Goal: Transaction & Acquisition: Purchase product/service

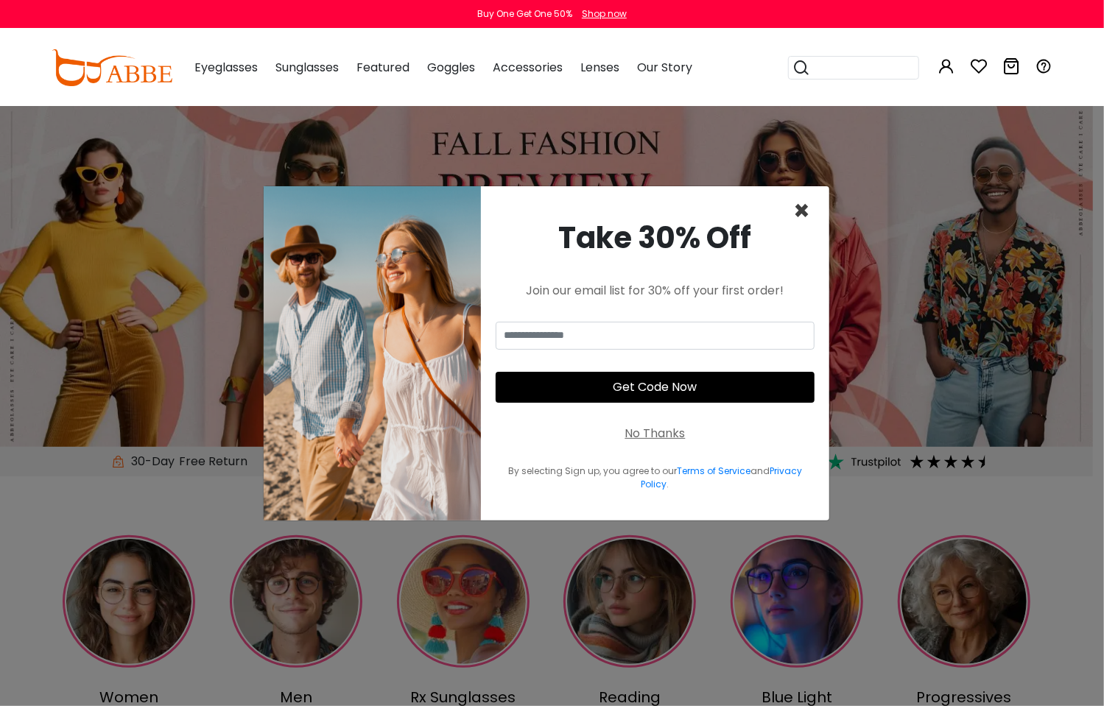
drag, startPoint x: 662, startPoint y: 164, endPoint x: 804, endPoint y: 198, distance: 145.6
click at [662, 164] on div "× Take 30% Off Join our email list for 30% off your first order! Get Code Now N…" at bounding box center [552, 353] width 1104 height 706
click at [803, 204] on span "×" at bounding box center [801, 211] width 17 height 38
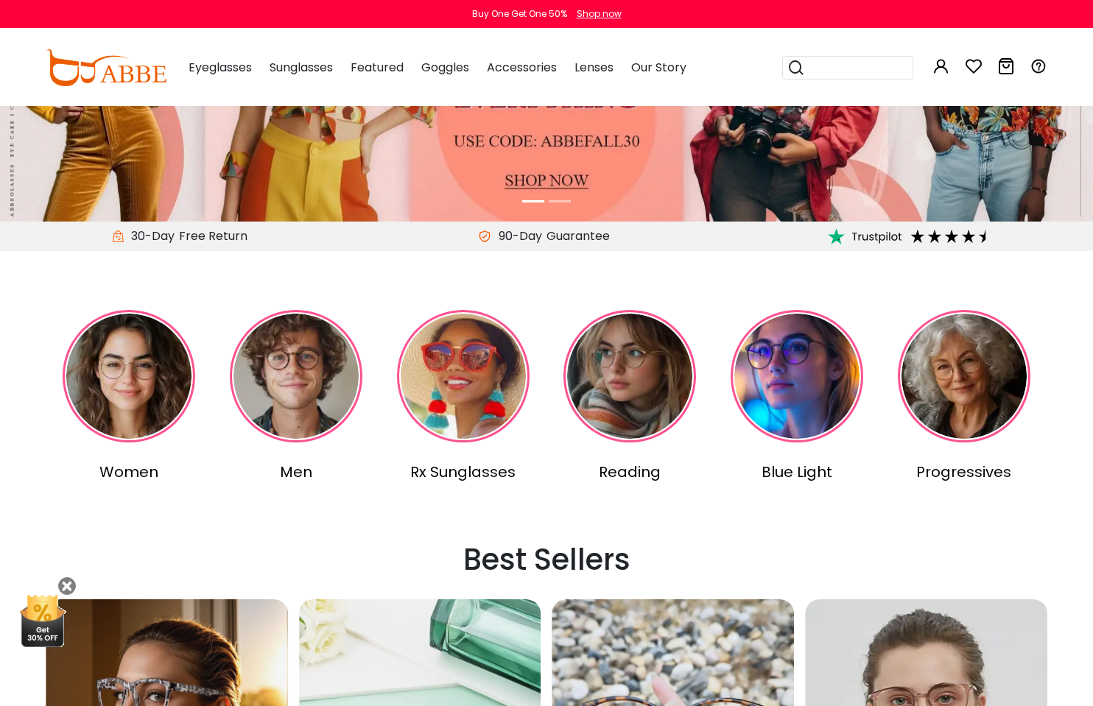
scroll to position [74, 0]
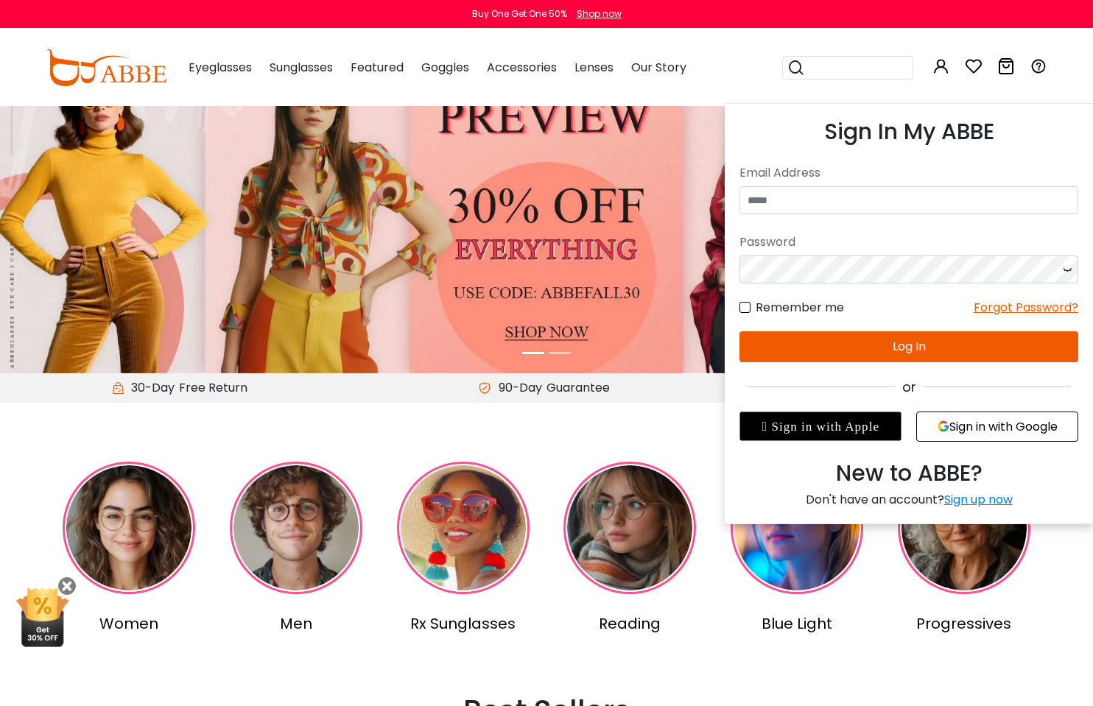
click at [974, 433] on button "Sign in with Google" at bounding box center [997, 427] width 162 height 30
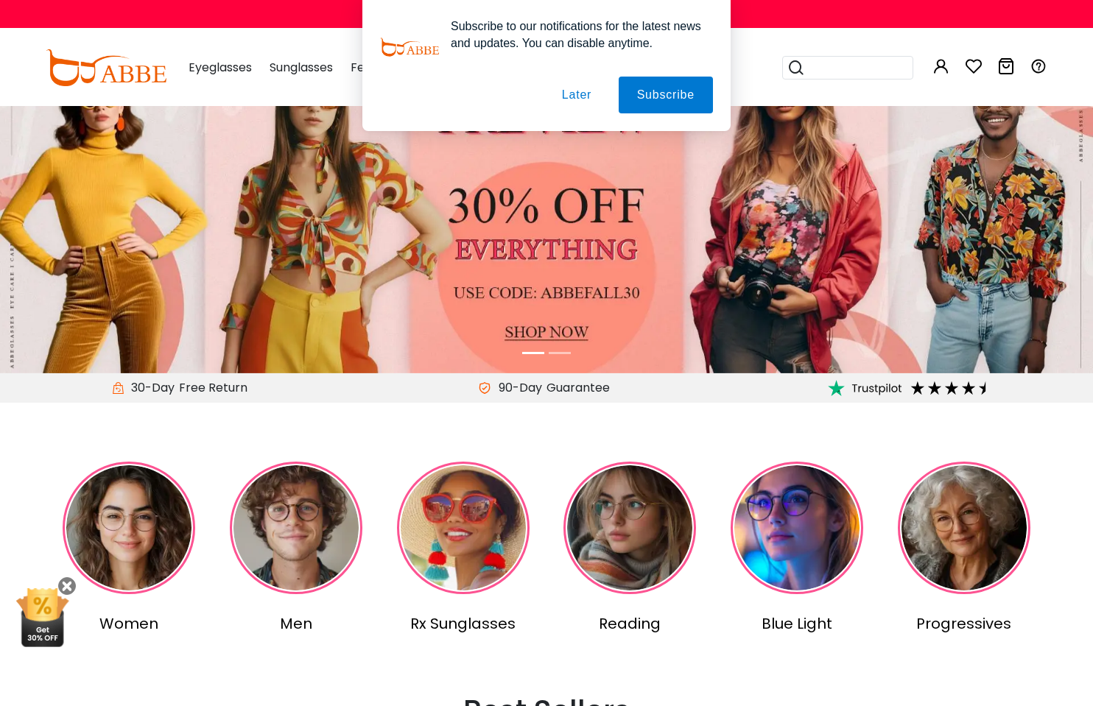
click at [583, 99] on button "Later" at bounding box center [577, 95] width 66 height 37
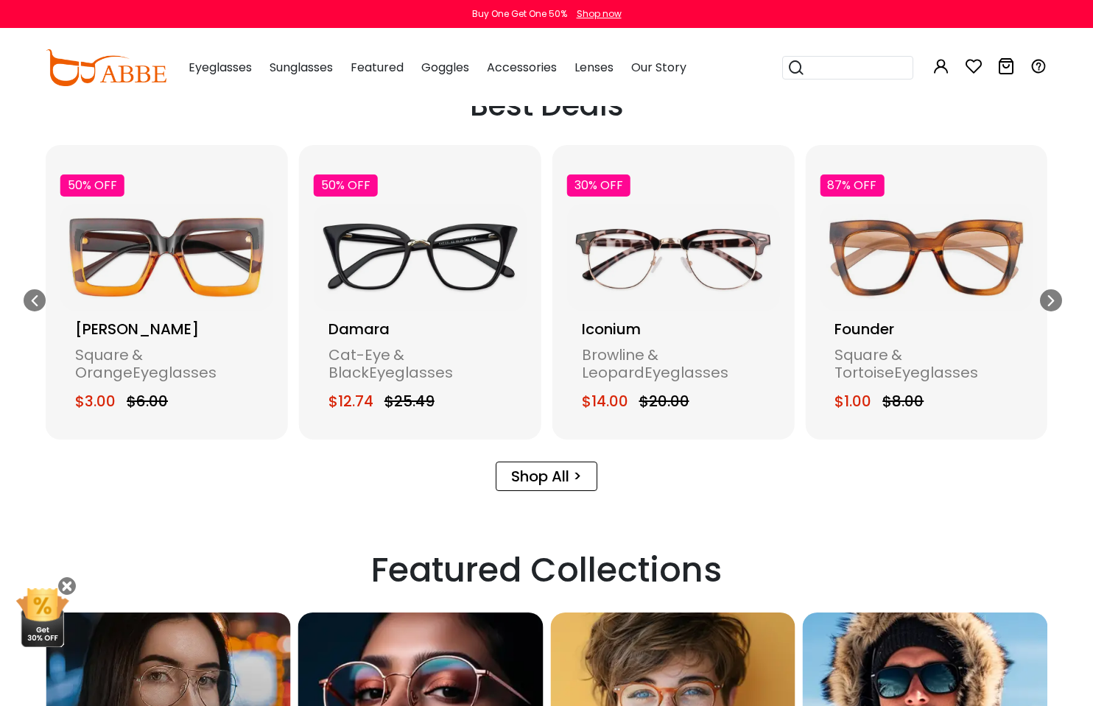
scroll to position [1989, 0]
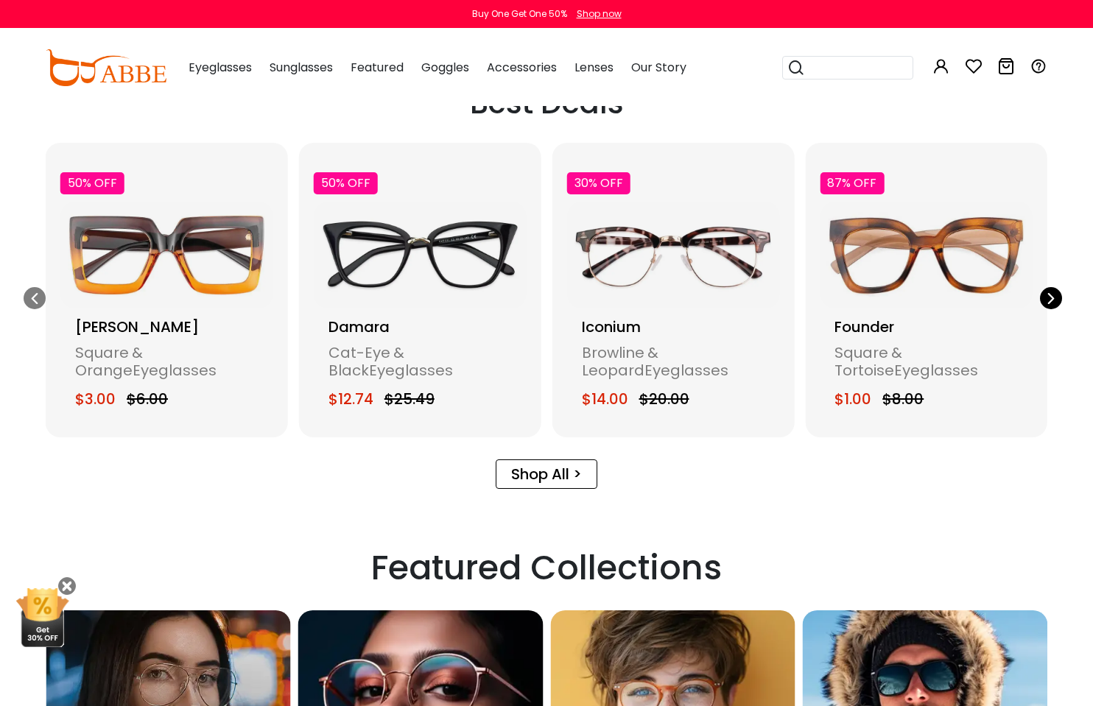
click at [1064, 297] on body "Eyeglasses Thanks for your subscription Please use coupon code " NEWCOMER " to …" at bounding box center [546, 330] width 1093 height 4427
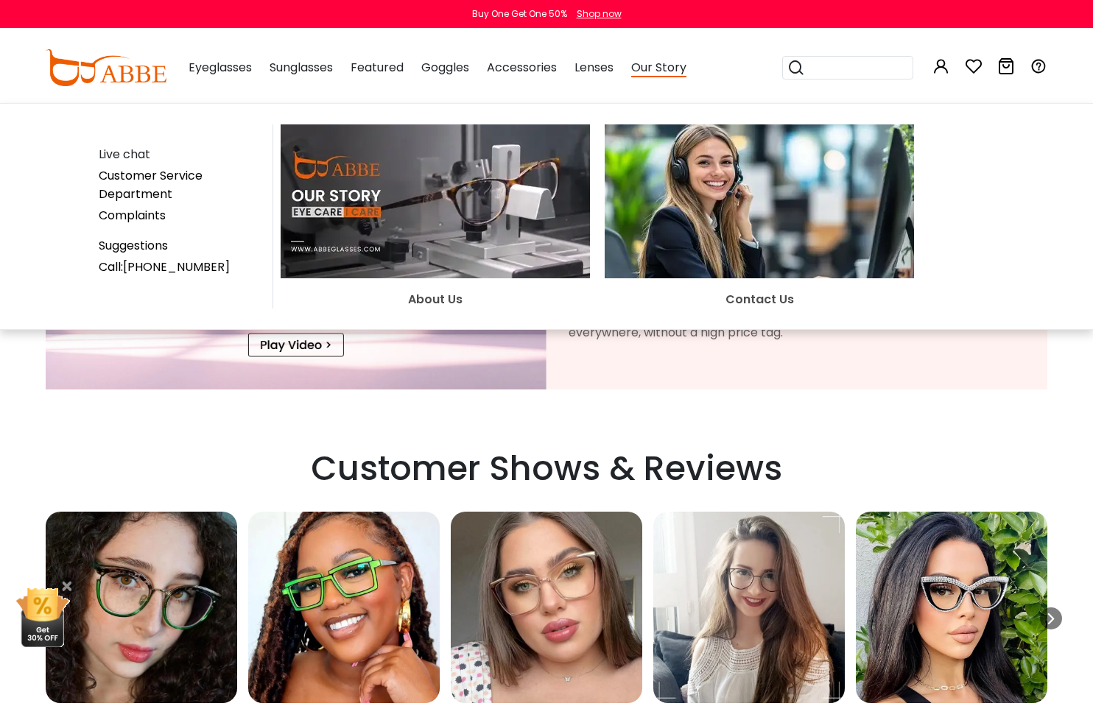
scroll to position [3094, 0]
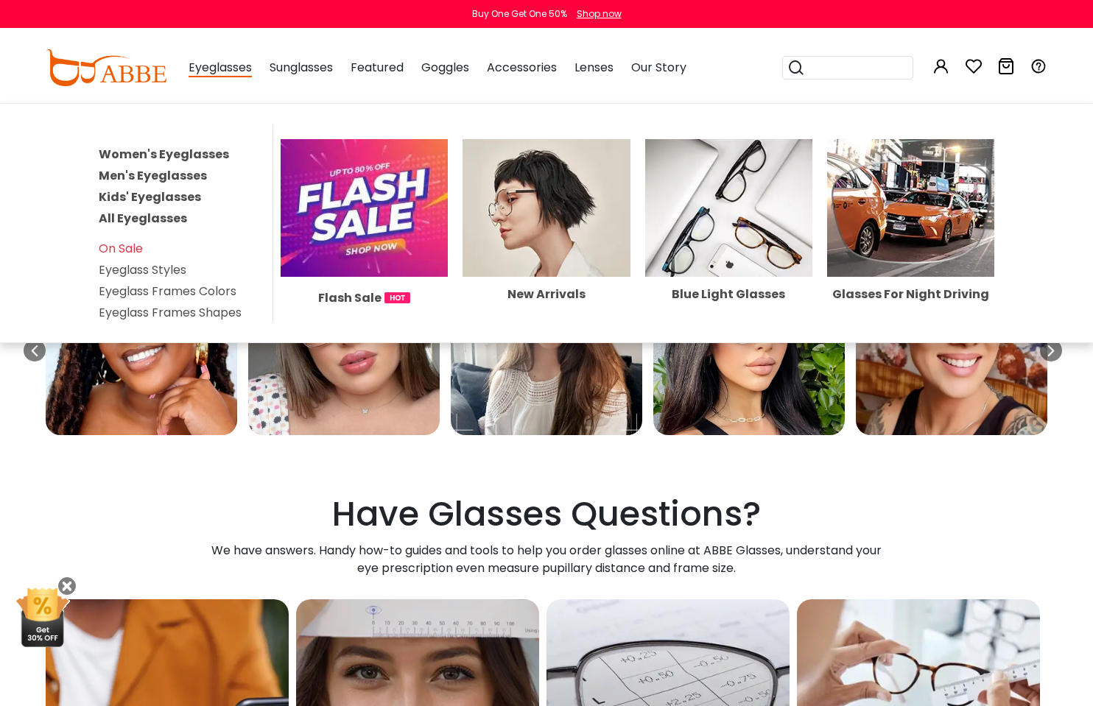
click at [177, 153] on link "Women's Eyeglasses" at bounding box center [164, 154] width 130 height 17
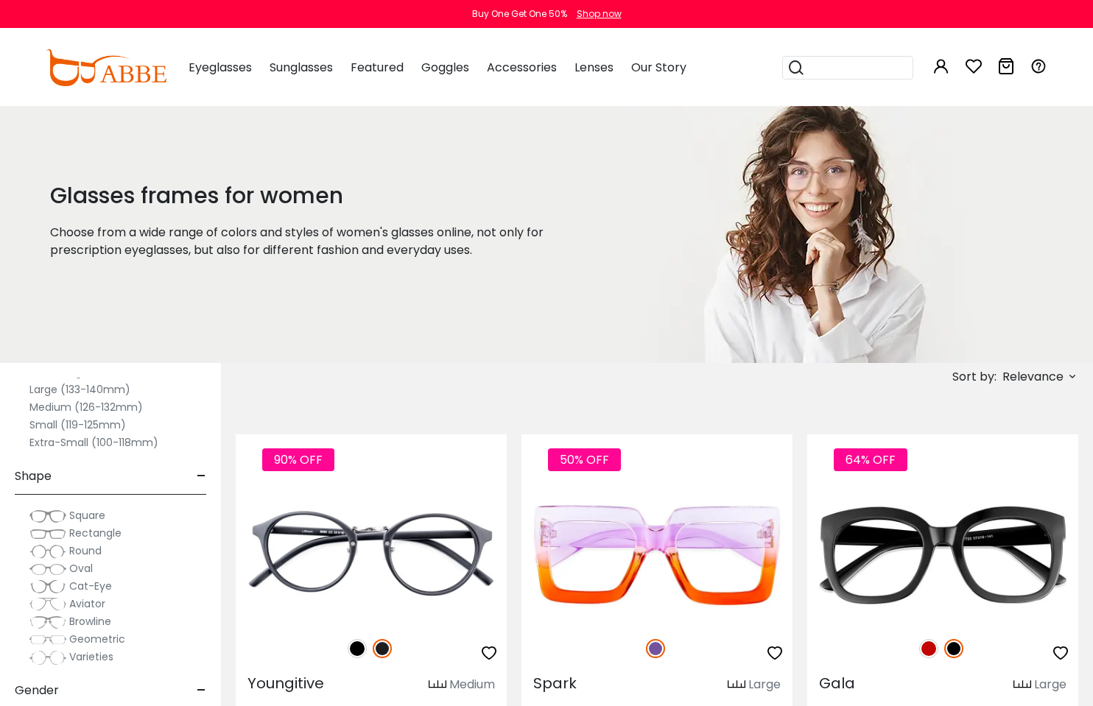
scroll to position [74, 0]
click at [88, 526] on span "Rectangle" at bounding box center [95, 529] width 52 height 15
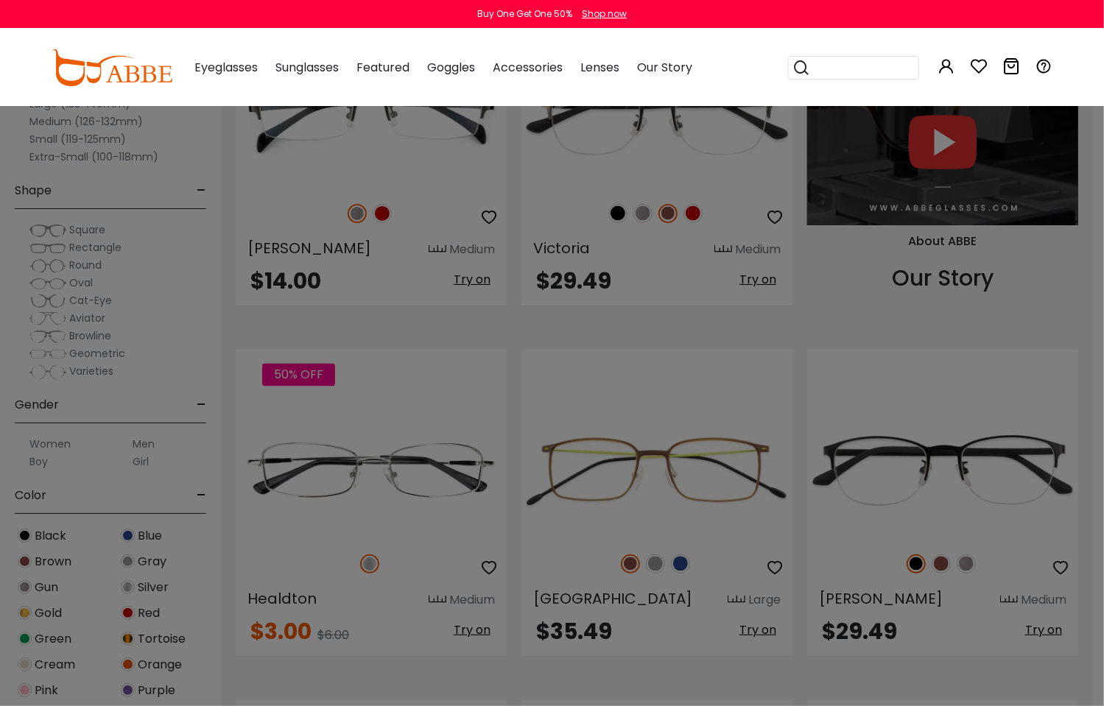
scroll to position [1547, 0]
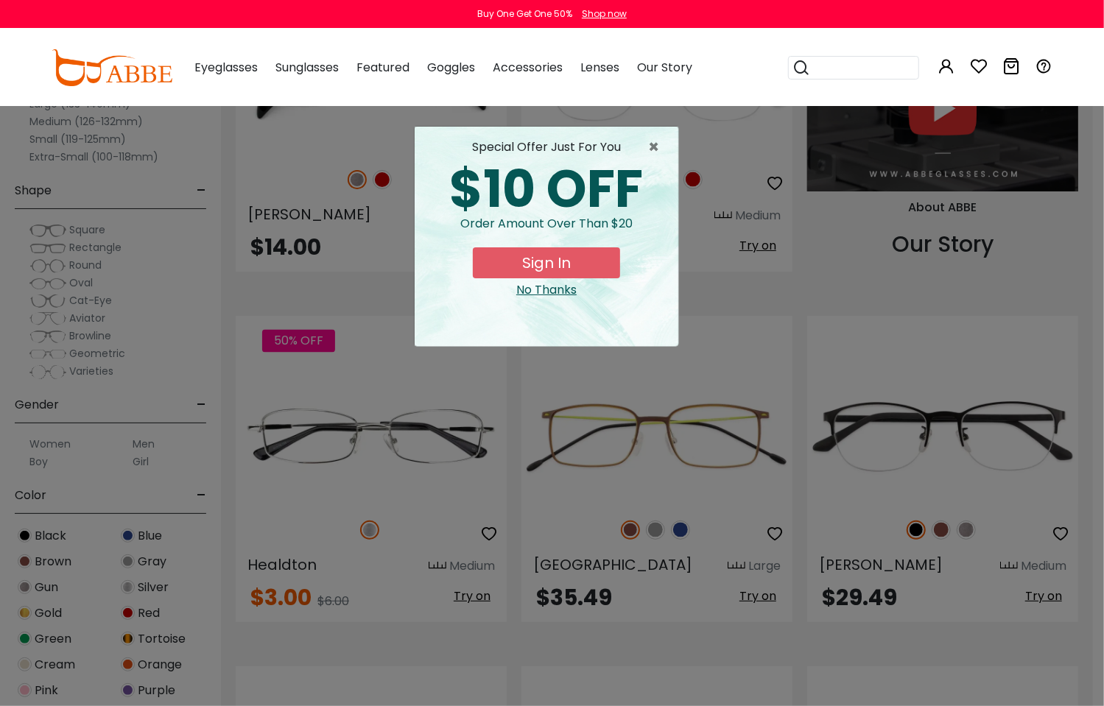
click at [544, 262] on button "Sign In" at bounding box center [546, 262] width 147 height 31
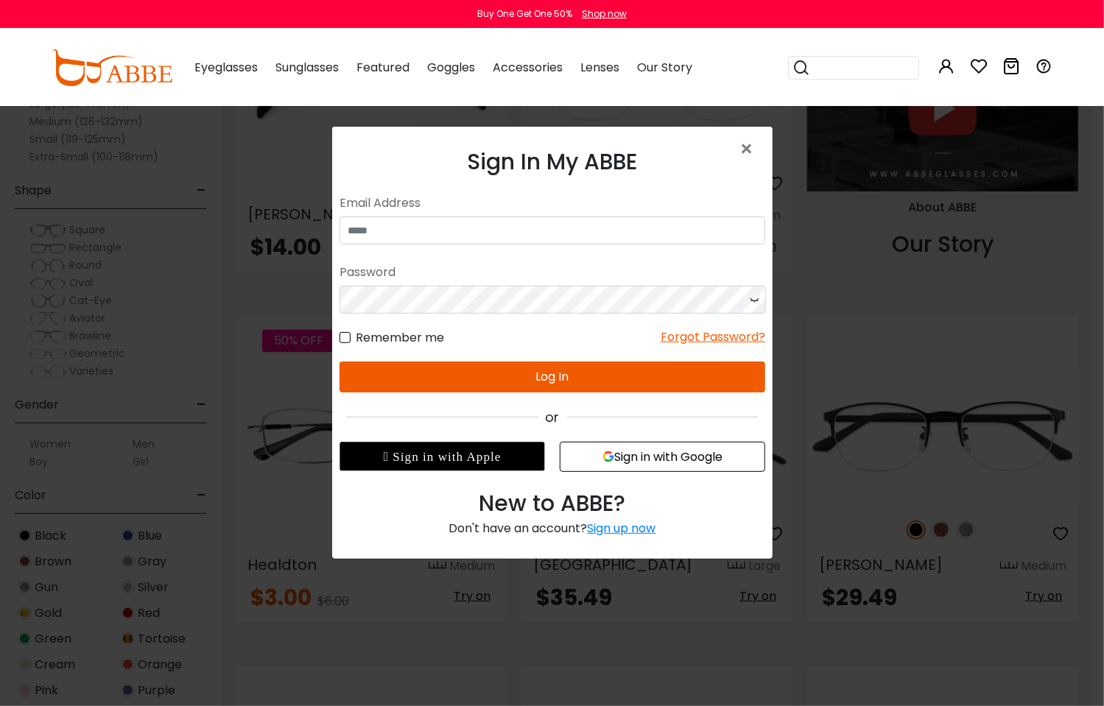
click at [614, 452] on button "Sign in with Google" at bounding box center [662, 457] width 206 height 30
click at [618, 460] on button "Sign in with Google" at bounding box center [662, 457] width 206 height 30
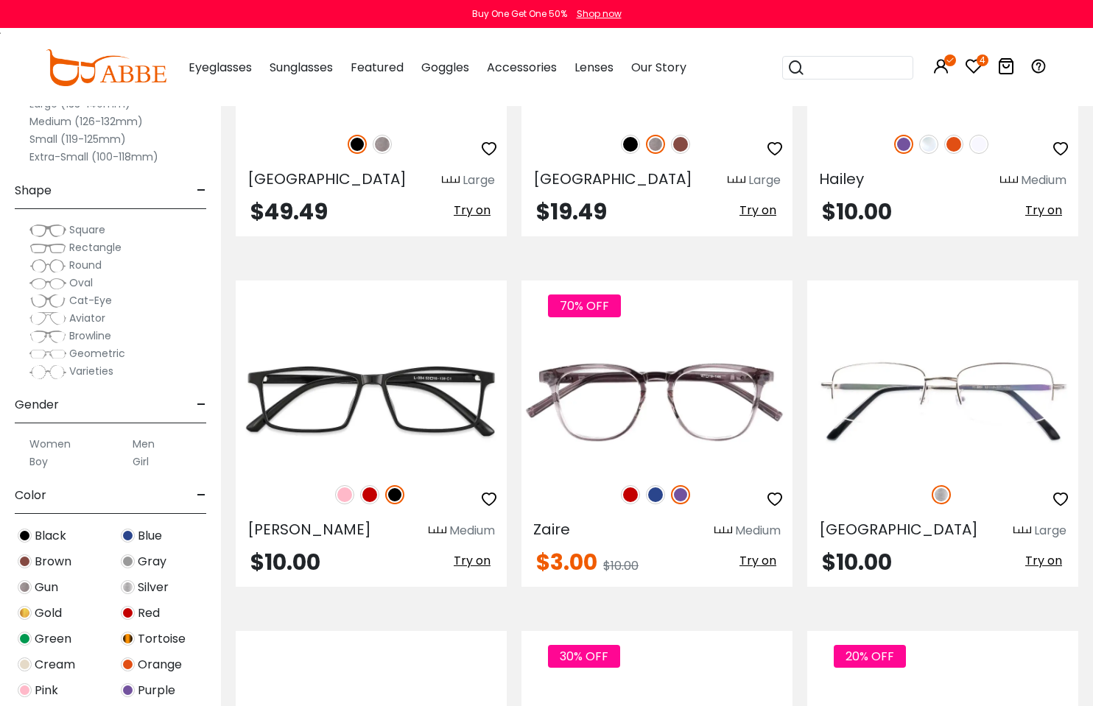
scroll to position [2578, 0]
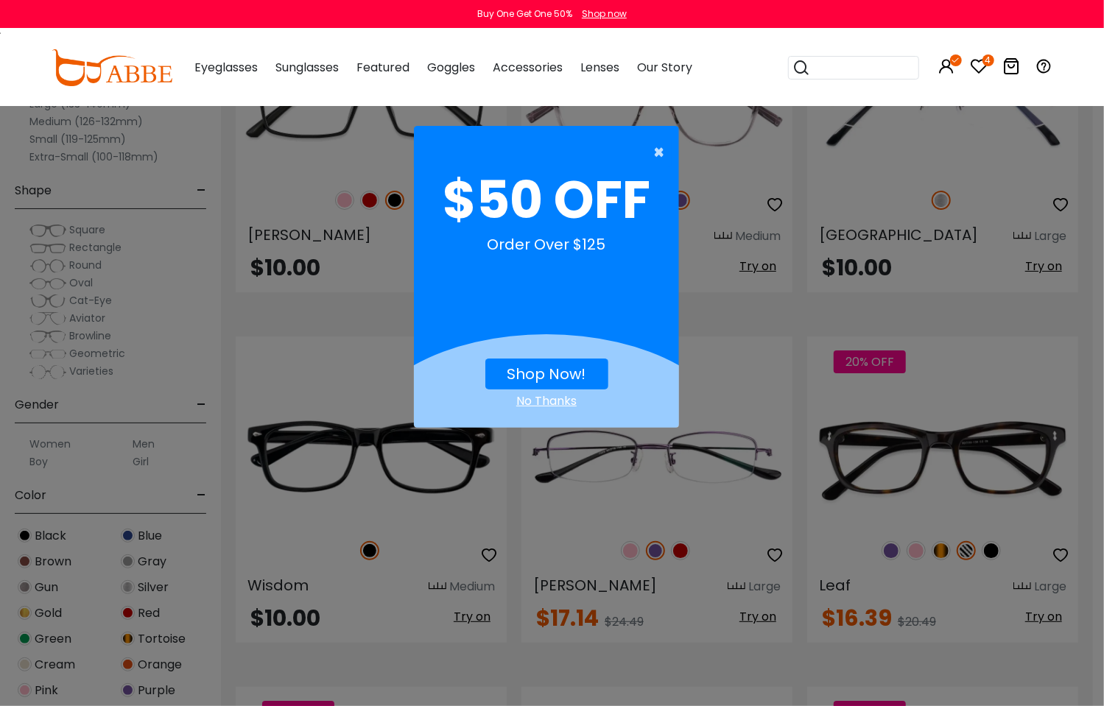
click at [663, 146] on span "×" at bounding box center [662, 152] width 18 height 29
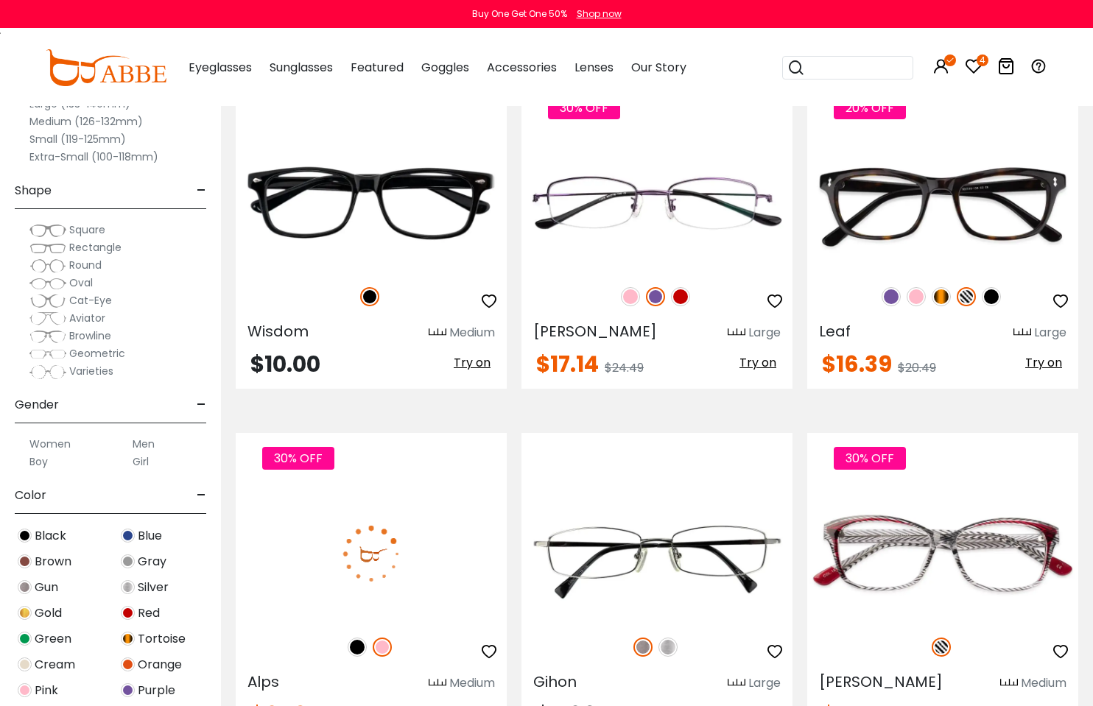
scroll to position [2946, 0]
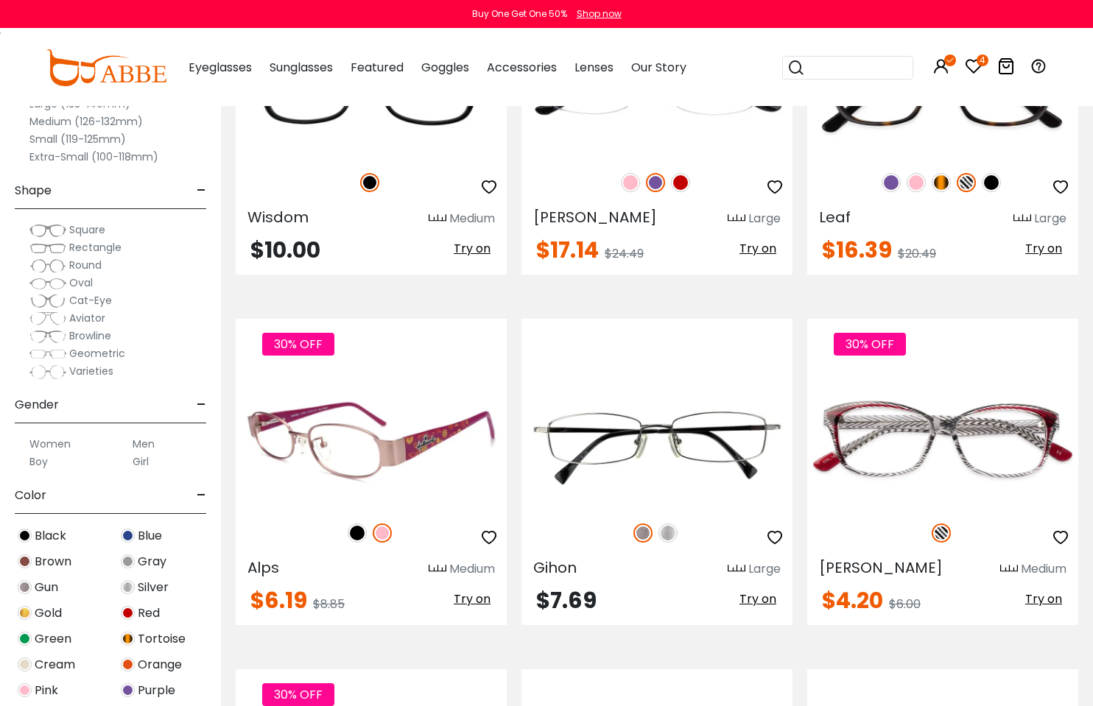
click at [354, 529] on img at bounding box center [357, 533] width 19 height 19
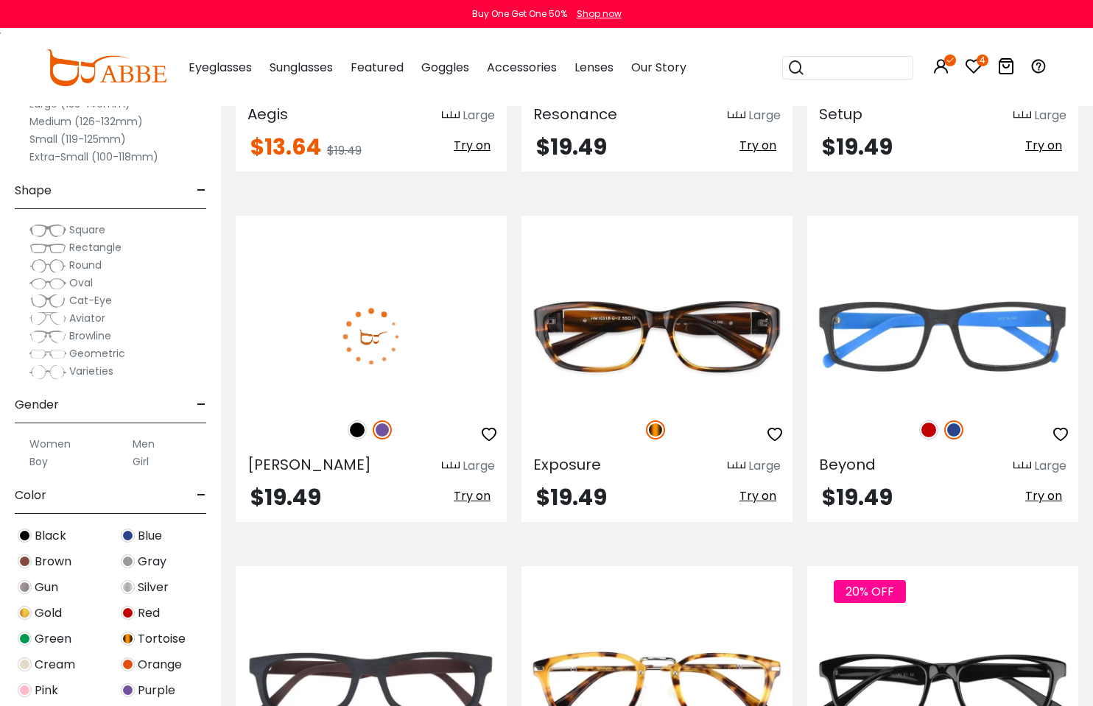
scroll to position [4198, 0]
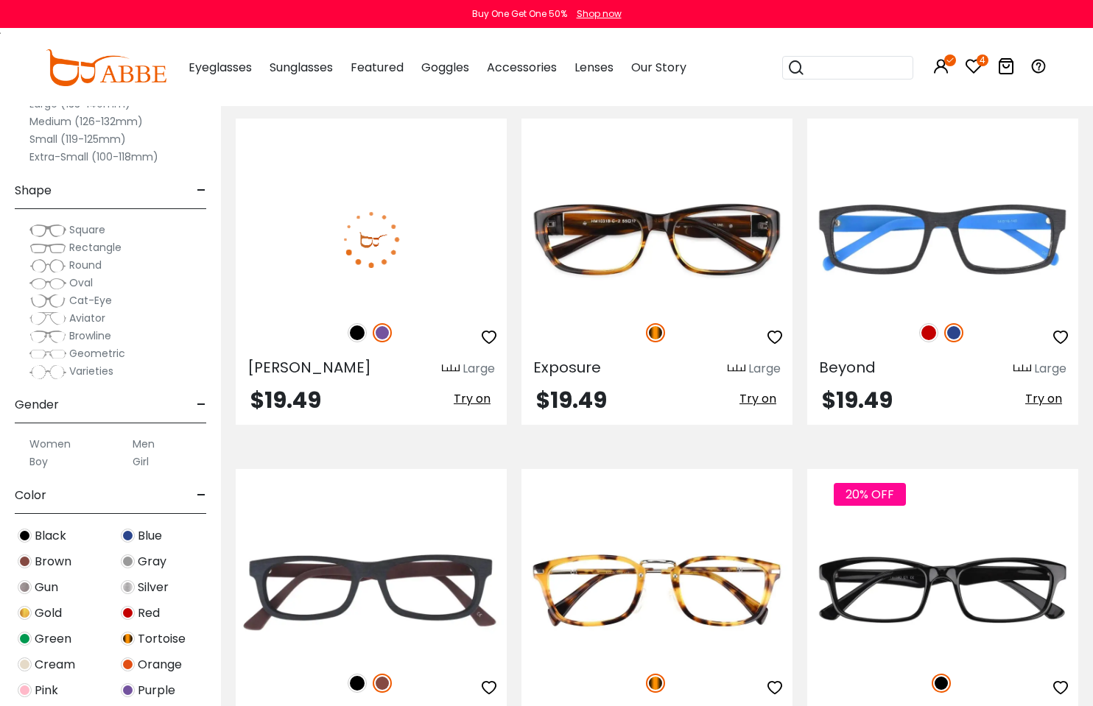
click at [358, 334] on img at bounding box center [357, 332] width 19 height 19
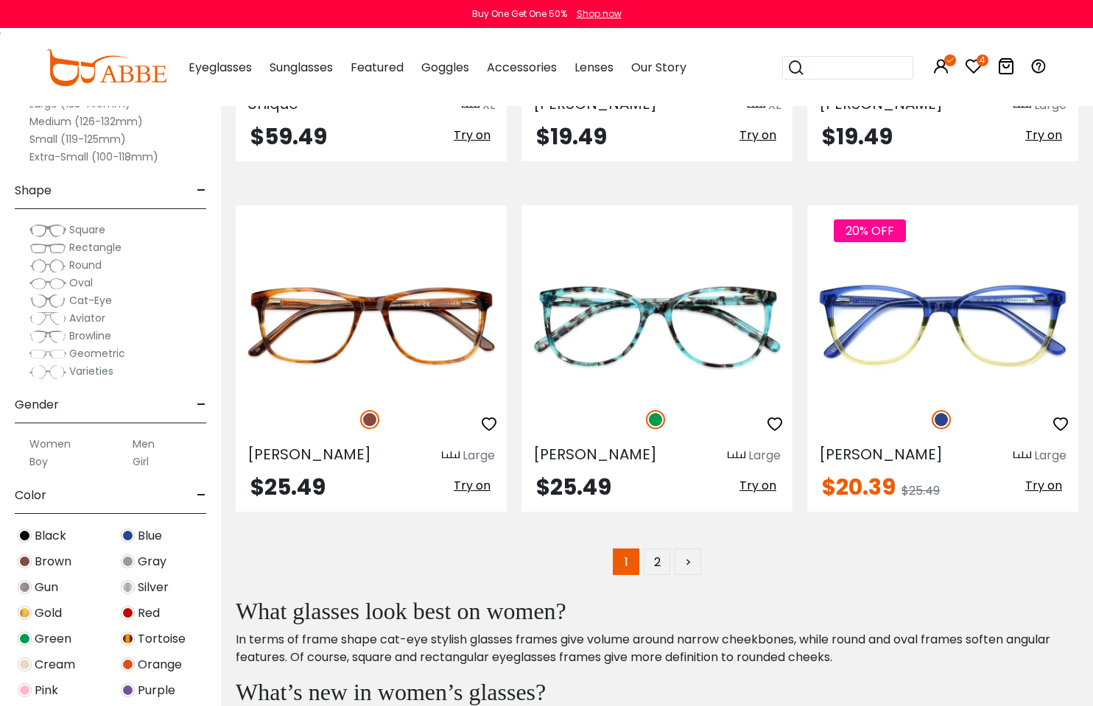
scroll to position [6924, 0]
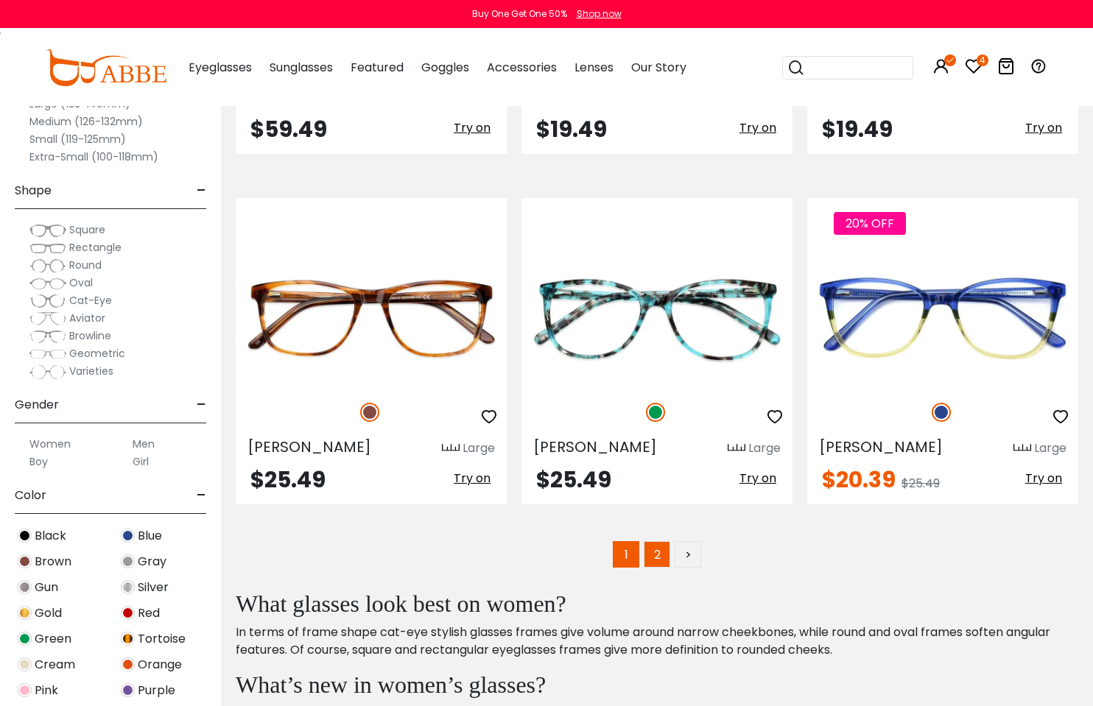
click at [657, 548] on link "2" at bounding box center [657, 554] width 27 height 27
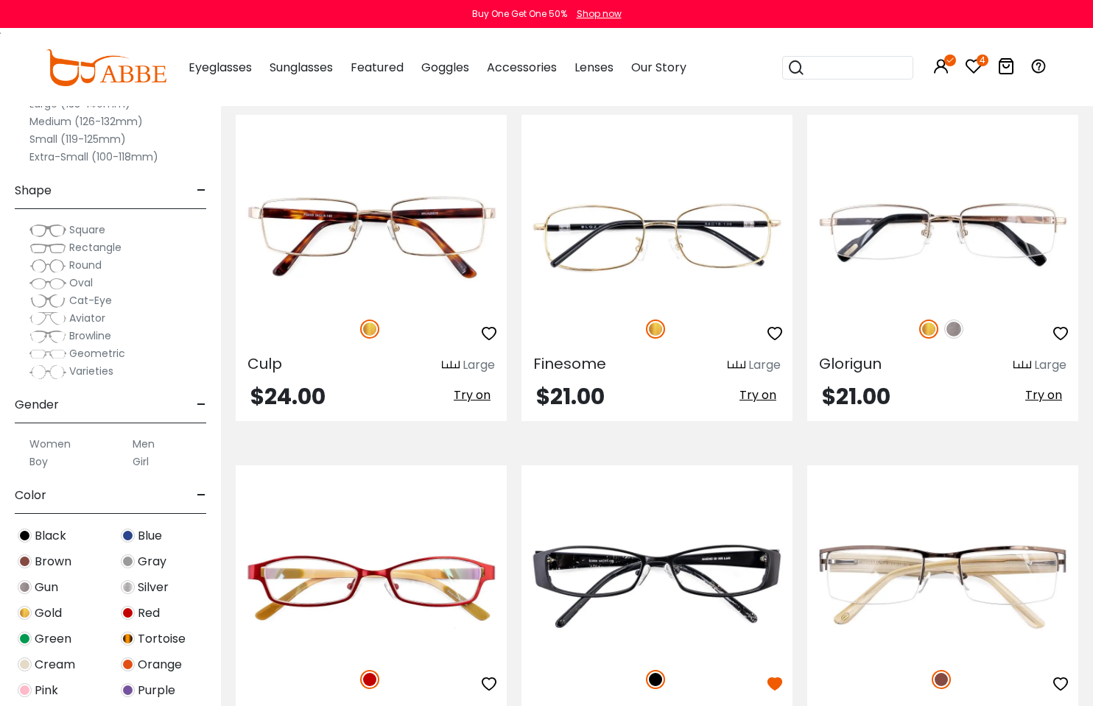
scroll to position [3241, 0]
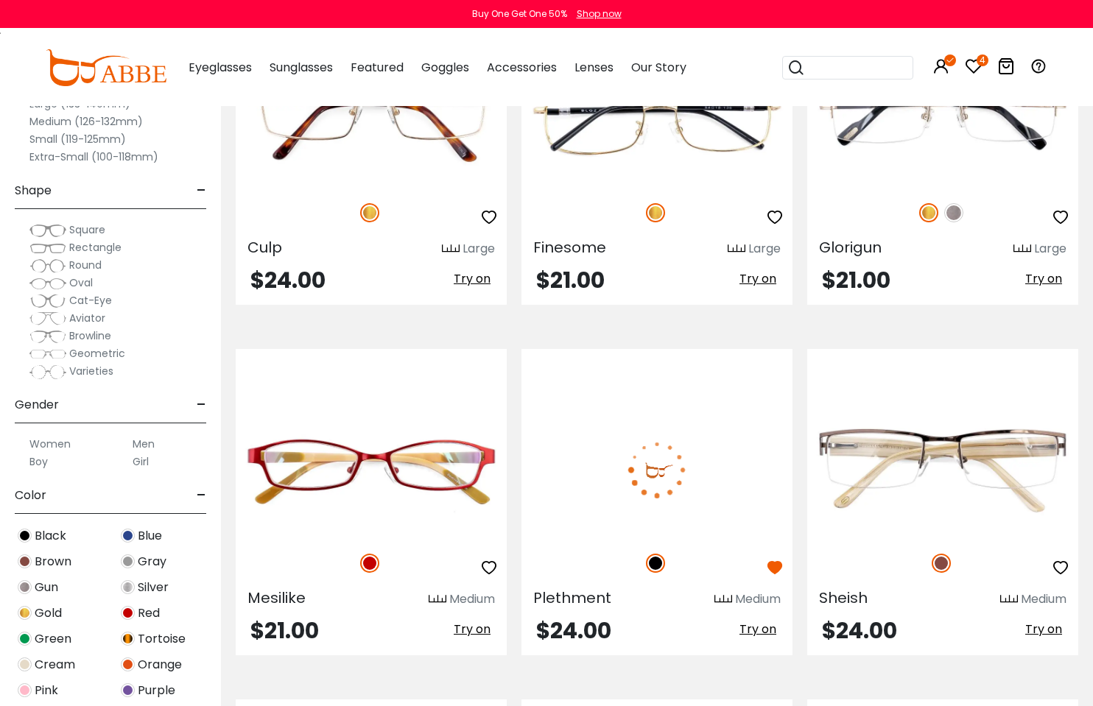
click at [633, 471] on img at bounding box center [656, 470] width 271 height 136
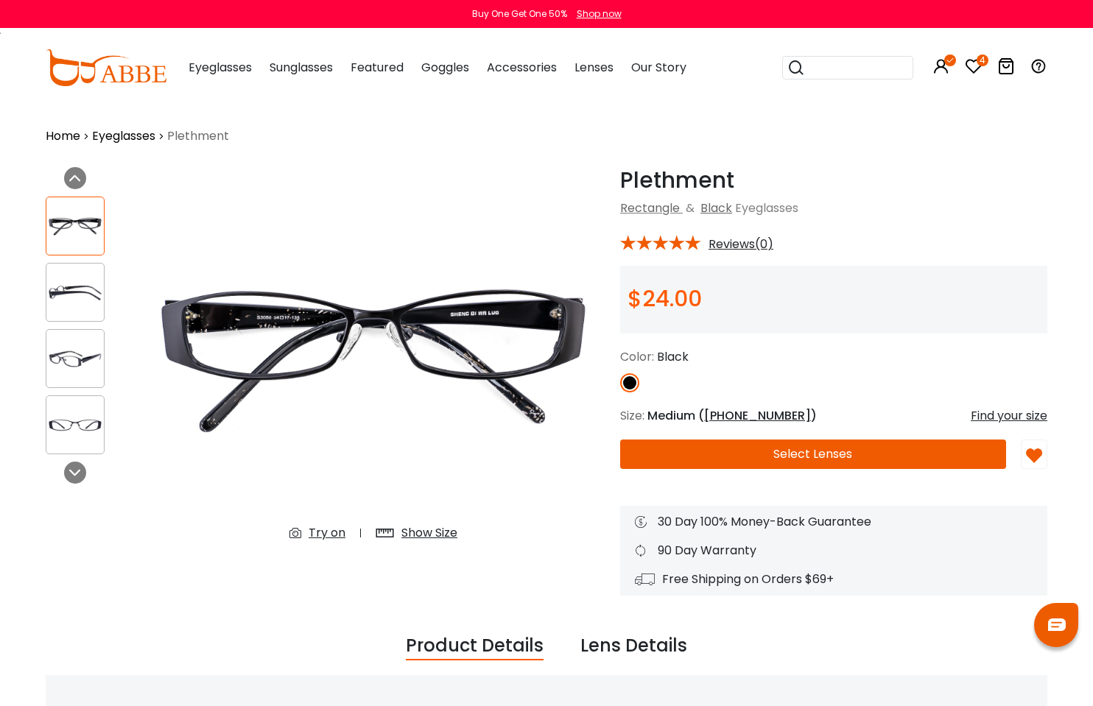
click at [88, 362] on img at bounding box center [74, 359] width 57 height 29
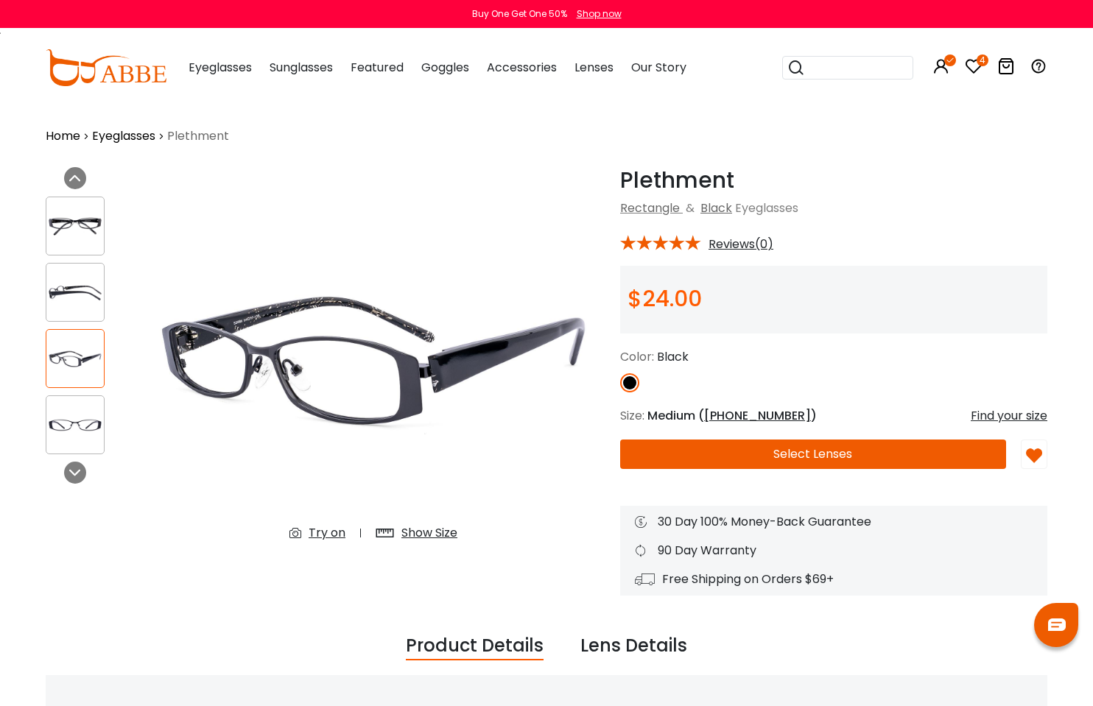
click at [85, 396] on div at bounding box center [75, 425] width 59 height 59
click at [738, 449] on button "Select Lenses" at bounding box center [813, 454] width 386 height 29
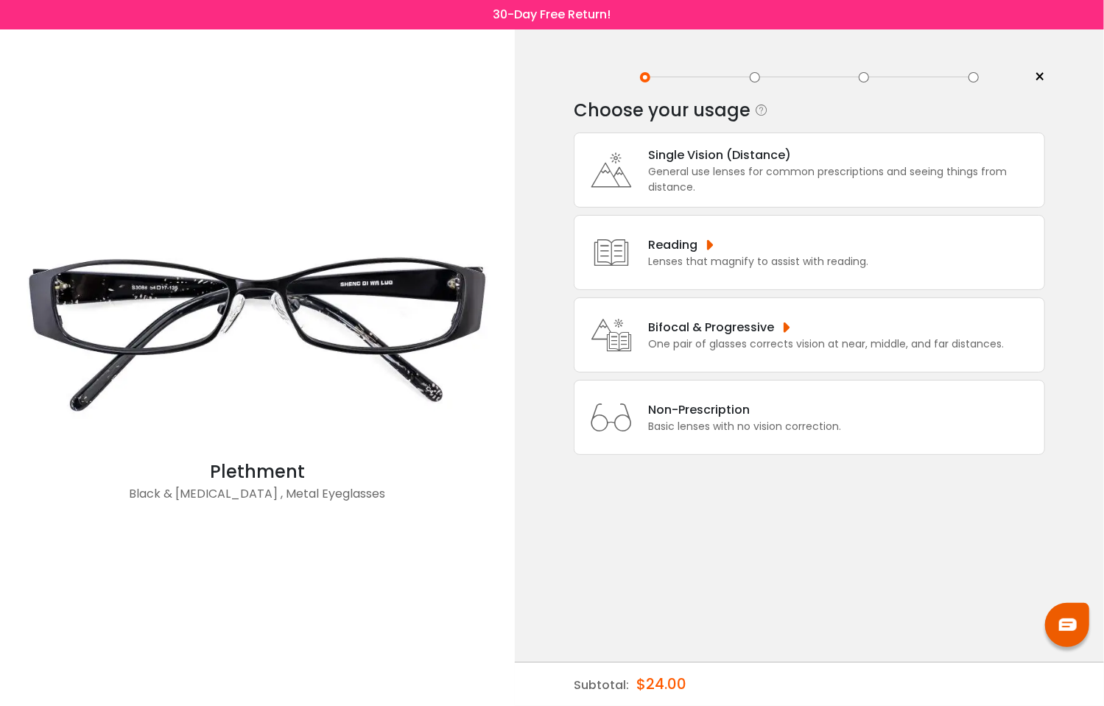
click at [718, 172] on div "General use lenses for common prescriptions and seeing things from distance." at bounding box center [842, 179] width 389 height 31
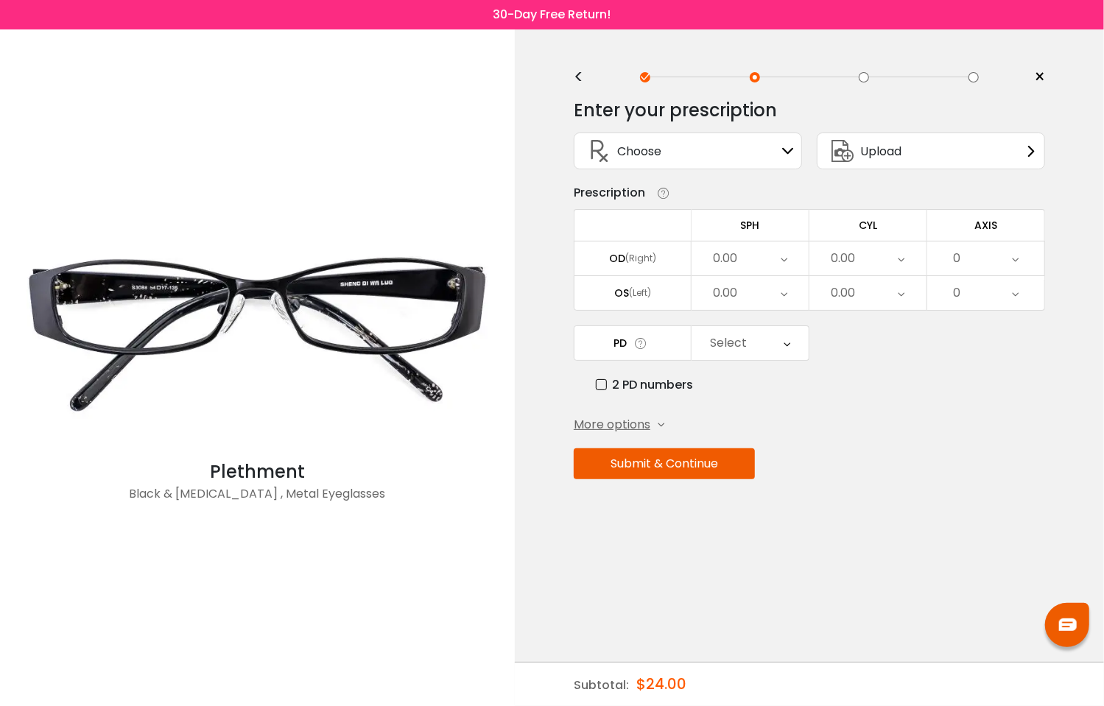
click at [740, 155] on div "Choose Sign In" at bounding box center [688, 150] width 212 height 35
click at [785, 150] on icon at bounding box center [788, 151] width 12 height 12
click at [1042, 74] on span "×" at bounding box center [1039, 77] width 11 height 22
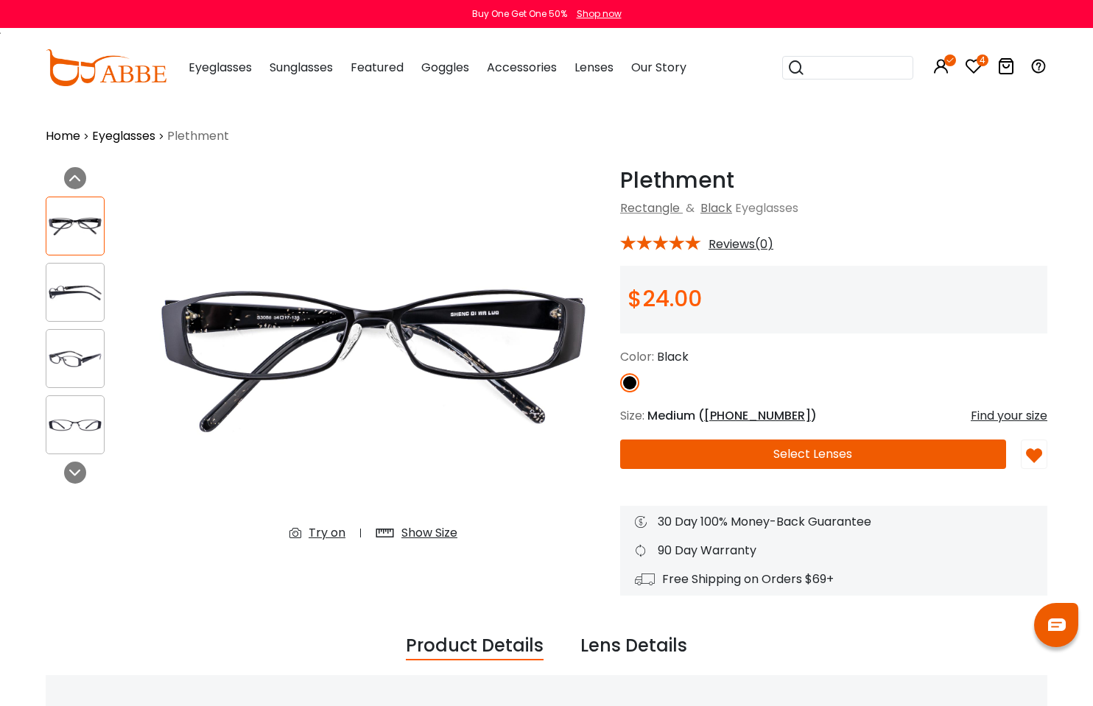
click at [946, 68] on icon at bounding box center [942, 66] width 18 height 18
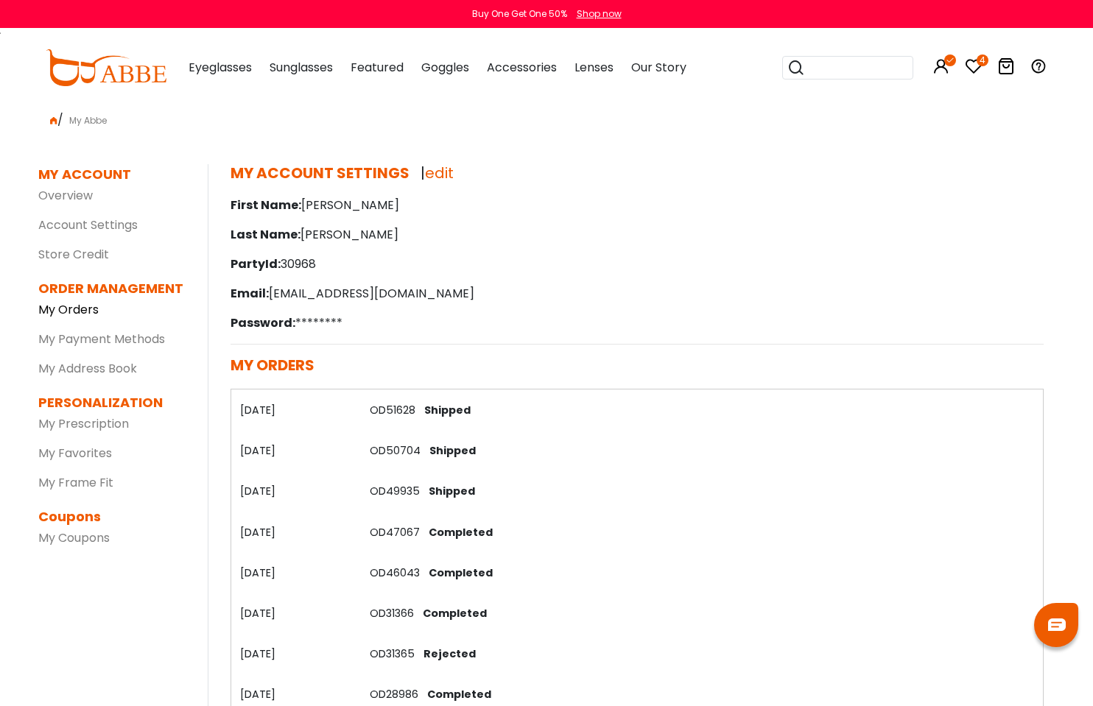
click at [82, 311] on link "My Orders" at bounding box center [68, 309] width 60 height 17
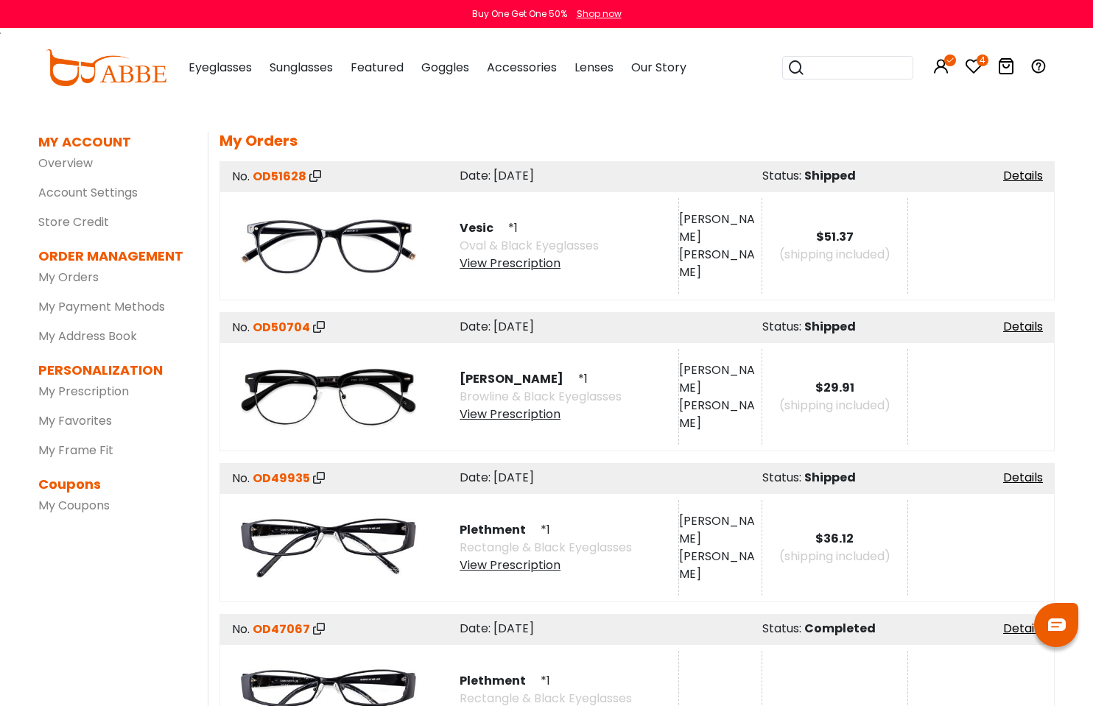
scroll to position [221, 0]
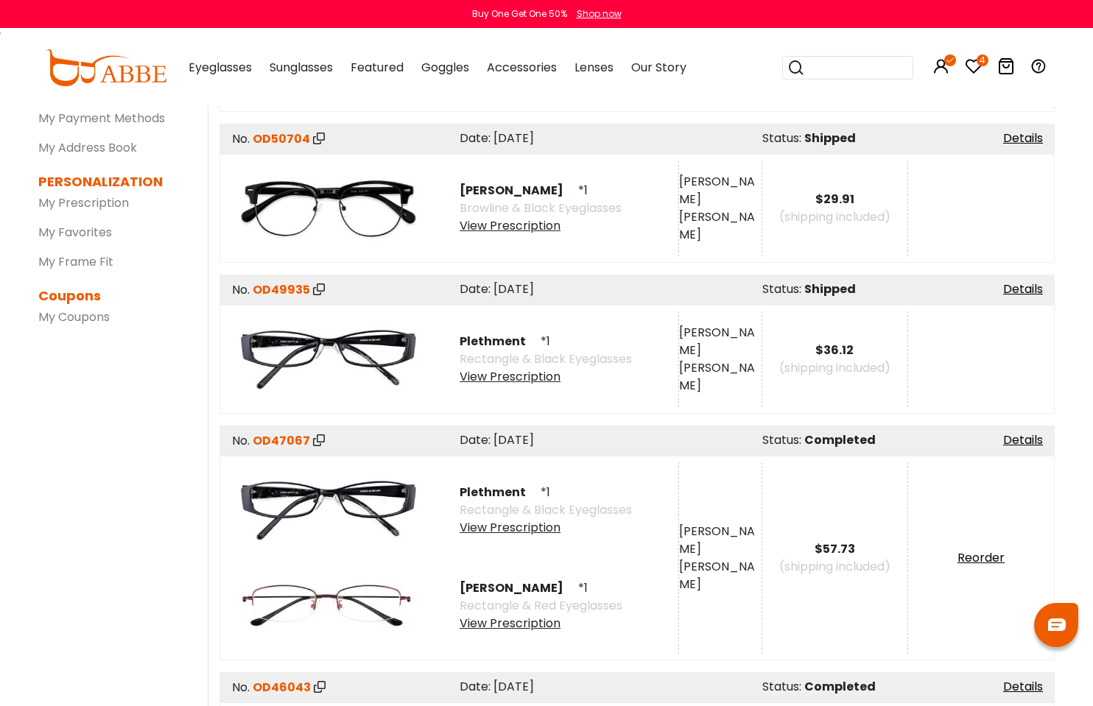
click at [348, 346] on img at bounding box center [329, 360] width 192 height 96
click at [480, 377] on div "View Prescription" at bounding box center [546, 377] width 172 height 18
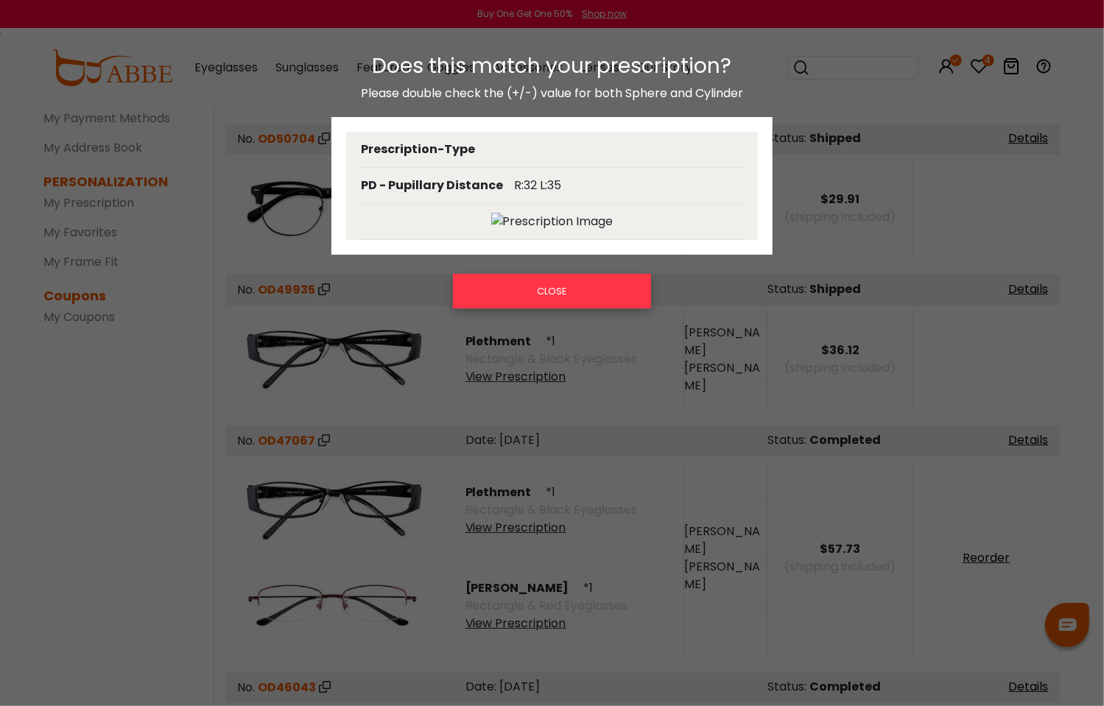
click at [576, 304] on button "CLOSE" at bounding box center [552, 291] width 199 height 34
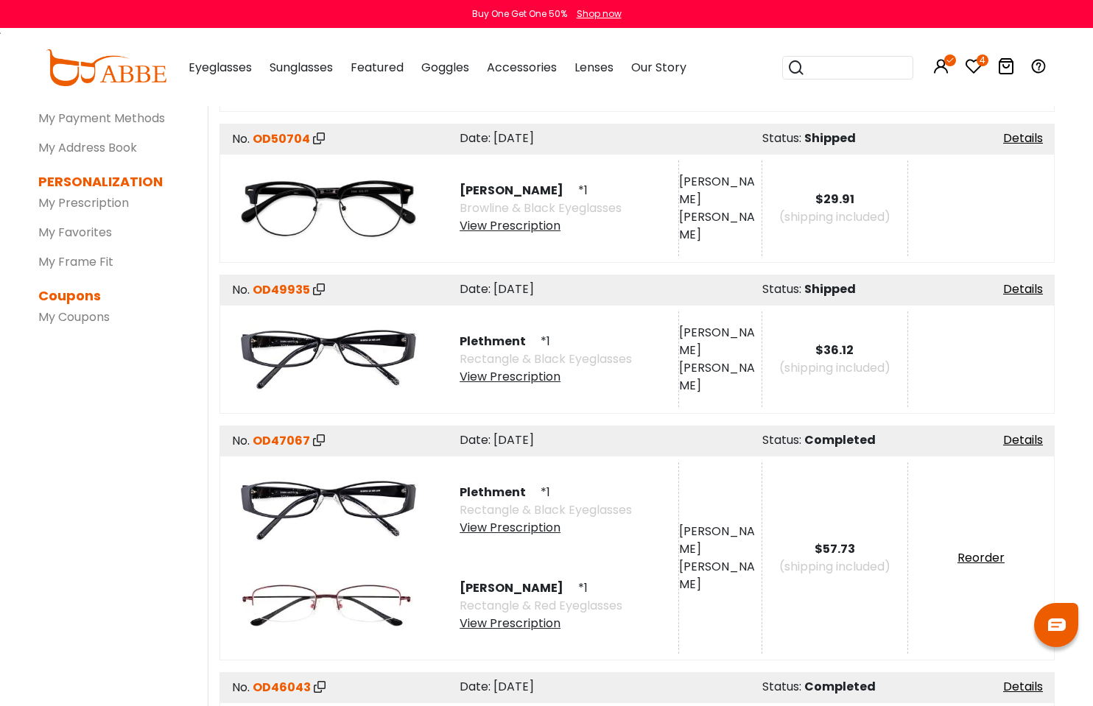
click at [354, 339] on img at bounding box center [329, 360] width 192 height 96
click at [327, 353] on img at bounding box center [329, 360] width 192 height 96
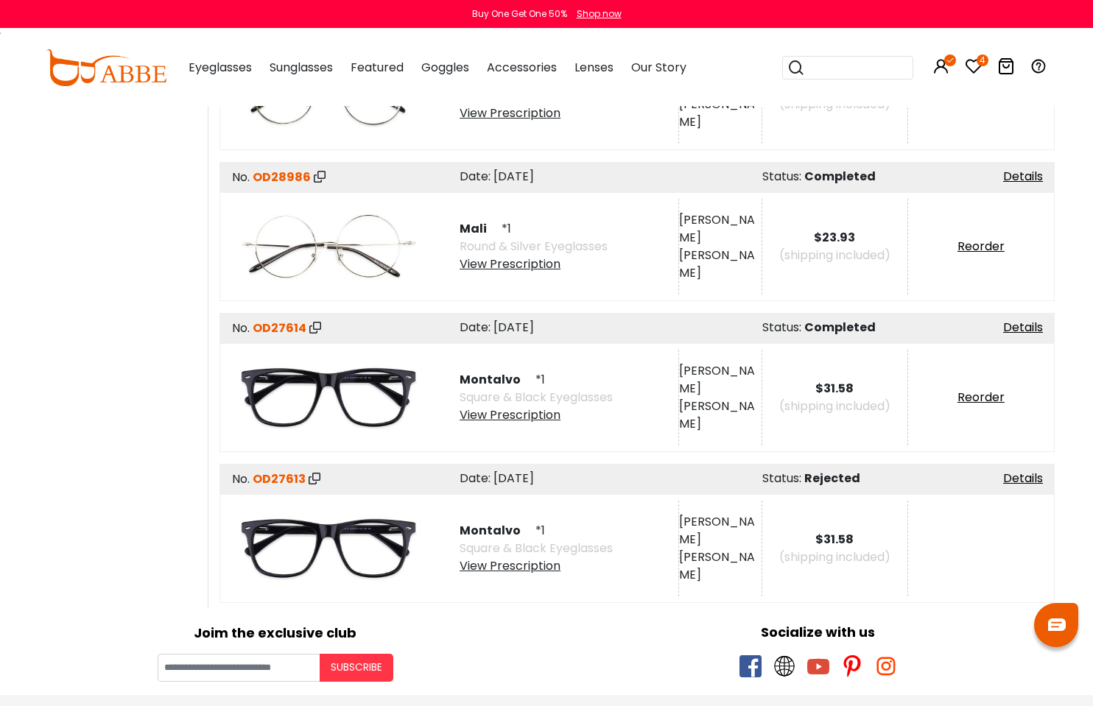
scroll to position [1031, 0]
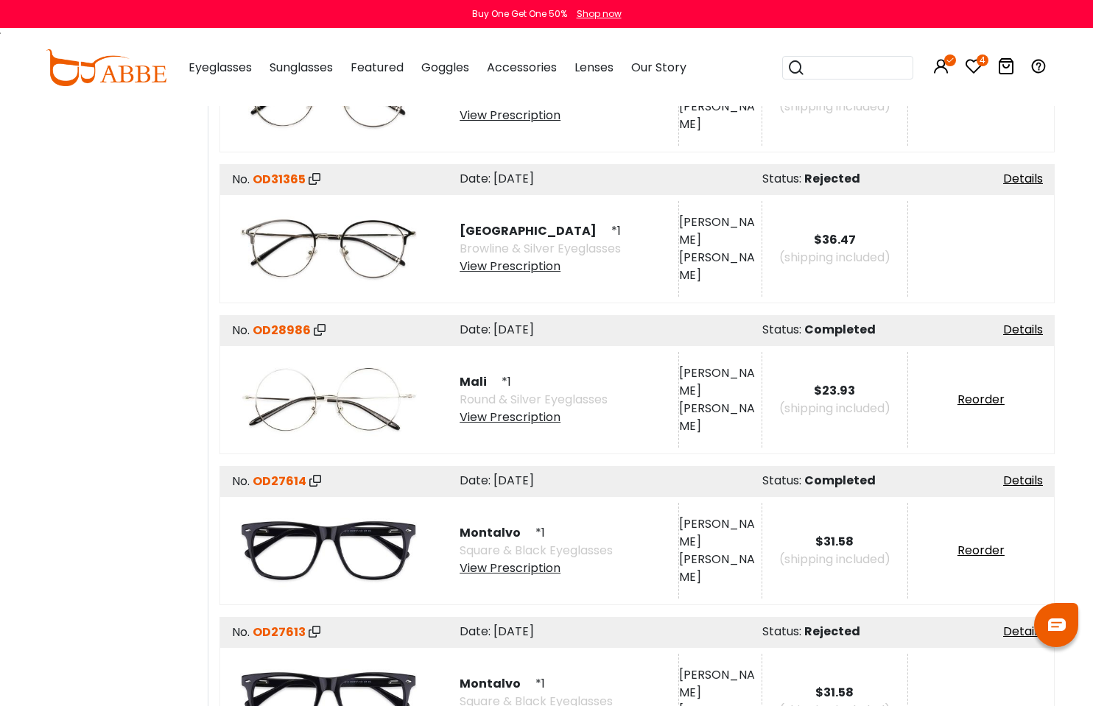
click at [323, 231] on img at bounding box center [329, 249] width 192 height 96
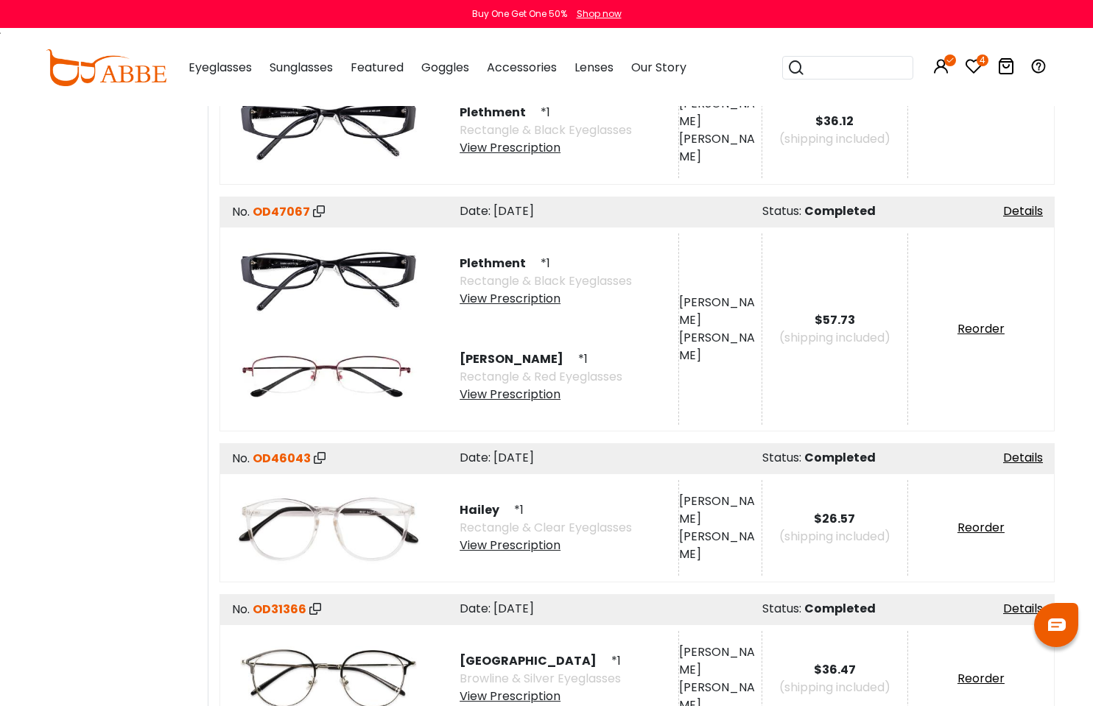
scroll to position [442, 0]
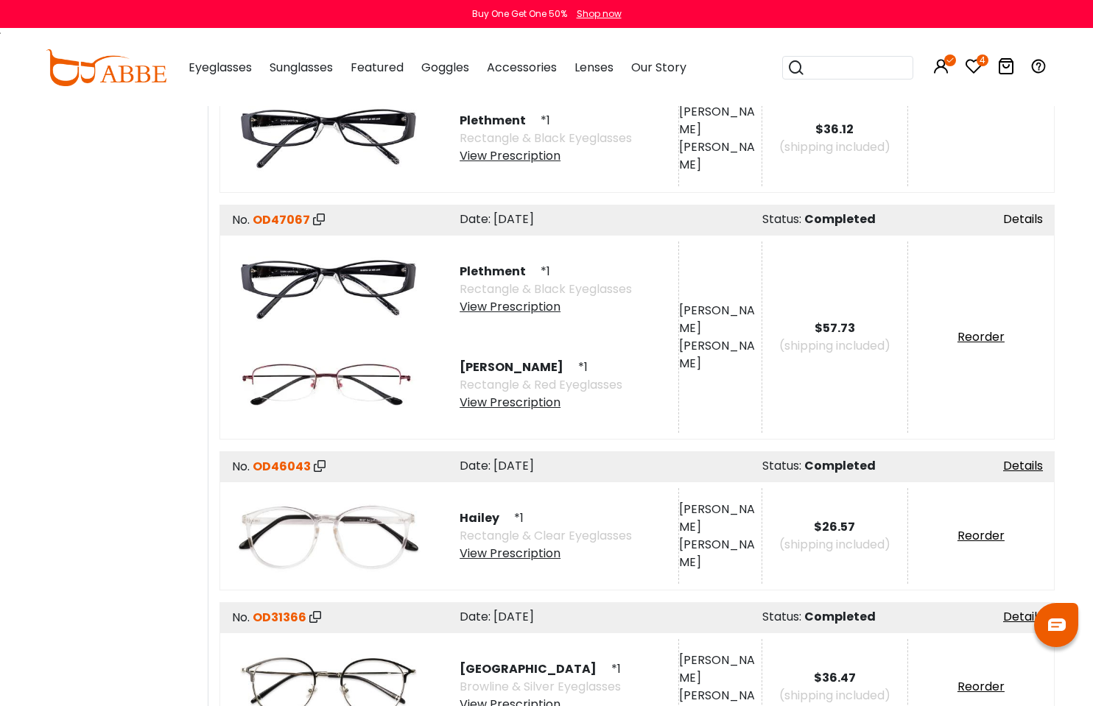
click at [1028, 221] on link "Details" at bounding box center [1023, 219] width 40 height 17
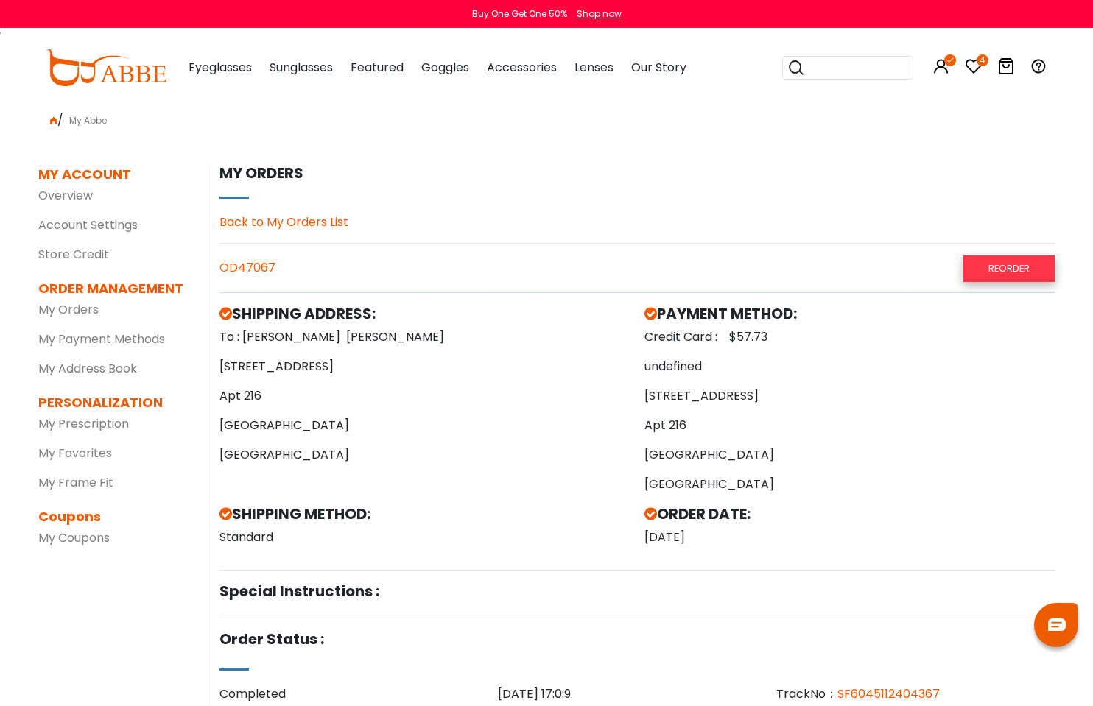
click at [1005, 268] on link "Reorder" at bounding box center [1008, 269] width 91 height 26
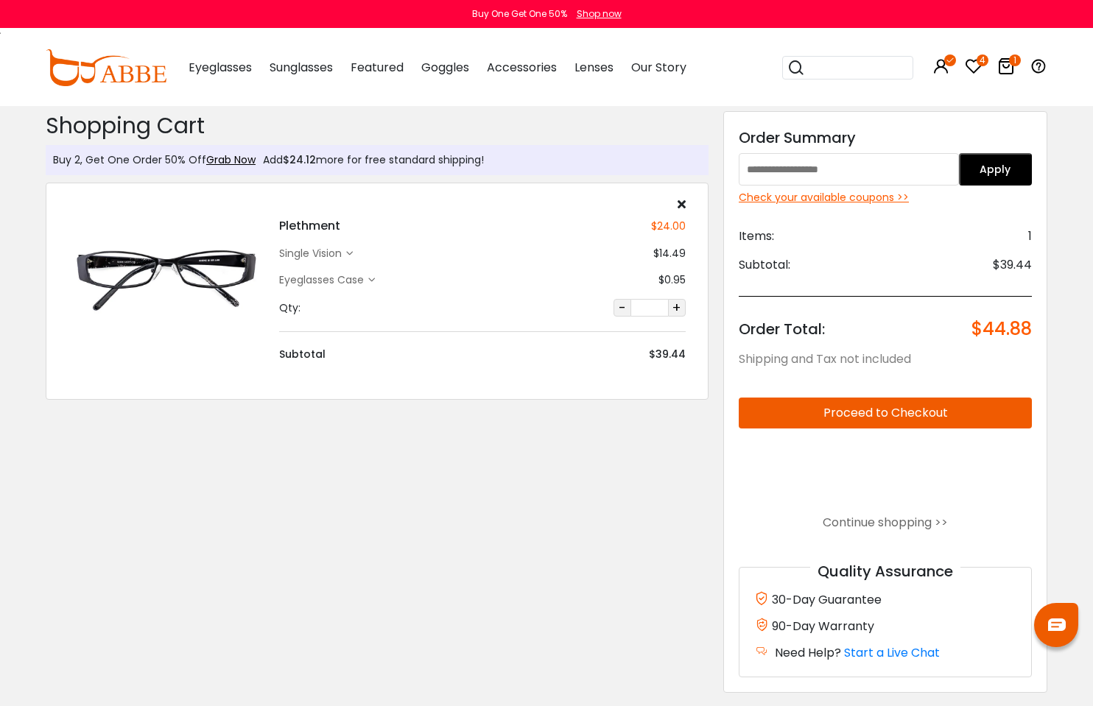
click at [840, 196] on div "Check your available coupons >>" at bounding box center [885, 197] width 293 height 15
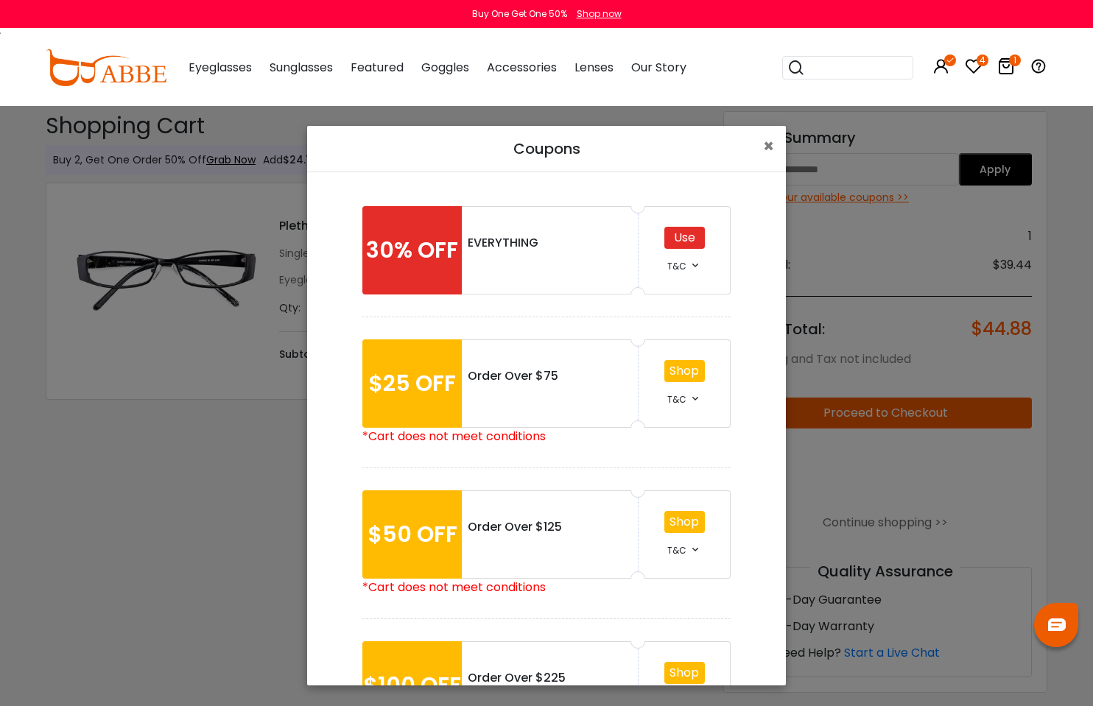
click at [693, 236] on div "Use" at bounding box center [684, 238] width 41 height 22
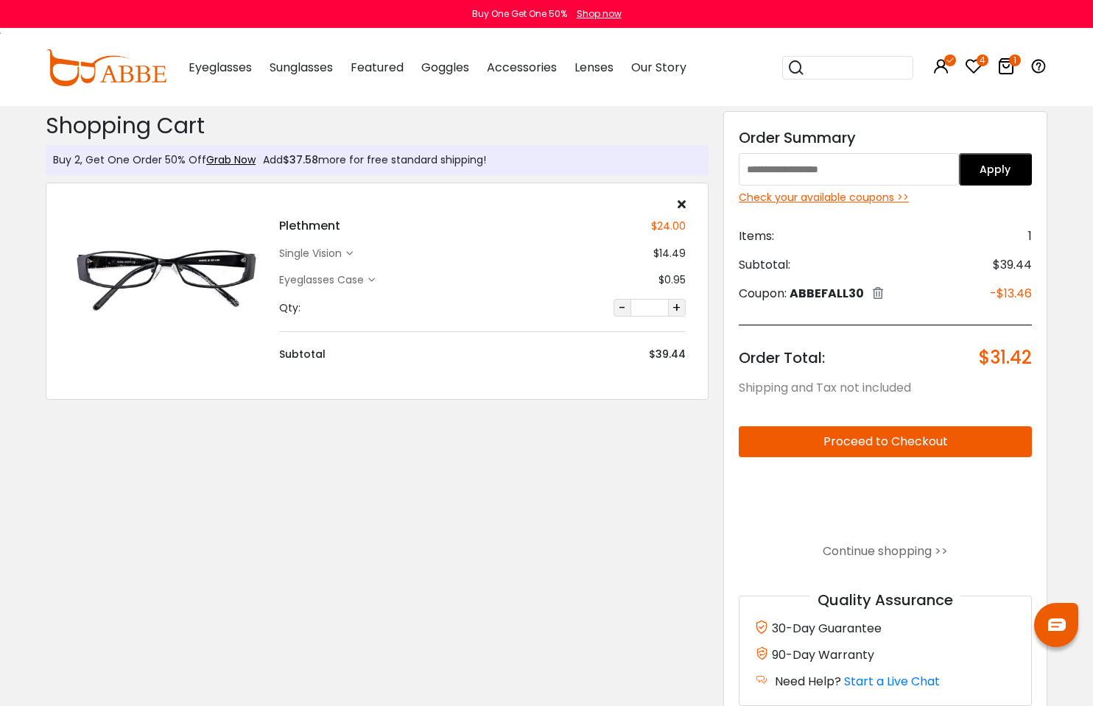
click at [831, 197] on div "Check your available coupons >>" at bounding box center [885, 197] width 293 height 15
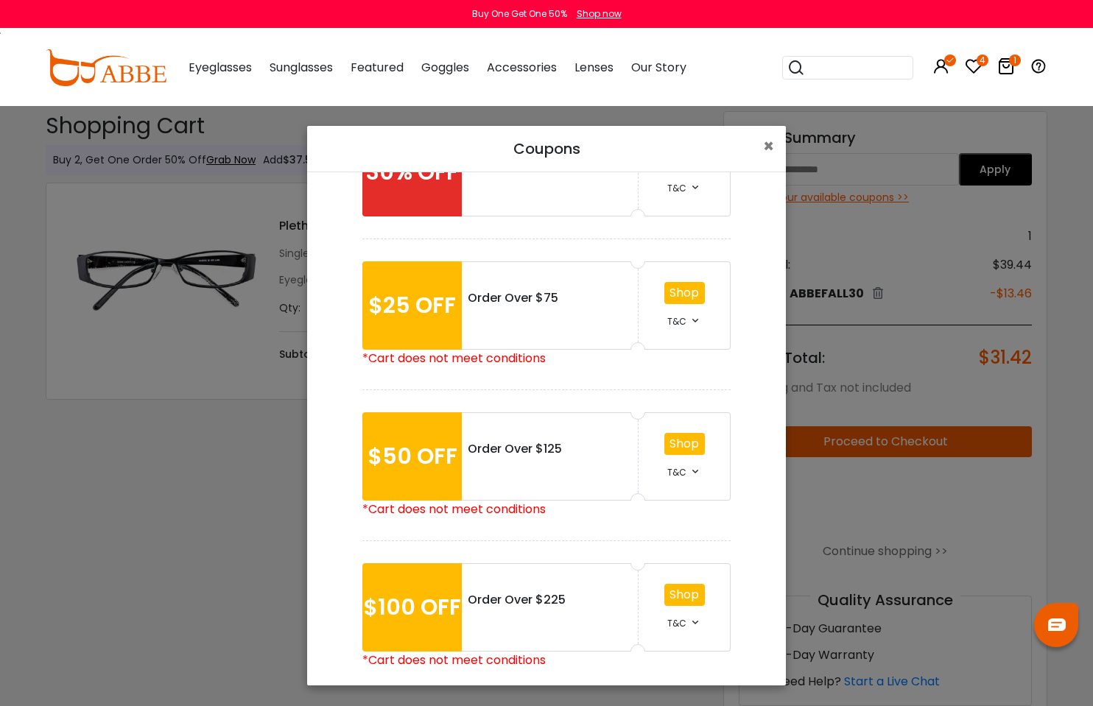
scroll to position [94, 0]
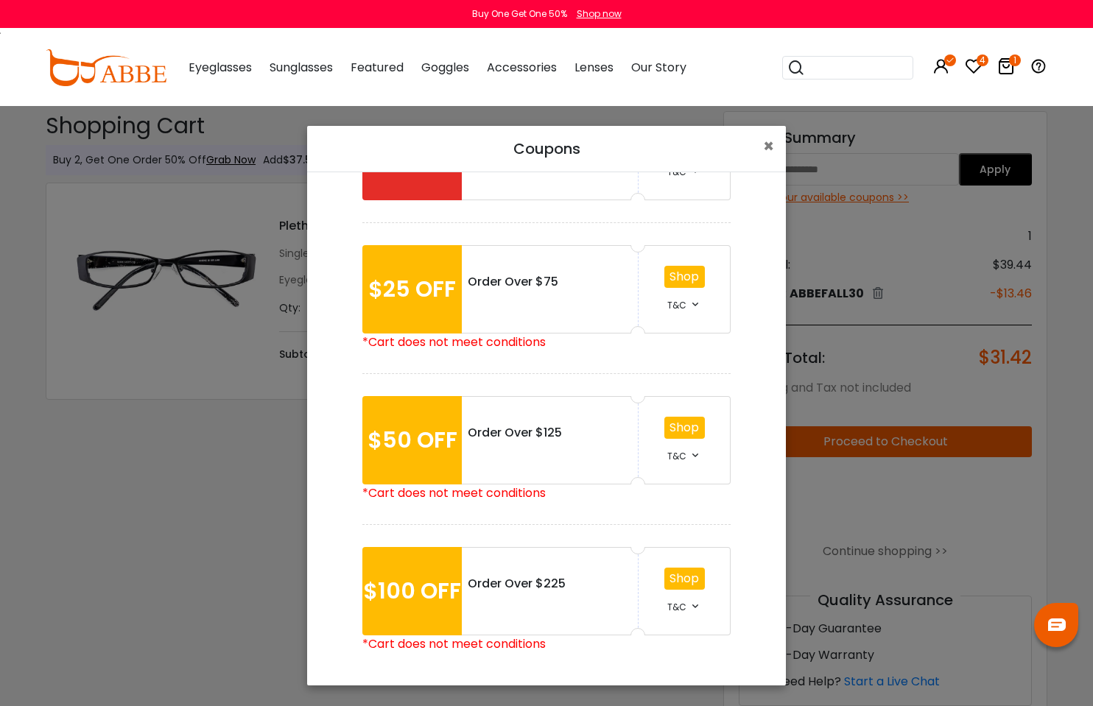
click at [143, 467] on div "Coupons × 30% OFF EVERYTHING Use T&C *• Offer not includes shipping. *• Cannot …" at bounding box center [546, 353] width 1093 height 706
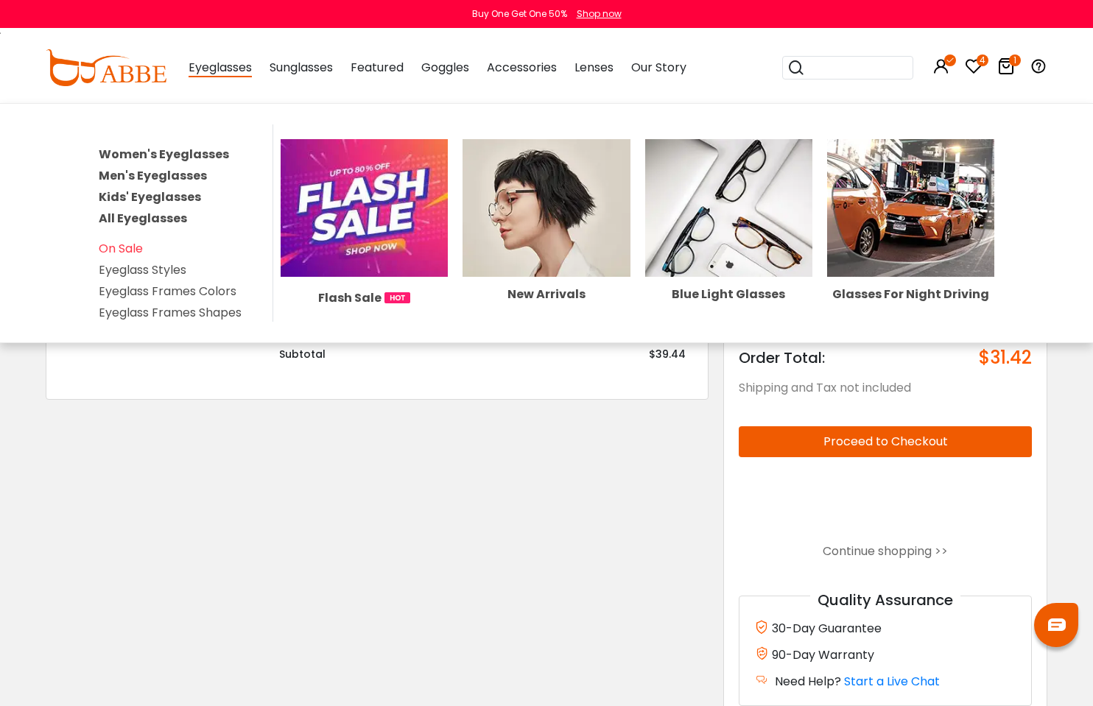
click at [242, 68] on span "Eyeglasses" at bounding box center [220, 68] width 63 height 18
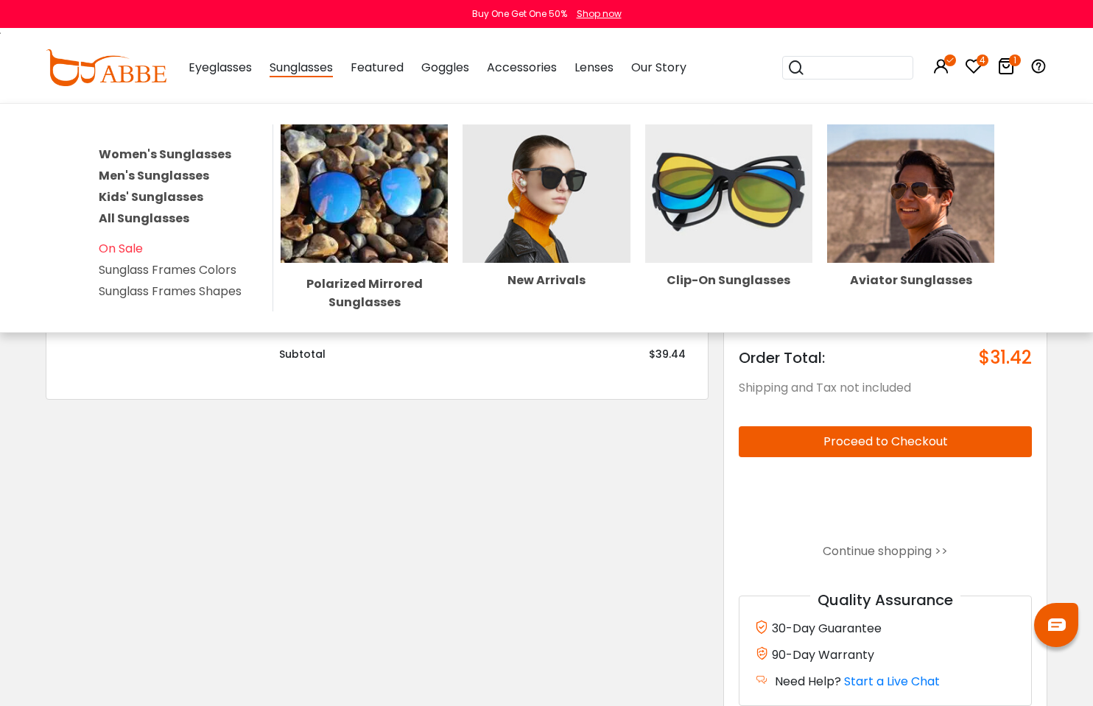
click at [162, 152] on link "Women's Sunglasses" at bounding box center [165, 154] width 133 height 17
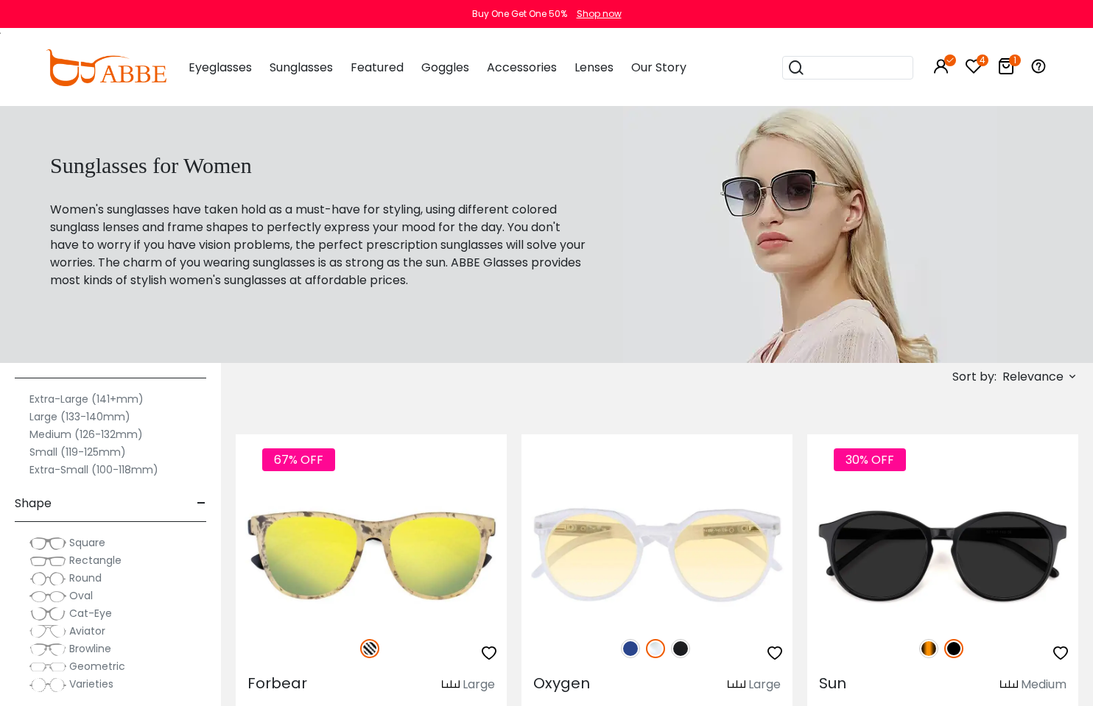
scroll to position [147, 0]
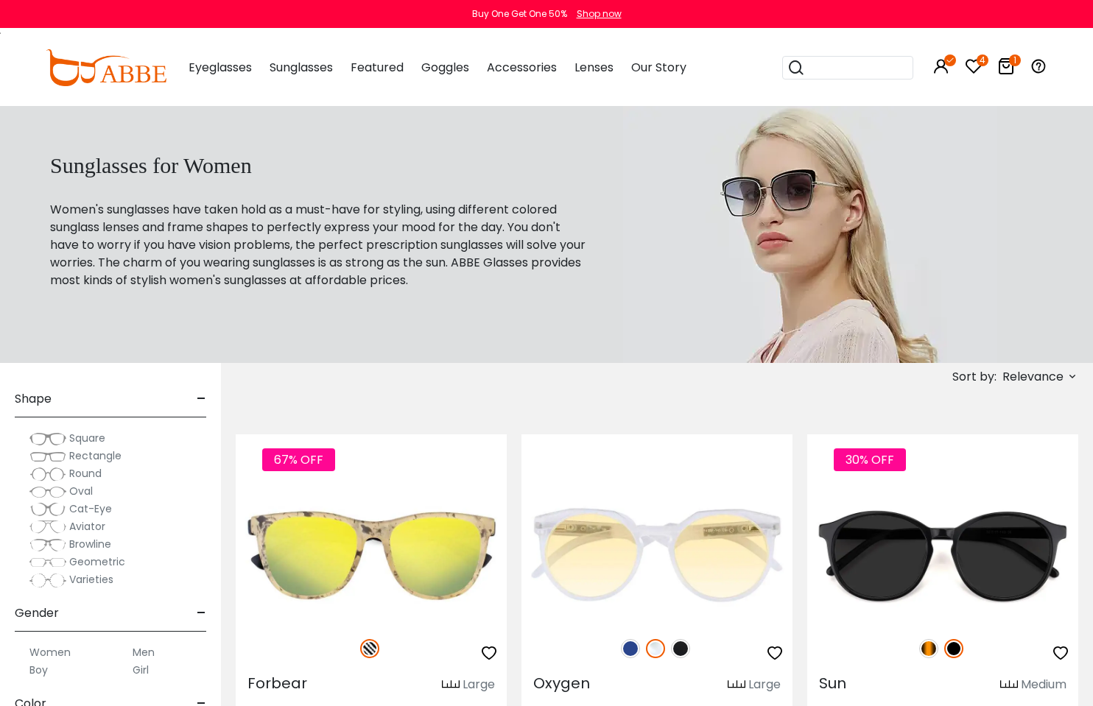
click at [75, 452] on span "Rectangle" at bounding box center [95, 456] width 52 height 15
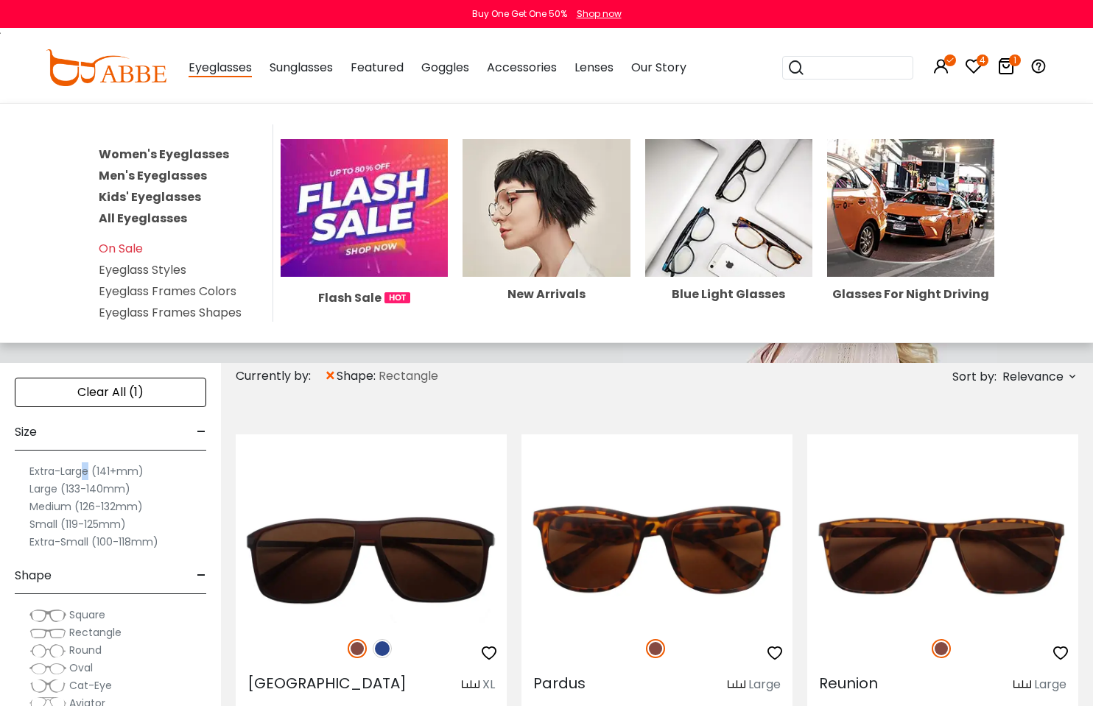
click at [142, 153] on link "Women's Eyeglasses" at bounding box center [164, 154] width 130 height 17
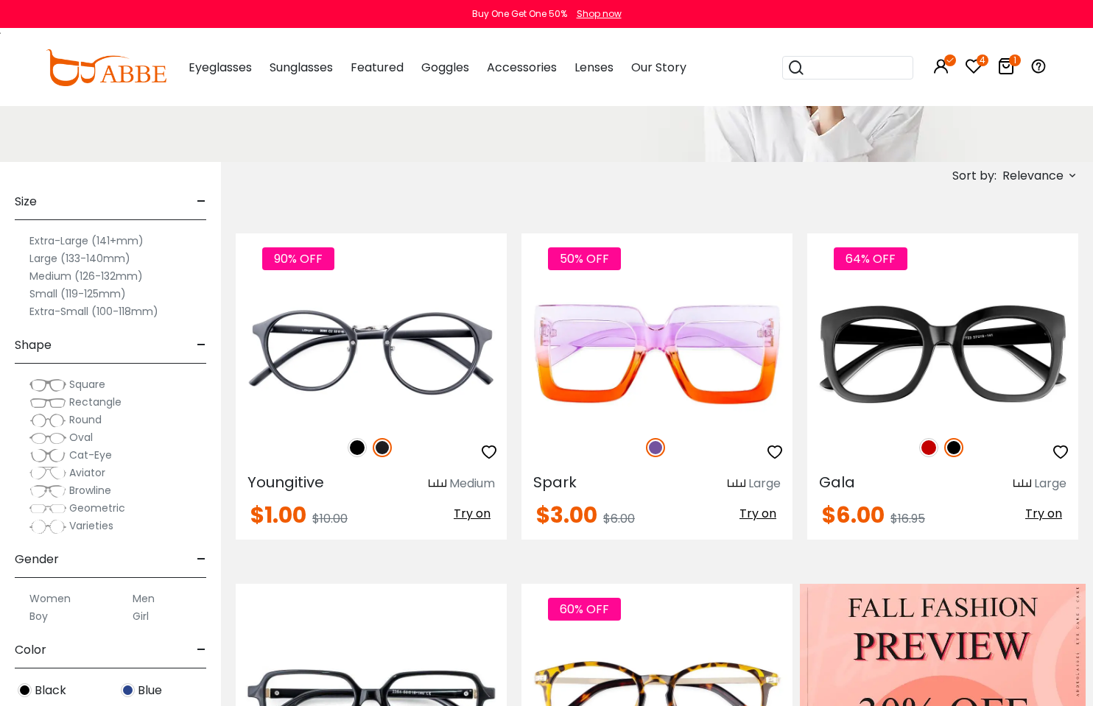
scroll to position [221, 0]
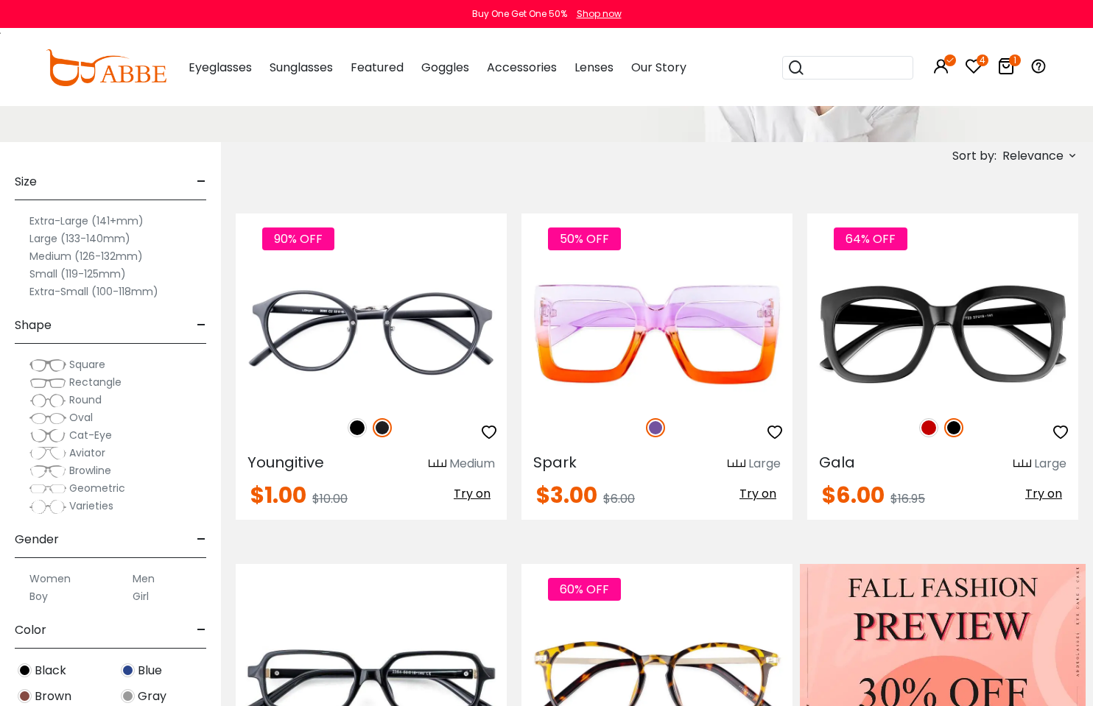
click at [66, 384] on label "Rectangle" at bounding box center [75, 382] width 92 height 18
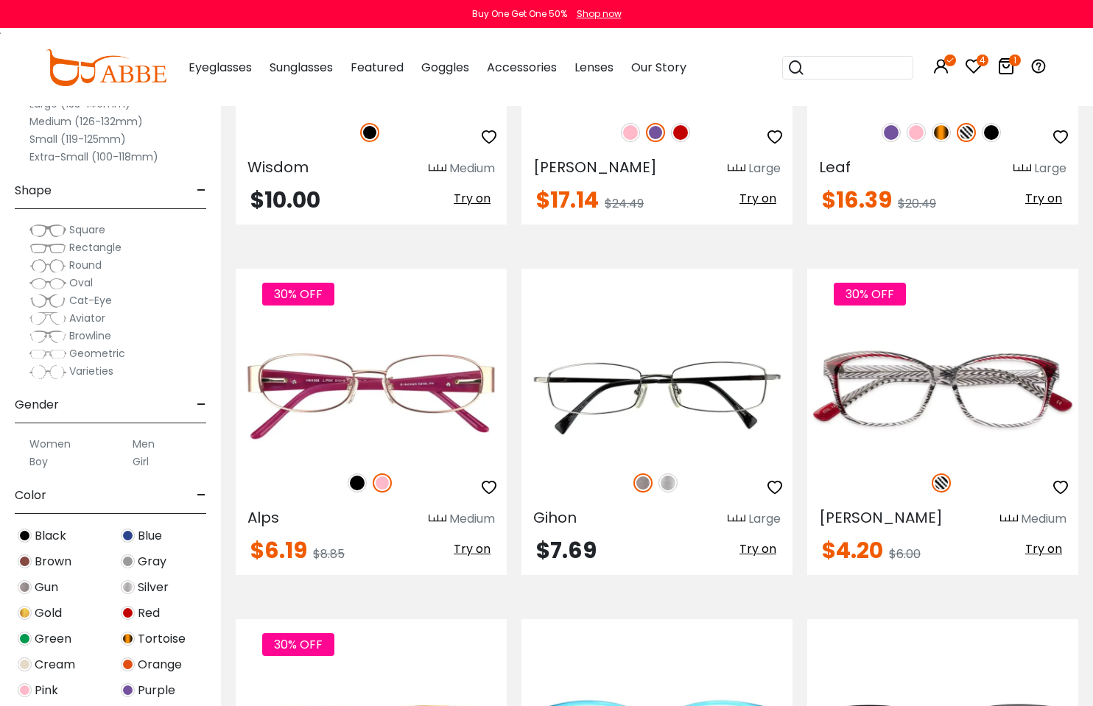
scroll to position [3020, 0]
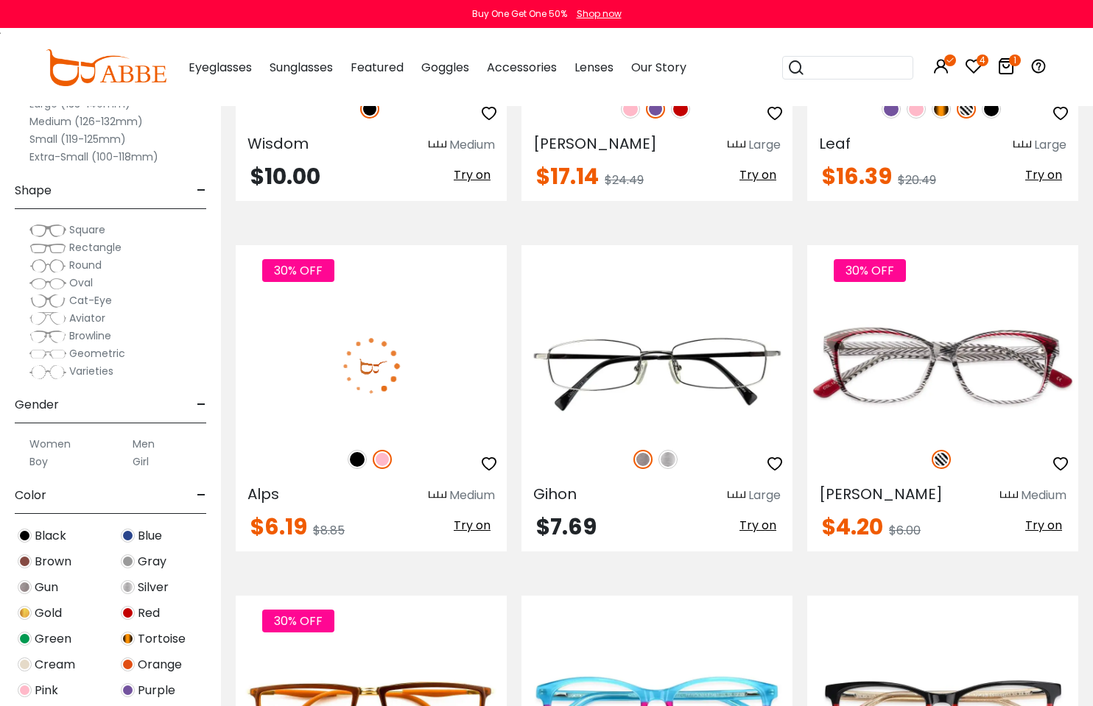
click at [359, 466] on img at bounding box center [357, 459] width 19 height 19
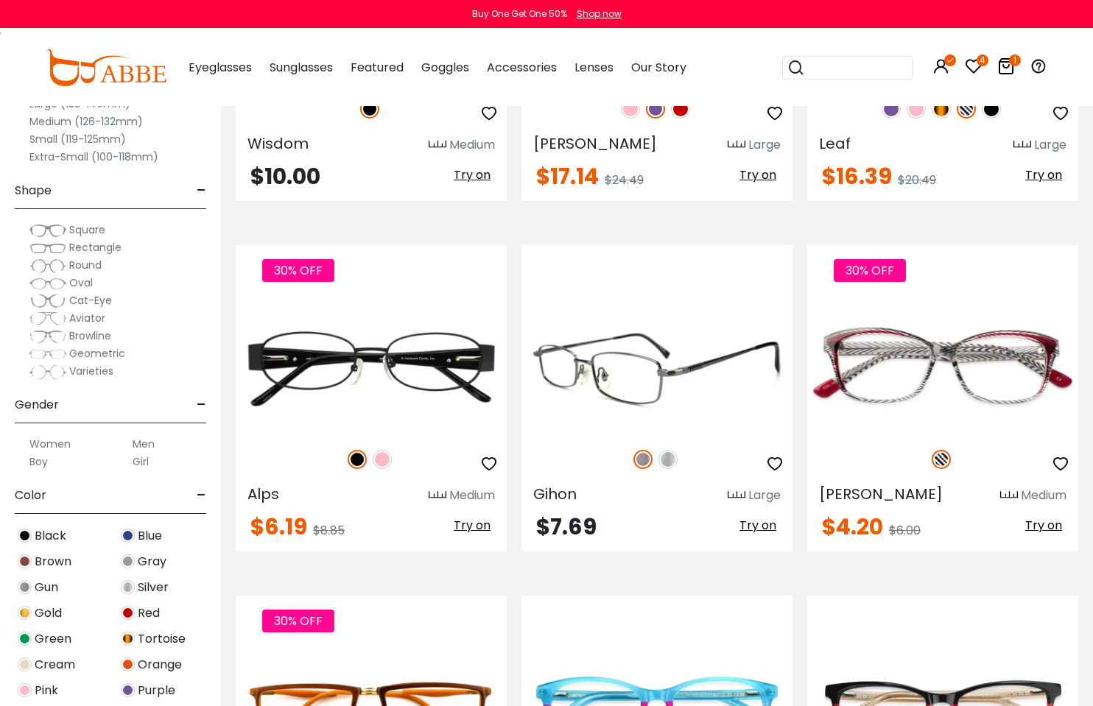
click at [669, 467] on img at bounding box center [667, 459] width 19 height 19
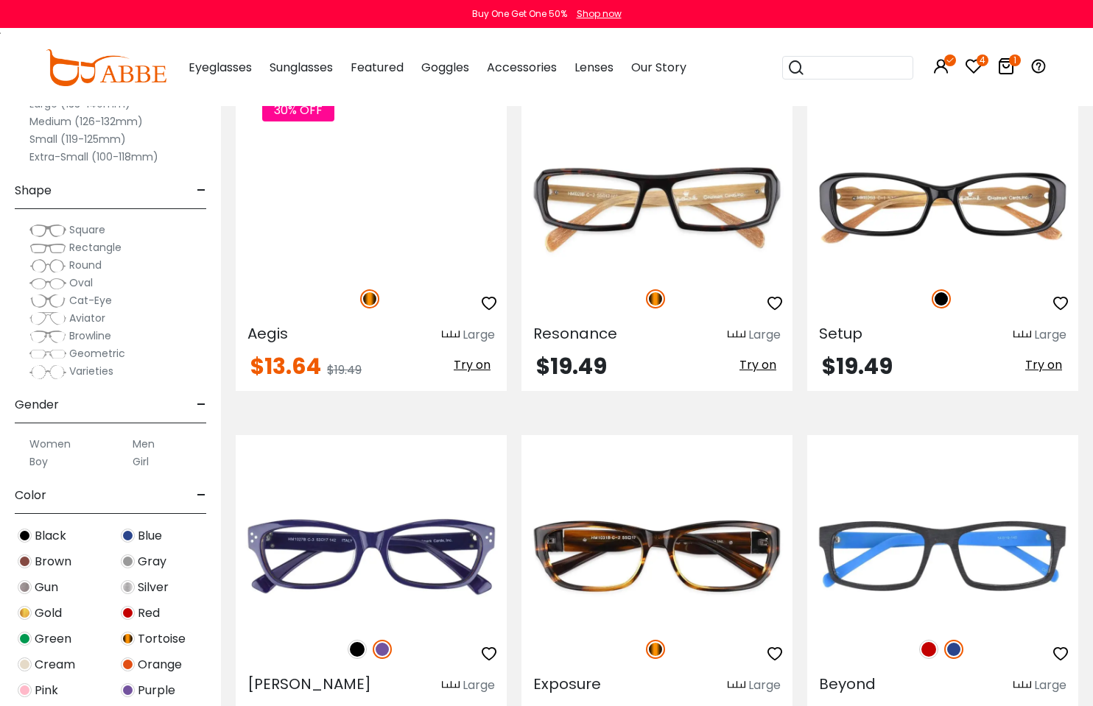
scroll to position [3977, 0]
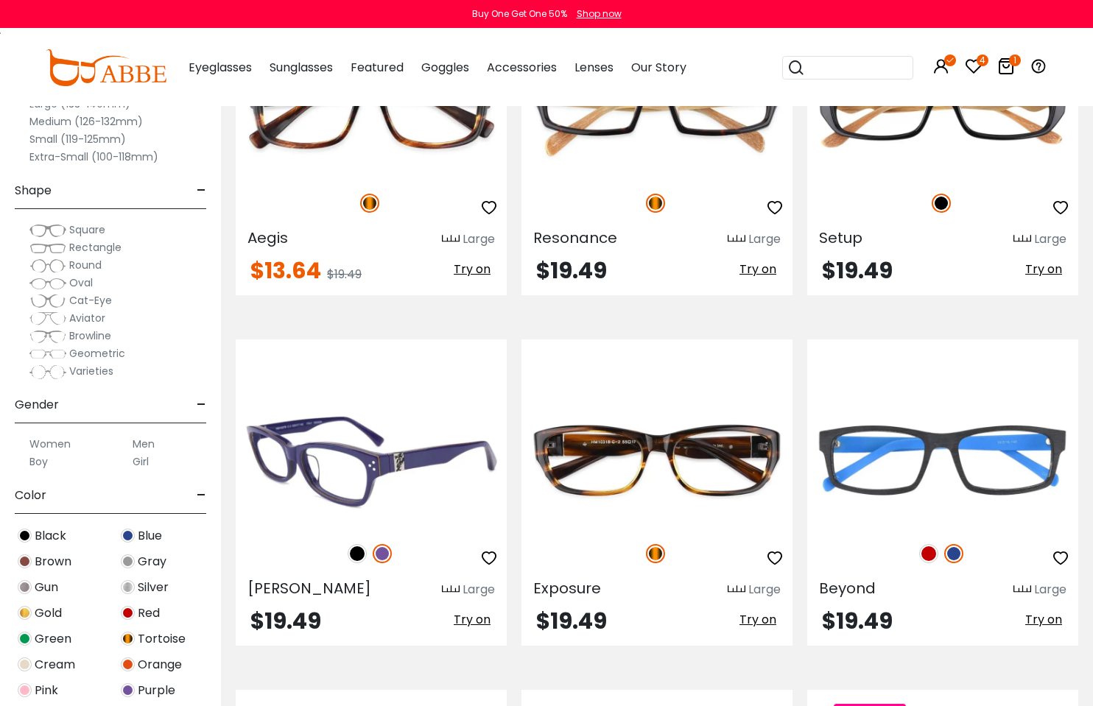
click at [357, 560] on img at bounding box center [357, 553] width 19 height 19
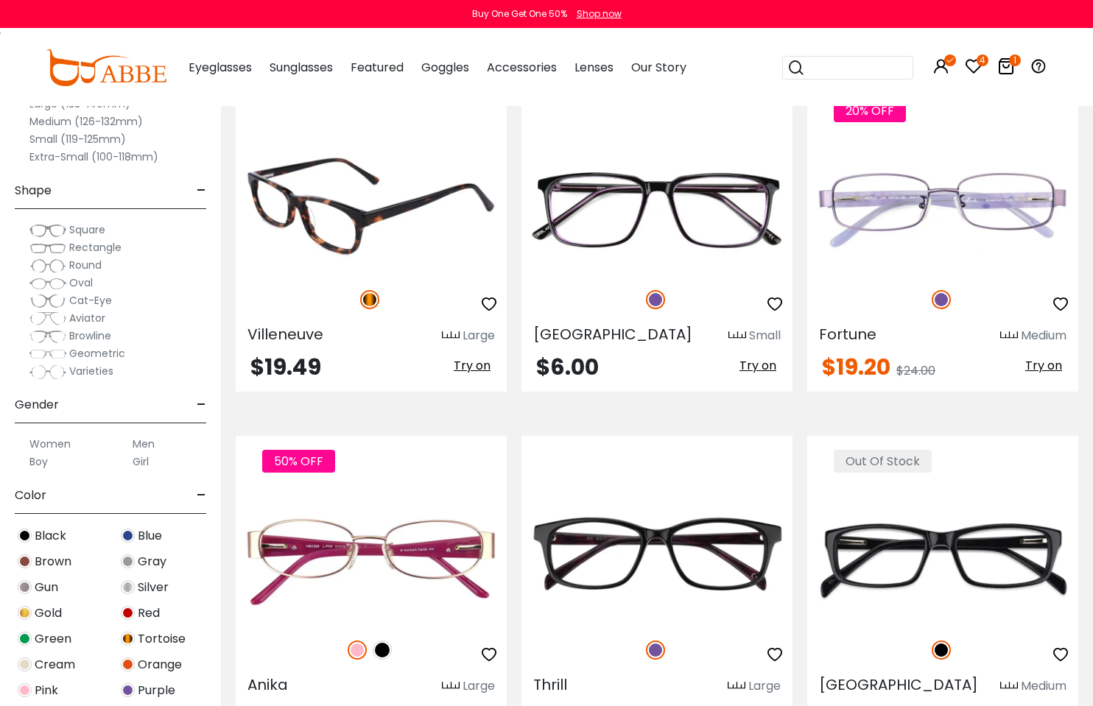
scroll to position [5082, 0]
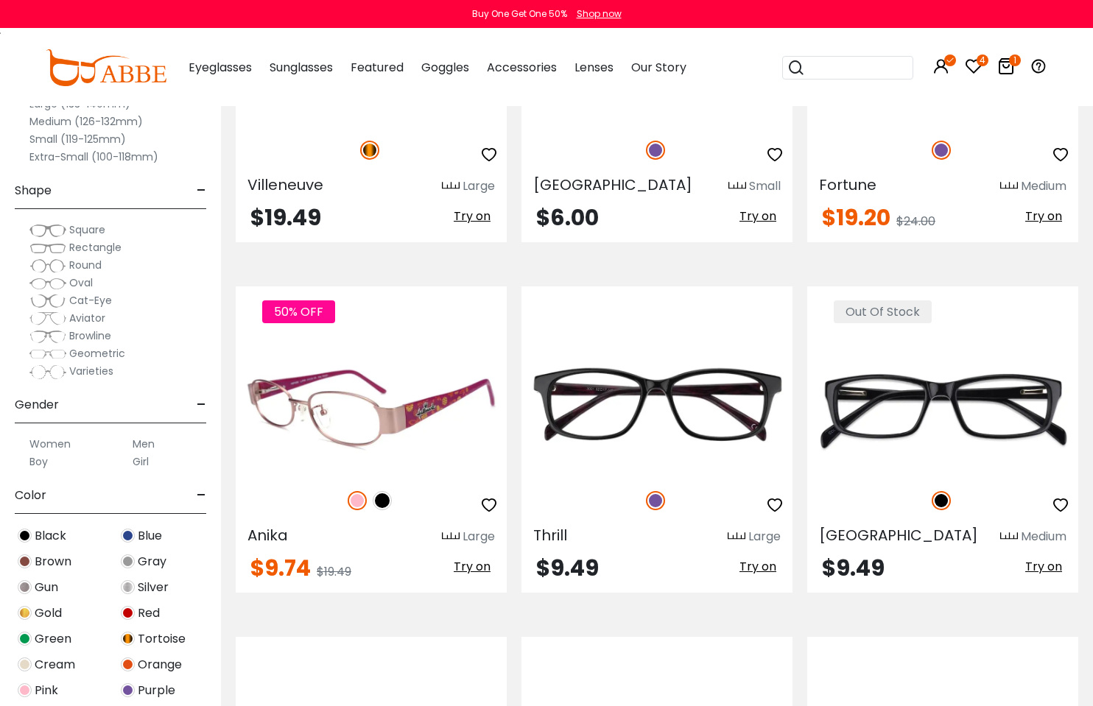
click at [384, 494] on img at bounding box center [382, 500] width 19 height 19
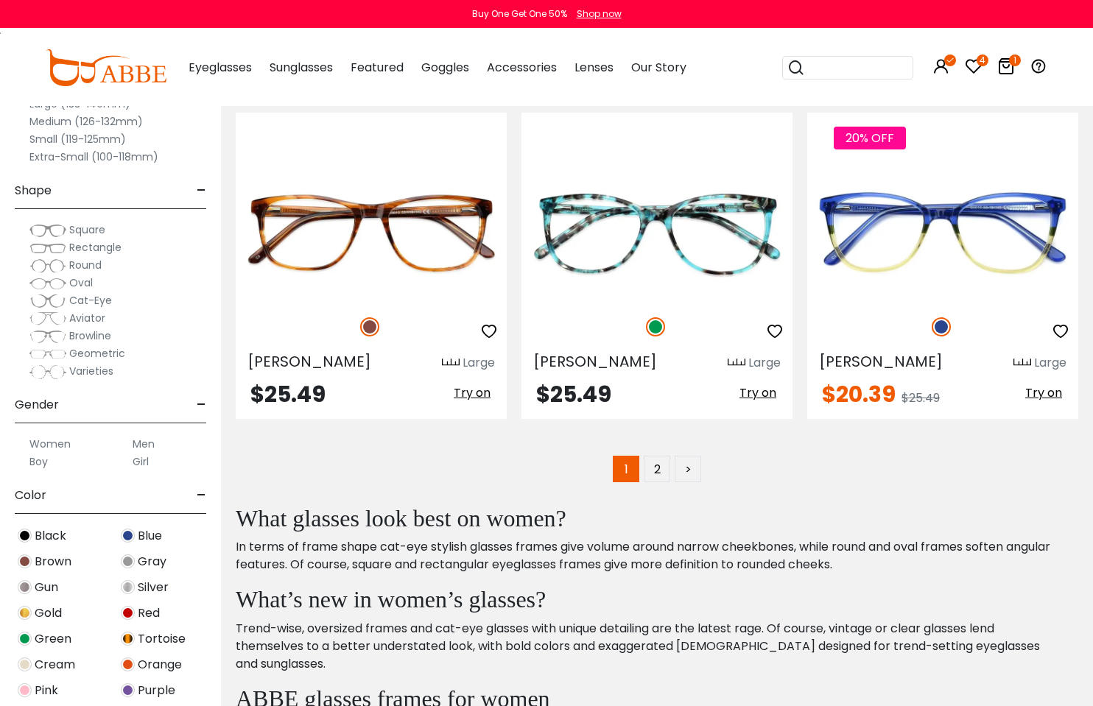
scroll to position [7071, 0]
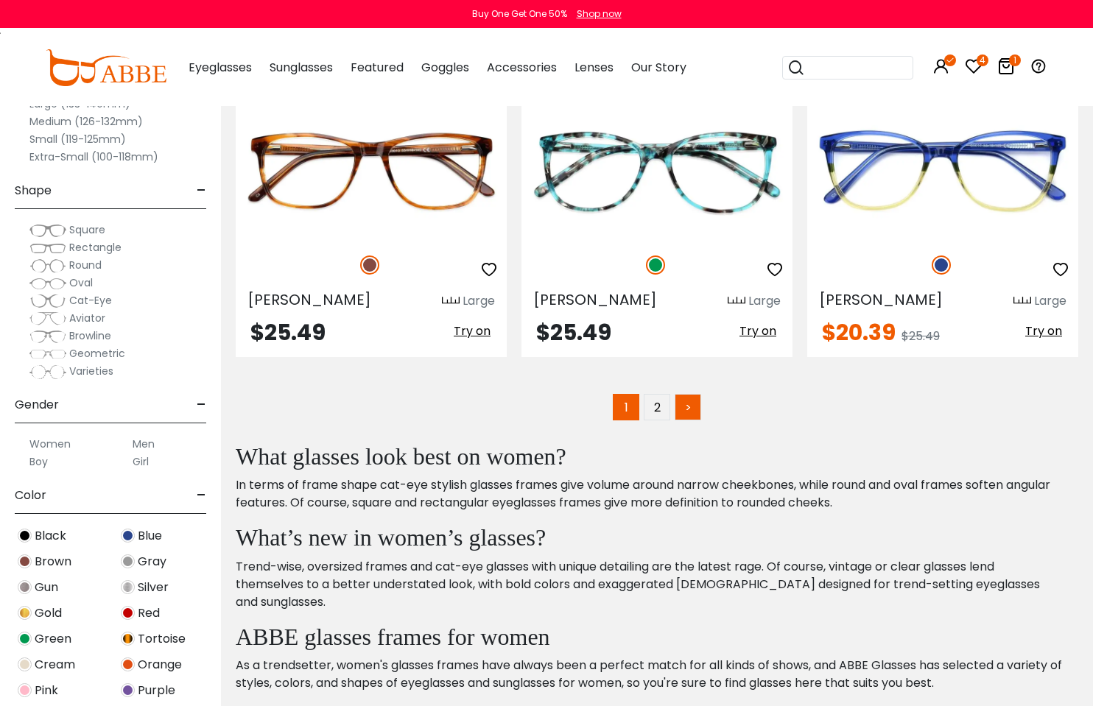
click at [686, 409] on link ">" at bounding box center [688, 407] width 27 height 27
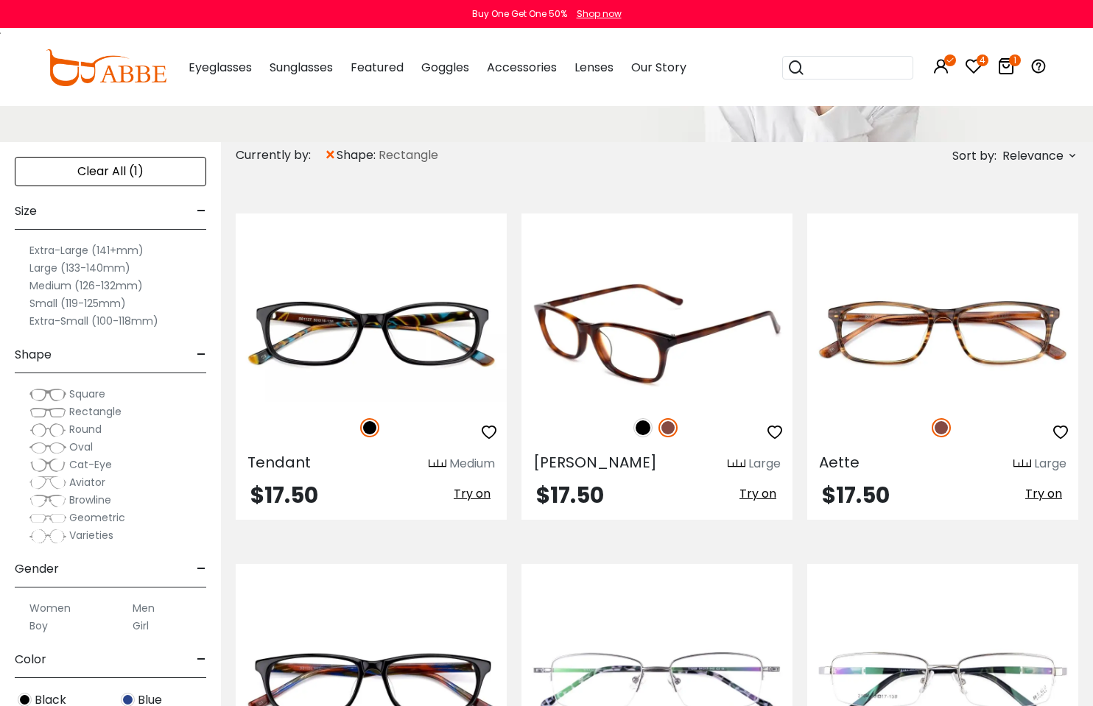
click at [644, 432] on img at bounding box center [642, 427] width 19 height 19
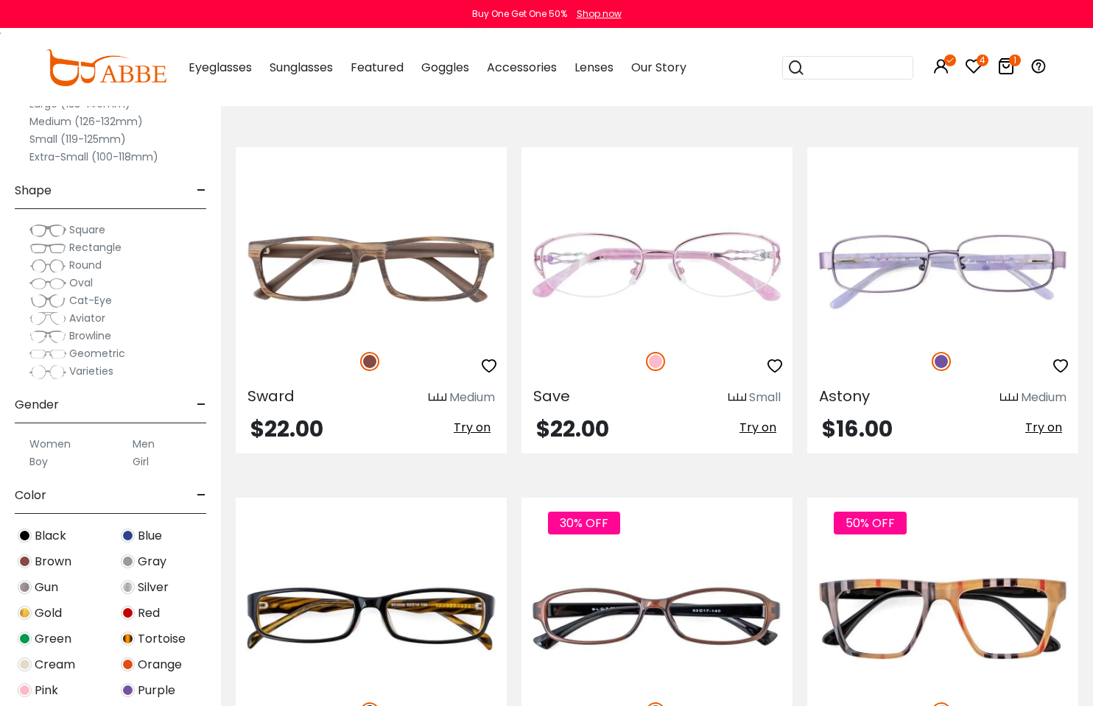
scroll to position [5672, 0]
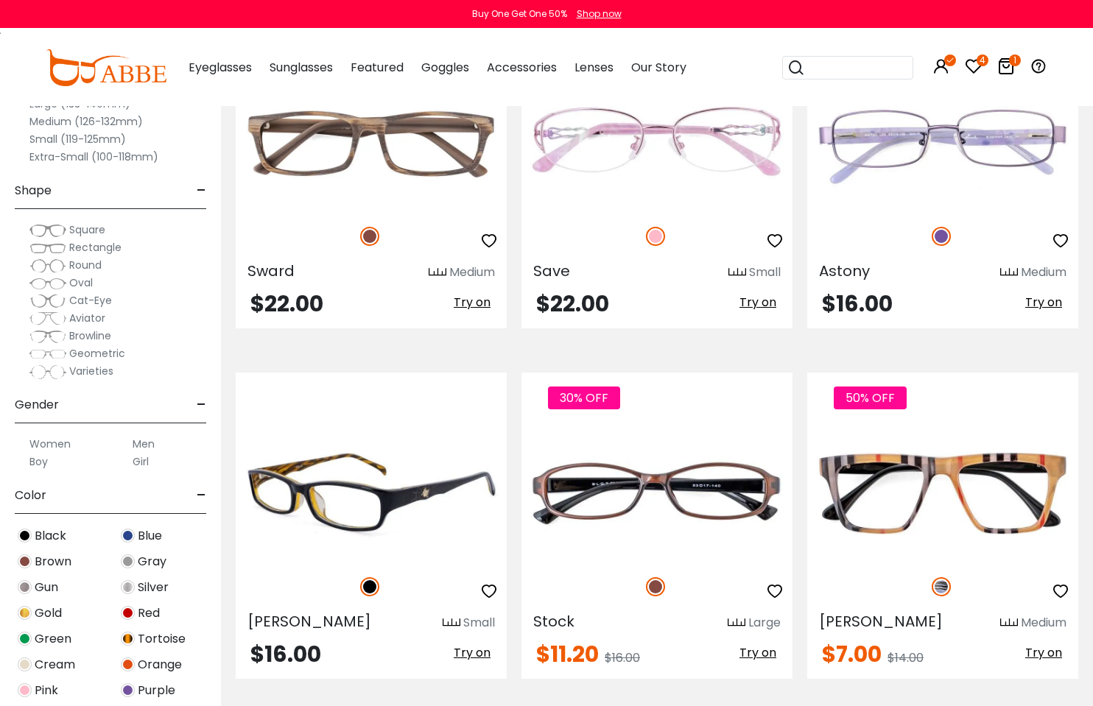
click at [384, 482] on img at bounding box center [371, 494] width 271 height 136
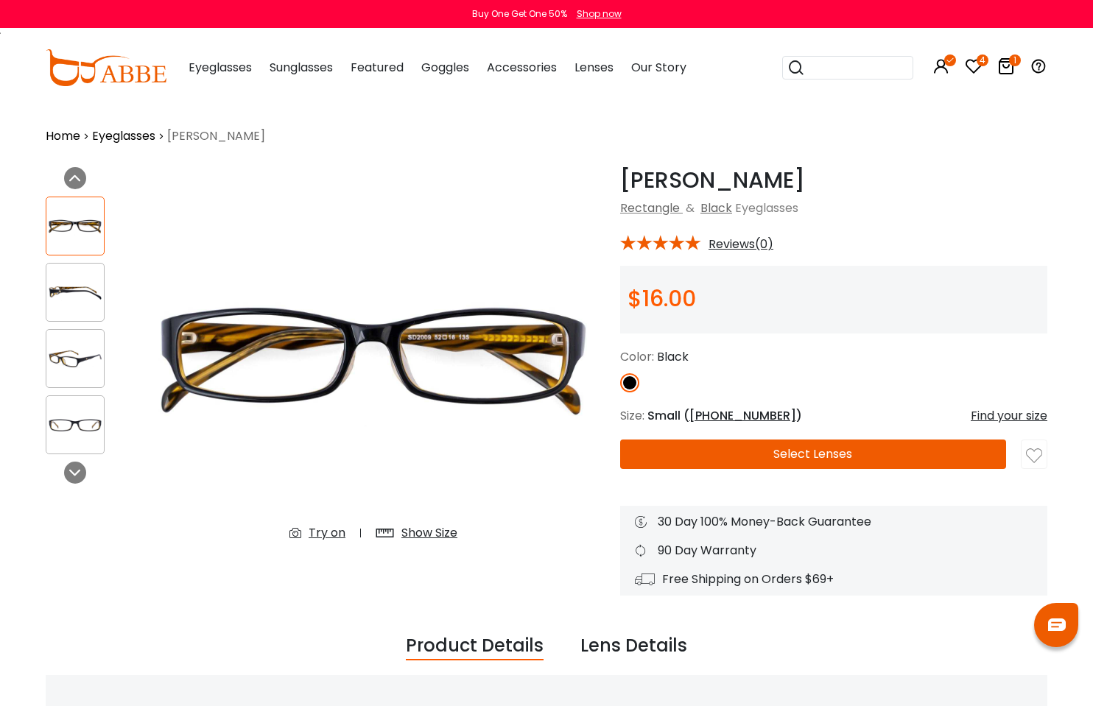
click at [78, 294] on img at bounding box center [74, 292] width 57 height 29
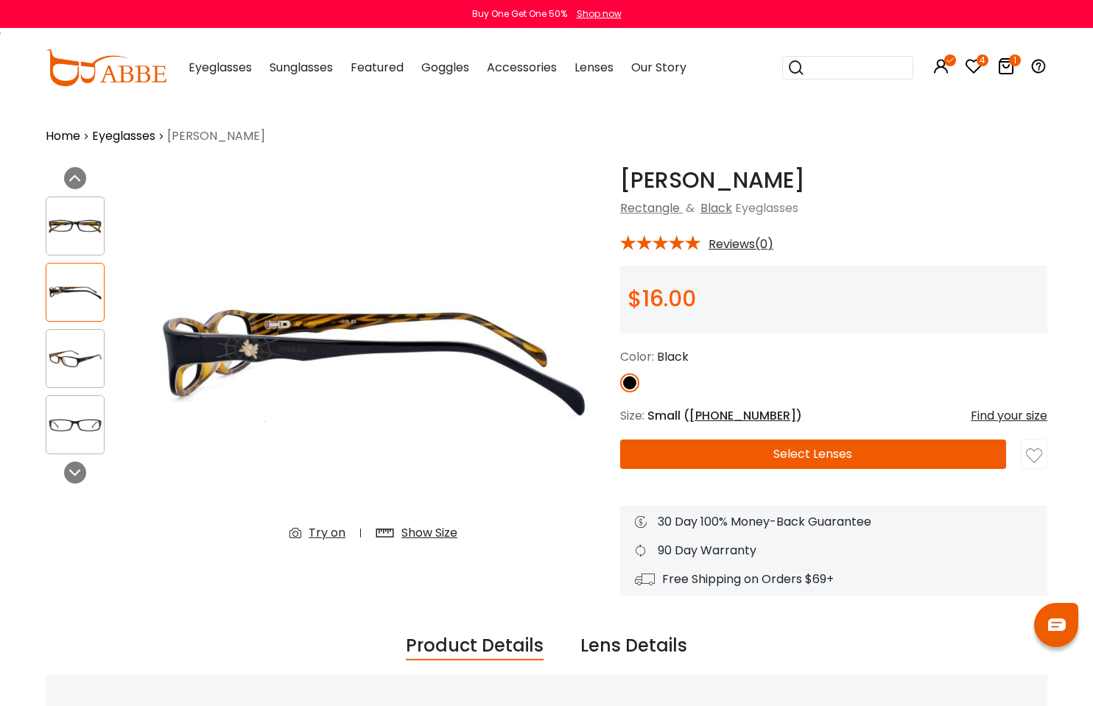
click at [91, 364] on img at bounding box center [74, 359] width 57 height 29
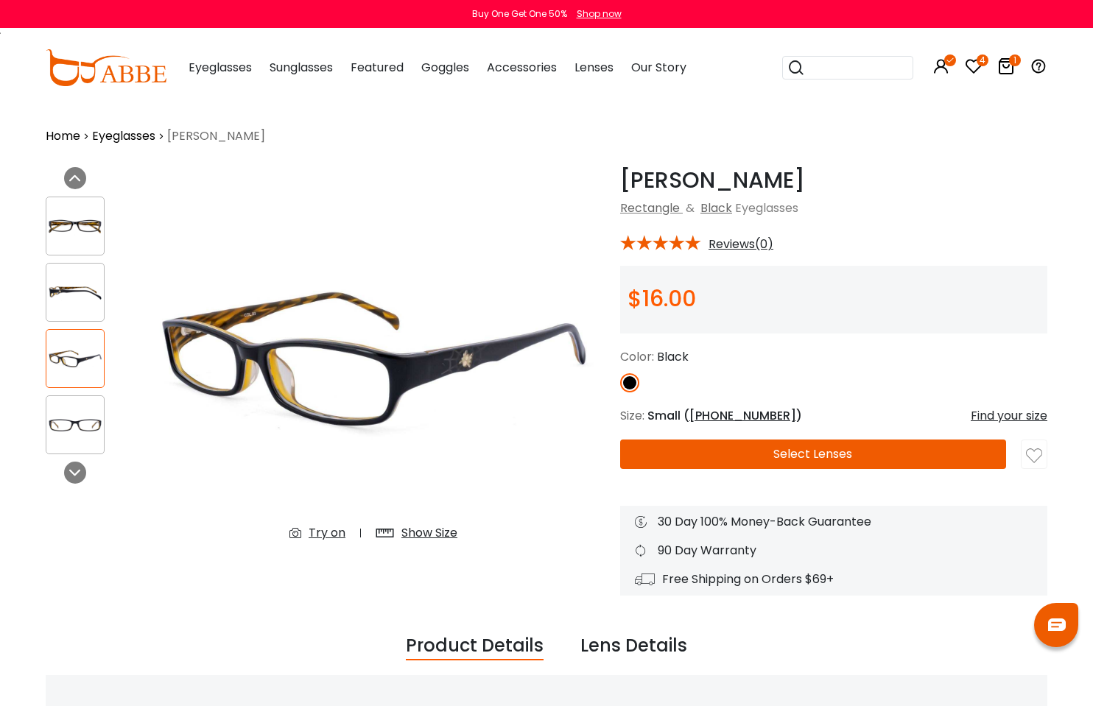
click at [117, 410] on div at bounding box center [86, 325] width 81 height 273
click at [90, 409] on div at bounding box center [75, 425] width 59 height 59
click at [78, 415] on img at bounding box center [74, 425] width 57 height 29
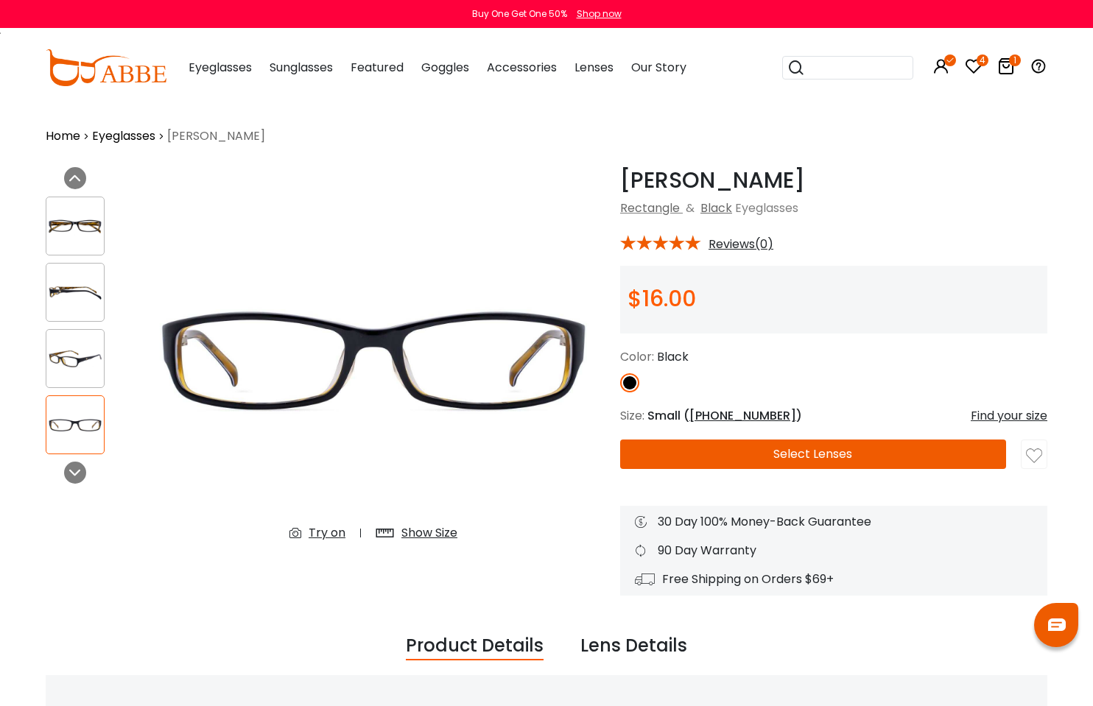
click at [81, 222] on img at bounding box center [74, 226] width 57 height 29
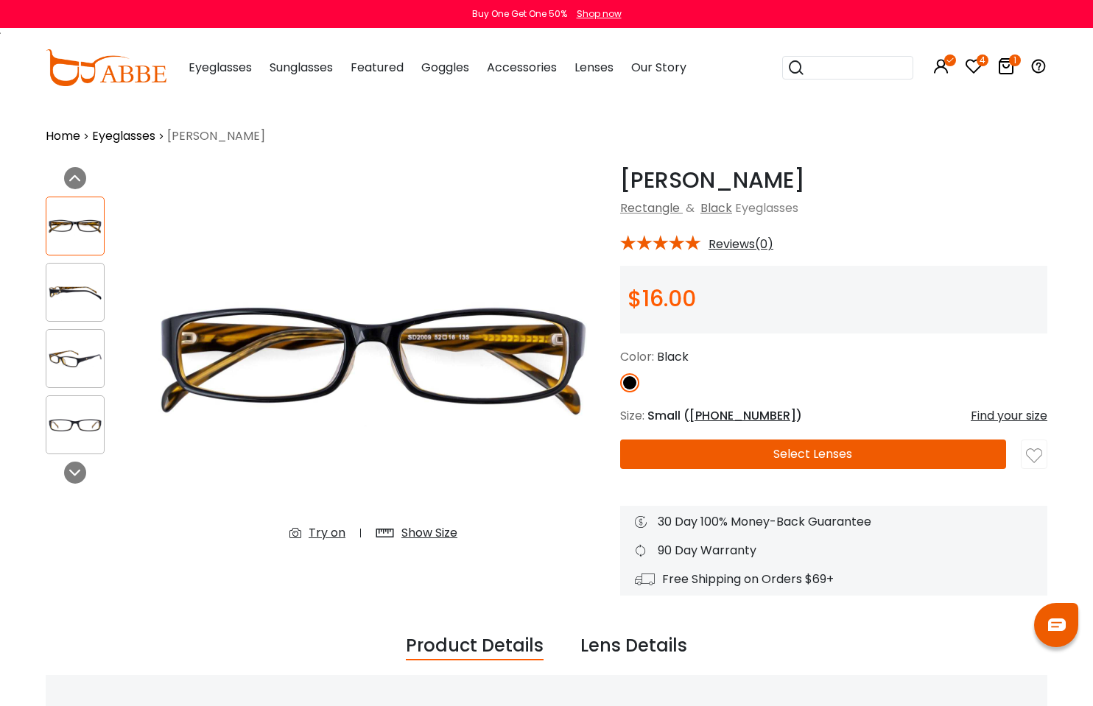
click at [734, 452] on button "Select Lenses" at bounding box center [813, 454] width 386 height 29
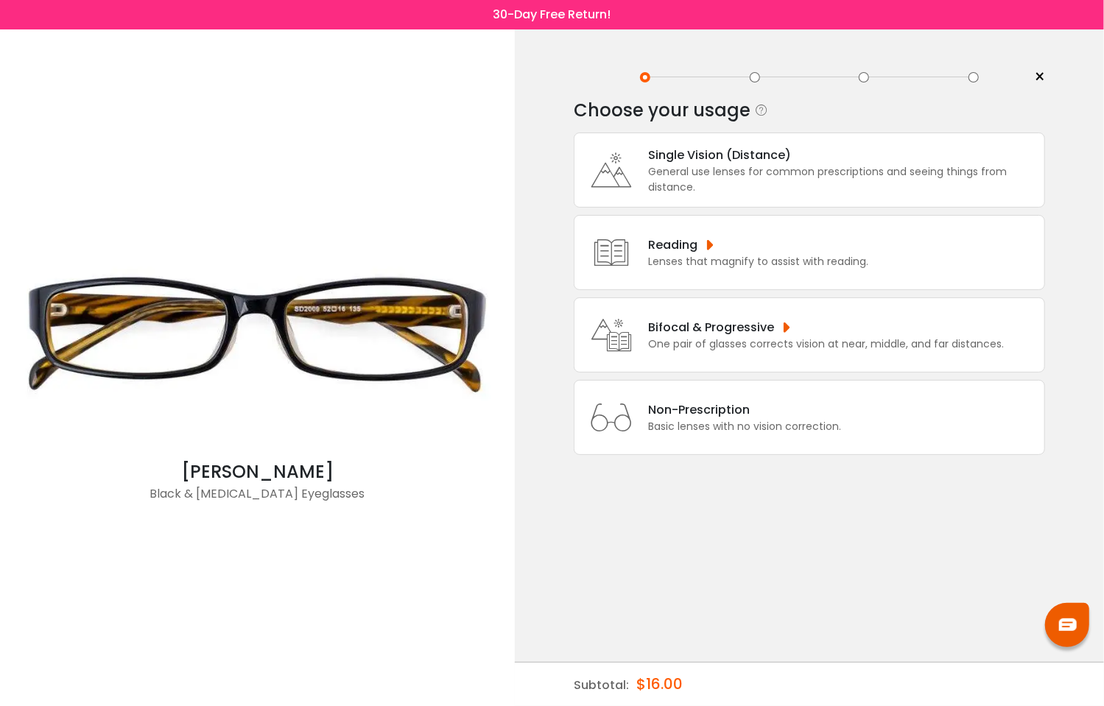
click at [652, 158] on div "Single Vision (Distance)" at bounding box center [842, 155] width 389 height 18
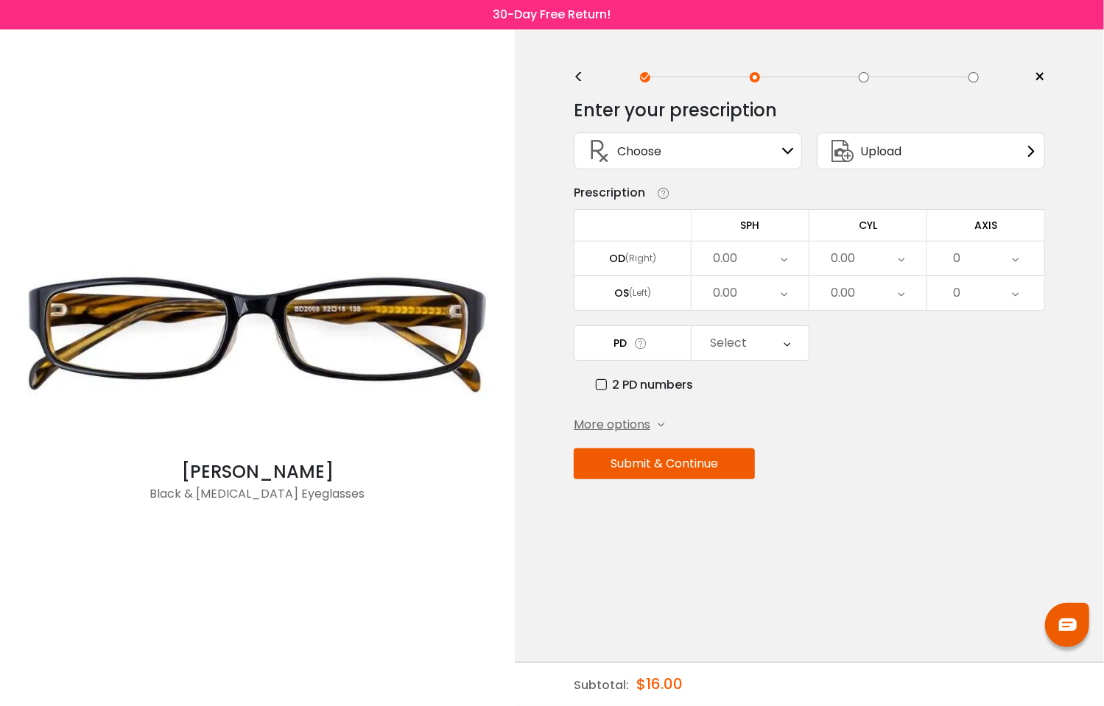
click at [765, 162] on div "Choose Sign In" at bounding box center [688, 150] width 212 height 35
click at [790, 146] on icon at bounding box center [788, 151] width 12 height 12
click at [790, 147] on icon at bounding box center [788, 151] width 12 height 12
drag, startPoint x: 1035, startPoint y: 80, endPoint x: 994, endPoint y: 60, distance: 44.8
click at [1034, 79] on span "×" at bounding box center [1039, 77] width 11 height 22
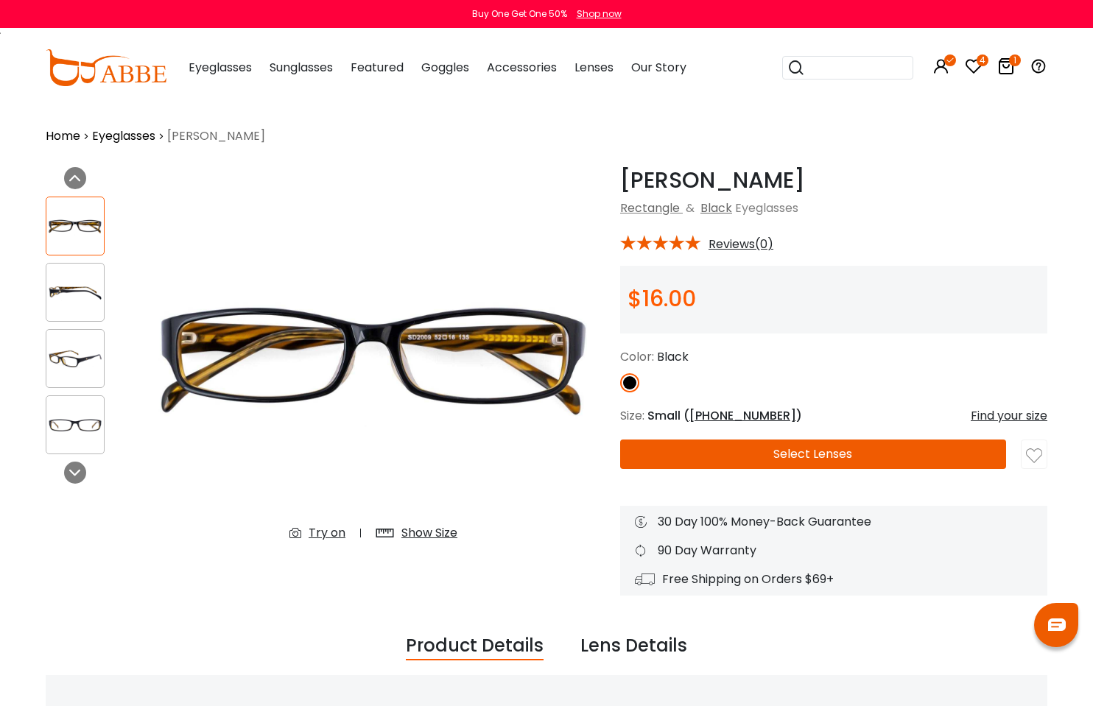
click at [703, 439] on div "Midge Black Rectangle & Black Eyeglasses * Reviews(0) $16.00 Color:" at bounding box center [833, 381] width 427 height 429
click at [701, 446] on button "Select Lenses" at bounding box center [813, 454] width 386 height 29
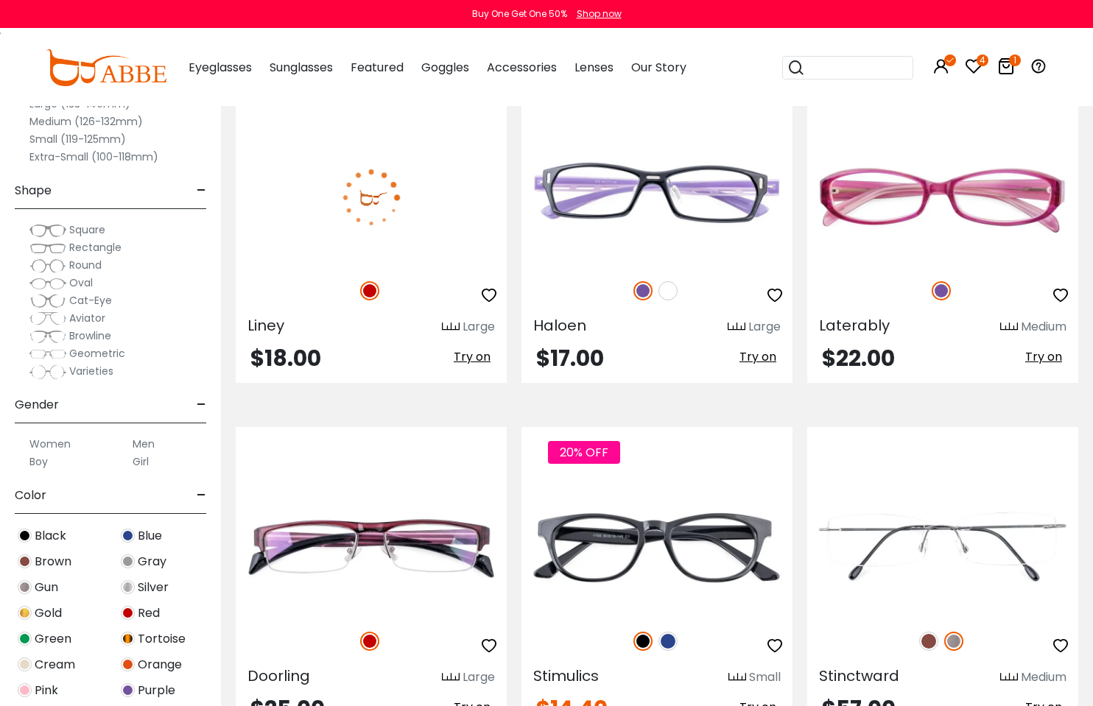
scroll to position [1989, 0]
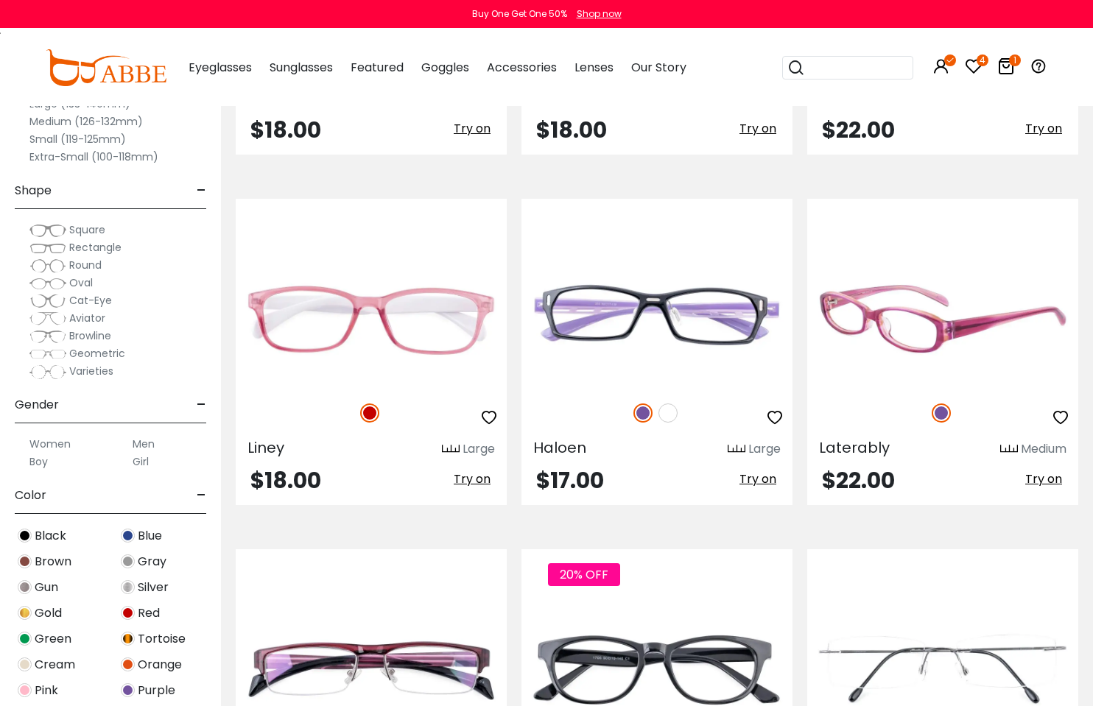
click at [882, 317] on img at bounding box center [942, 320] width 271 height 136
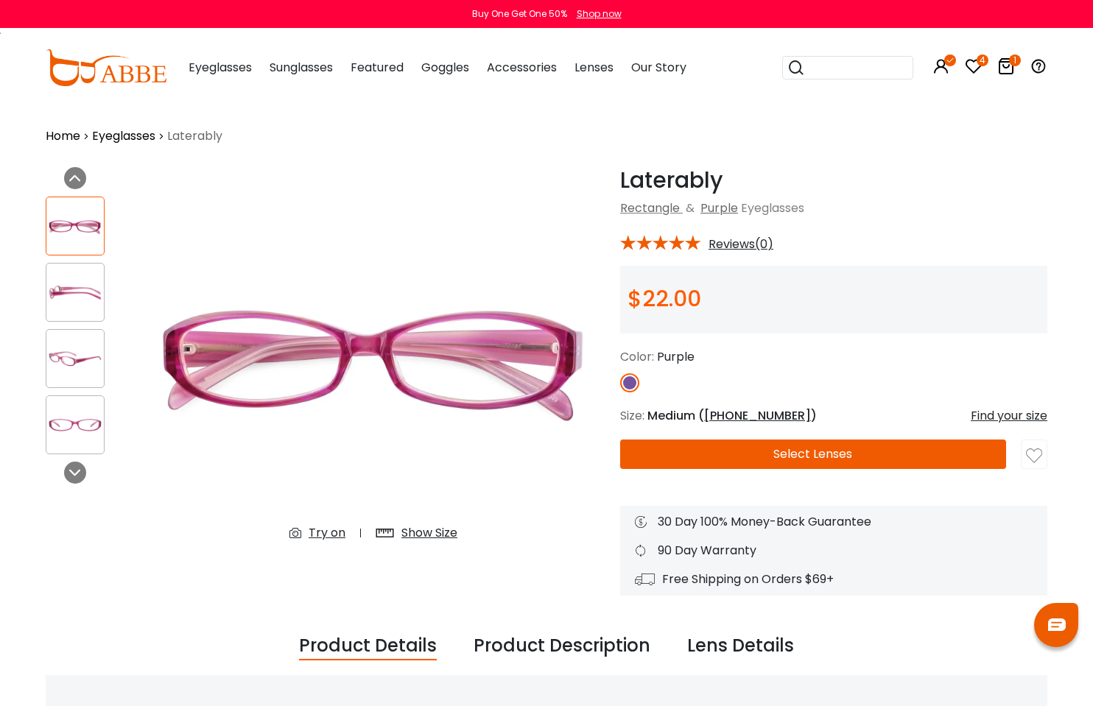
click at [81, 281] on img at bounding box center [74, 292] width 57 height 29
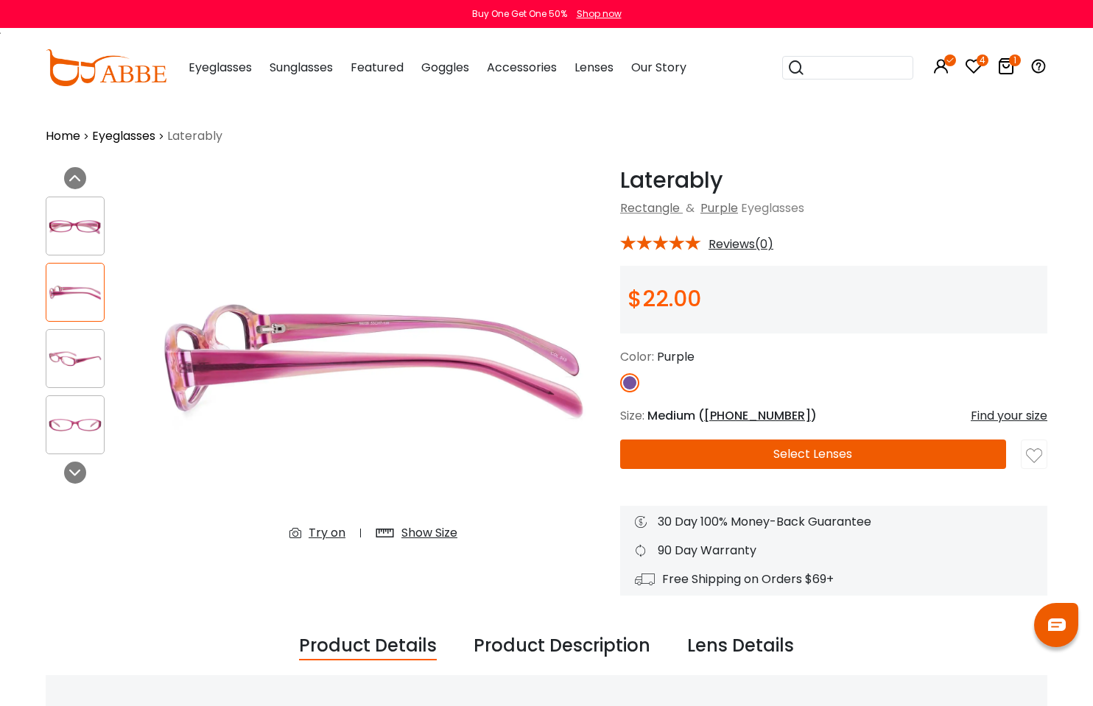
click at [95, 355] on img at bounding box center [74, 359] width 57 height 29
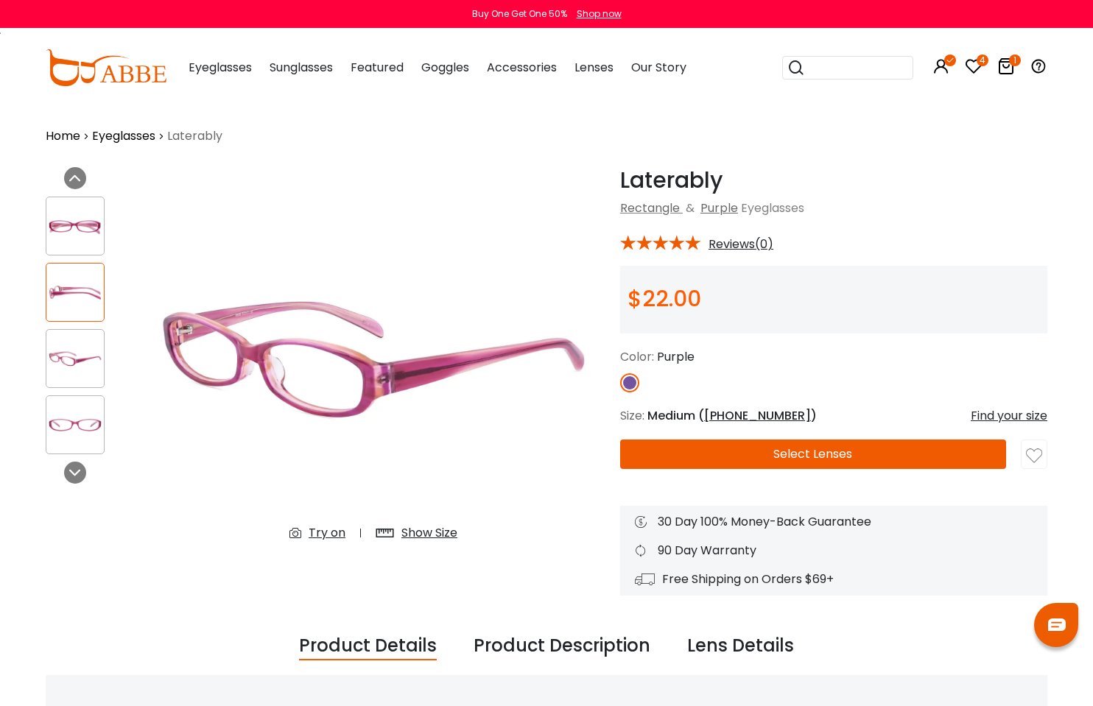
click at [82, 408] on div at bounding box center [75, 425] width 59 height 59
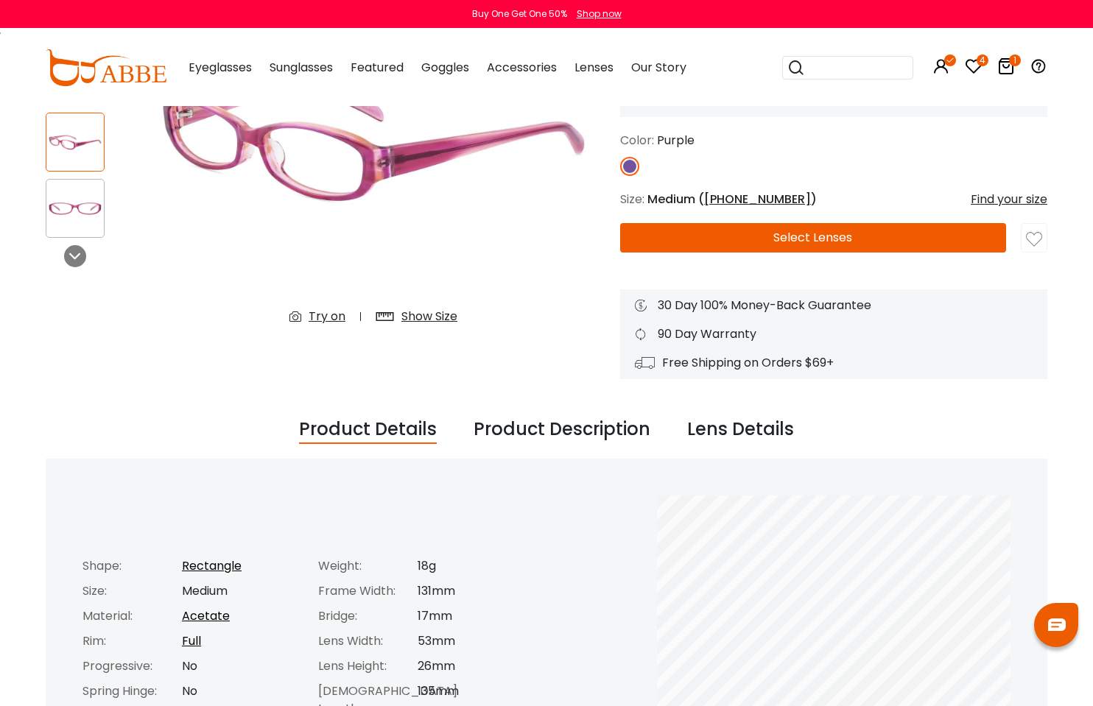
scroll to position [221, 0]
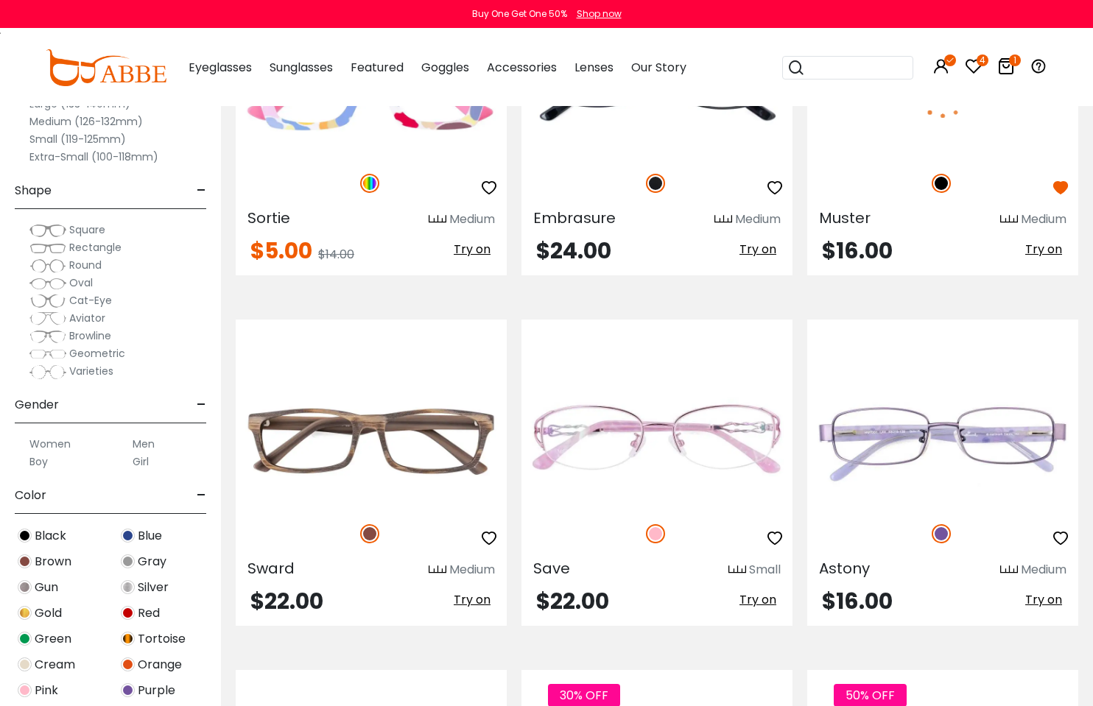
scroll to position [5232, 0]
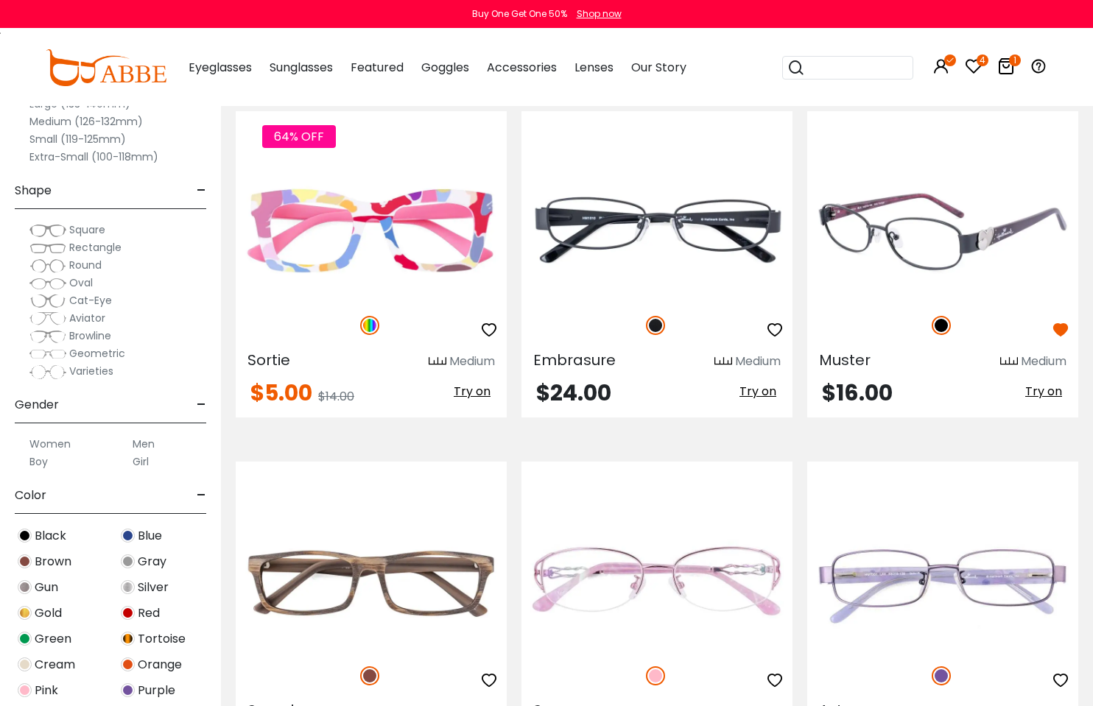
click at [933, 198] on img at bounding box center [942, 232] width 271 height 136
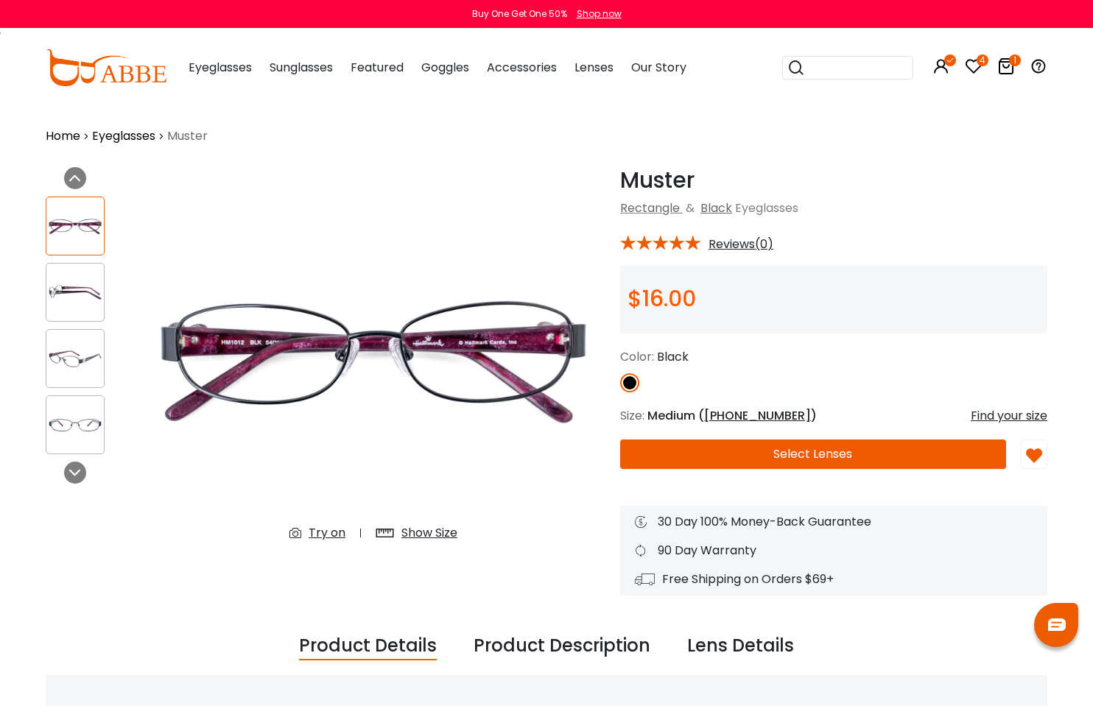
click at [85, 295] on img at bounding box center [74, 292] width 57 height 29
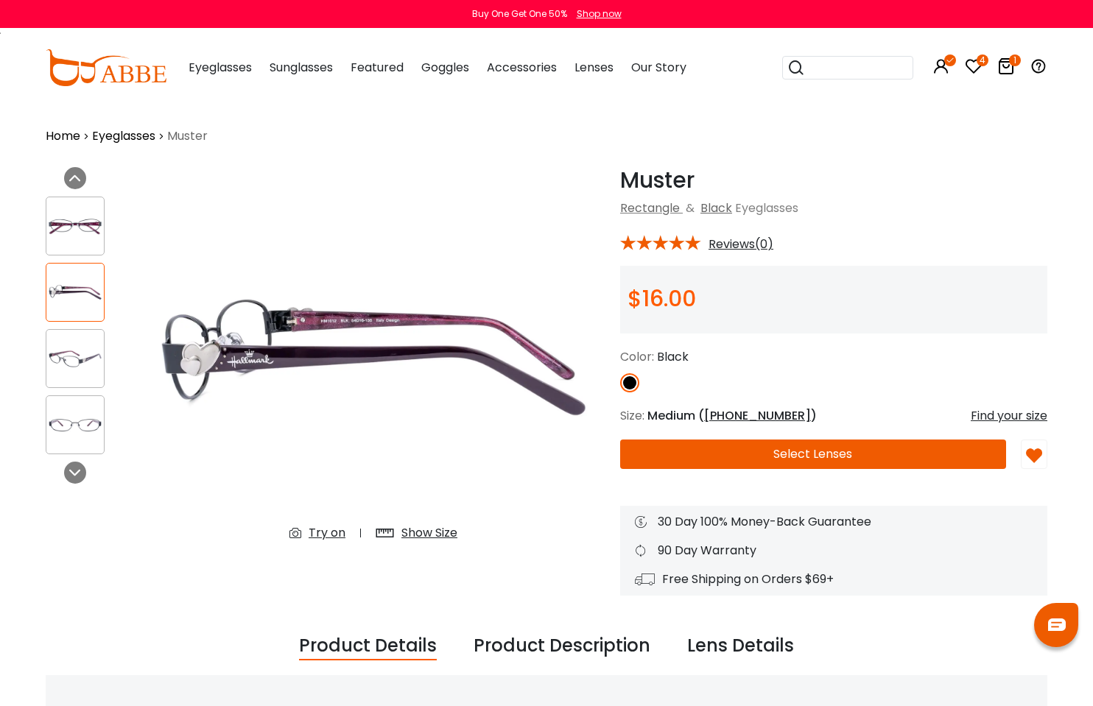
click at [88, 351] on img at bounding box center [74, 359] width 57 height 29
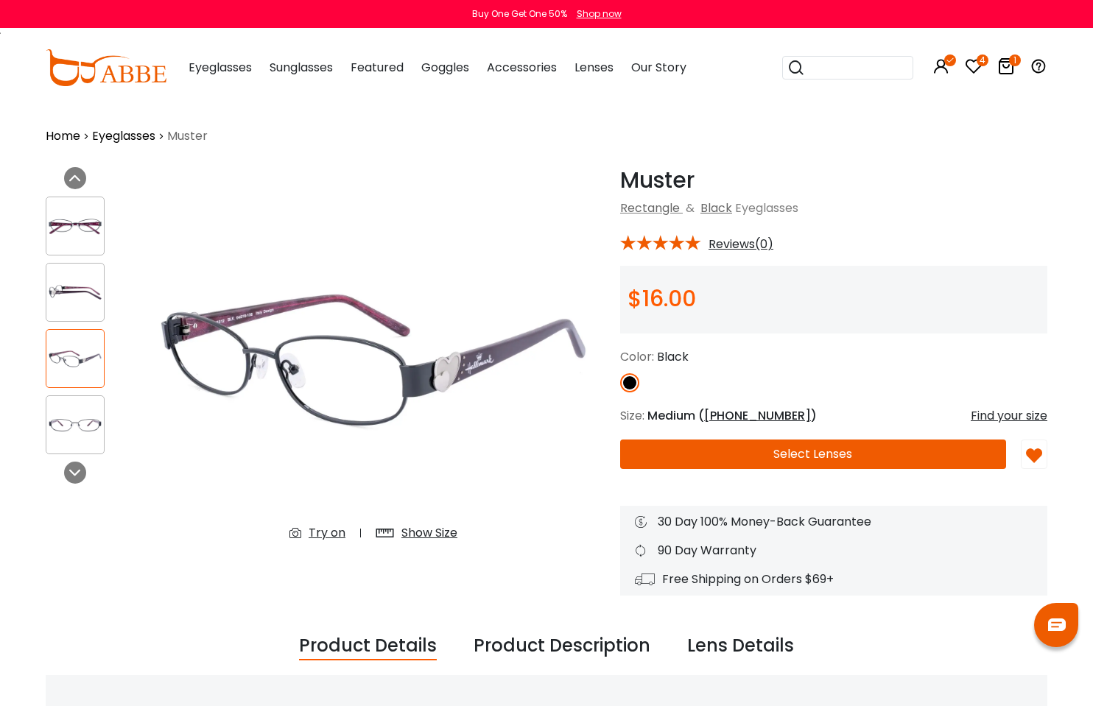
click at [87, 399] on div at bounding box center [75, 425] width 59 height 59
click at [84, 411] on img at bounding box center [74, 425] width 57 height 29
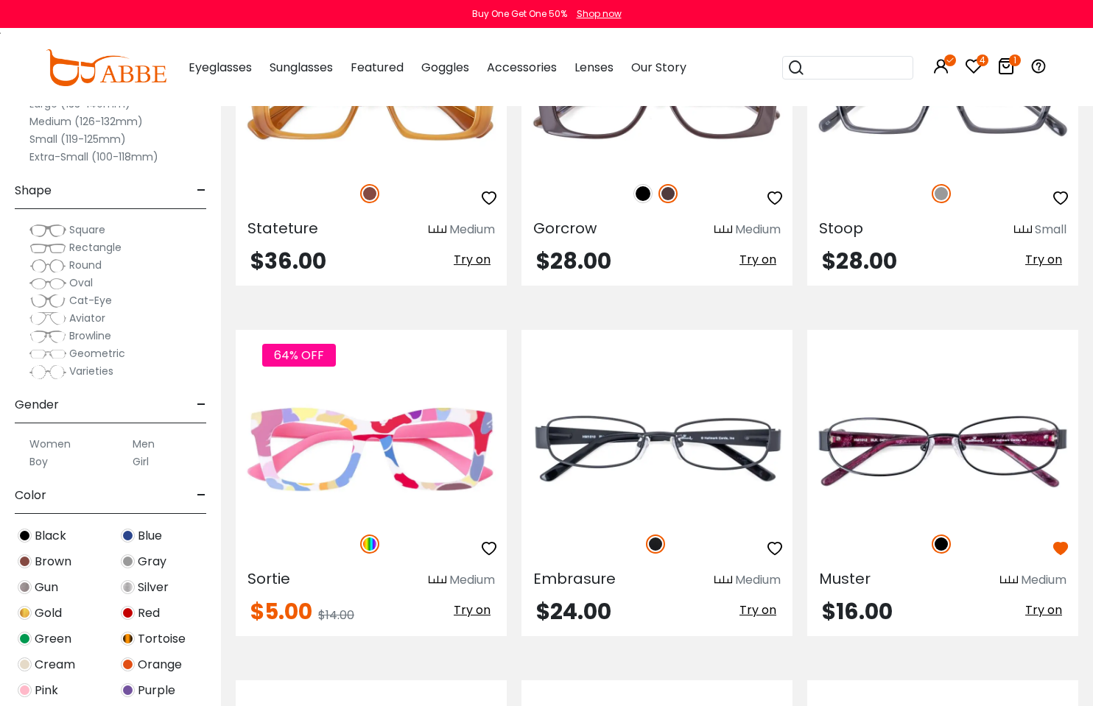
scroll to position [4424, 0]
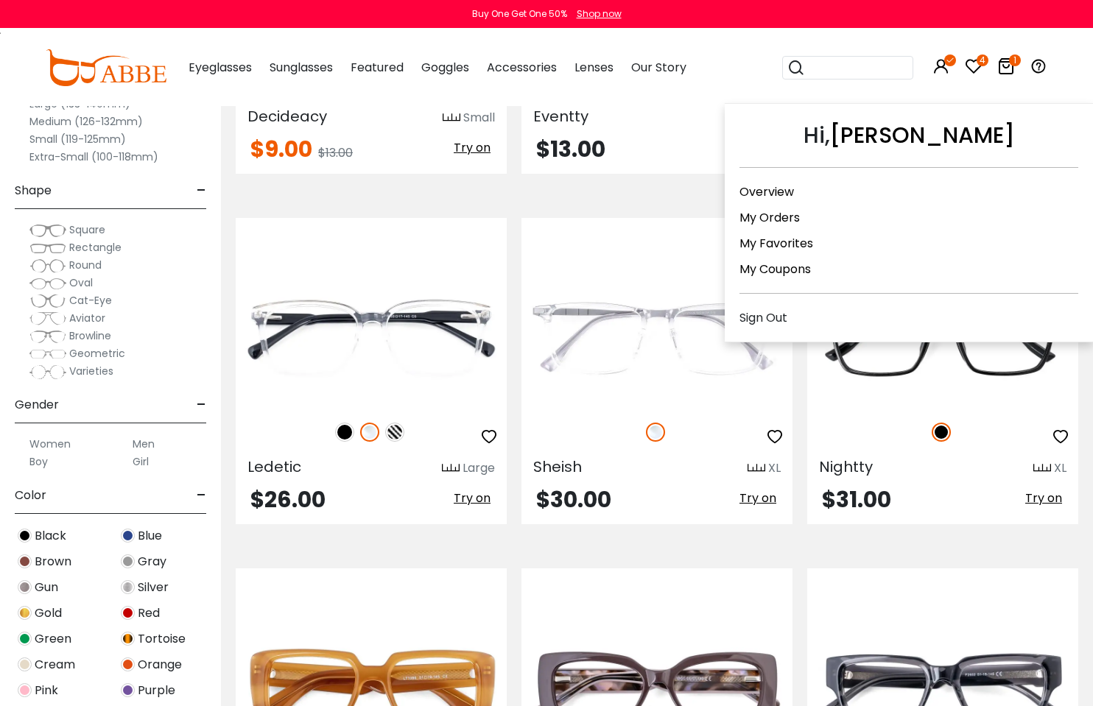
click at [944, 67] on icon at bounding box center [942, 66] width 18 height 18
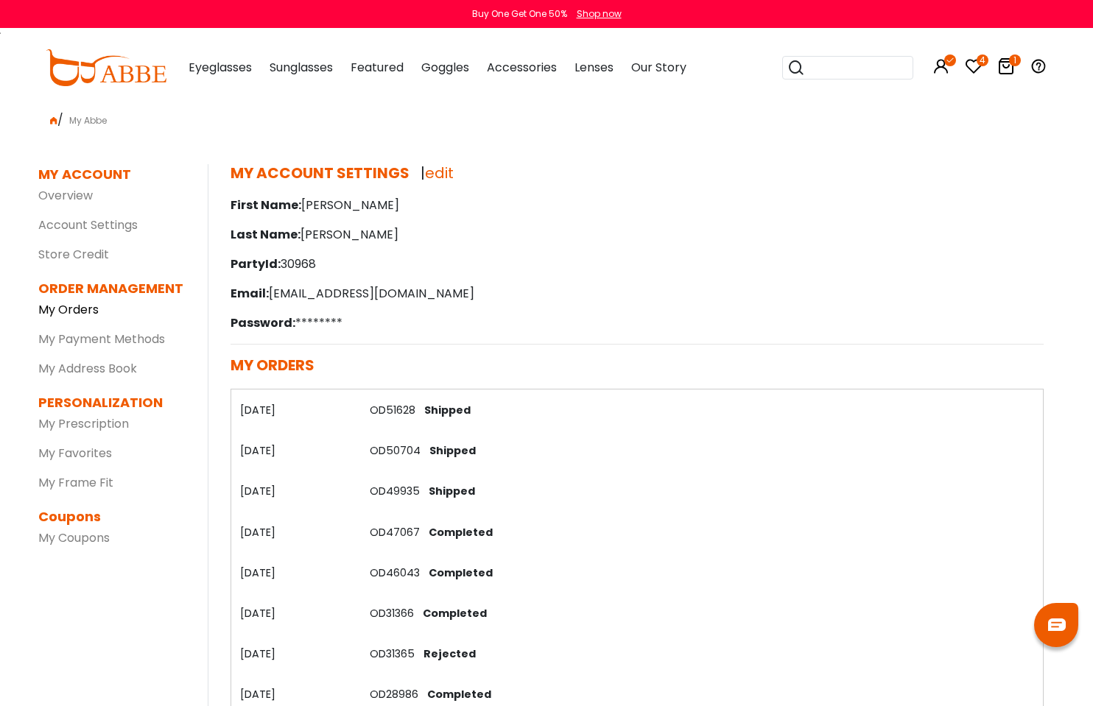
click at [60, 304] on link "My Orders" at bounding box center [68, 309] width 60 height 17
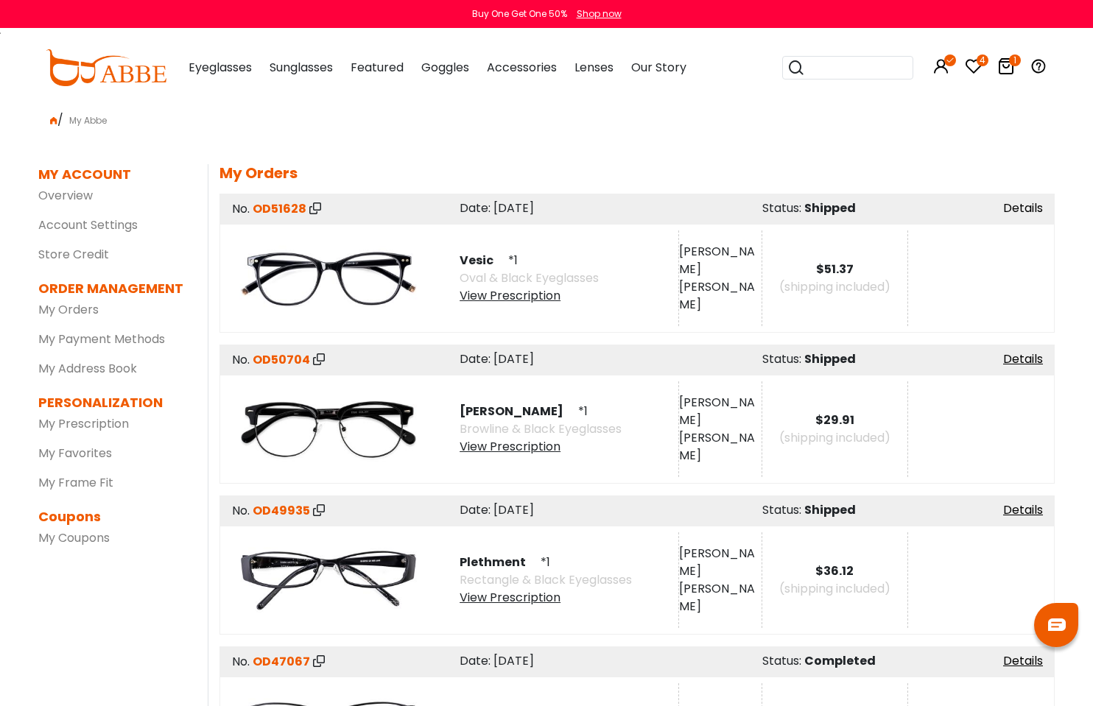
click at [1033, 205] on link "Details" at bounding box center [1023, 208] width 40 height 17
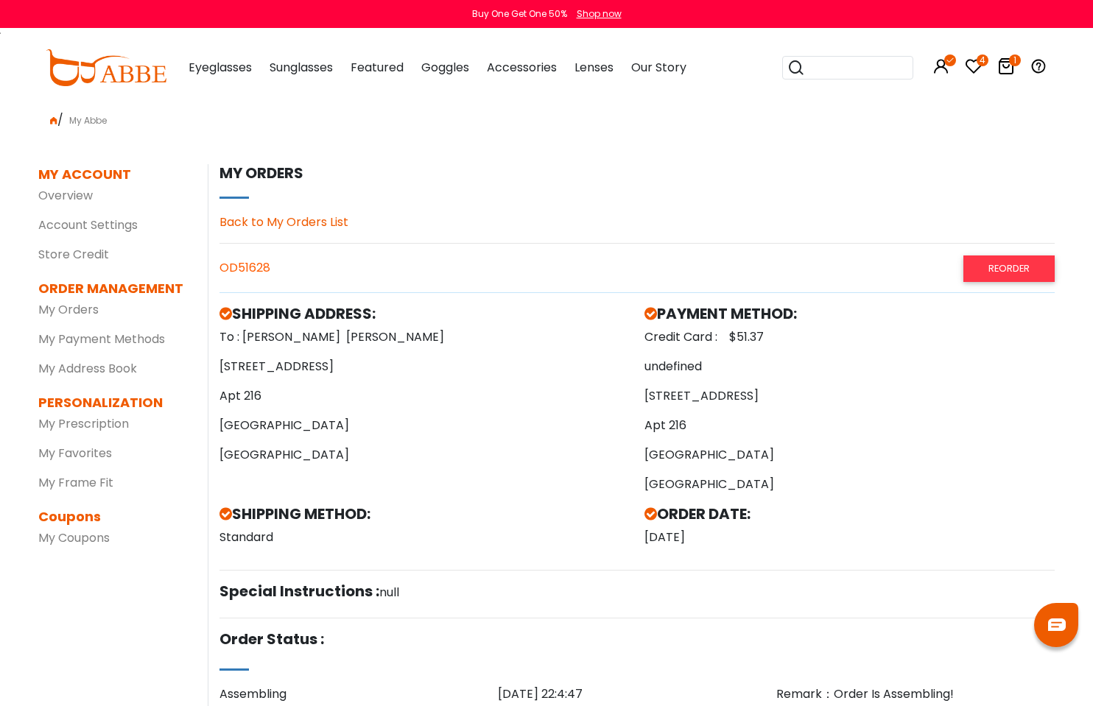
click at [1007, 66] on icon at bounding box center [1006, 66] width 18 height 18
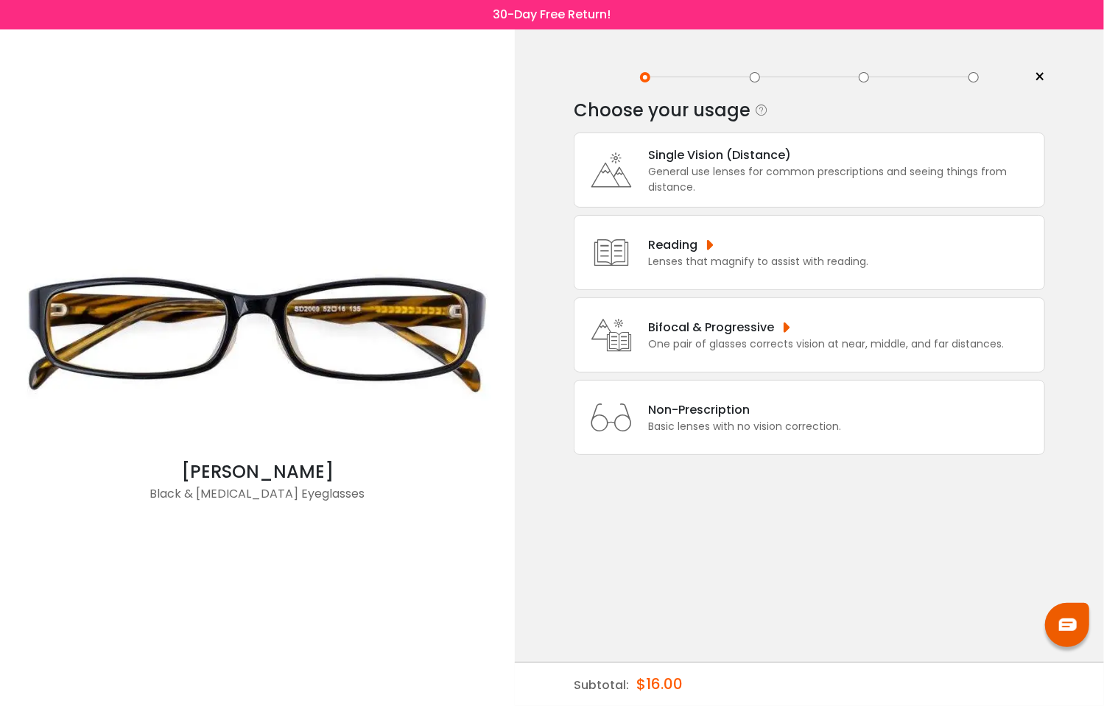
click at [694, 190] on div "General use lenses for common prescriptions and seeing things from distance." at bounding box center [842, 179] width 389 height 31
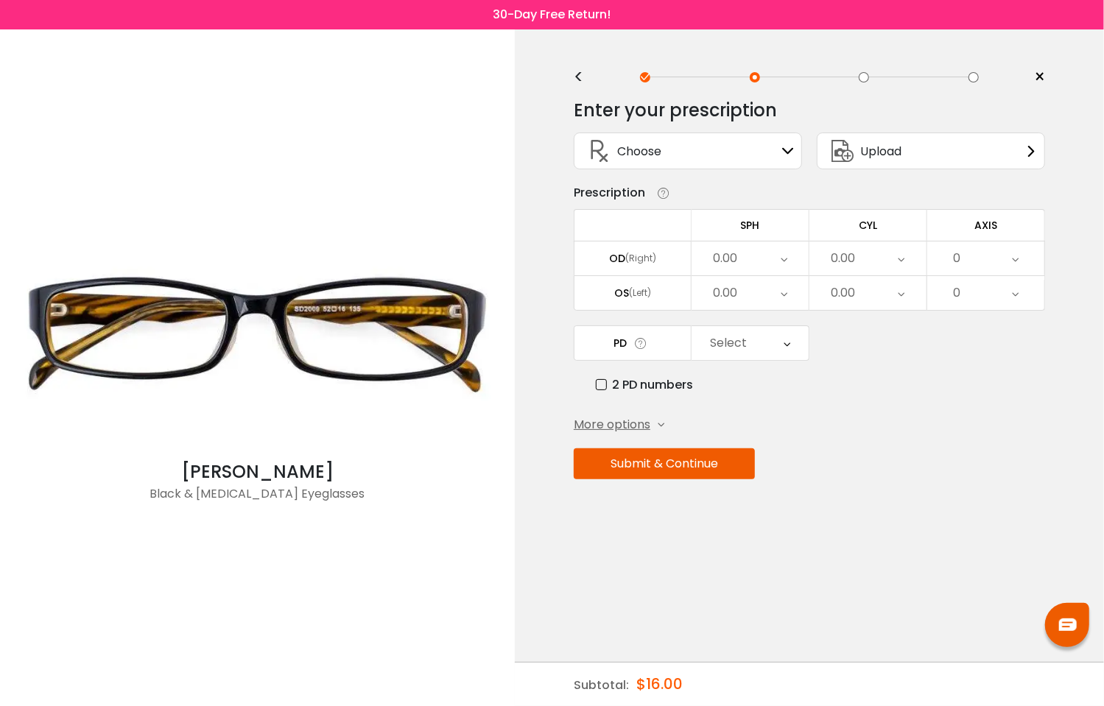
click at [737, 258] on div "0.00" at bounding box center [725, 258] width 24 height 29
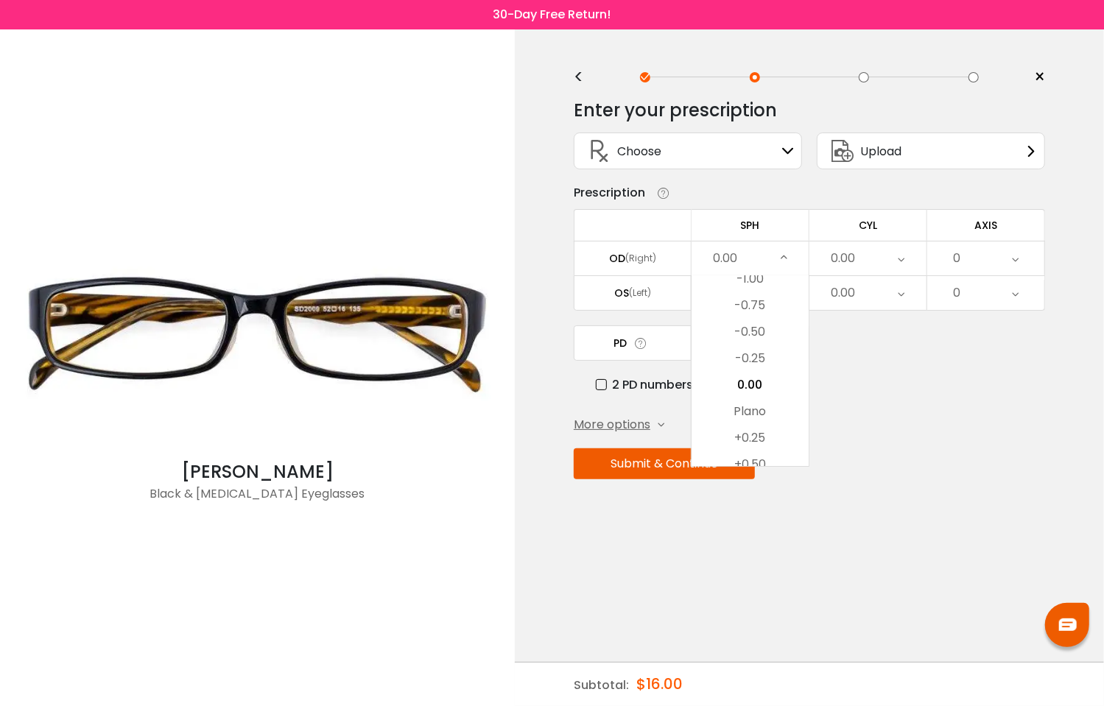
click at [944, 409] on div "Enter your prescription SPH (Sphere) Lens strength needed to correct your visio…" at bounding box center [809, 320] width 471 height 465
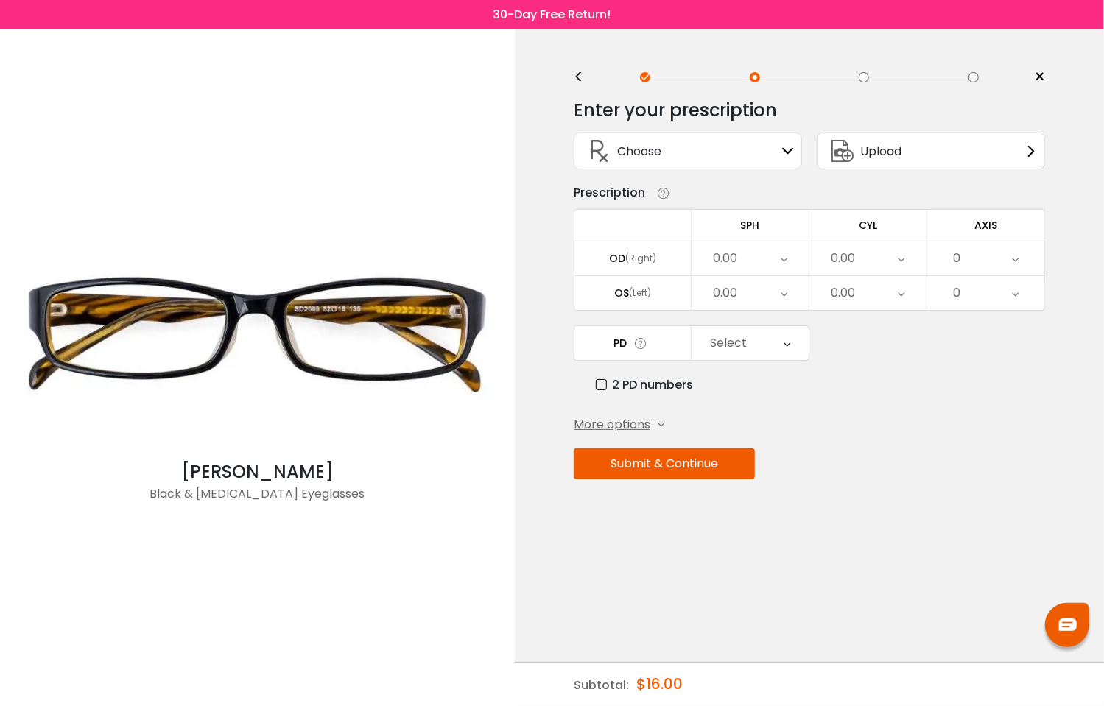
click at [728, 340] on div "Select" at bounding box center [728, 343] width 37 height 29
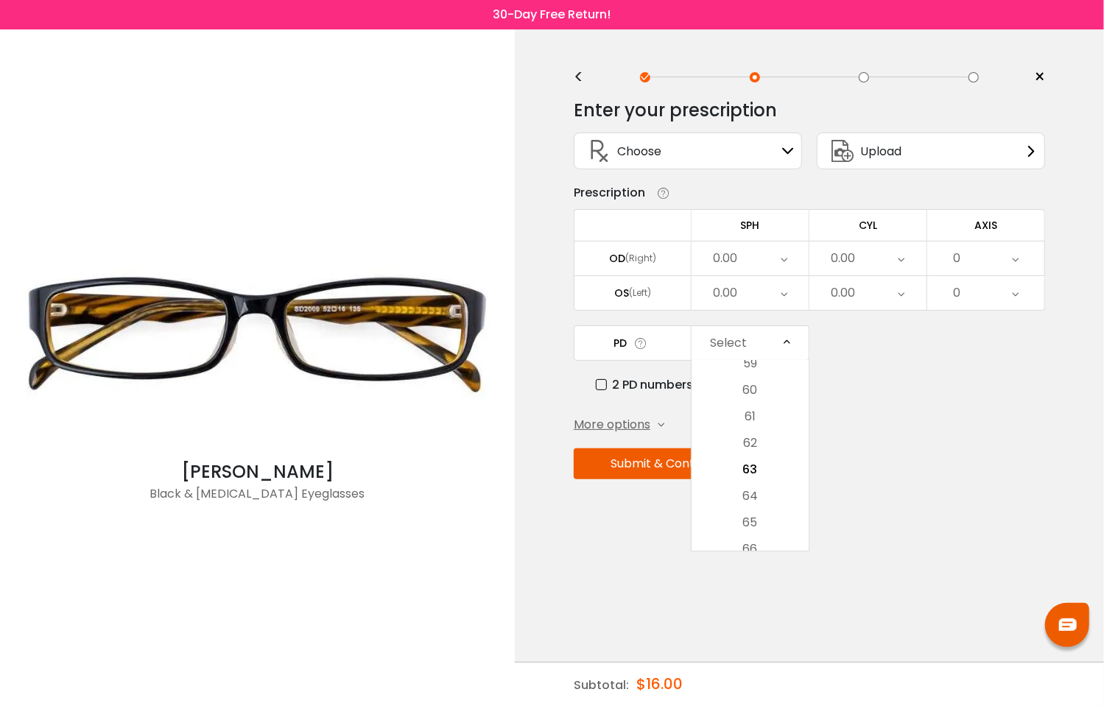
click at [620, 379] on label "2 PD numbers" at bounding box center [644, 385] width 97 height 18
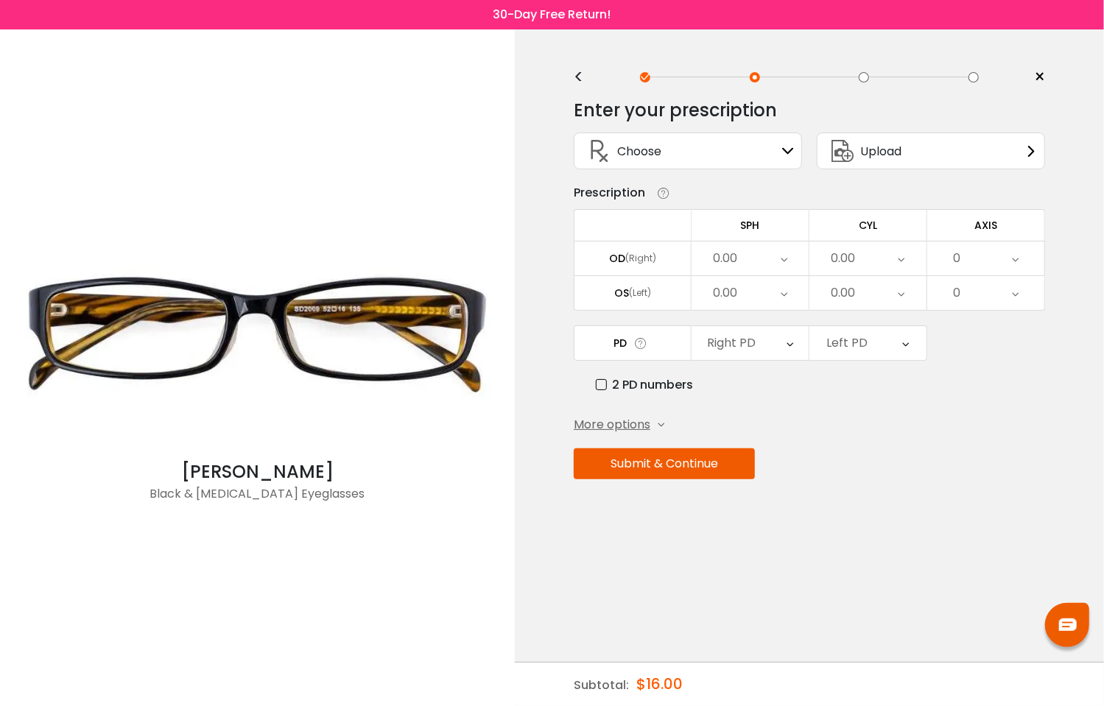
click at [741, 340] on div "Right PD" at bounding box center [731, 343] width 49 height 29
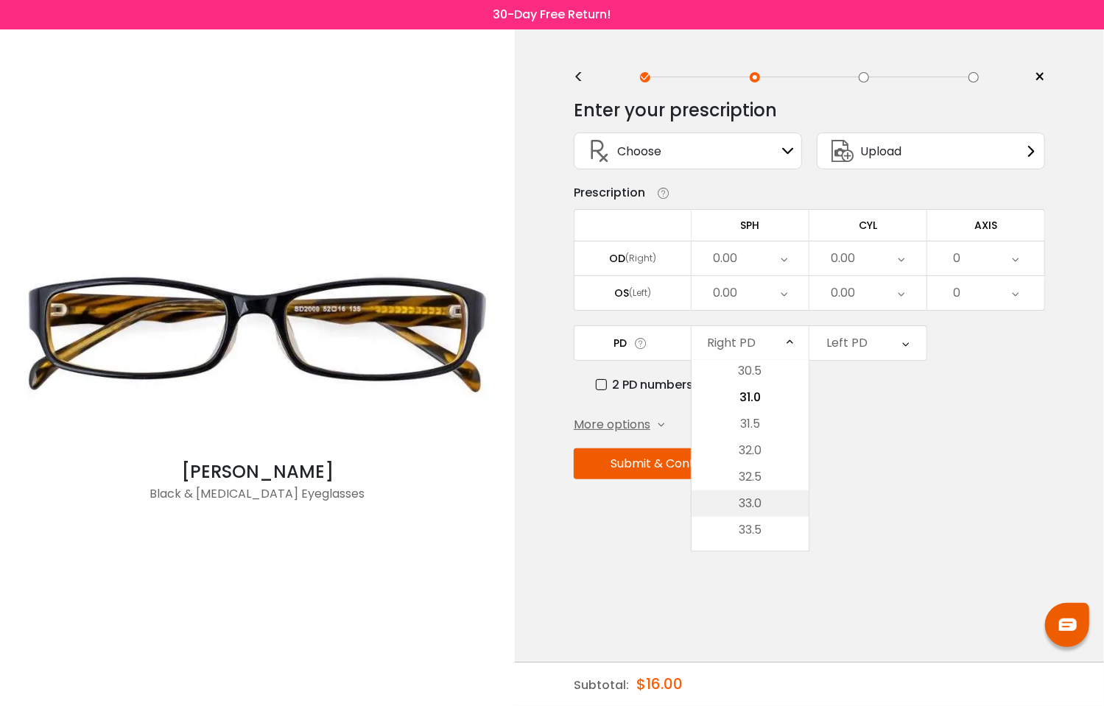
scroll to position [402, 0]
click at [759, 447] on li "32.0" at bounding box center [750, 449] width 117 height 27
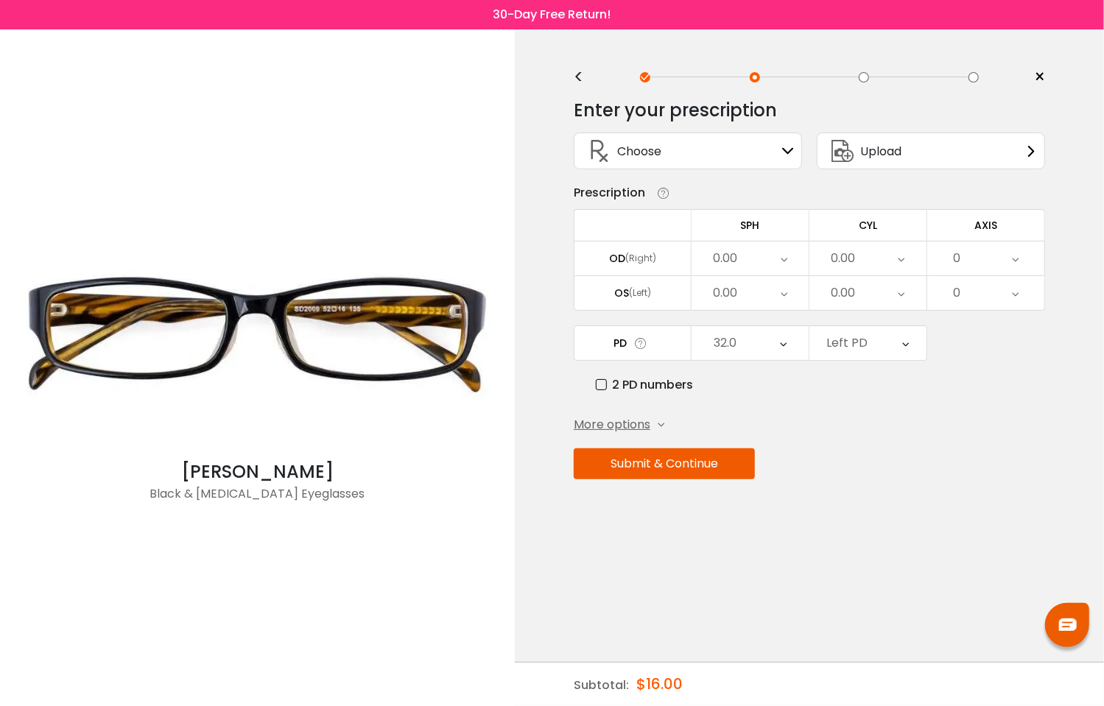
click at [844, 332] on div "Left PD" at bounding box center [847, 343] width 41 height 29
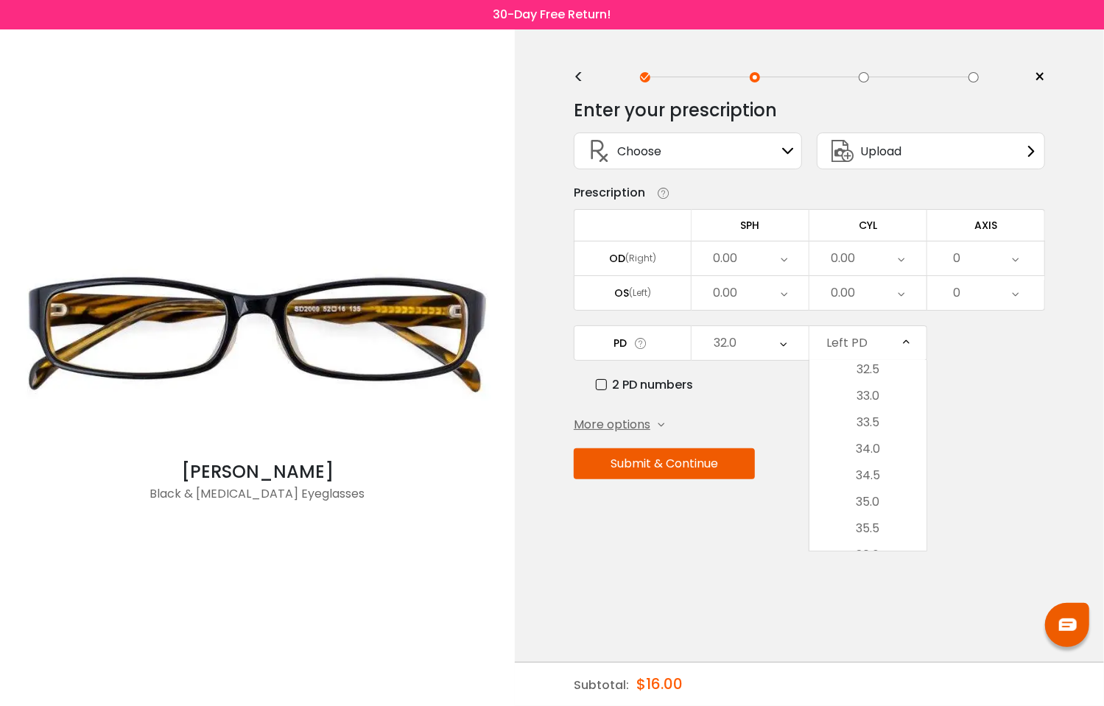
scroll to position [549, 0]
click at [868, 465] on li "35.0" at bounding box center [867, 461] width 117 height 27
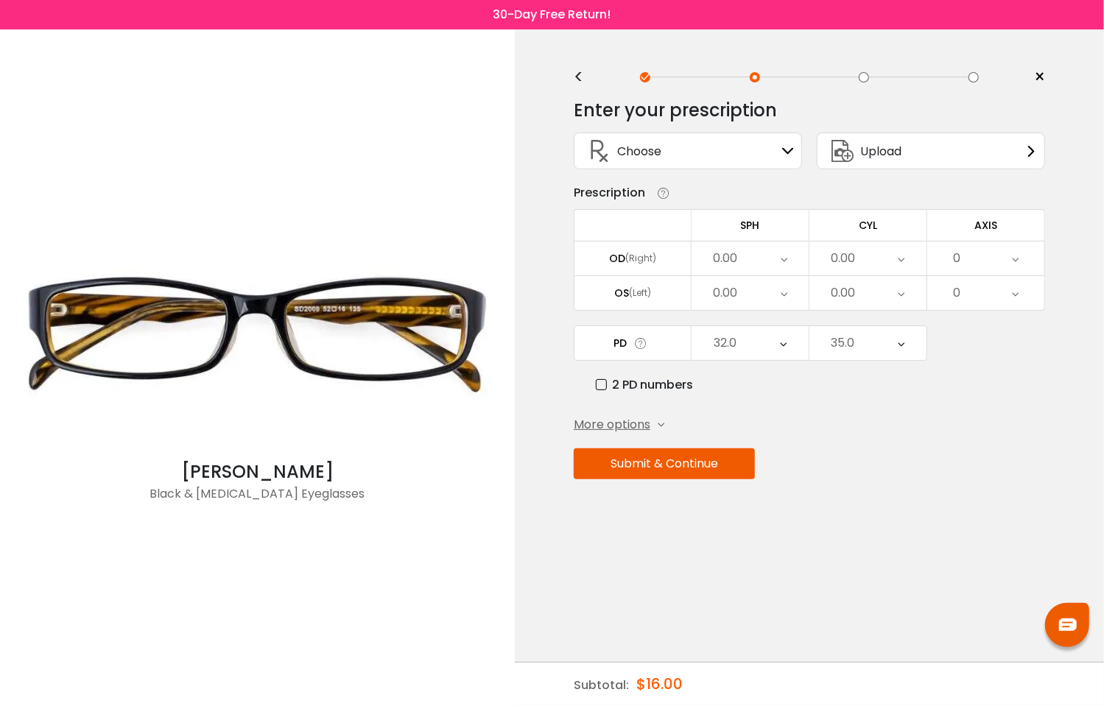
click at [770, 255] on div "0.00" at bounding box center [750, 259] width 117 height 34
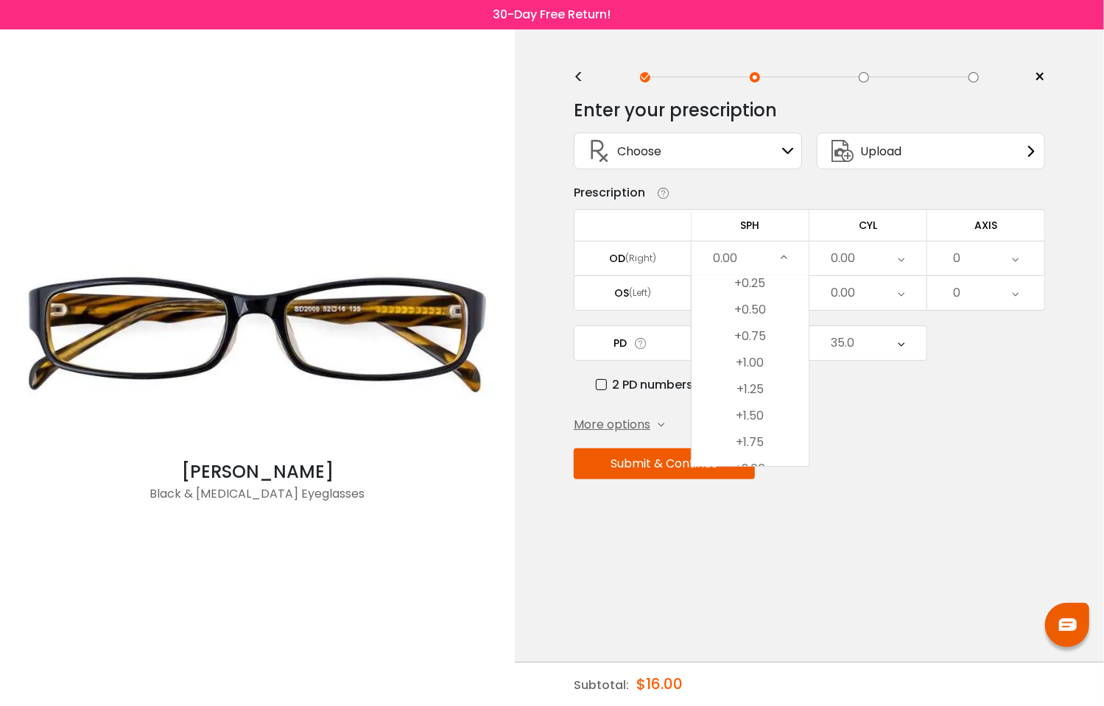
scroll to position [2320, 0]
drag, startPoint x: 756, startPoint y: 350, endPoint x: 764, endPoint y: 309, distance: 41.9
click at [763, 309] on ul "-20.00 -19.75 -19.50 -19.25 -19.00 -18.75 -18.50 -18.25 -18.00 -17.75 -17.50 -1…" at bounding box center [750, 104] width 117 height 4296
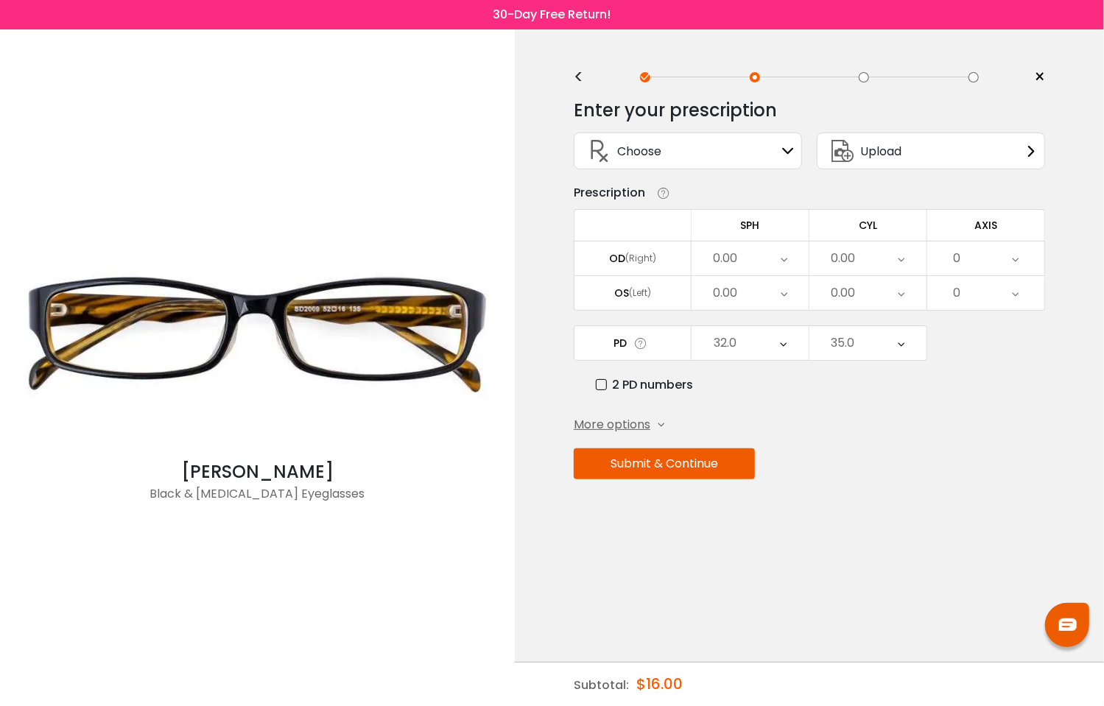
click at [747, 249] on div "0.00" at bounding box center [750, 259] width 117 height 34
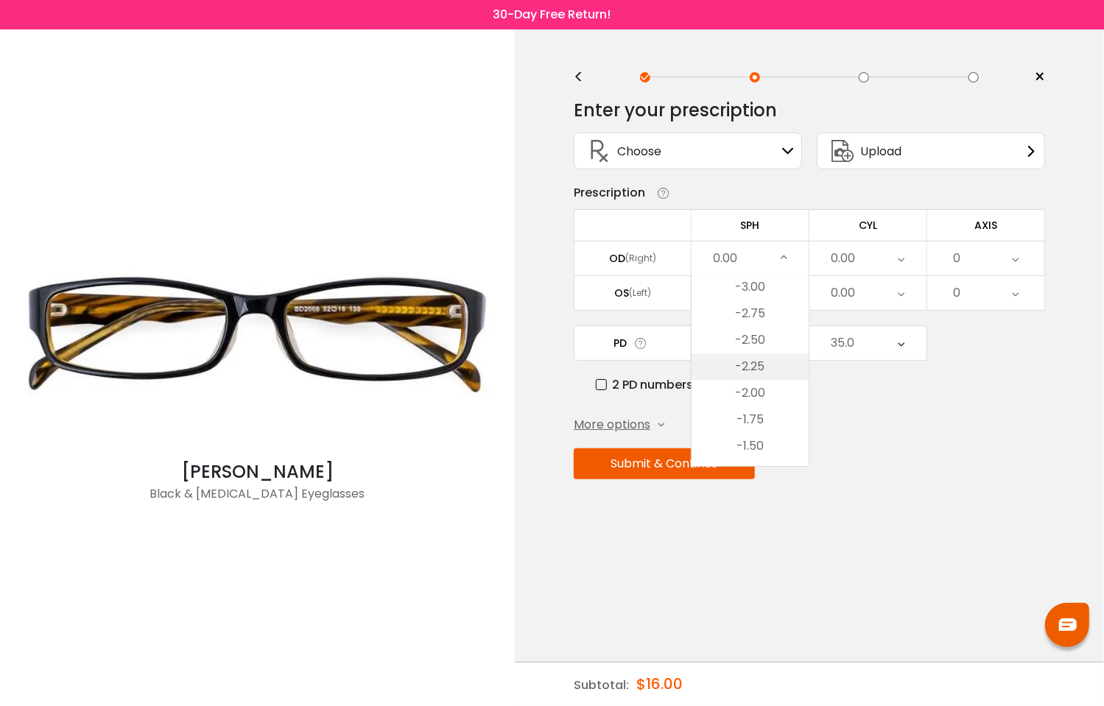
click at [755, 362] on li "-2.25" at bounding box center [750, 367] width 117 height 27
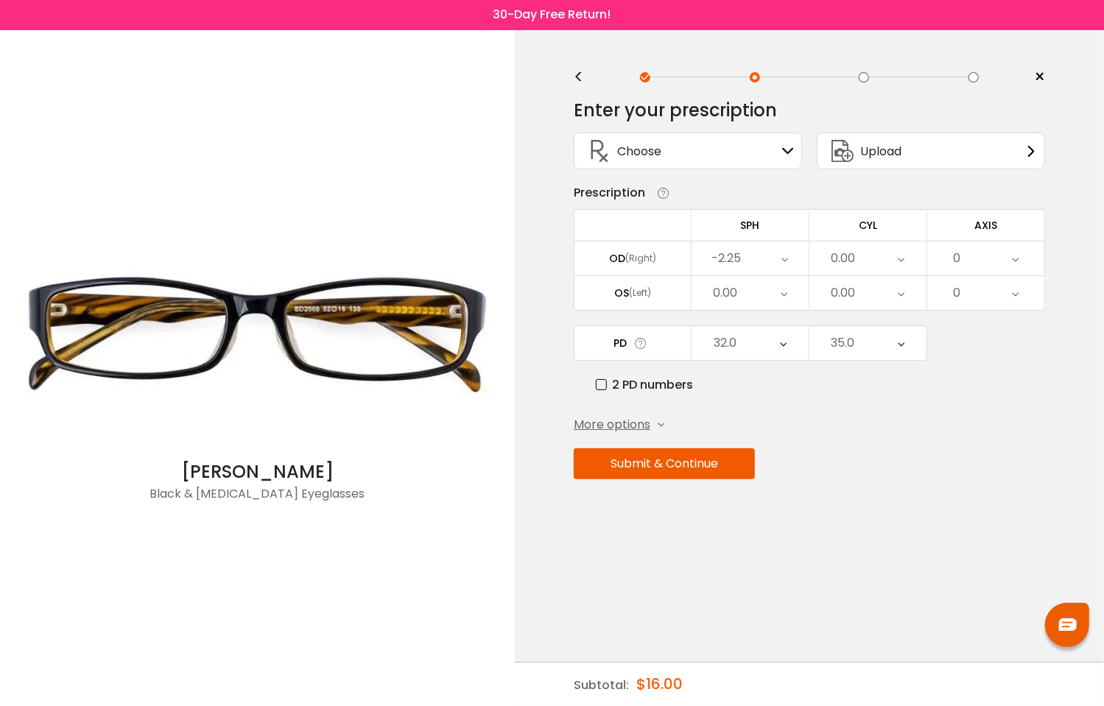
click at [739, 281] on div "0.00" at bounding box center [750, 293] width 117 height 34
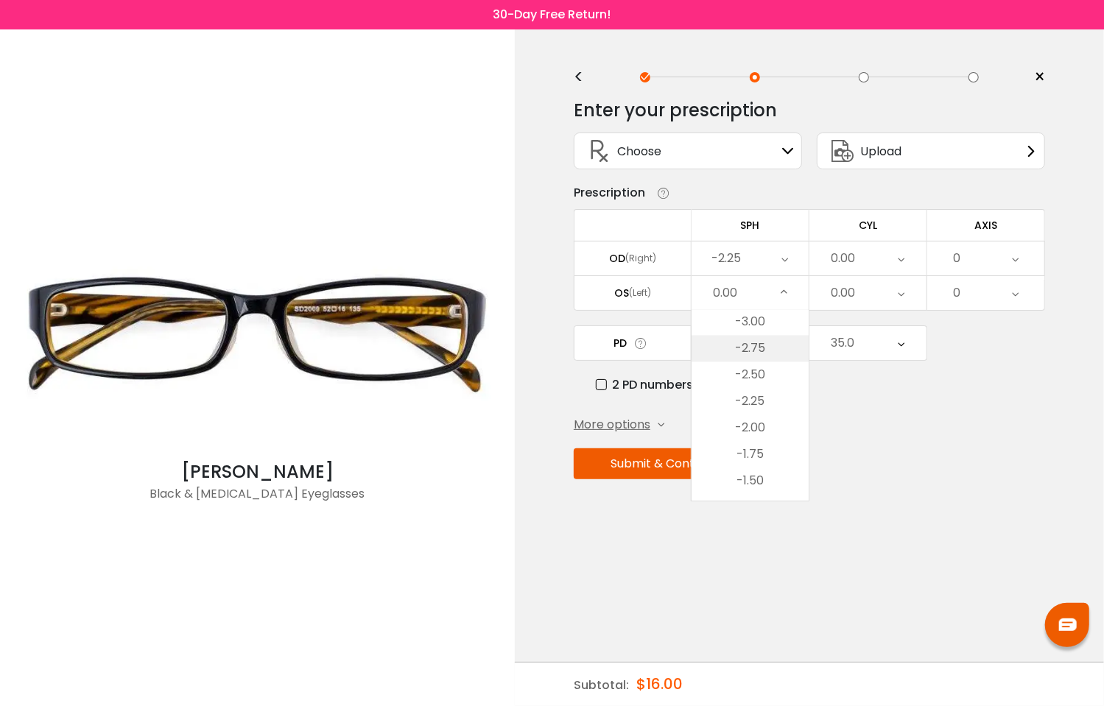
click at [759, 351] on li "-2.75" at bounding box center [750, 349] width 117 height 27
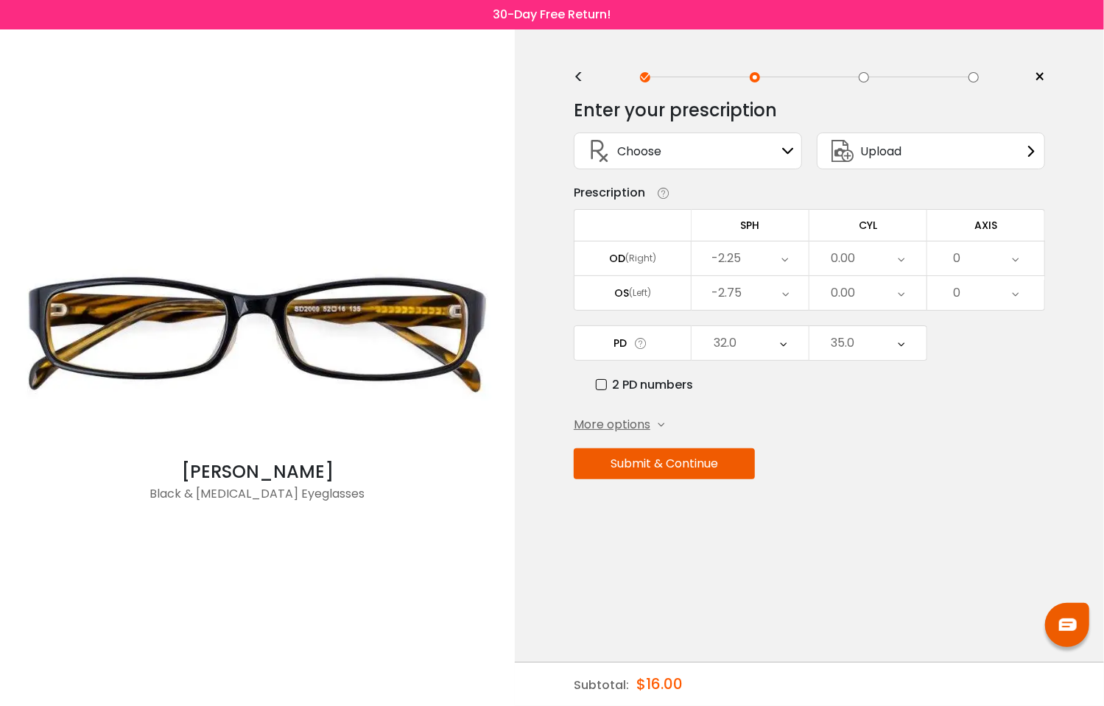
click at [860, 256] on div "0.00" at bounding box center [867, 259] width 117 height 34
click at [872, 331] on li "+2.00" at bounding box center [867, 329] width 117 height 27
click at [841, 296] on div "0.00" at bounding box center [843, 292] width 24 height 29
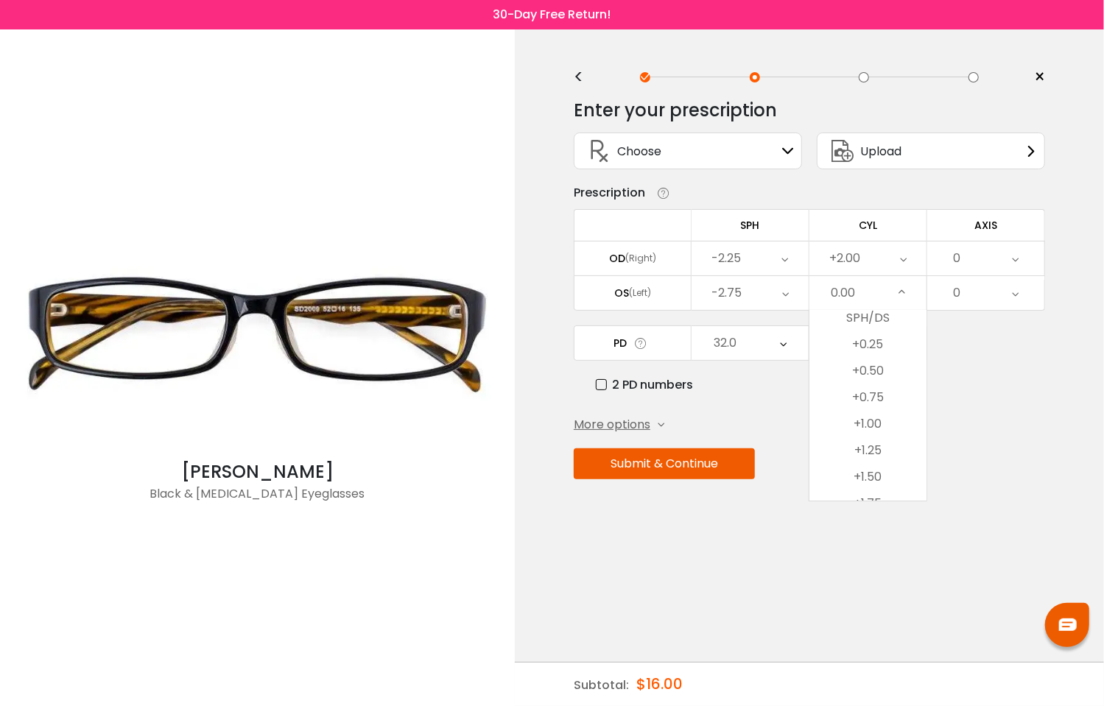
scroll to position [909, 0]
click at [877, 362] on li "+2.75" at bounding box center [867, 370] width 117 height 27
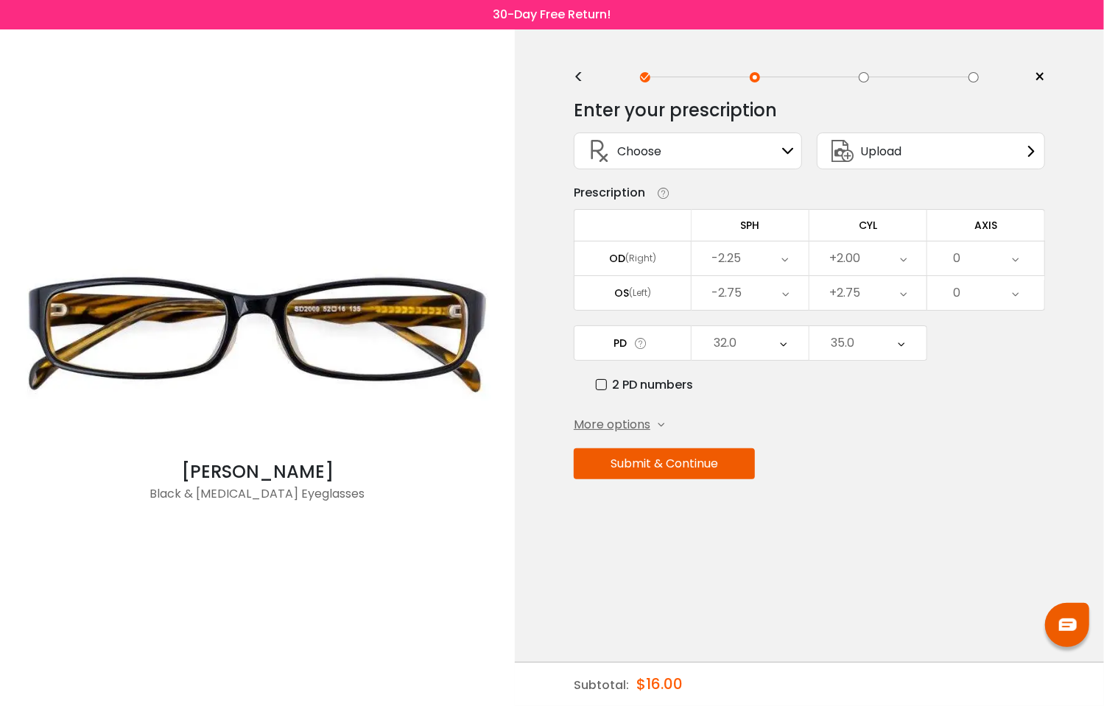
click at [982, 254] on div "0" at bounding box center [985, 259] width 117 height 34
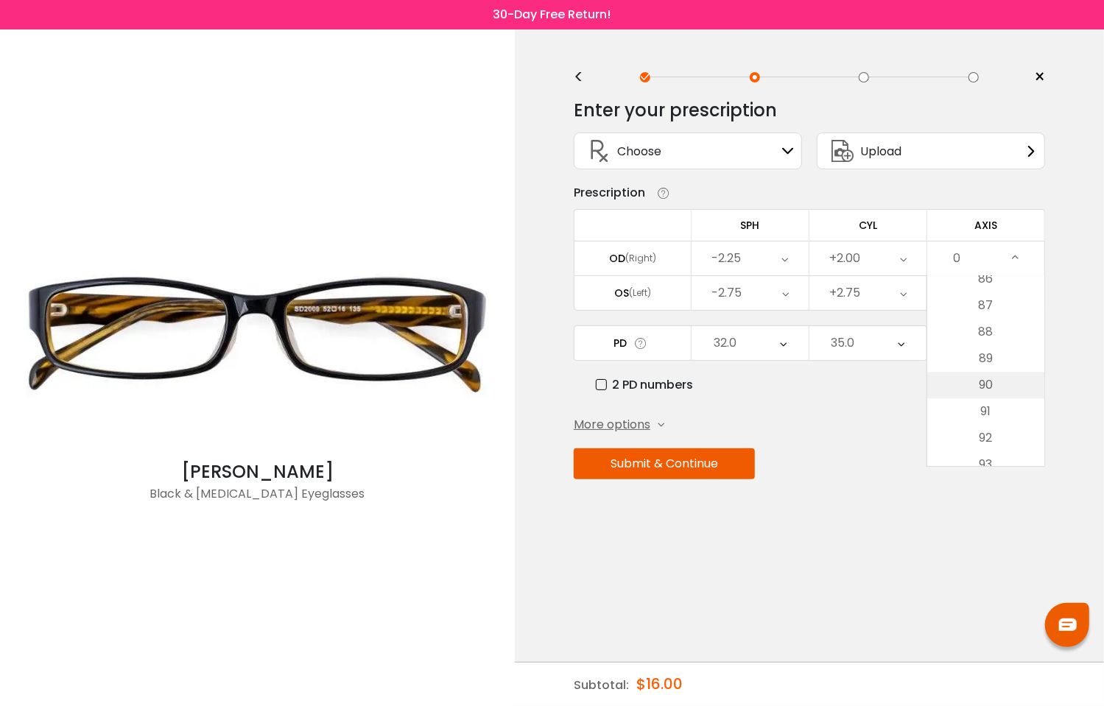
scroll to position [2283, 0]
click at [993, 387] on li "90" at bounding box center [985, 392] width 117 height 27
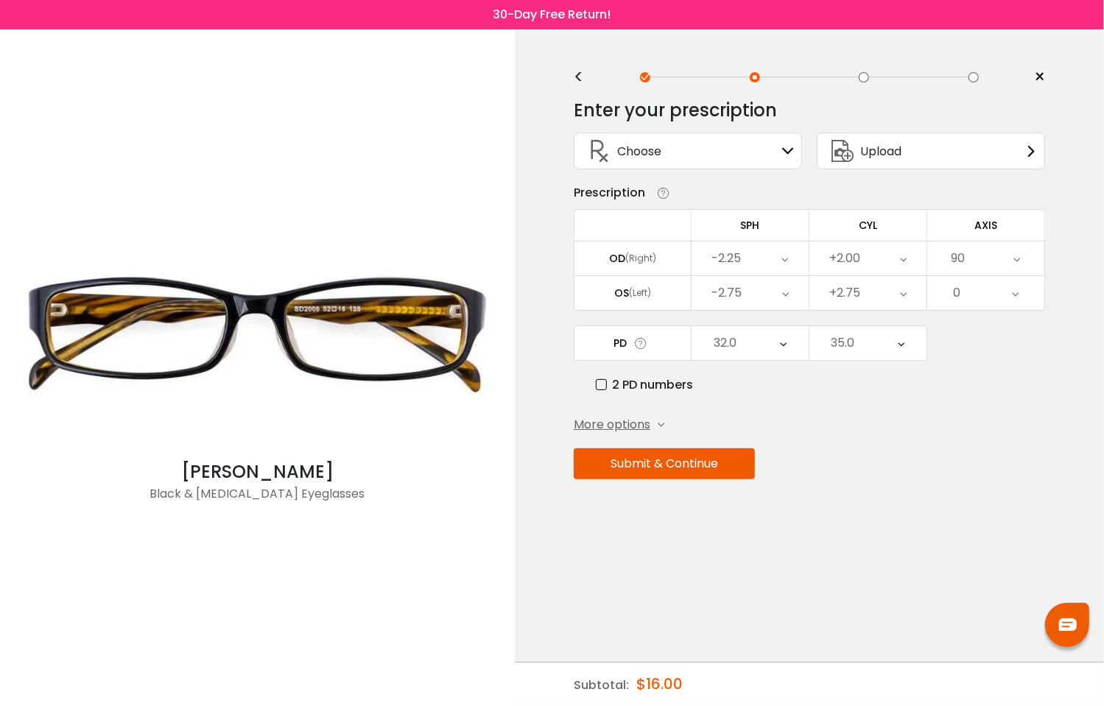
click at [984, 289] on div "0" at bounding box center [985, 293] width 117 height 34
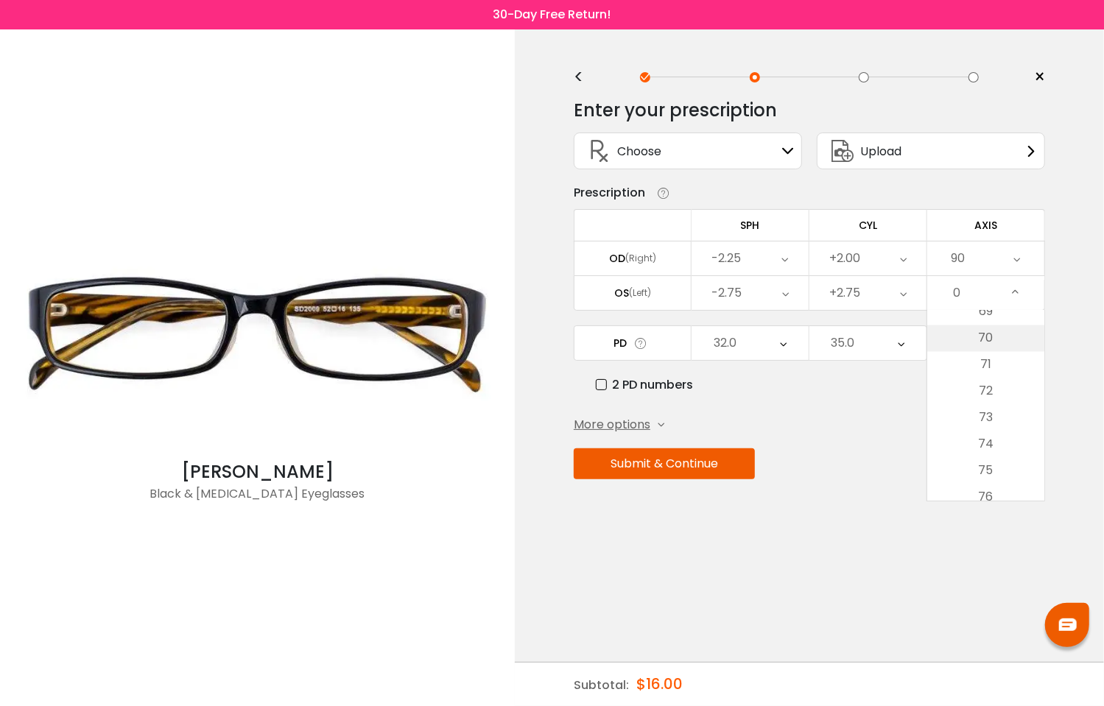
scroll to position [2210, 0]
click at [995, 418] on li "87" at bounding box center [985, 421] width 117 height 27
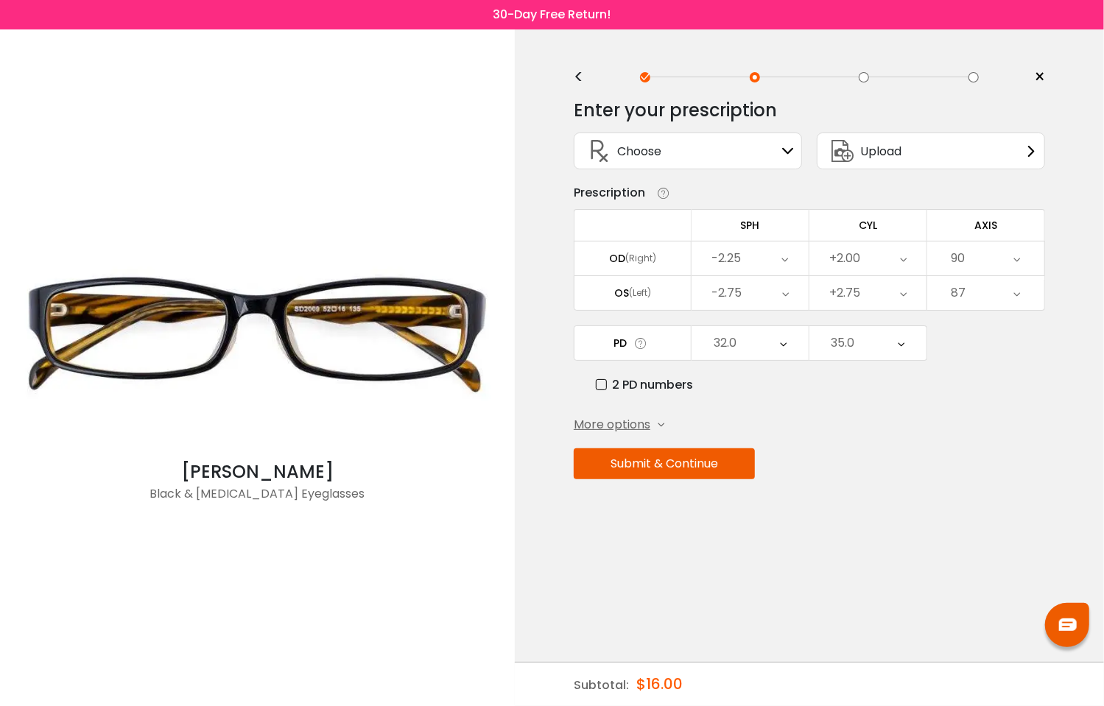
click at [712, 150] on div "Choose Sign In" at bounding box center [688, 150] width 212 height 35
click at [774, 164] on div "Choose Sign In" at bounding box center [688, 150] width 212 height 35
click at [790, 155] on icon at bounding box center [788, 151] width 12 height 12
click at [651, 455] on button "Submit & Continue" at bounding box center [664, 464] width 181 height 31
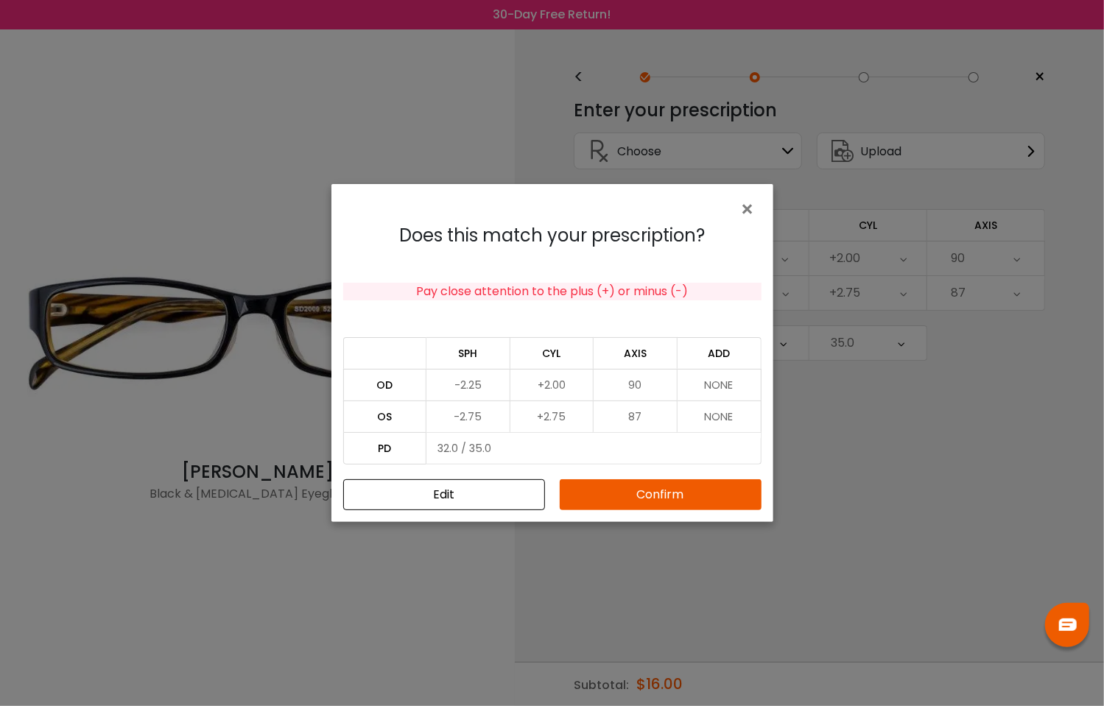
click at [588, 495] on button "Confirm" at bounding box center [661, 495] width 202 height 31
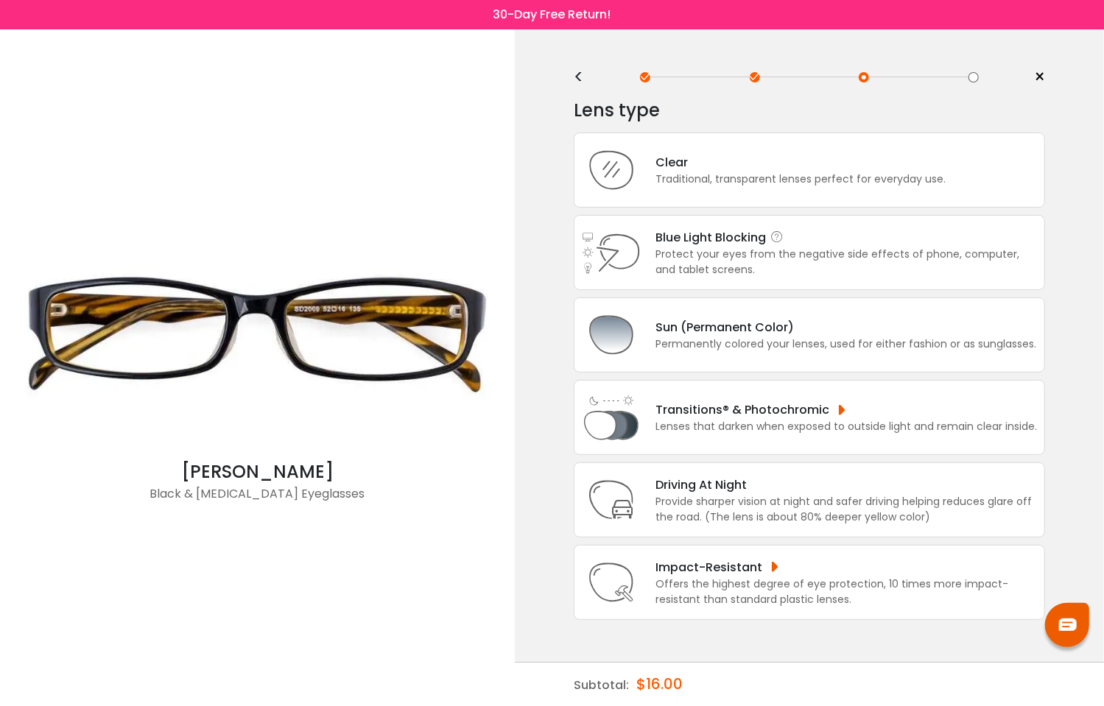
click at [684, 256] on div "Protect your eyes from the negative side effects of phone, computer, and tablet…" at bounding box center [847, 262] width 382 height 31
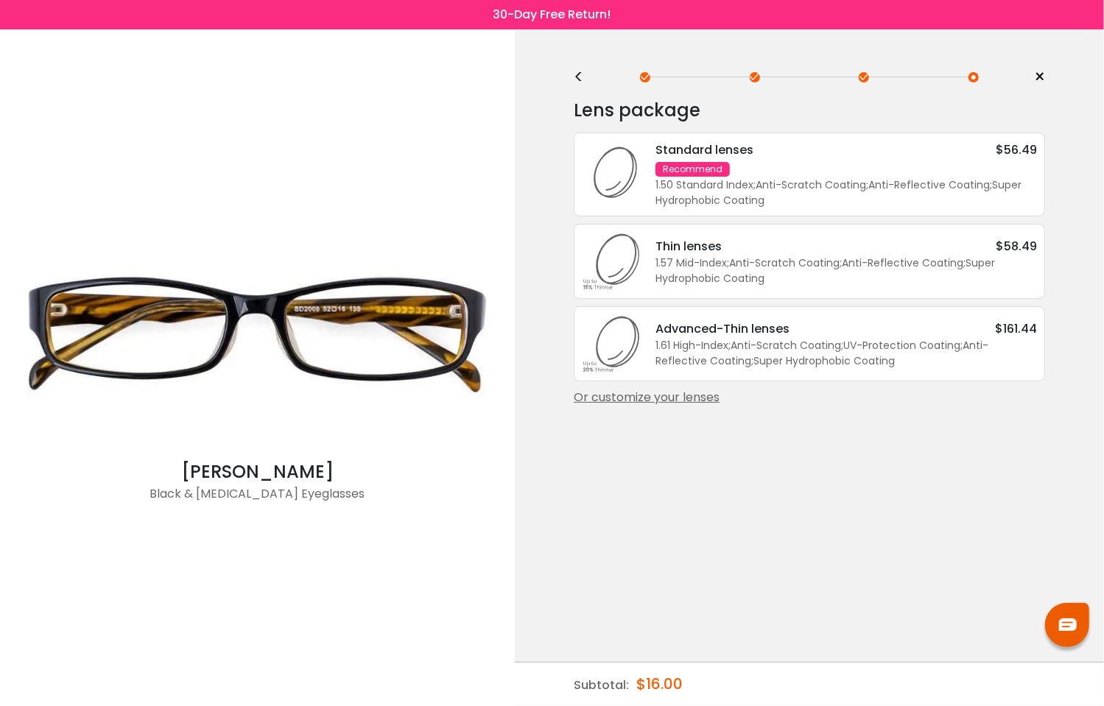
click at [582, 71] on div "<" at bounding box center [585, 77] width 22 height 12
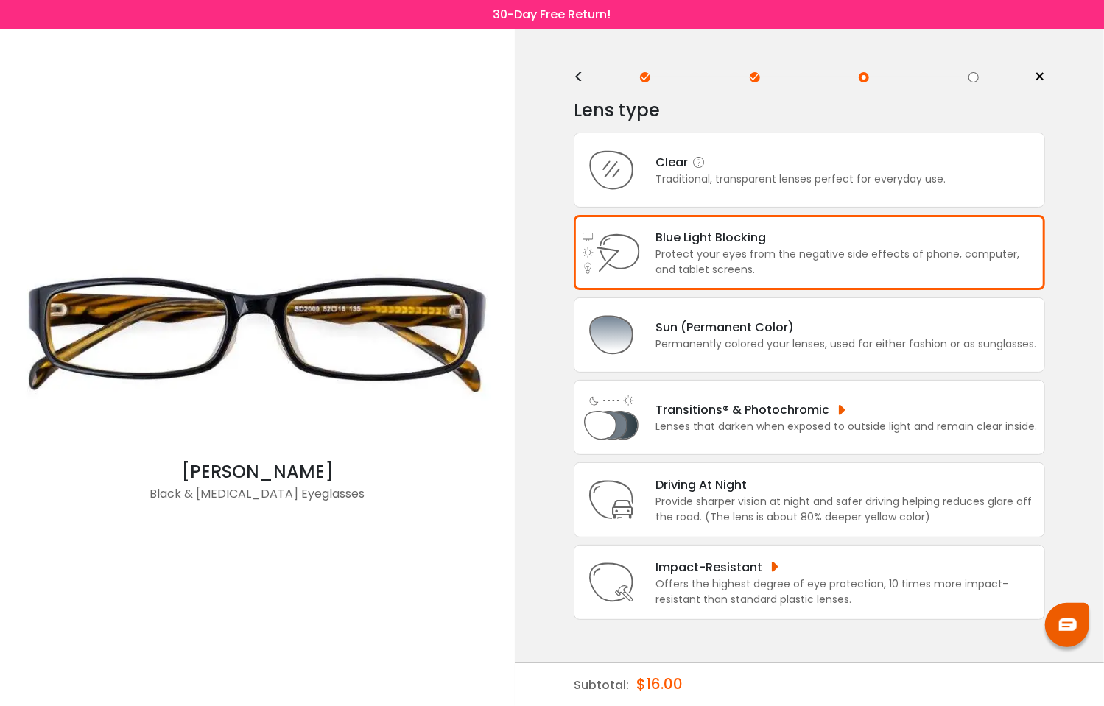
click at [754, 168] on div "Clear" at bounding box center [801, 162] width 290 height 18
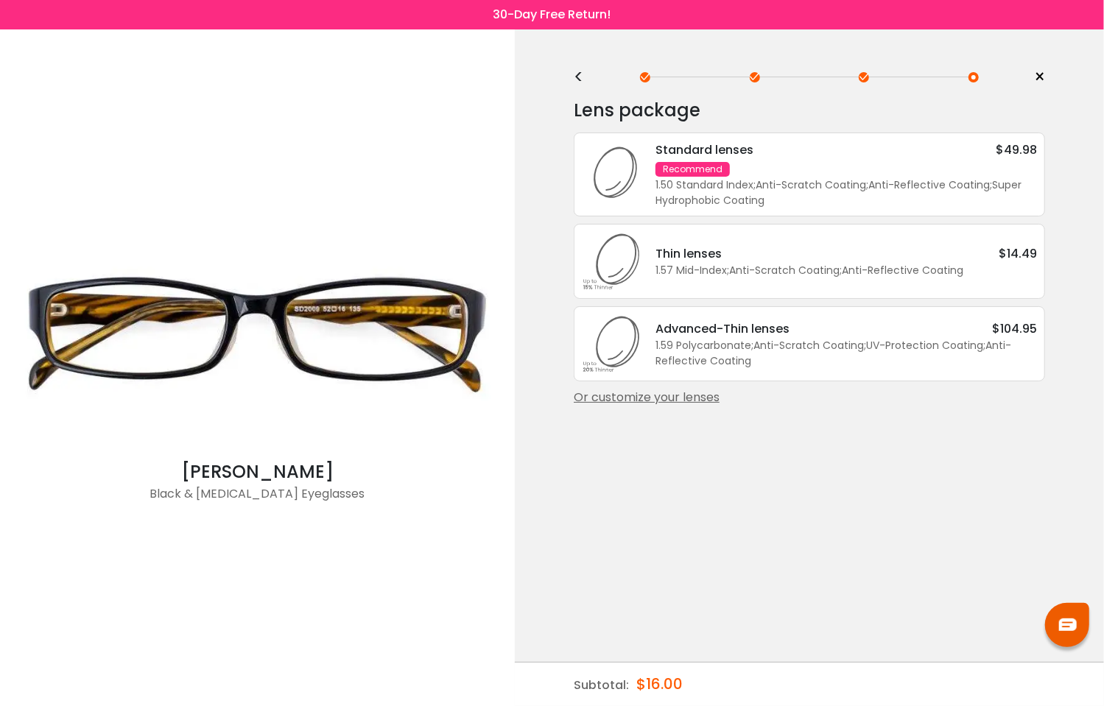
click at [569, 79] on div "< × Choose your usage Single Vision (Distance) This lens helps you see details …" at bounding box center [809, 367] width 589 height 677
click at [576, 78] on div "<" at bounding box center [585, 77] width 22 height 12
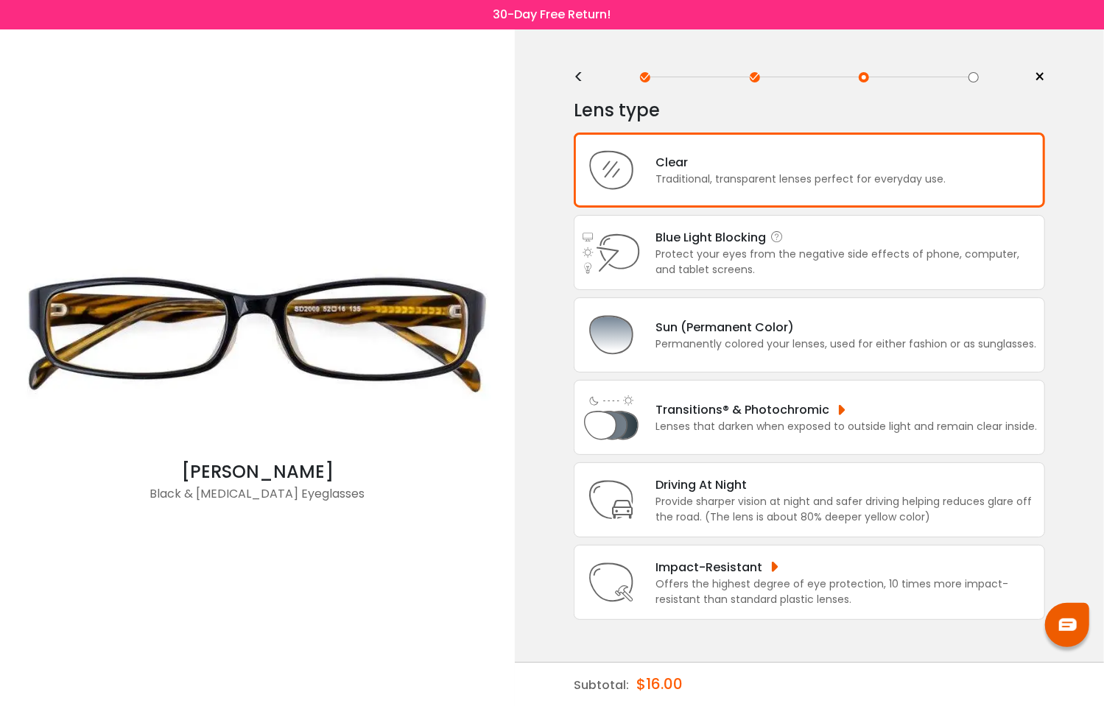
click at [728, 247] on div "Protect your eyes from the negative side effects of phone, computer, and tablet…" at bounding box center [847, 262] width 382 height 31
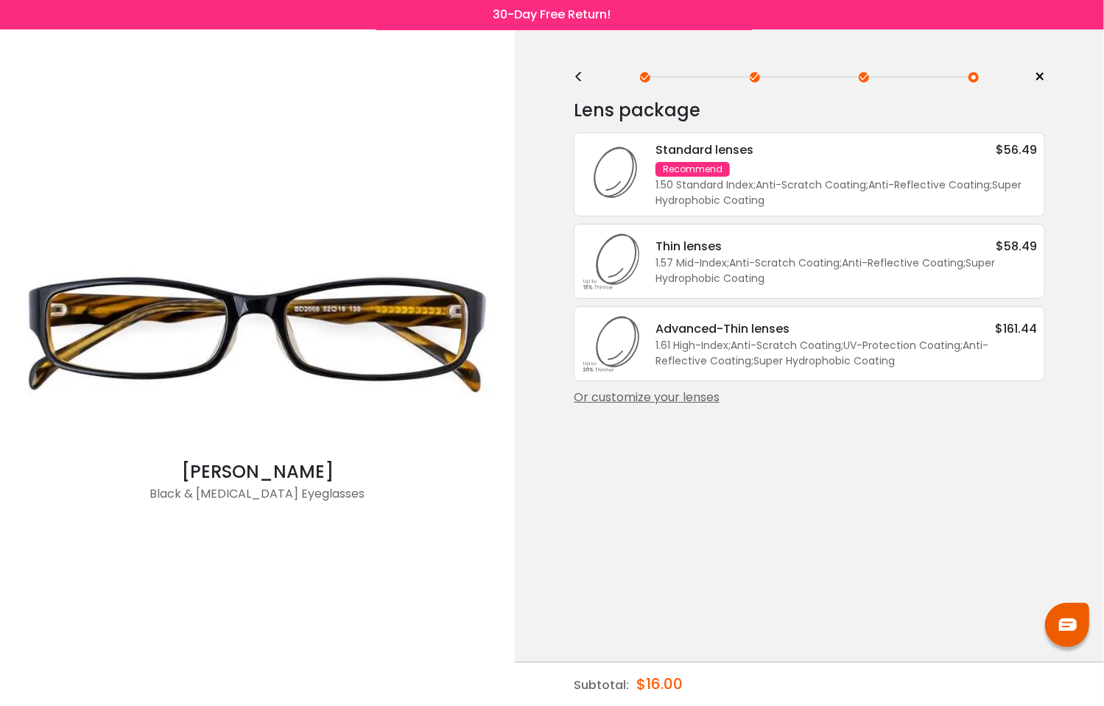
click at [576, 74] on div "<" at bounding box center [585, 77] width 22 height 12
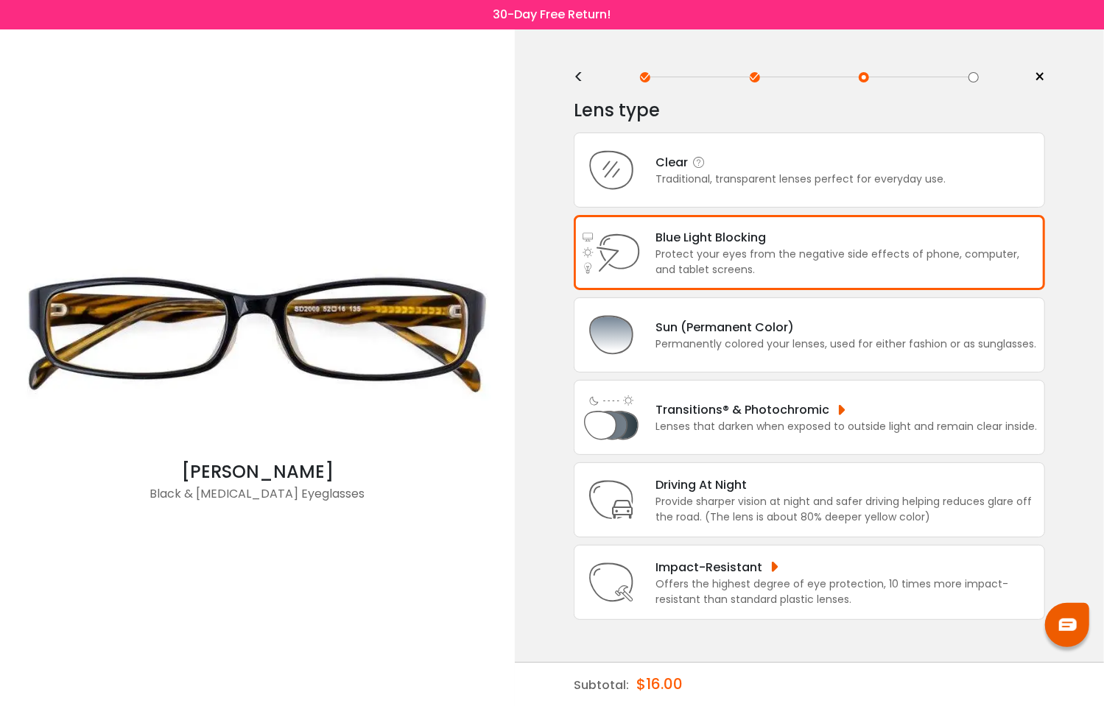
click at [664, 178] on div "Traditional, transparent lenses perfect for everyday use." at bounding box center [801, 179] width 290 height 15
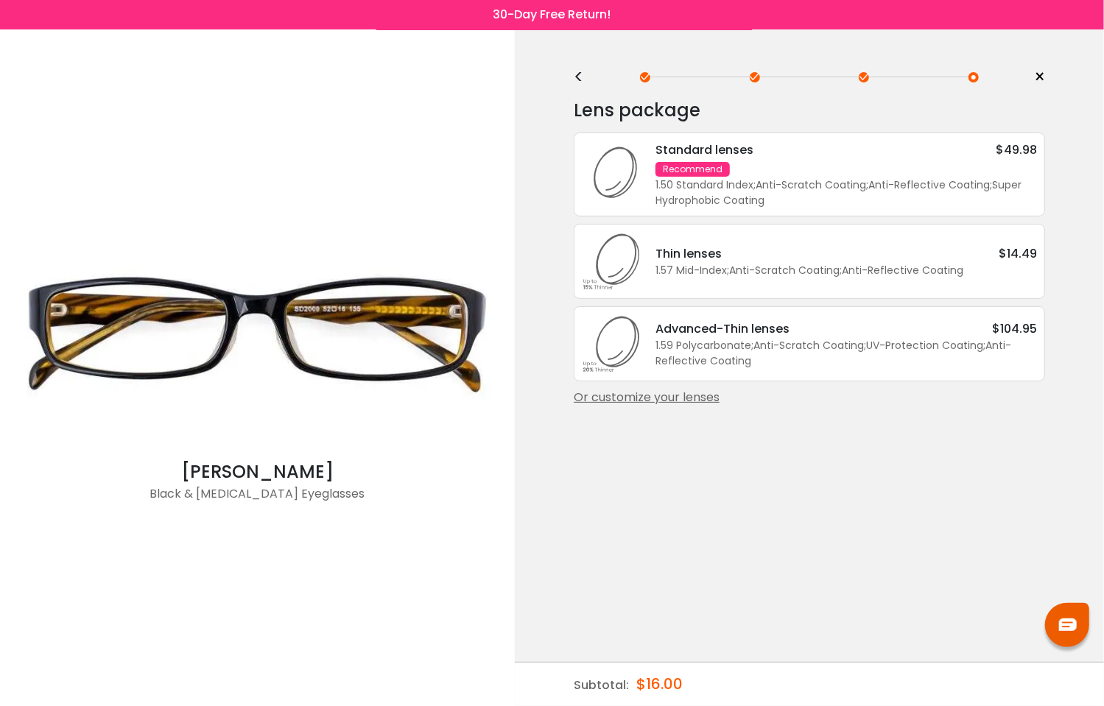
click at [795, 250] on div "Thin lenses $14.49" at bounding box center [847, 254] width 382 height 18
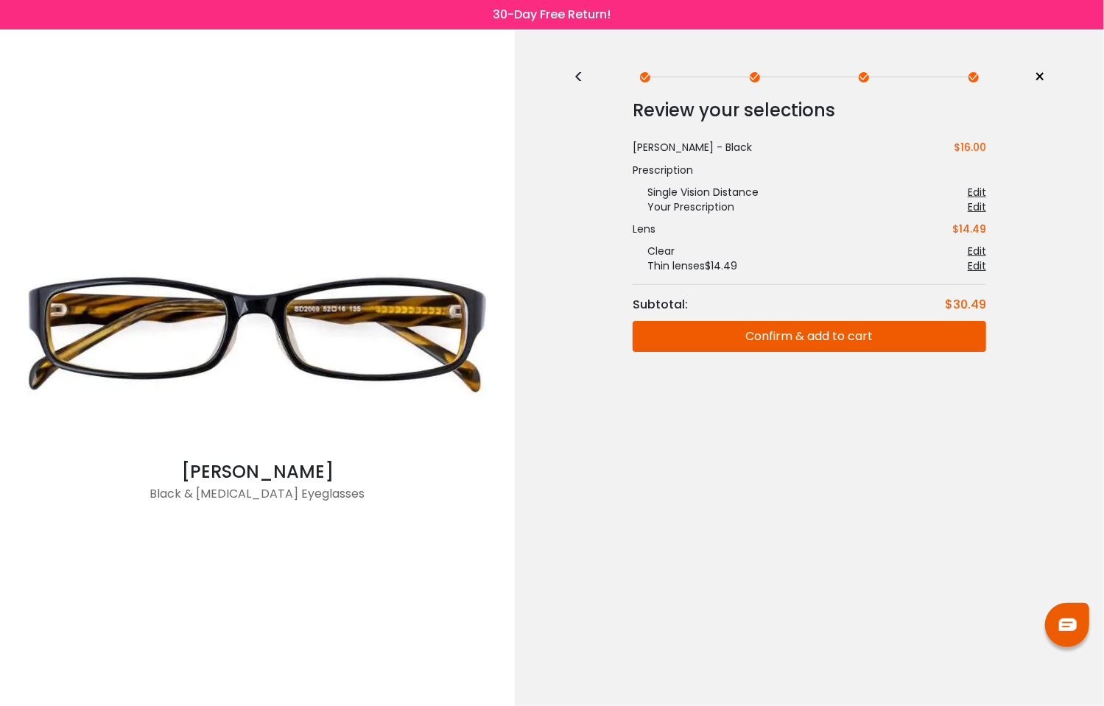
click at [779, 322] on button "Confirm & add to cart" at bounding box center [810, 336] width 354 height 31
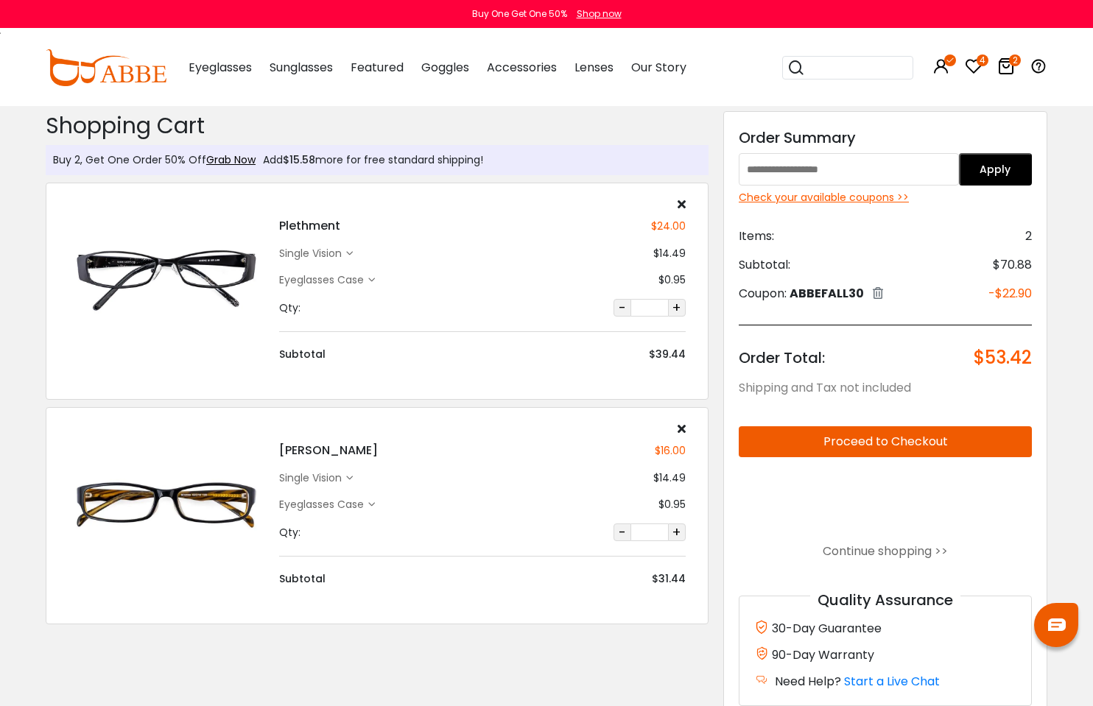
click at [881, 192] on div "Check your available coupons >>" at bounding box center [885, 197] width 293 height 15
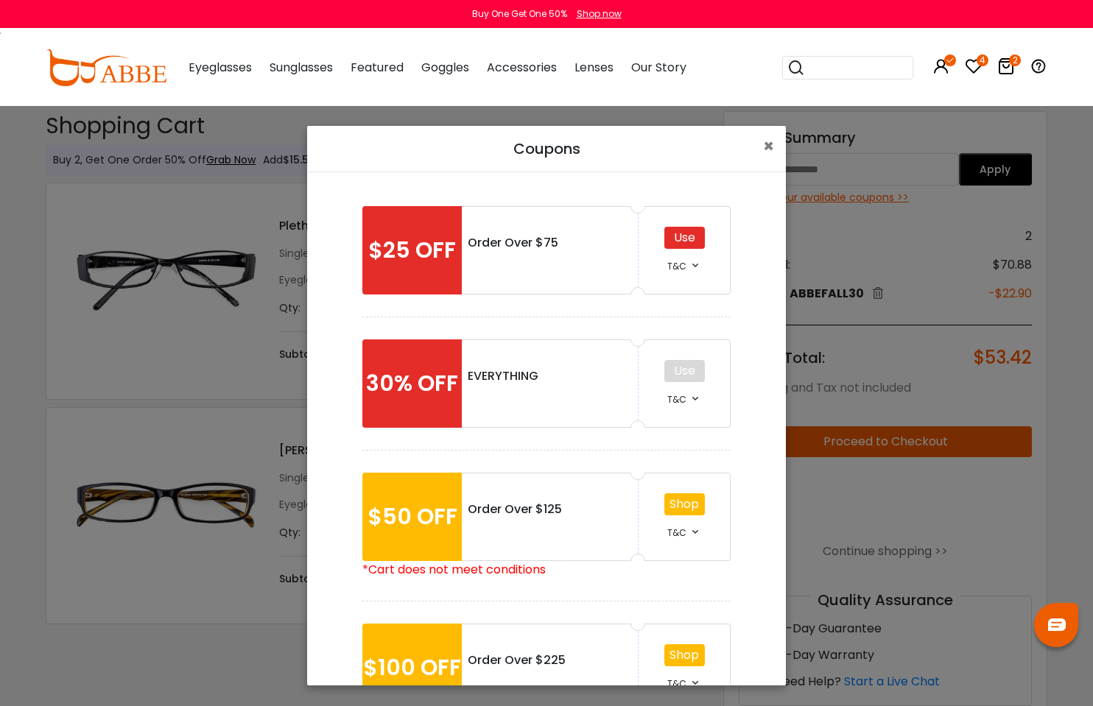
click at [671, 240] on div "Use" at bounding box center [684, 238] width 41 height 22
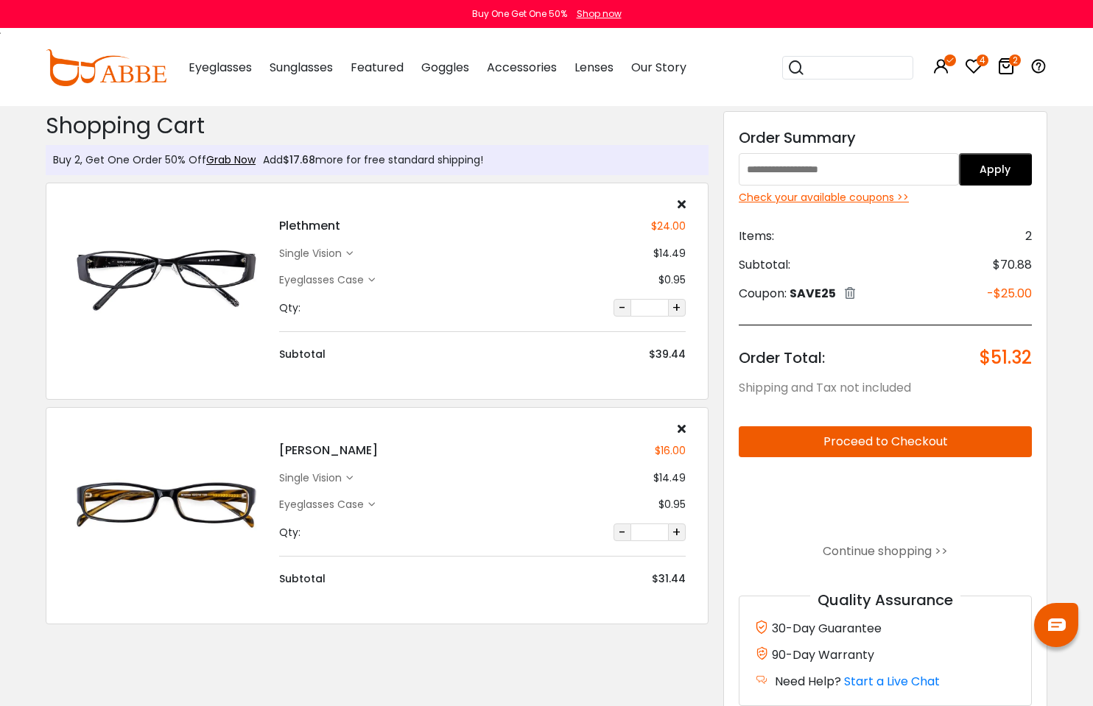
click at [877, 194] on div "Check your available coupons >>" at bounding box center [885, 197] width 293 height 15
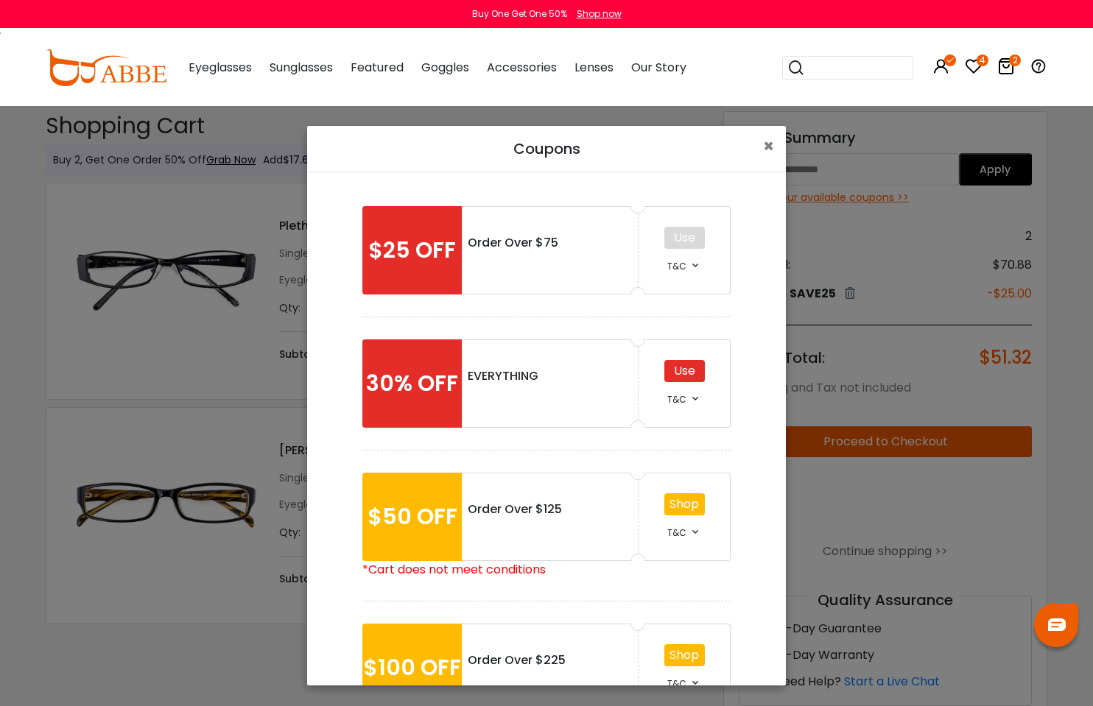
click at [677, 365] on div "Use" at bounding box center [684, 371] width 41 height 22
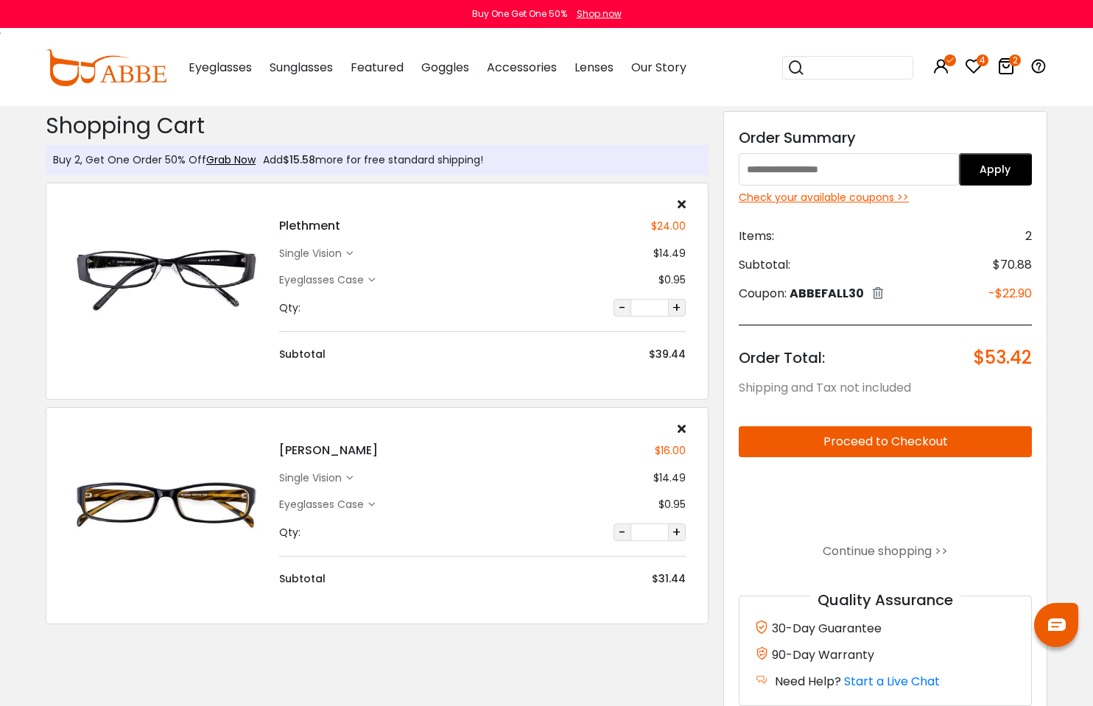
click at [871, 197] on div "Check your available coupons >>" at bounding box center [885, 197] width 293 height 15
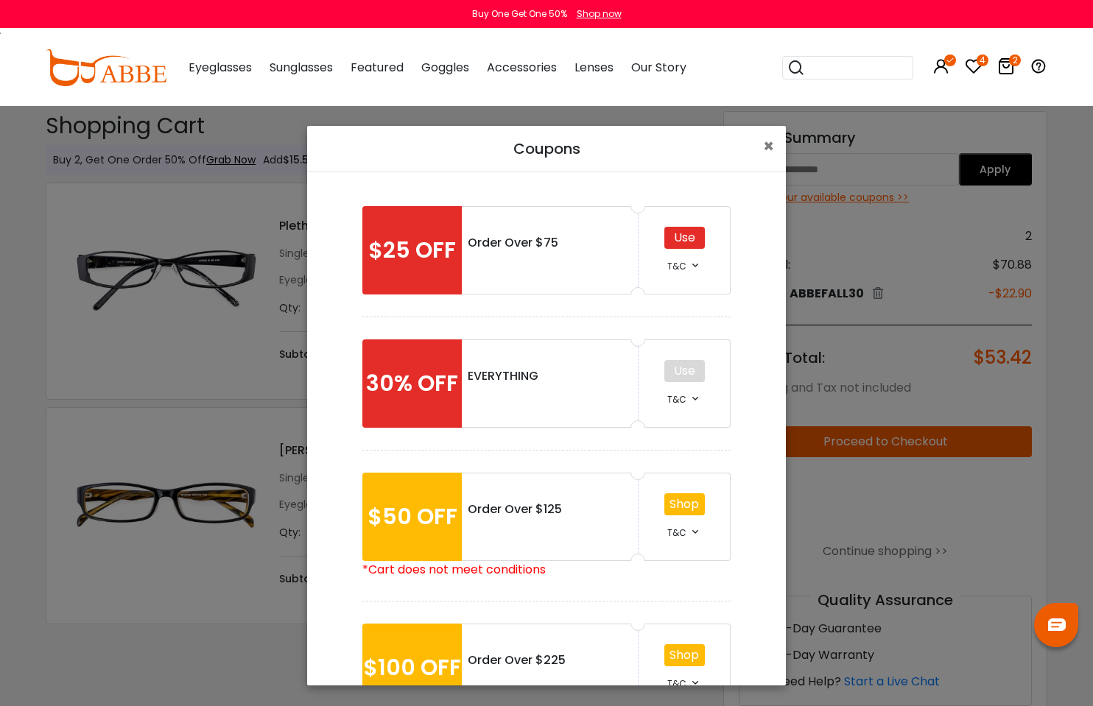
click at [682, 227] on div "Use" at bounding box center [684, 238] width 41 height 22
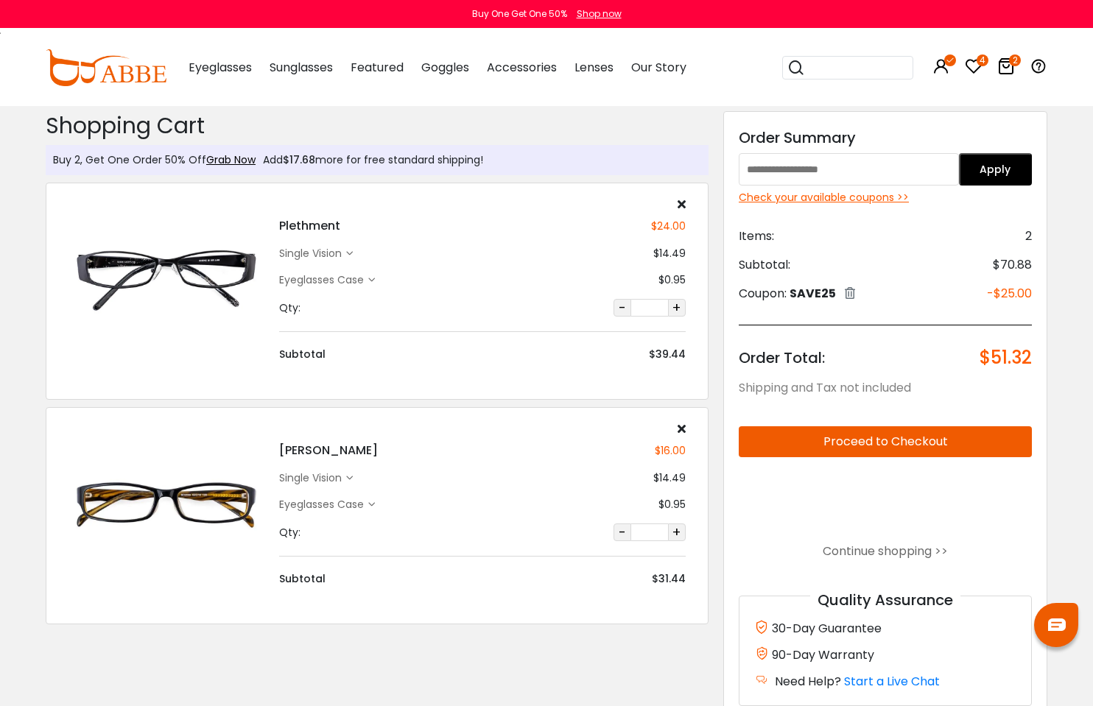
click at [361, 282] on div "Eyeglasses Case" at bounding box center [323, 280] width 89 height 15
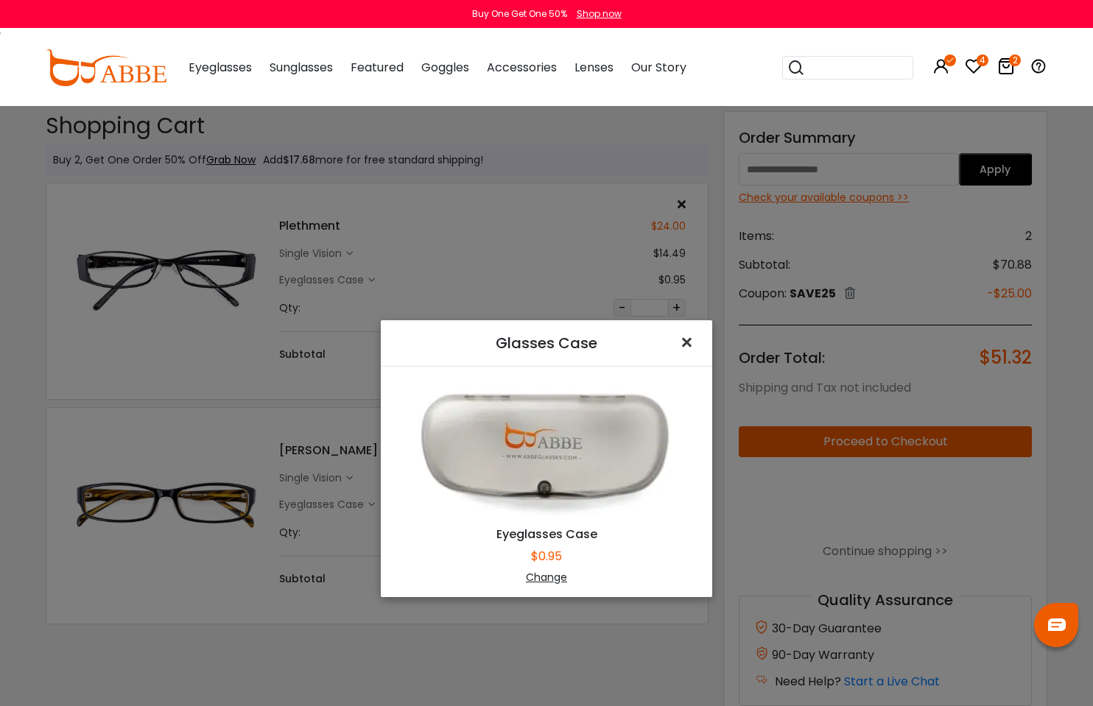
click at [679, 345] on span "×" at bounding box center [689, 343] width 21 height 32
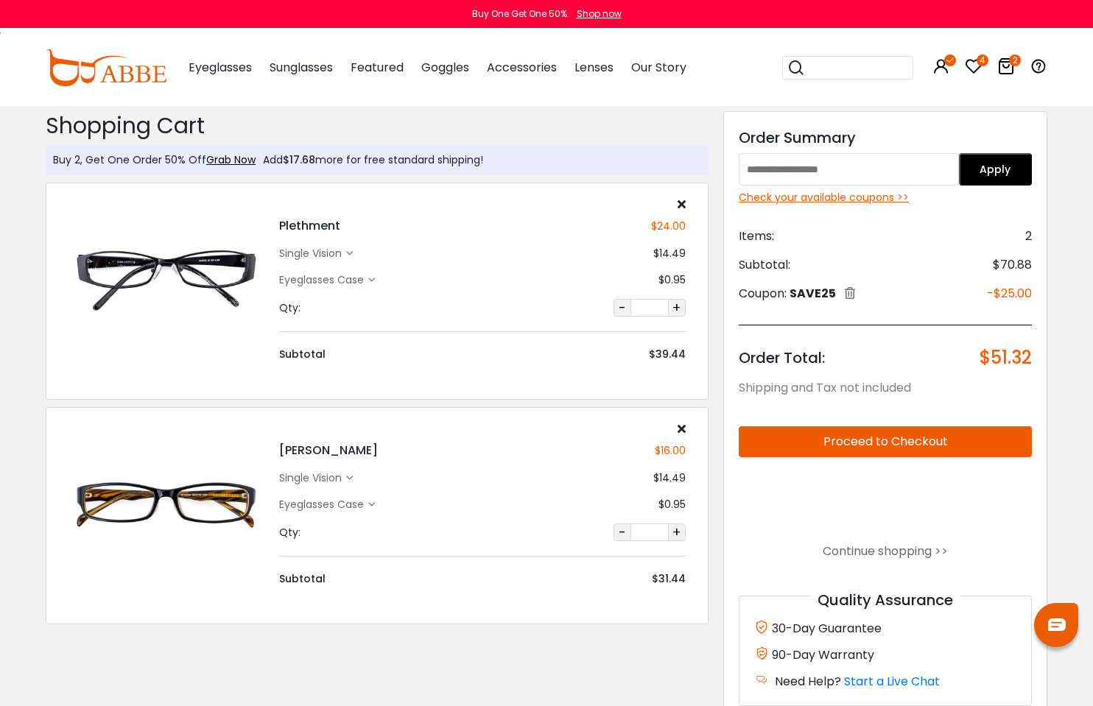
click at [681, 207] on icon at bounding box center [682, 204] width 8 height 12
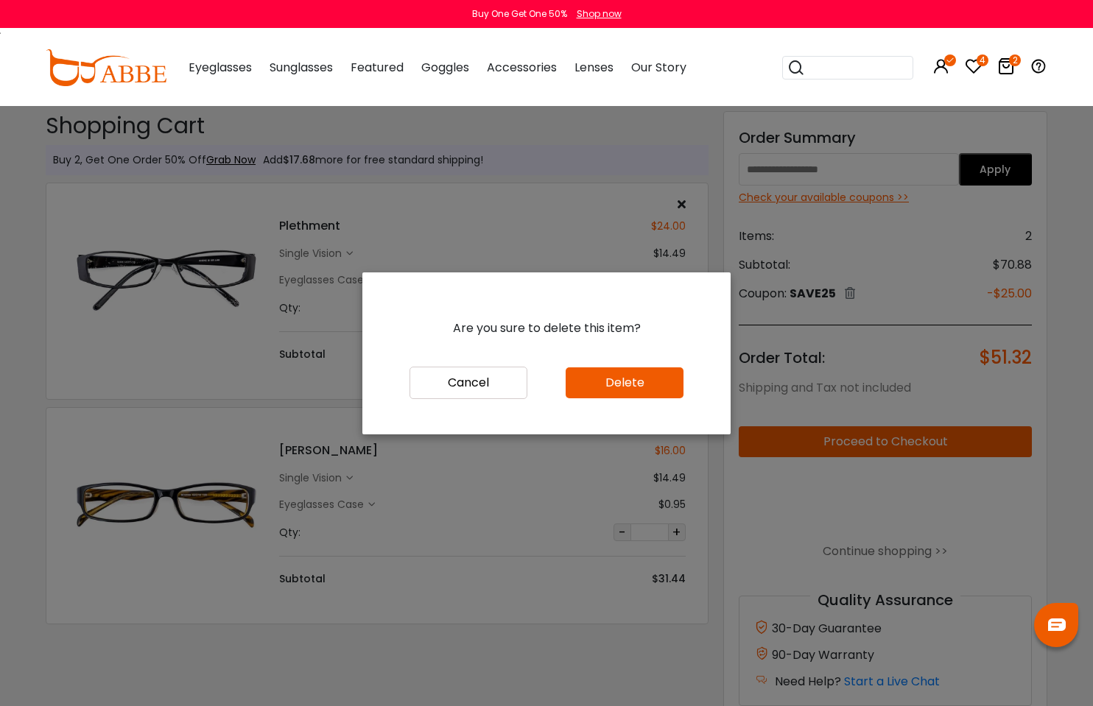
click at [647, 376] on button "Delete" at bounding box center [625, 383] width 118 height 31
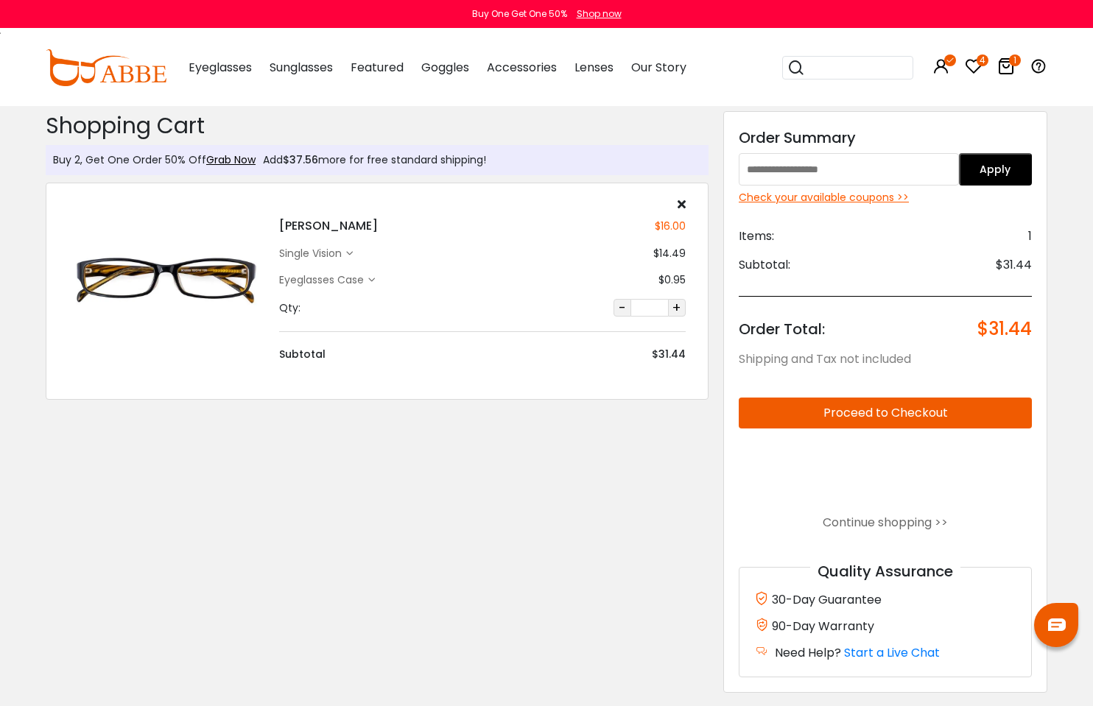
click at [156, 259] on img at bounding box center [167, 280] width 196 height 98
click at [185, 269] on img at bounding box center [167, 280] width 196 height 98
click at [320, 250] on div "single vision" at bounding box center [312, 253] width 67 height 15
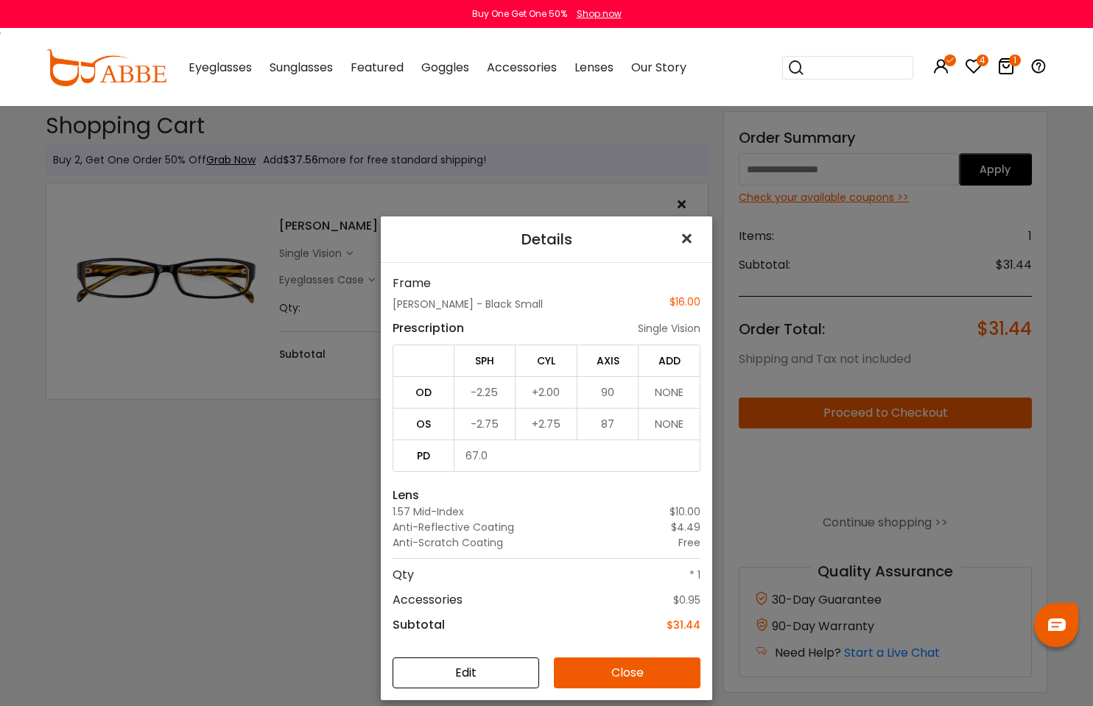
click at [681, 236] on span "×" at bounding box center [689, 239] width 21 height 32
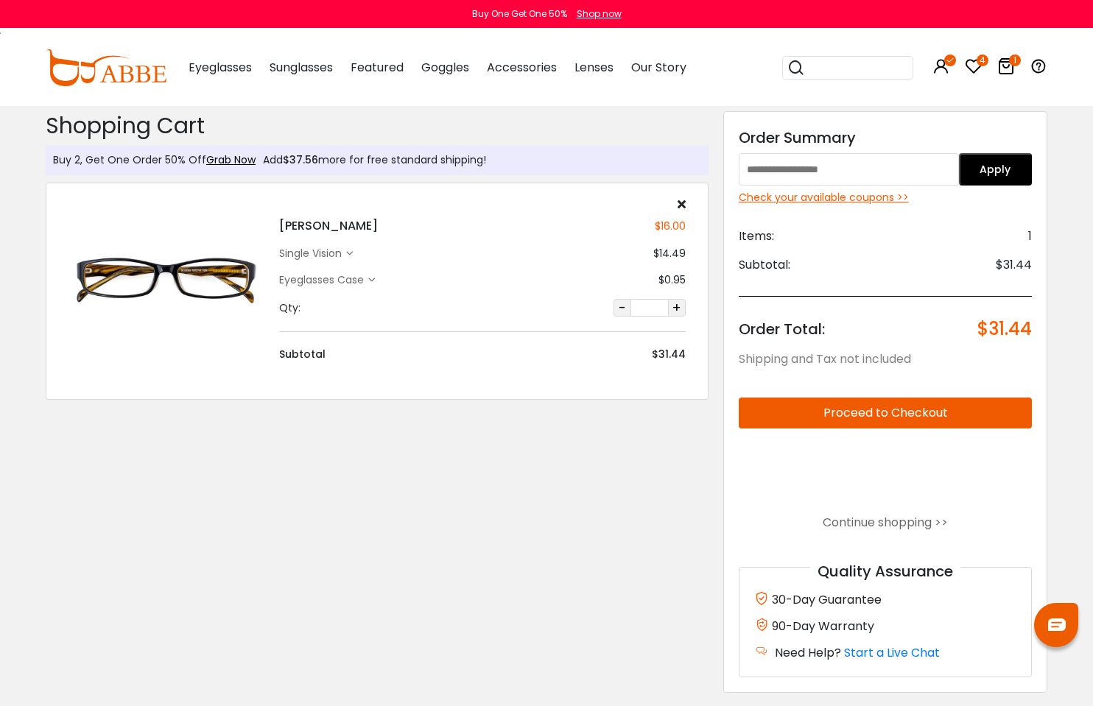
click at [355, 255] on div "single vision $14.49" at bounding box center [482, 253] width 407 height 15
click at [350, 253] on icon at bounding box center [349, 253] width 7 height 7
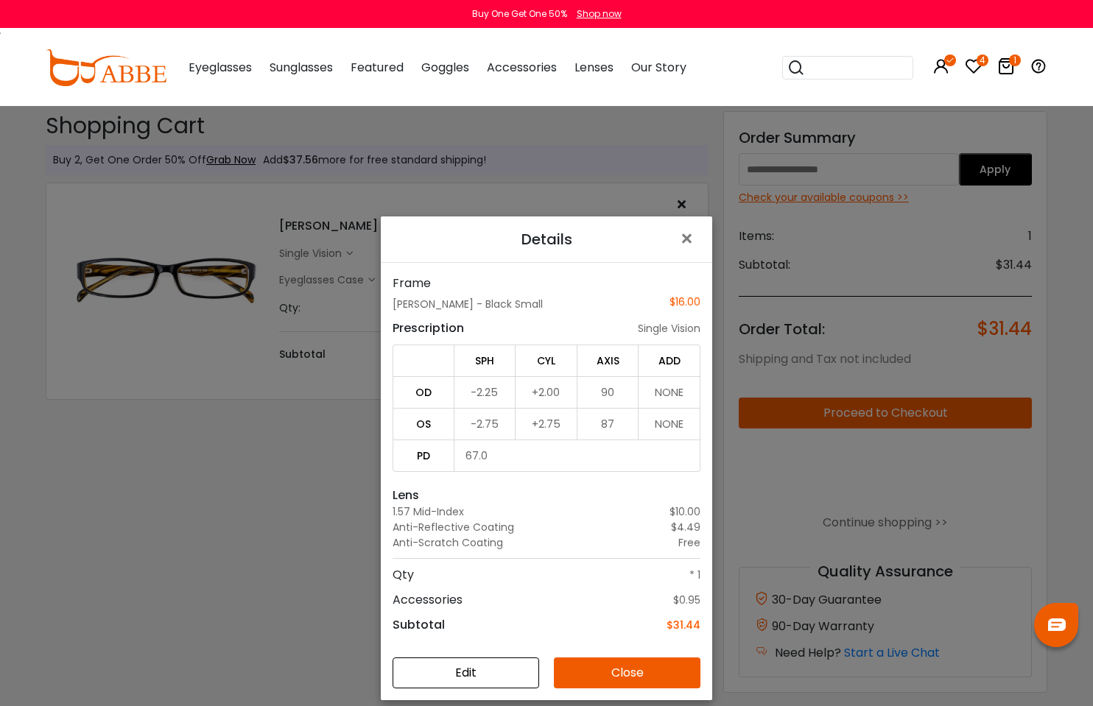
click at [446, 665] on button "Edit" at bounding box center [466, 673] width 147 height 31
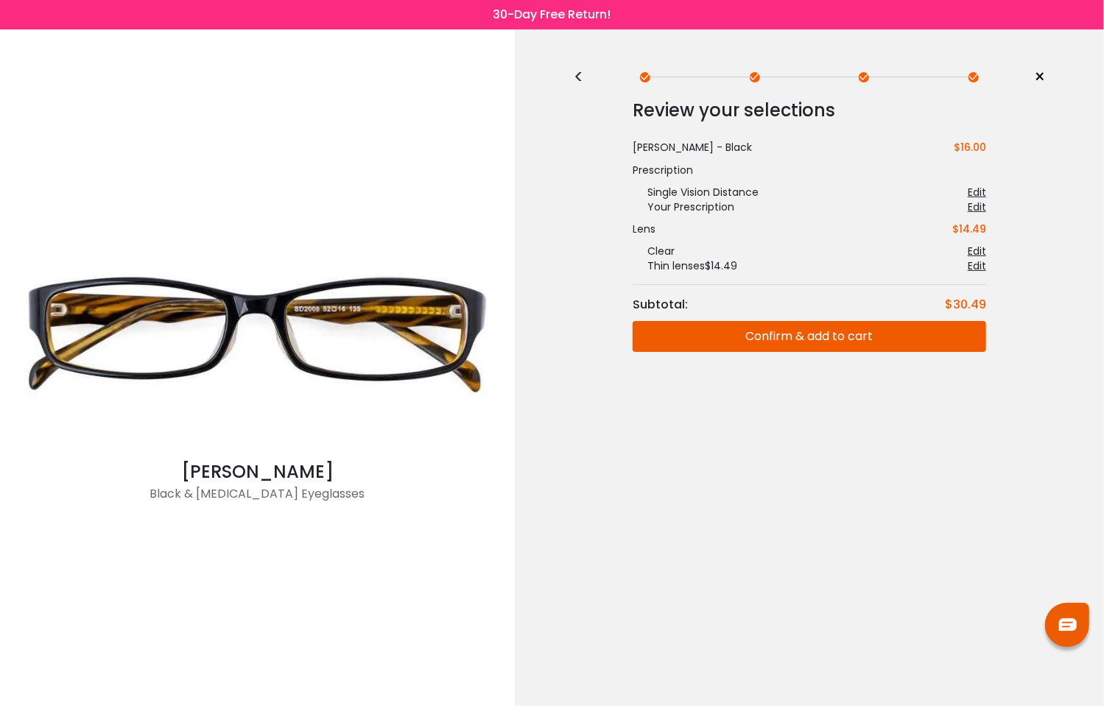
click at [571, 77] on div "< × Choose your usage Single Vision (Distance) This lens helps you see details …" at bounding box center [809, 367] width 589 height 677
click at [576, 74] on div "<" at bounding box center [585, 77] width 22 height 12
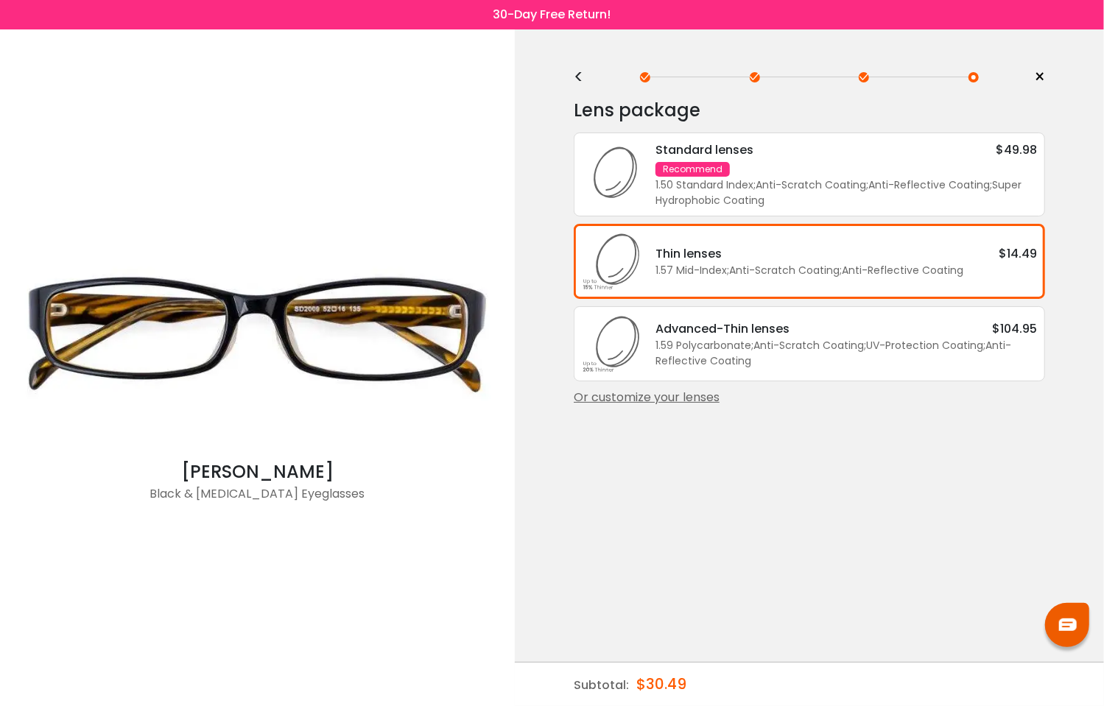
click at [579, 71] on div "<" at bounding box center [585, 77] width 22 height 12
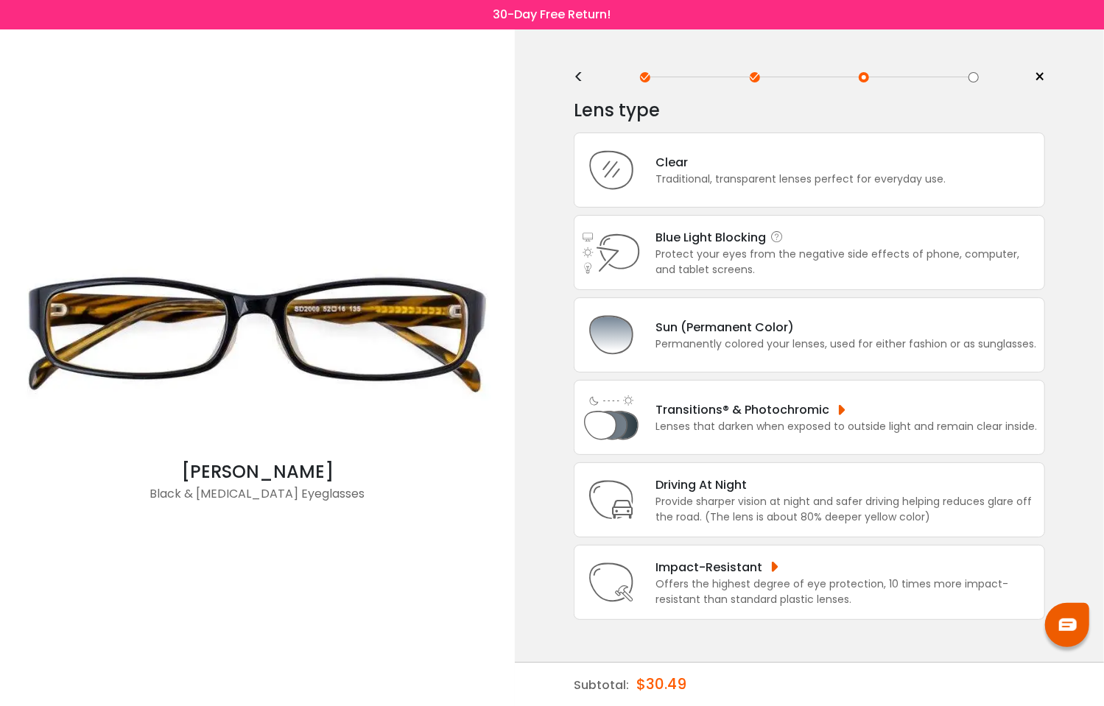
click at [653, 259] on div "Blue Light Blocking Blue Light Blocking Blue Light blocking lenses offer the be…" at bounding box center [839, 252] width 396 height 49
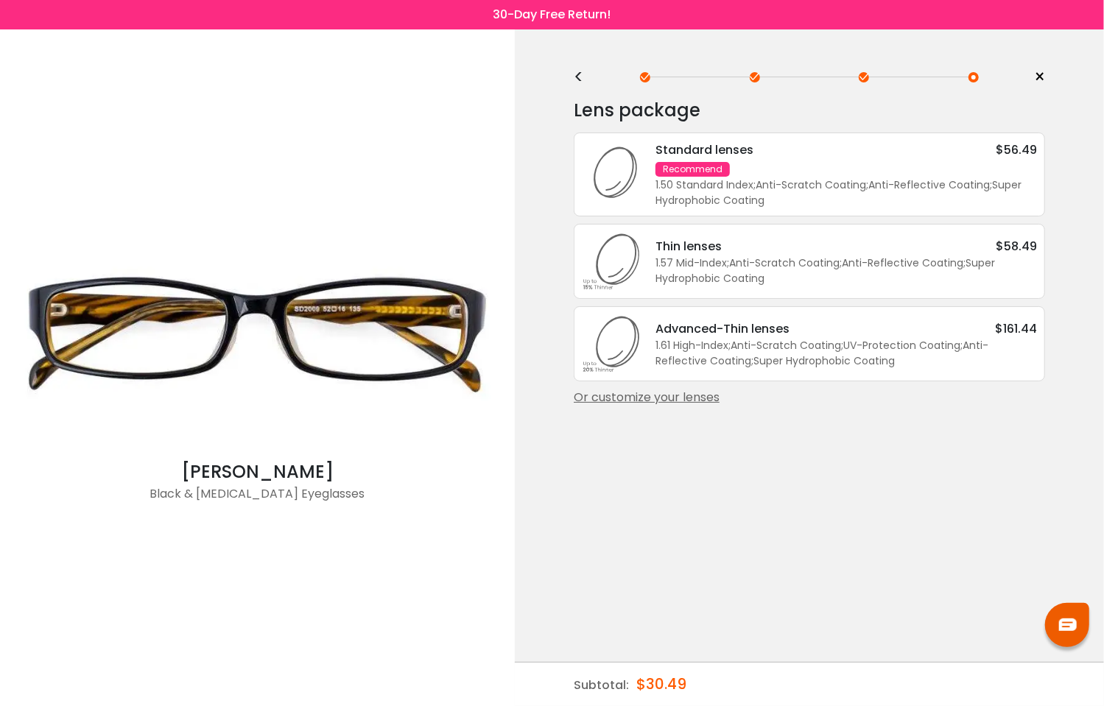
click at [677, 193] on div "1.50 Standard Index ; Anti-Scratch Coating ; Anti-Reflective Coating ; Super Hy…" at bounding box center [847, 193] width 382 height 31
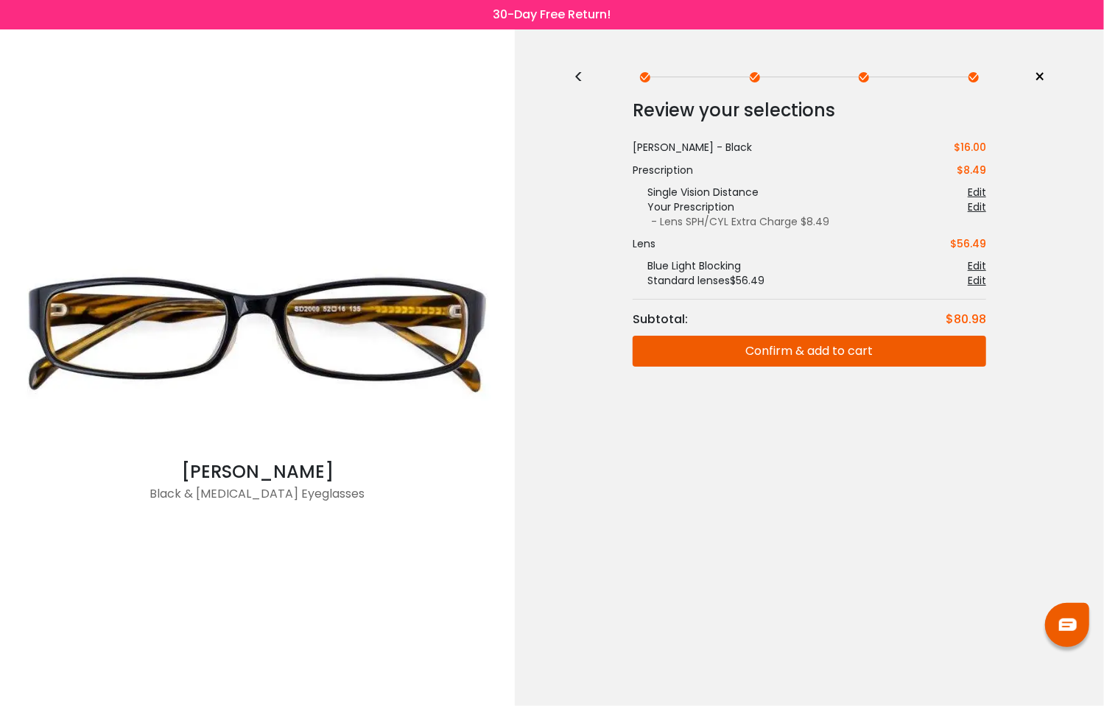
click at [754, 346] on button "Confirm & add to cart" at bounding box center [810, 351] width 354 height 31
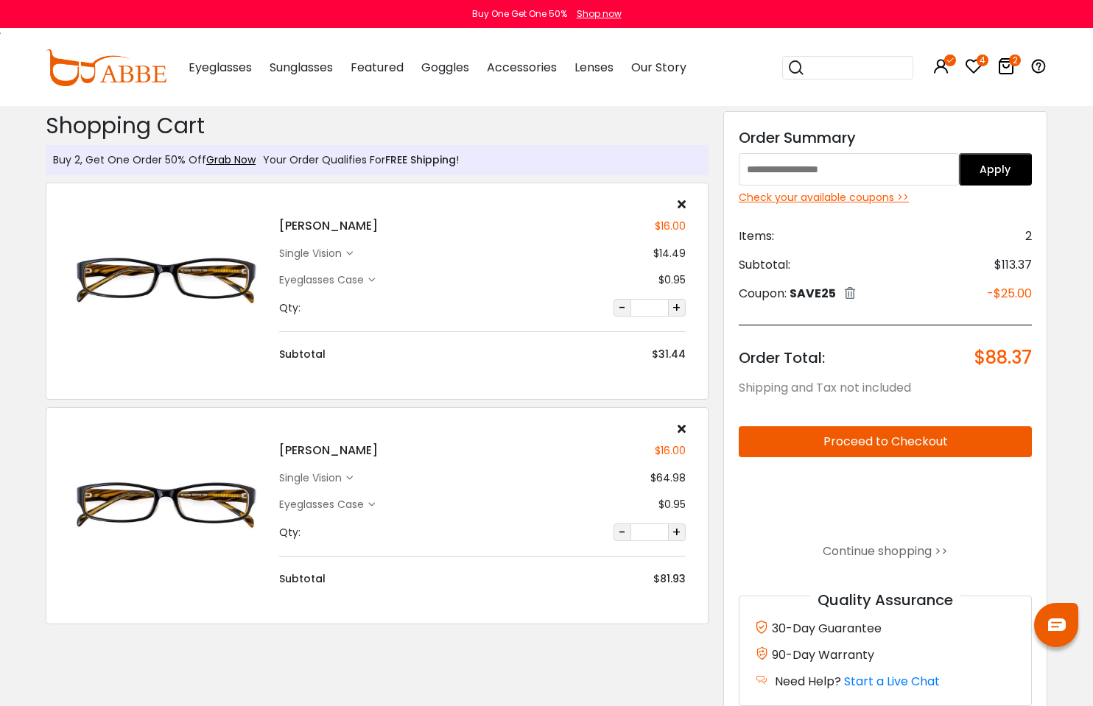
click at [681, 207] on icon at bounding box center [682, 204] width 8 height 12
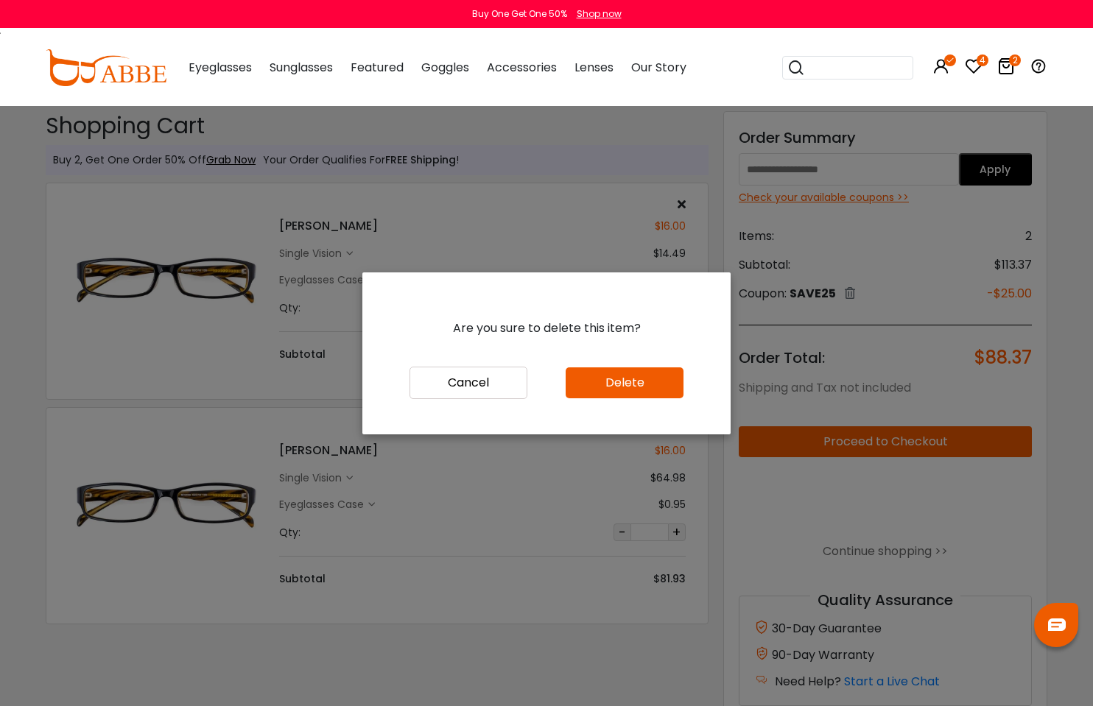
click at [631, 381] on button "Delete" at bounding box center [625, 383] width 118 height 31
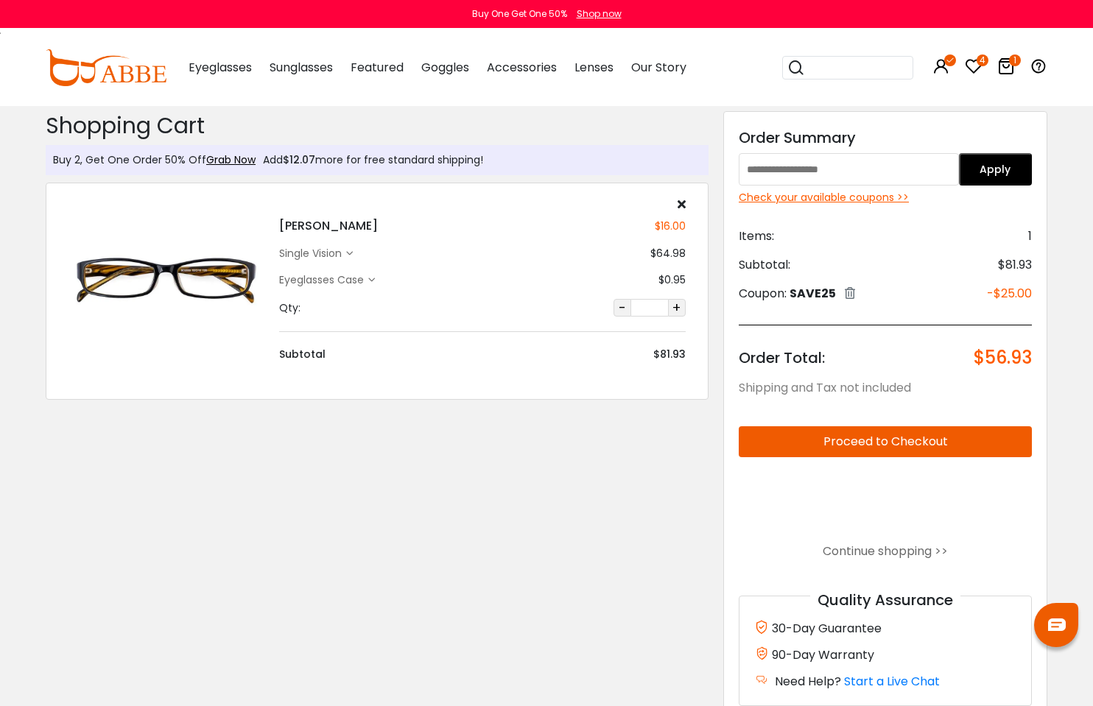
click at [806, 197] on div "Check your available coupons >>" at bounding box center [885, 197] width 293 height 15
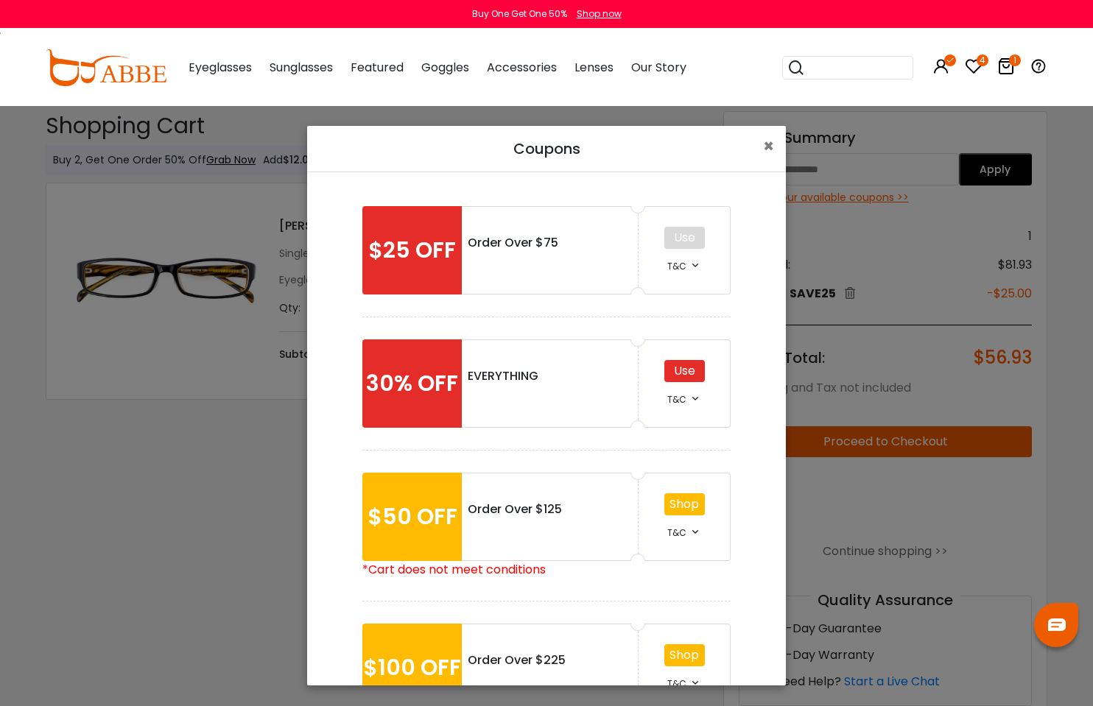
click at [684, 370] on div "Use" at bounding box center [684, 371] width 41 height 22
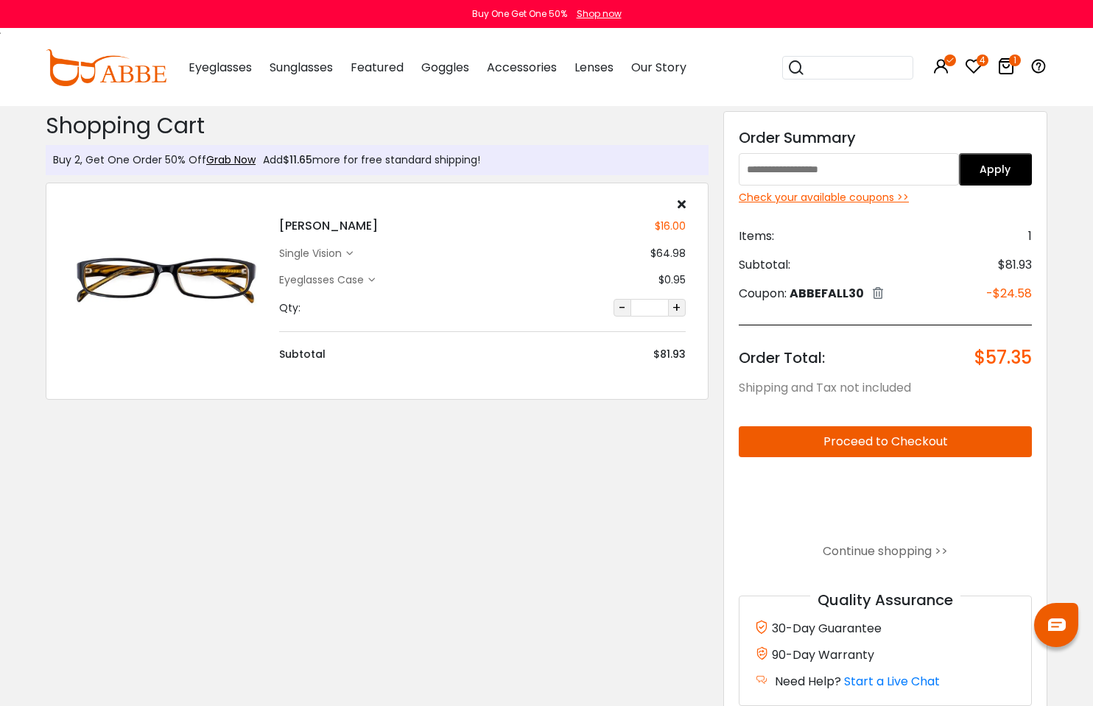
click at [770, 205] on div "Check your available coupons >>" at bounding box center [885, 197] width 293 height 15
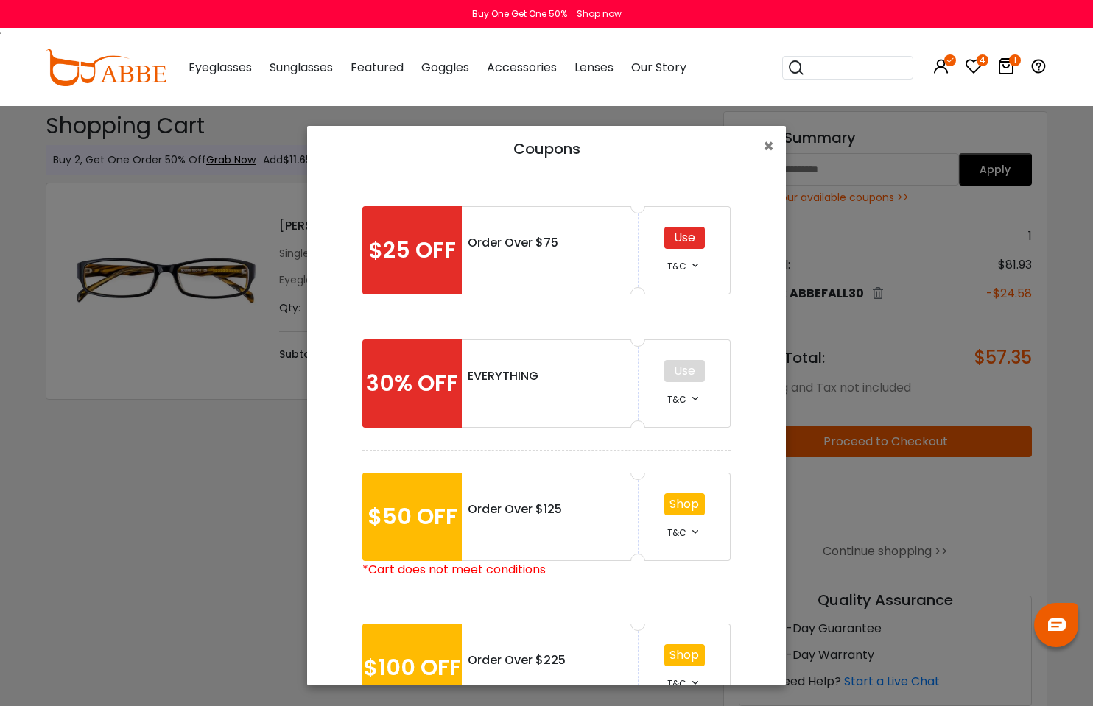
click at [690, 243] on div "Use" at bounding box center [684, 238] width 41 height 22
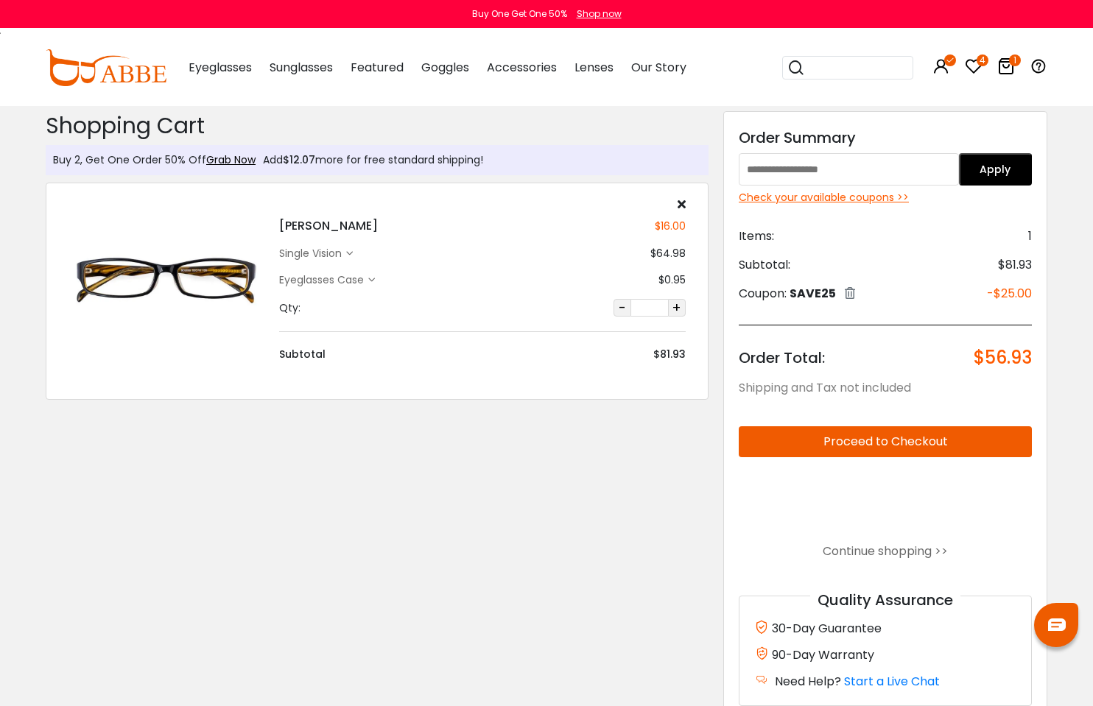
click at [902, 432] on button "Proceed to Checkout" at bounding box center [885, 441] width 293 height 31
click at [217, 265] on img at bounding box center [167, 280] width 196 height 98
click at [294, 237] on div "[PERSON_NAME] $16.00 single vision $64.98 Eyeglasses Case" at bounding box center [482, 280] width 421 height 164
drag, startPoint x: 314, startPoint y: 222, endPoint x: 281, endPoint y: 223, distance: 32.4
click at [281, 223] on h4 "[PERSON_NAME]" at bounding box center [328, 226] width 99 height 18
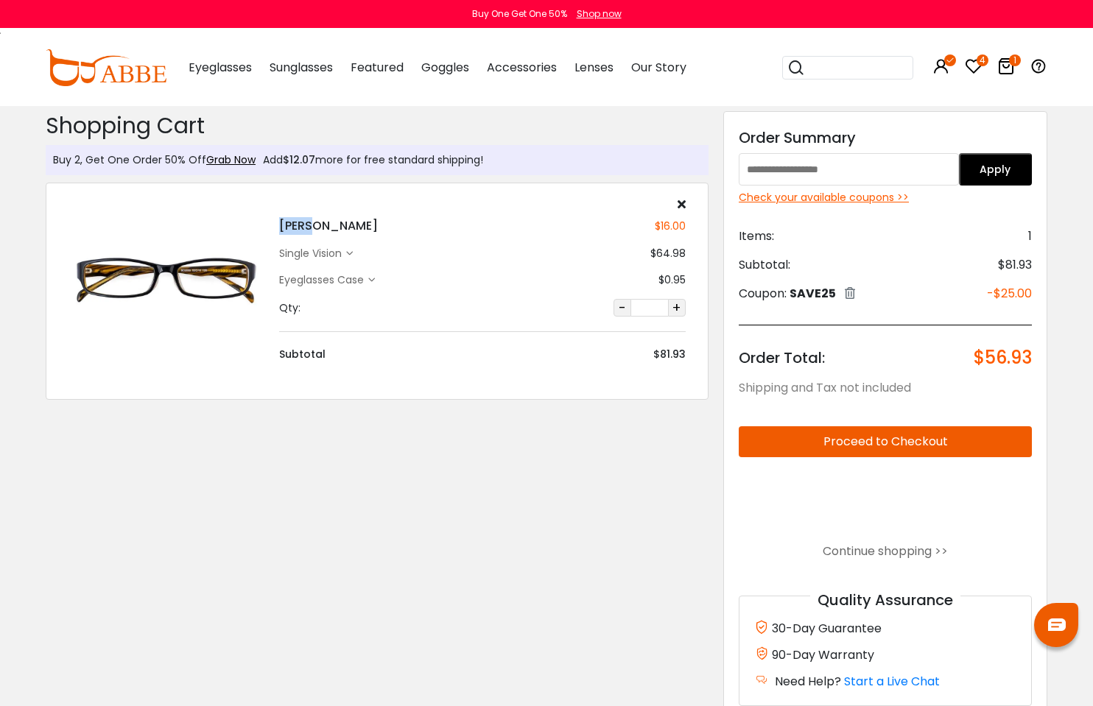
type input "*****"
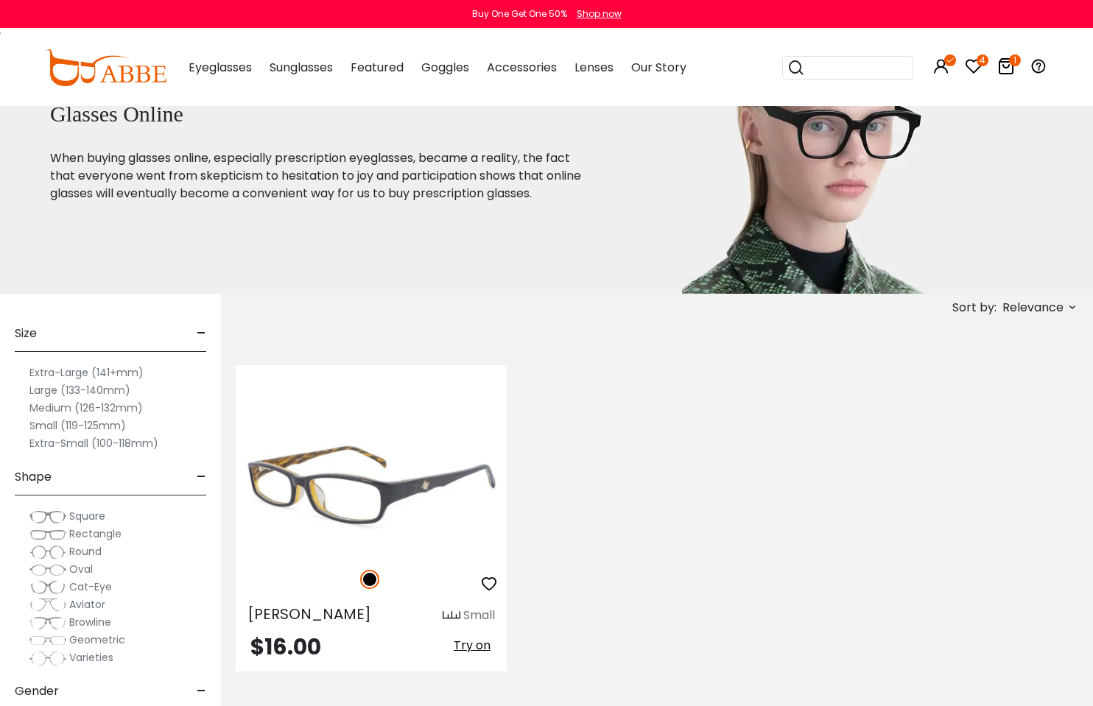
scroll to position [74, 0]
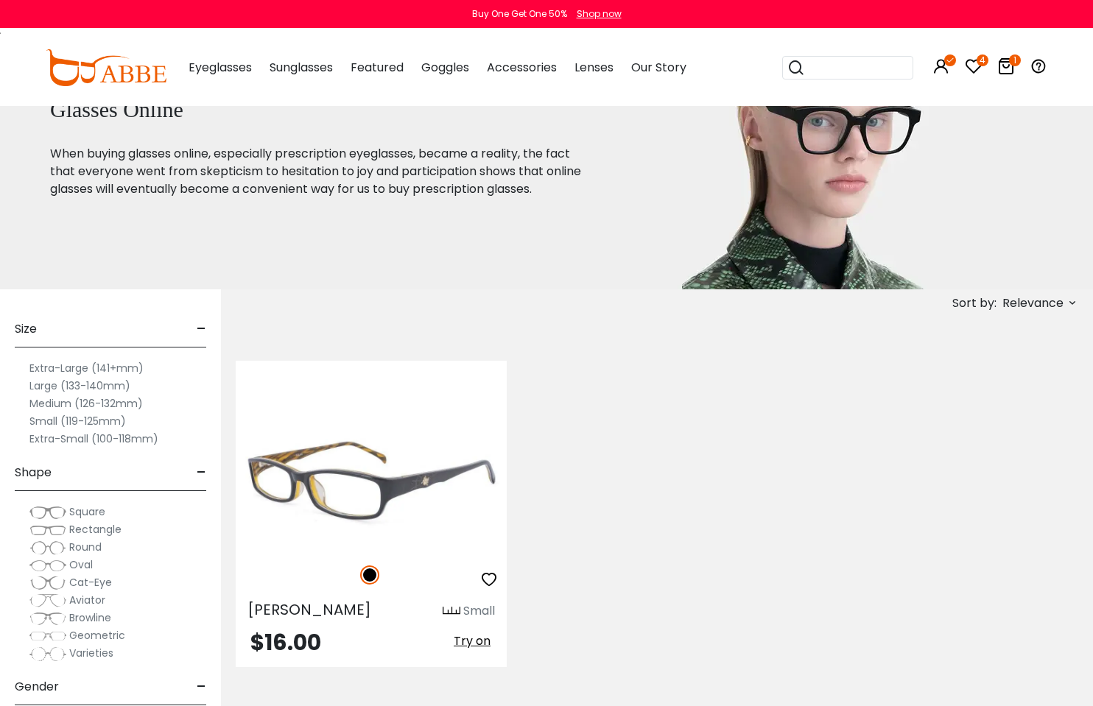
click at [376, 521] on img at bounding box center [371, 482] width 271 height 136
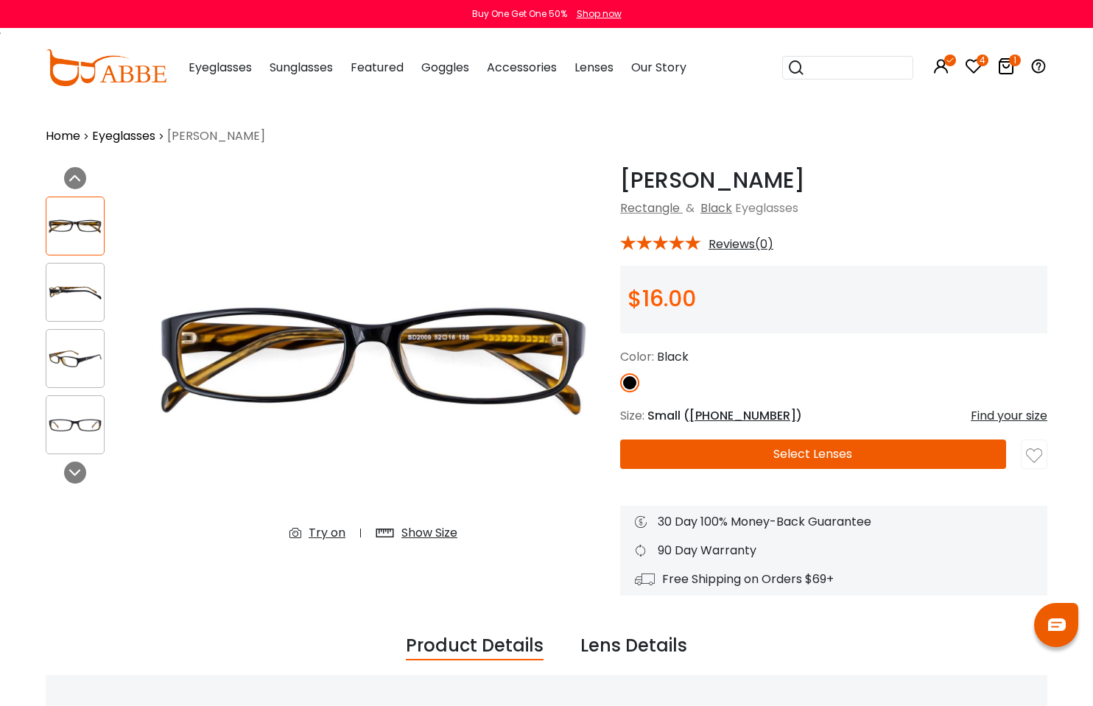
click at [79, 288] on img at bounding box center [74, 292] width 57 height 29
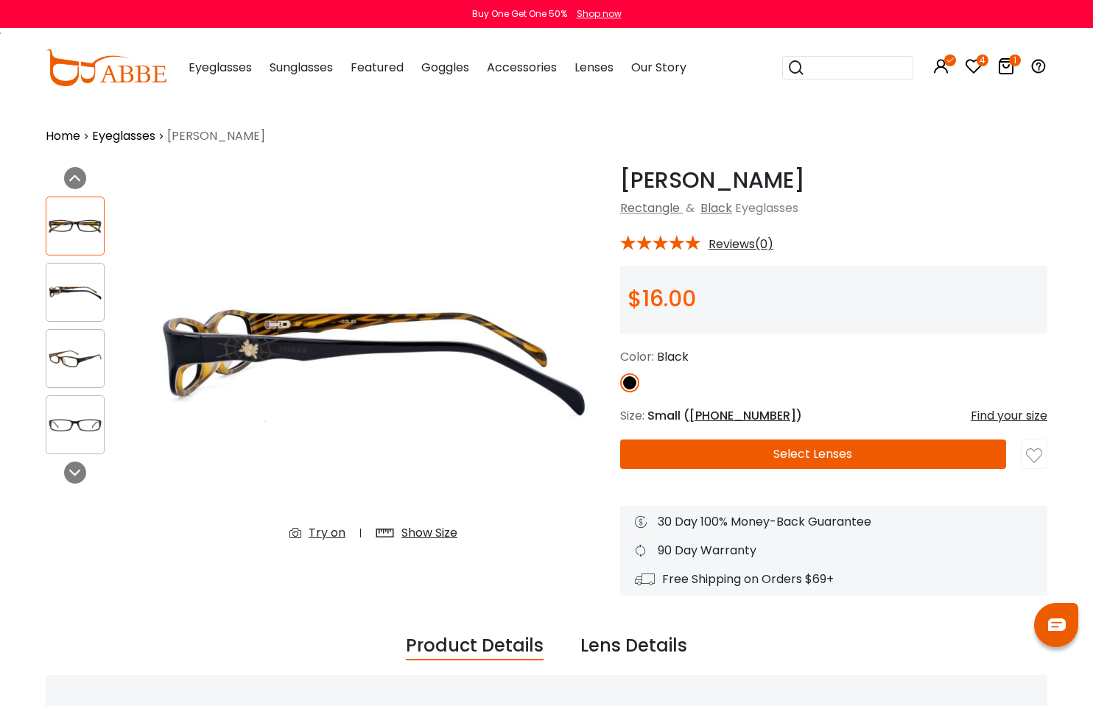
click at [88, 335] on div at bounding box center [75, 358] width 59 height 59
click at [67, 367] on img at bounding box center [74, 359] width 57 height 29
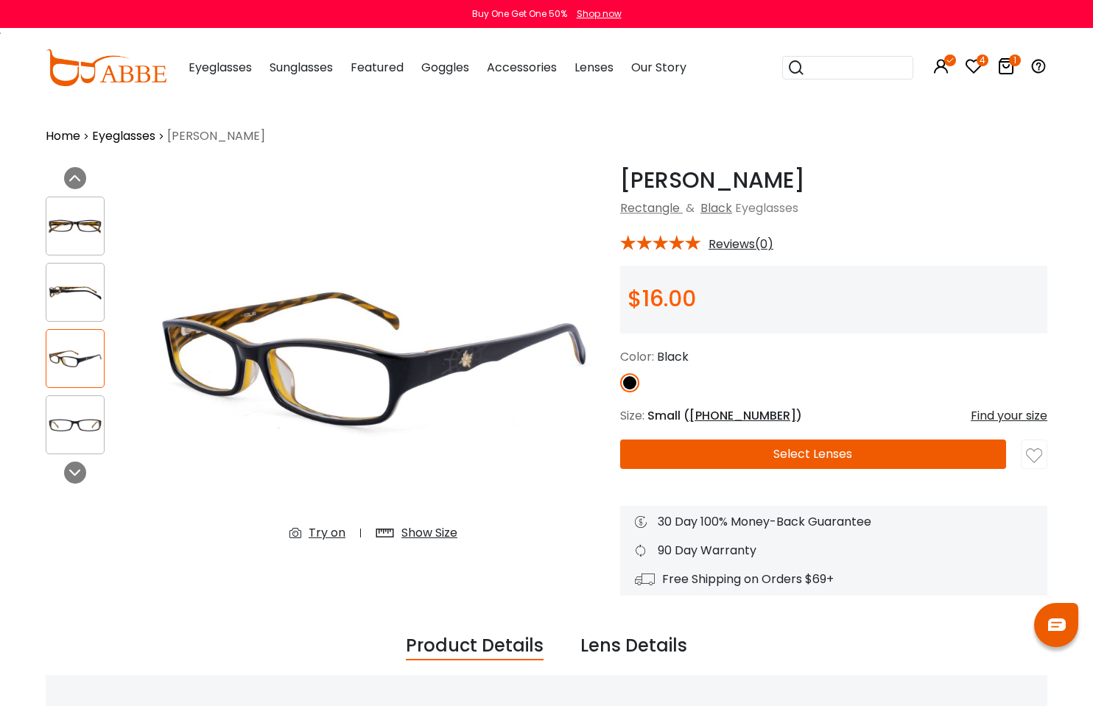
click at [72, 411] on img at bounding box center [74, 425] width 57 height 29
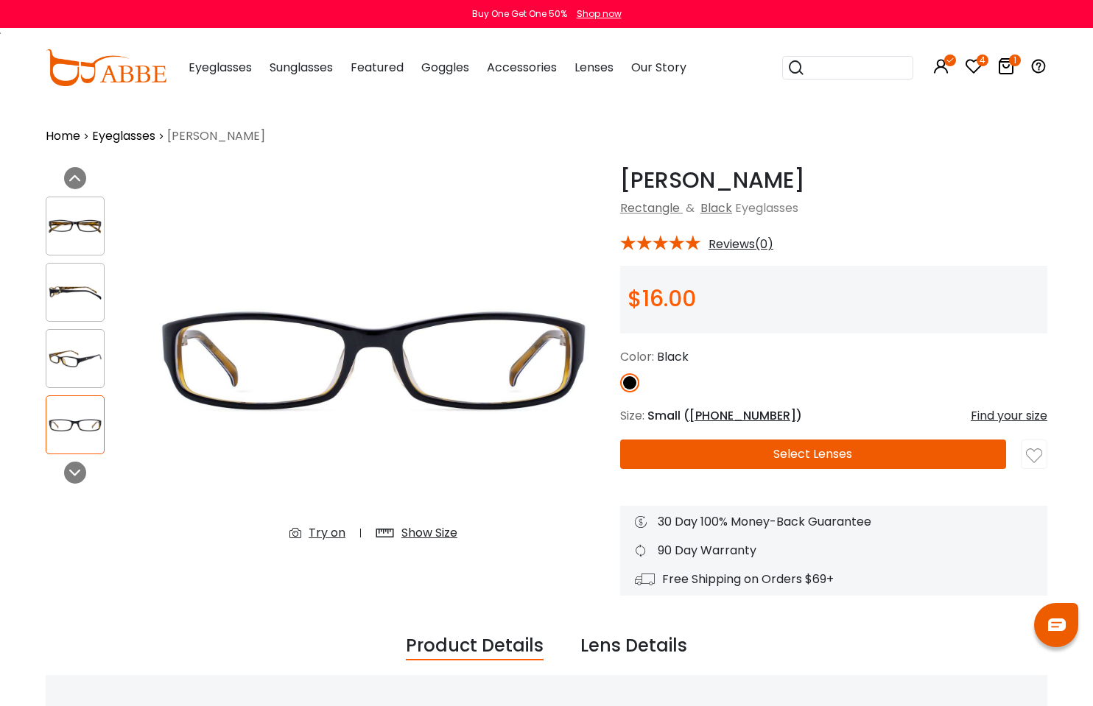
click at [97, 219] on img at bounding box center [74, 226] width 57 height 29
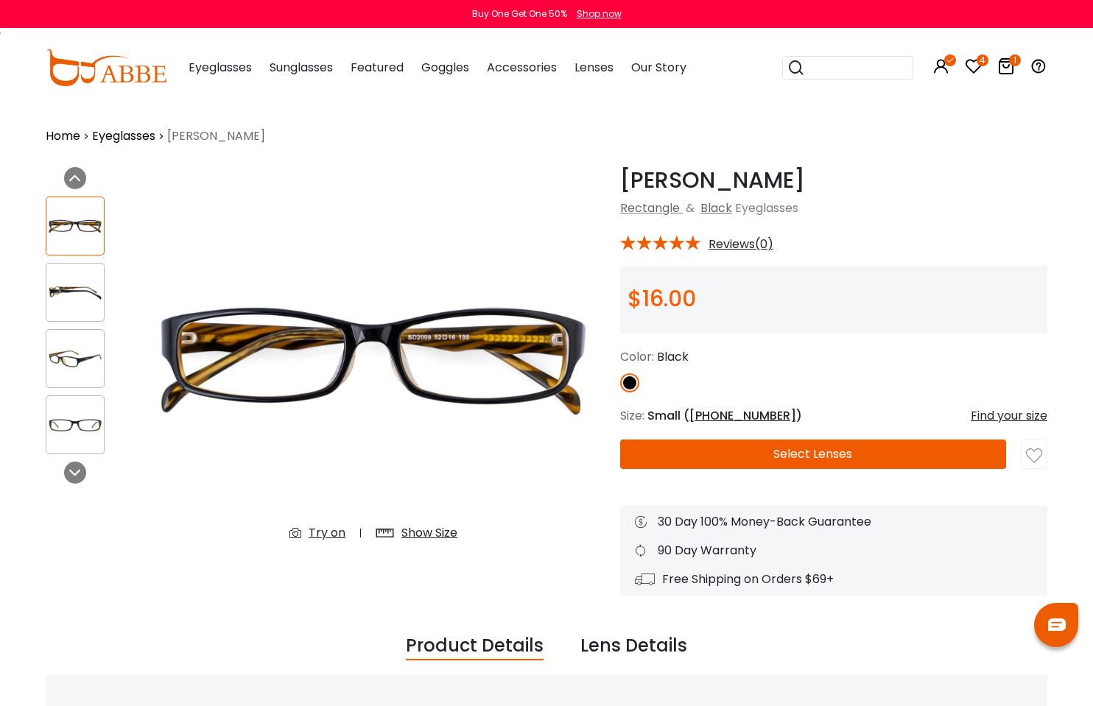
click at [81, 414] on img at bounding box center [74, 425] width 57 height 29
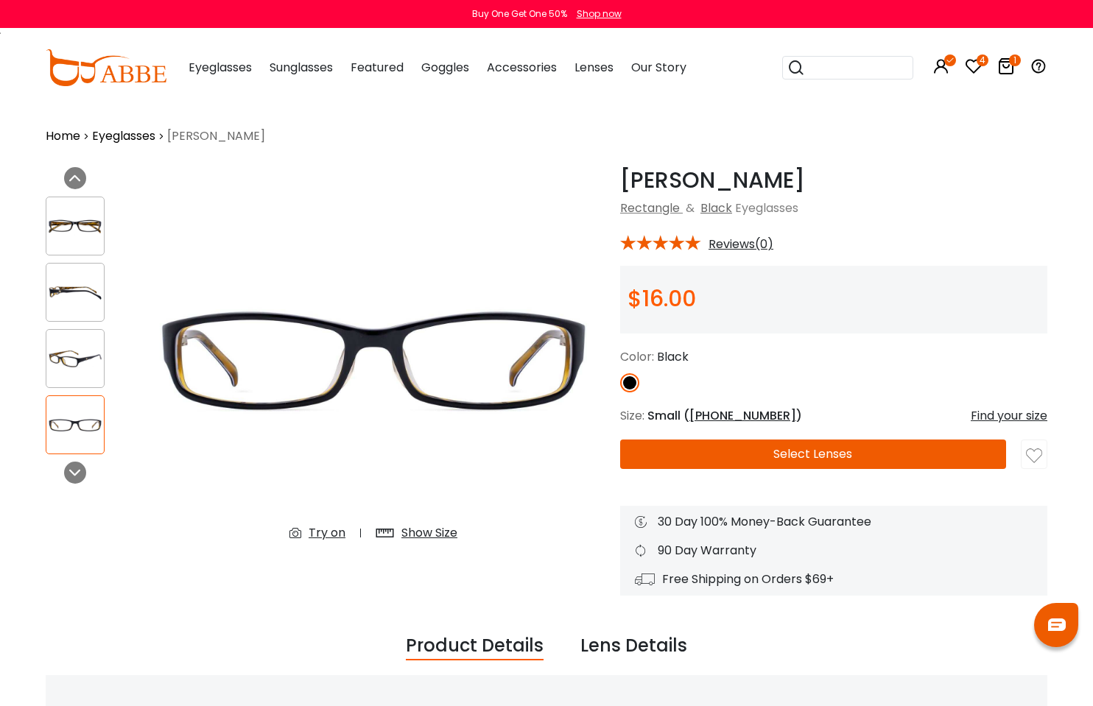
click at [318, 530] on div "Try on" at bounding box center [327, 533] width 37 height 18
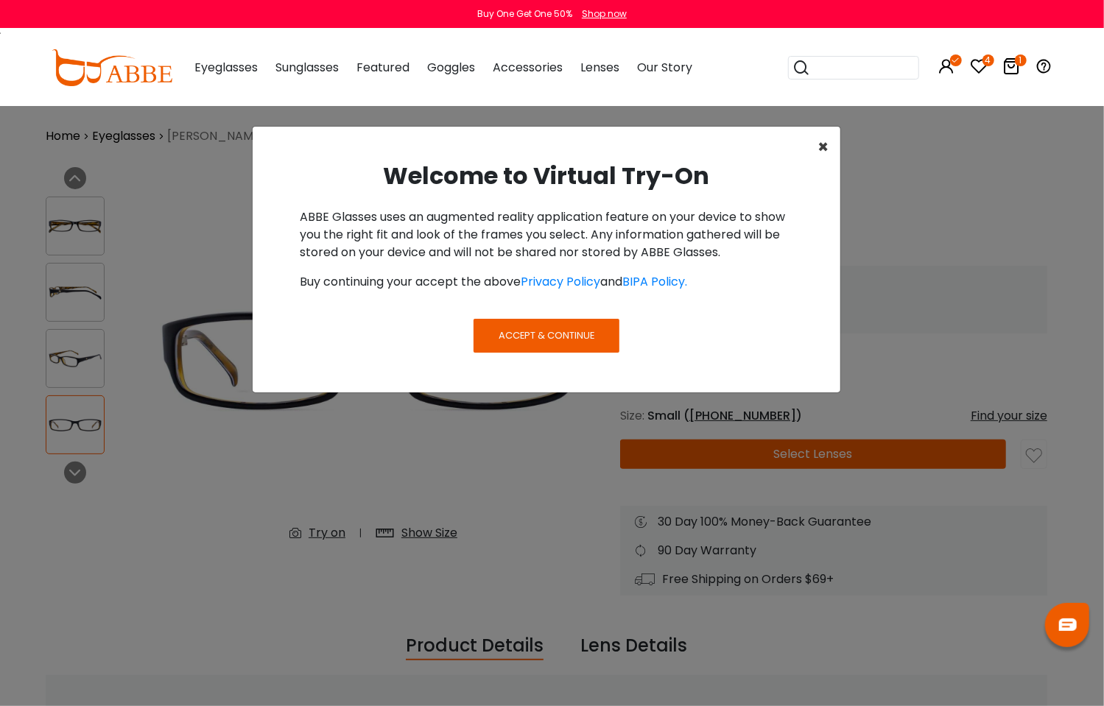
click at [823, 144] on span "×" at bounding box center [823, 147] width 11 height 24
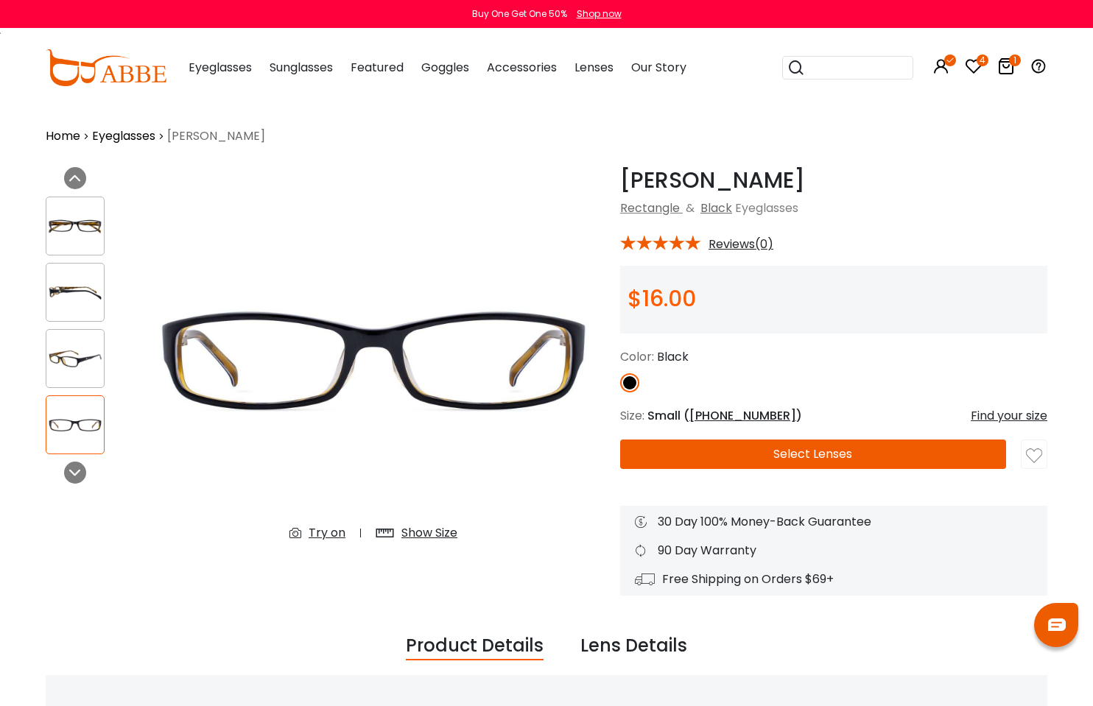
click at [84, 340] on div at bounding box center [75, 358] width 59 height 59
click at [84, 358] on img at bounding box center [74, 359] width 57 height 29
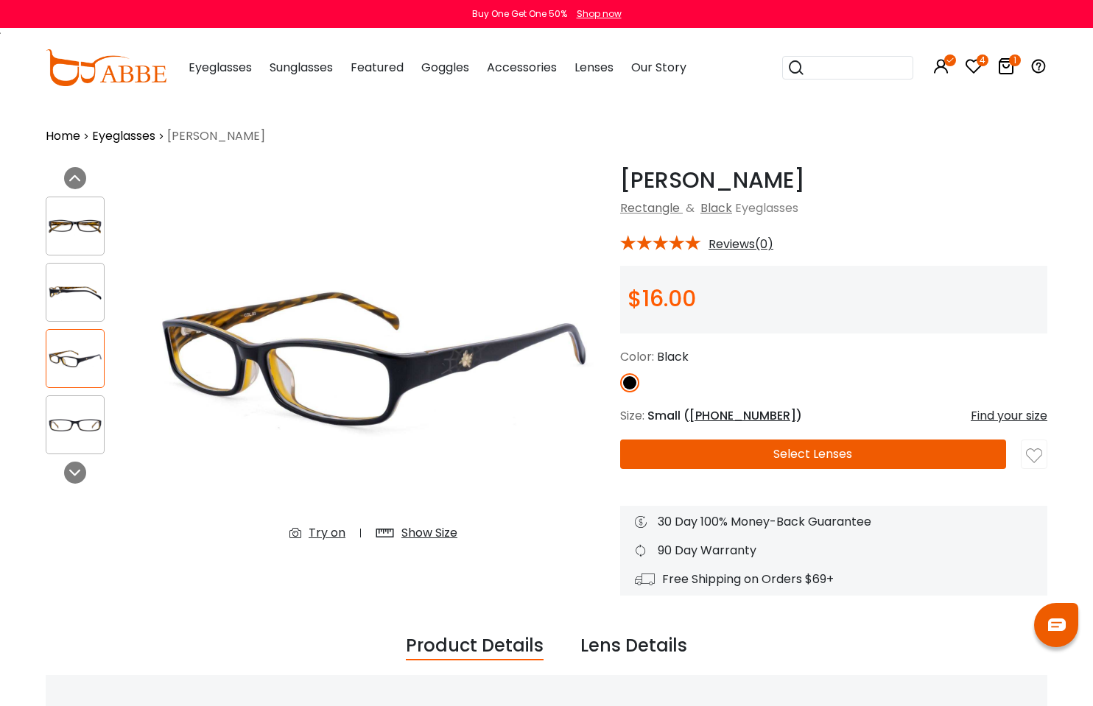
click at [87, 298] on img at bounding box center [74, 292] width 57 height 29
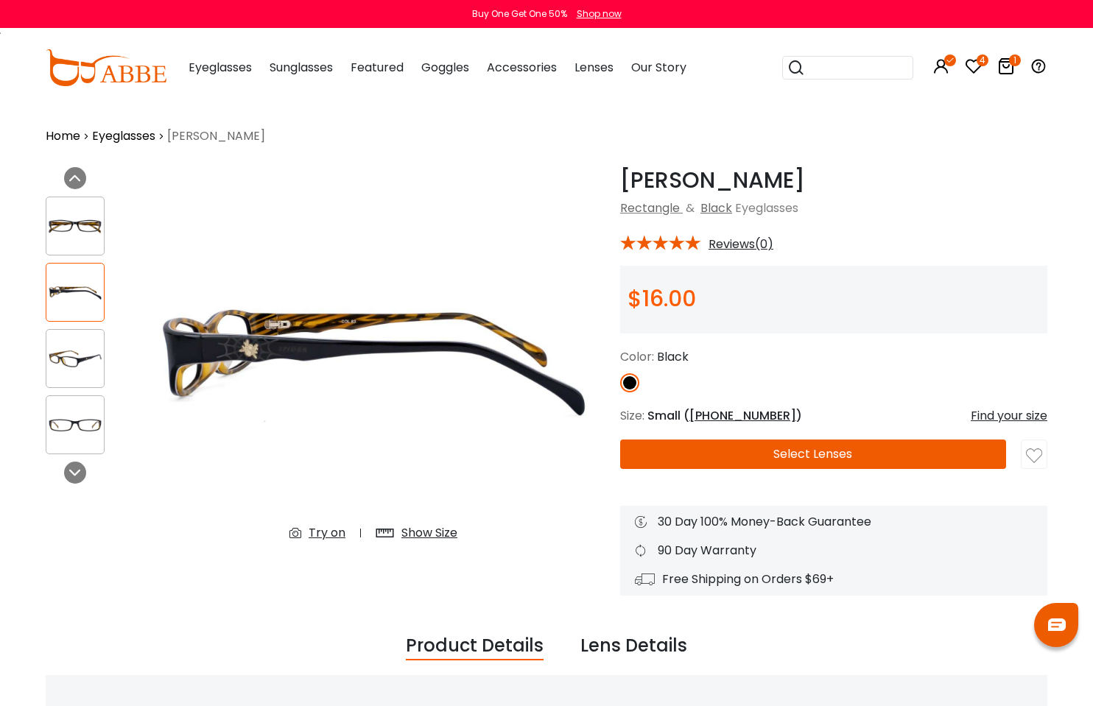
click at [84, 224] on img at bounding box center [74, 226] width 57 height 29
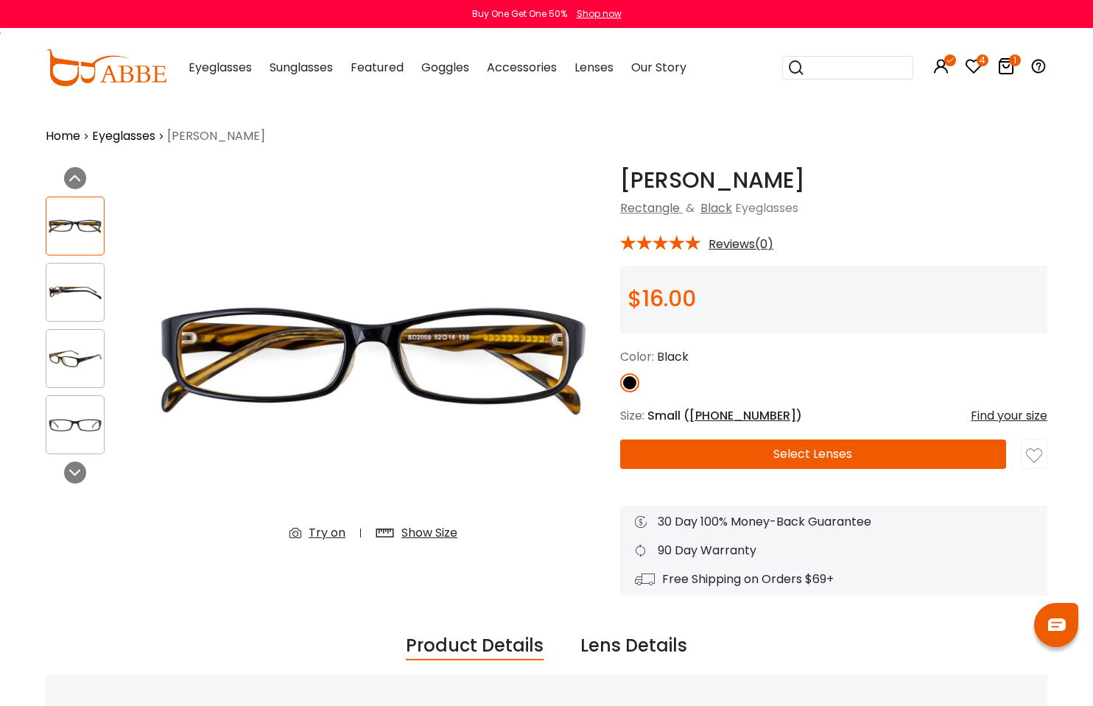
click at [96, 237] on img at bounding box center [74, 226] width 57 height 29
click at [85, 292] on img at bounding box center [74, 292] width 57 height 29
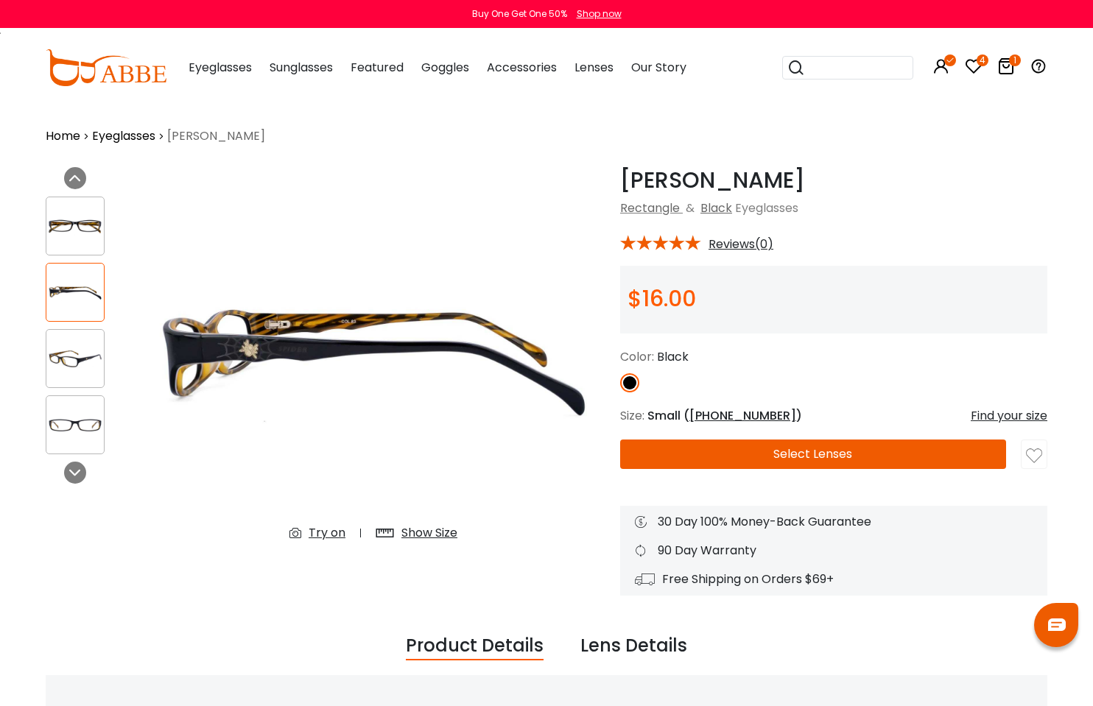
click at [68, 359] on img at bounding box center [74, 359] width 57 height 29
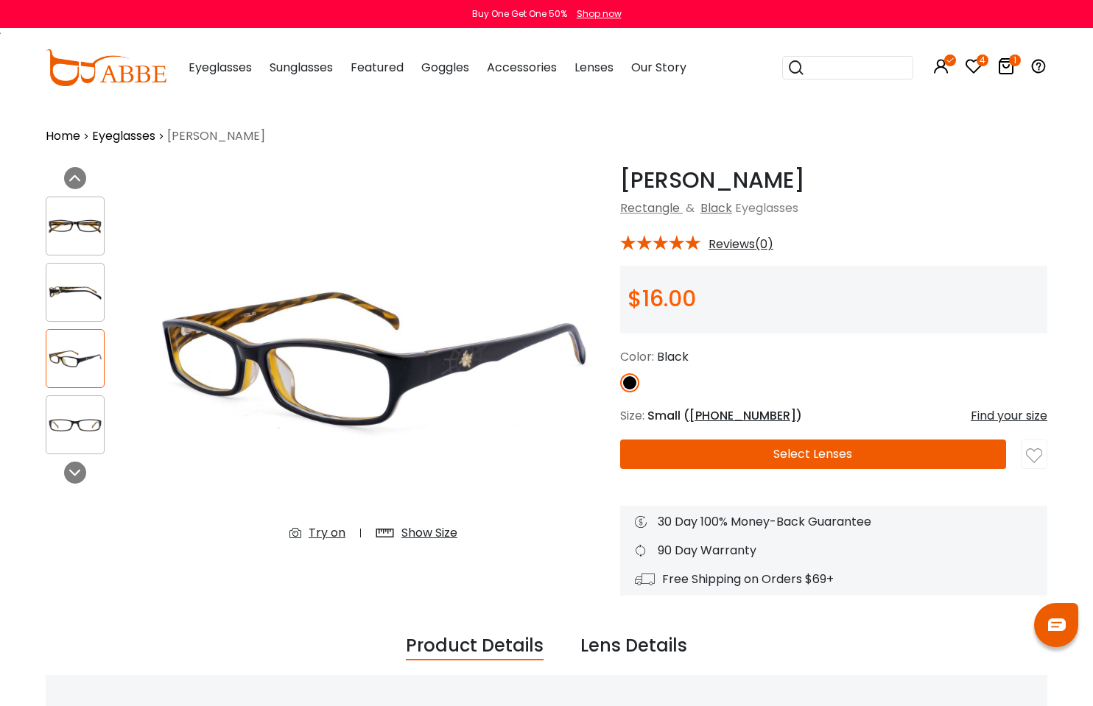
click at [72, 421] on img at bounding box center [74, 425] width 57 height 29
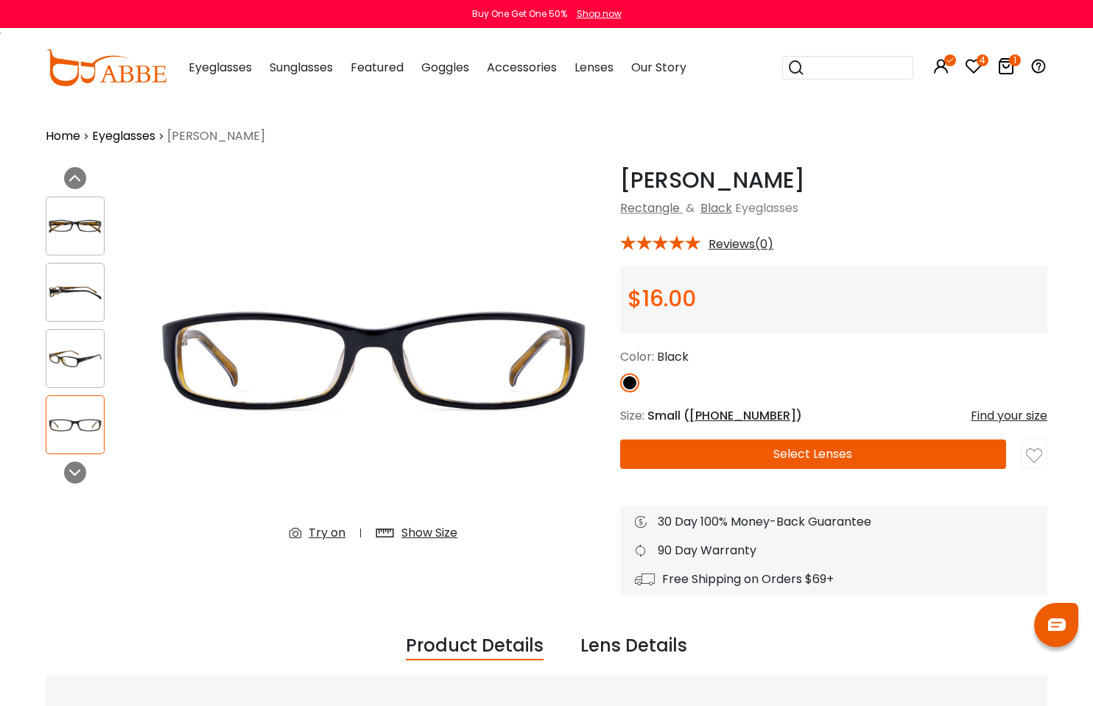
click at [81, 368] on img at bounding box center [74, 359] width 57 height 29
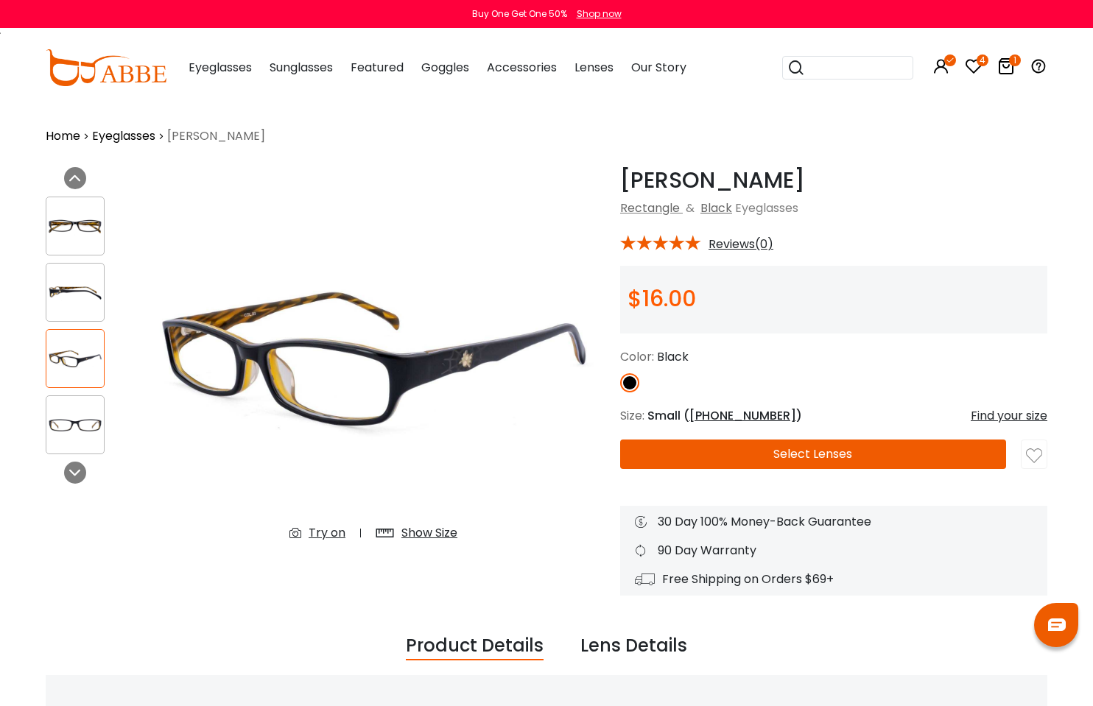
click at [88, 280] on img at bounding box center [74, 292] width 57 height 29
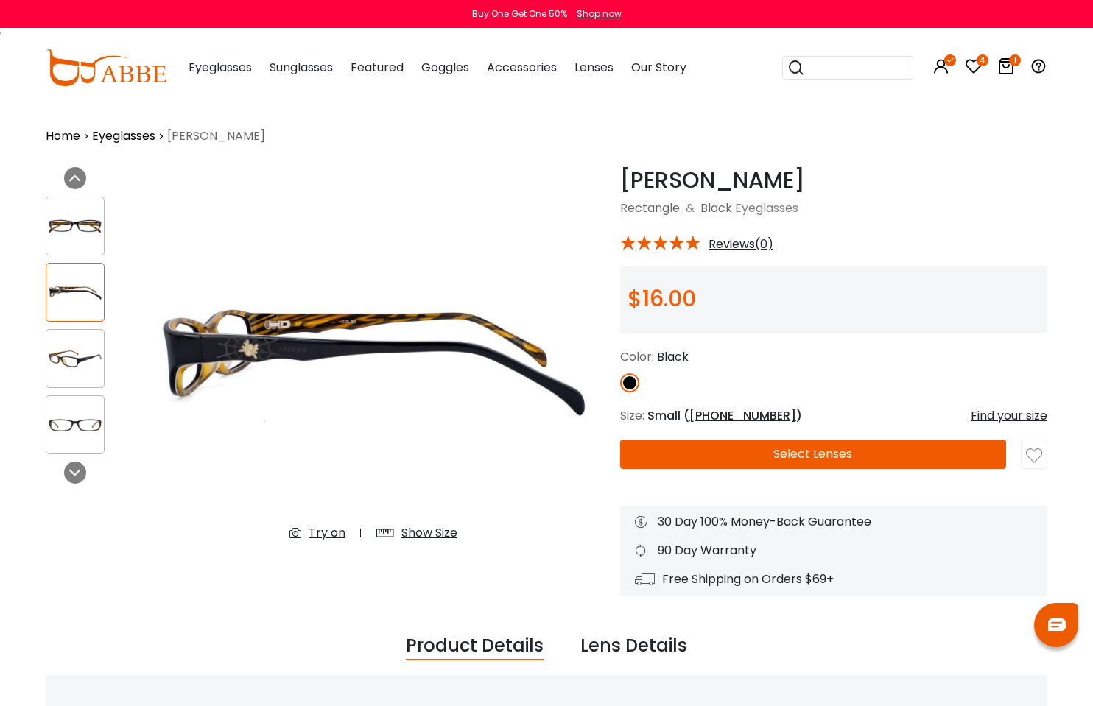
click at [96, 220] on img at bounding box center [74, 226] width 57 height 29
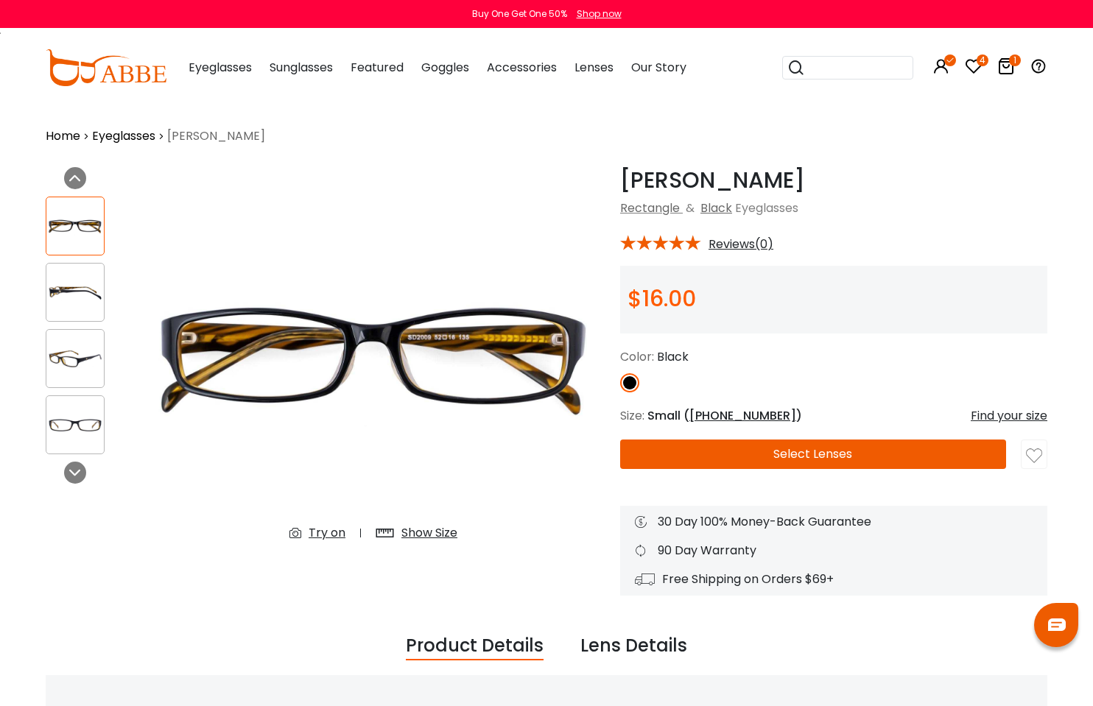
click at [82, 303] on img at bounding box center [74, 292] width 57 height 29
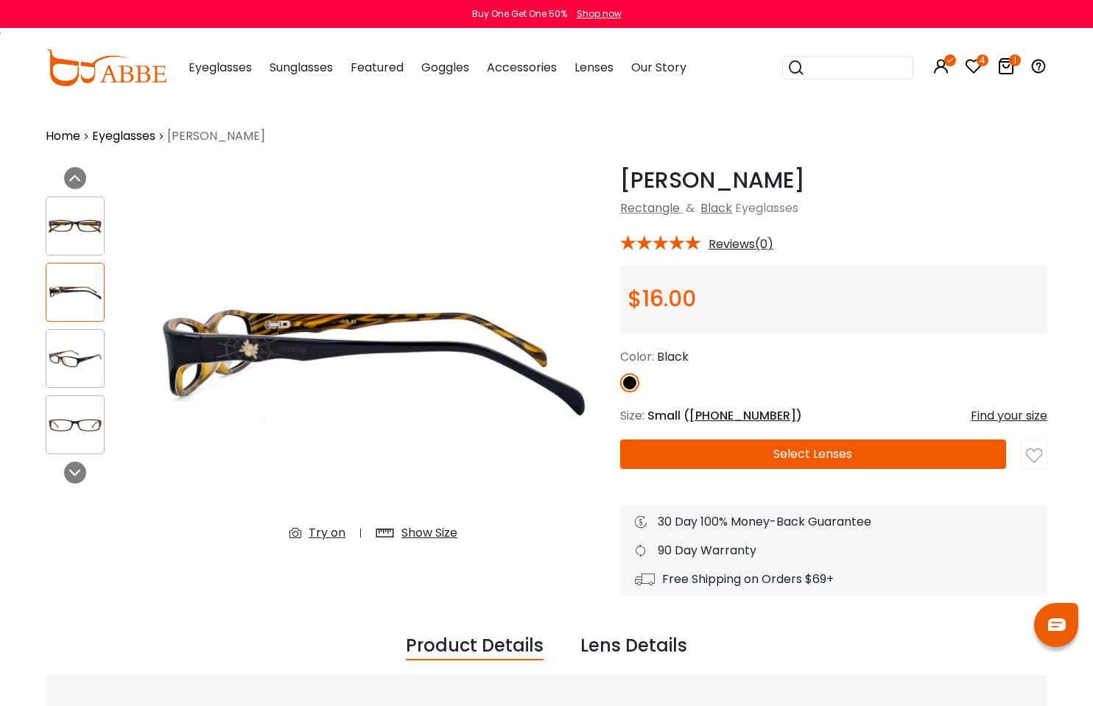
click at [84, 339] on div at bounding box center [75, 358] width 59 height 59
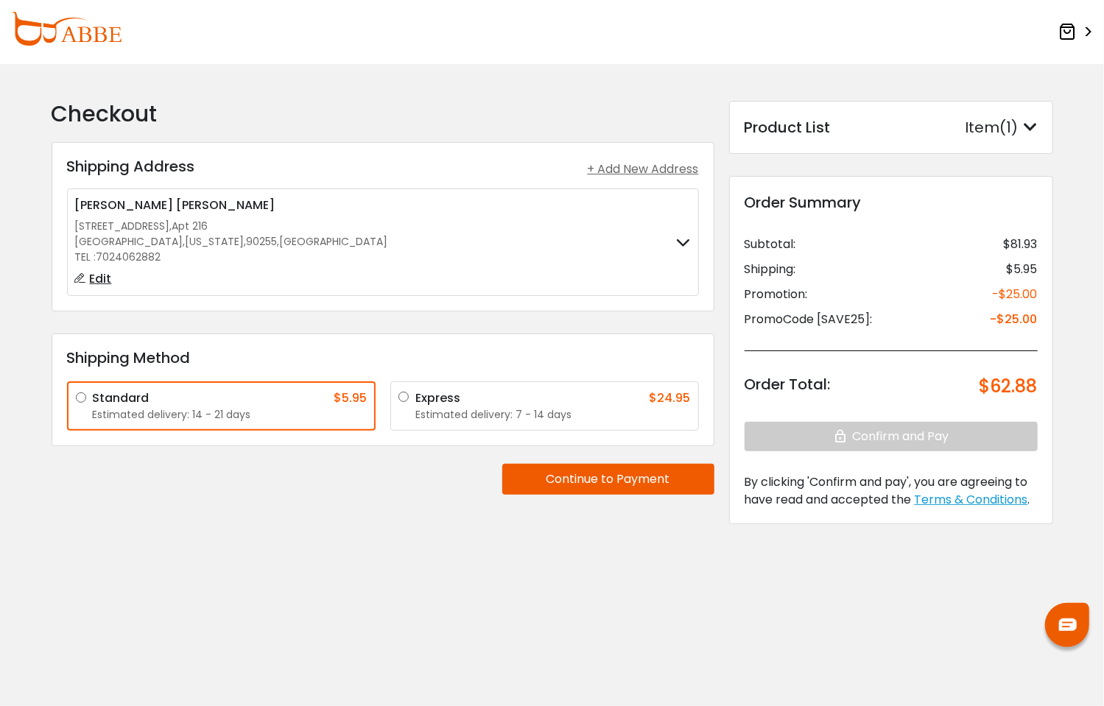
click at [631, 169] on div "+ Add New Address" at bounding box center [643, 170] width 111 height 18
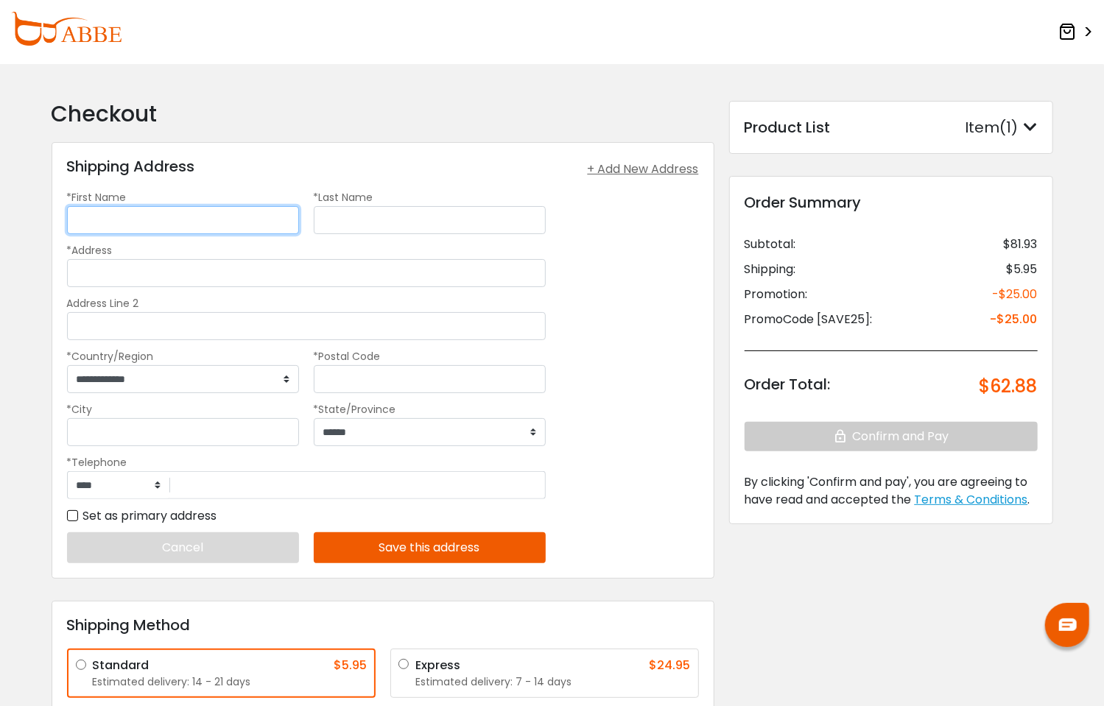
click at [180, 214] on input "*First Name" at bounding box center [183, 220] width 232 height 28
type input "******"
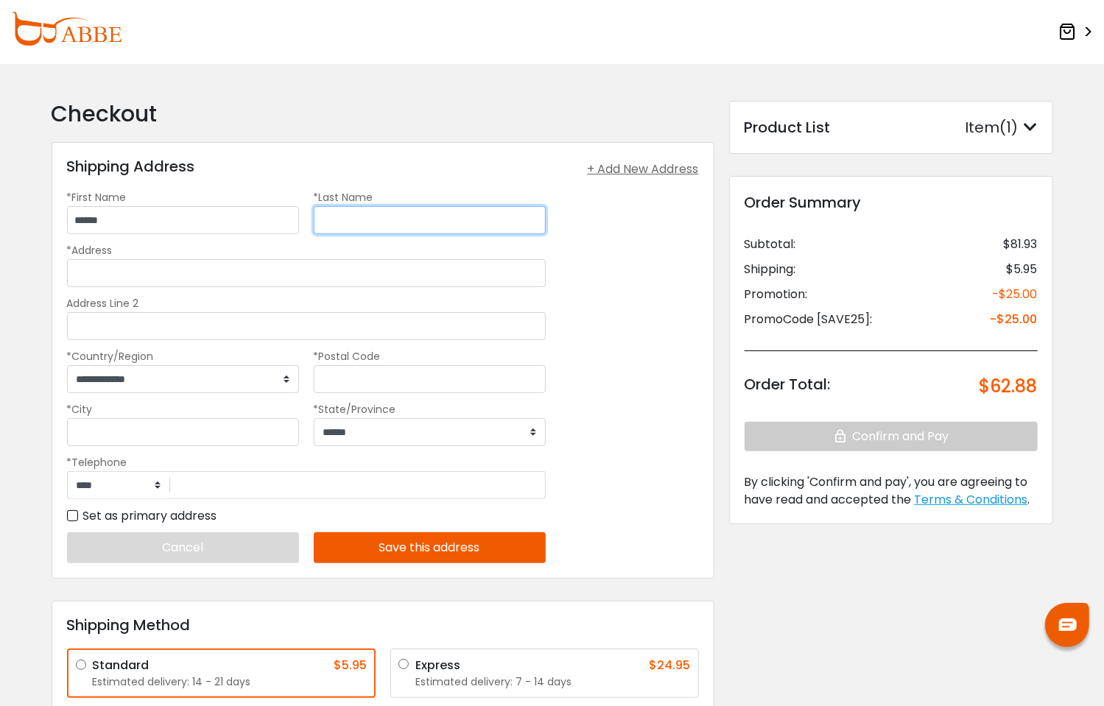
type input "**********"
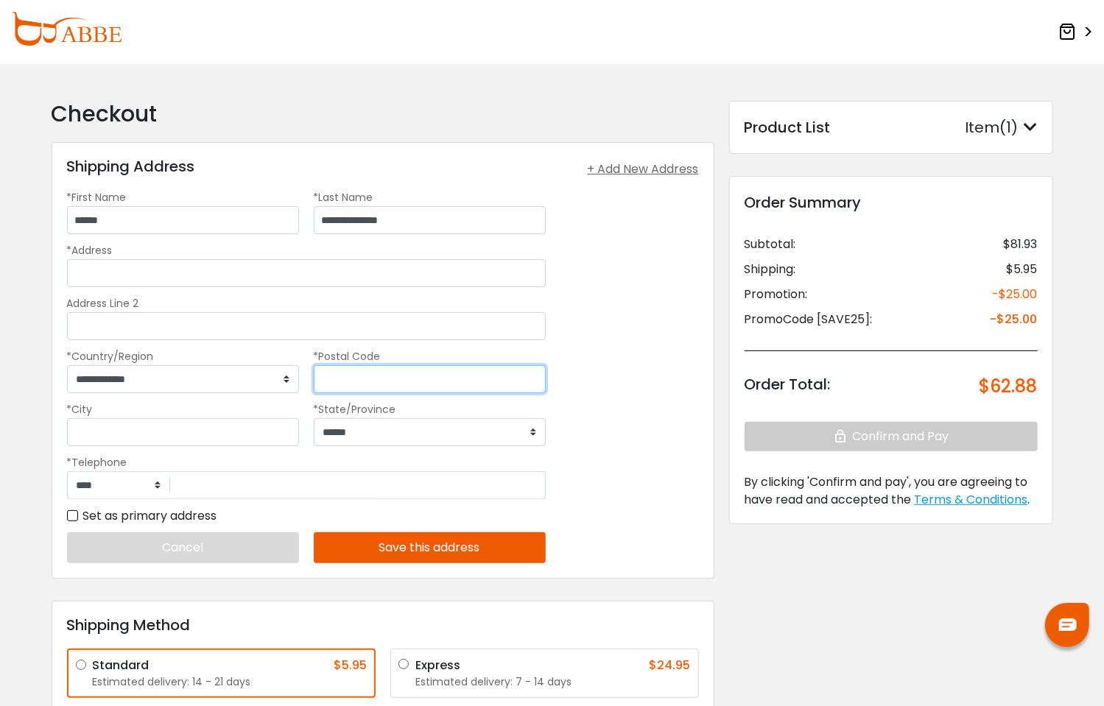
type input "*****"
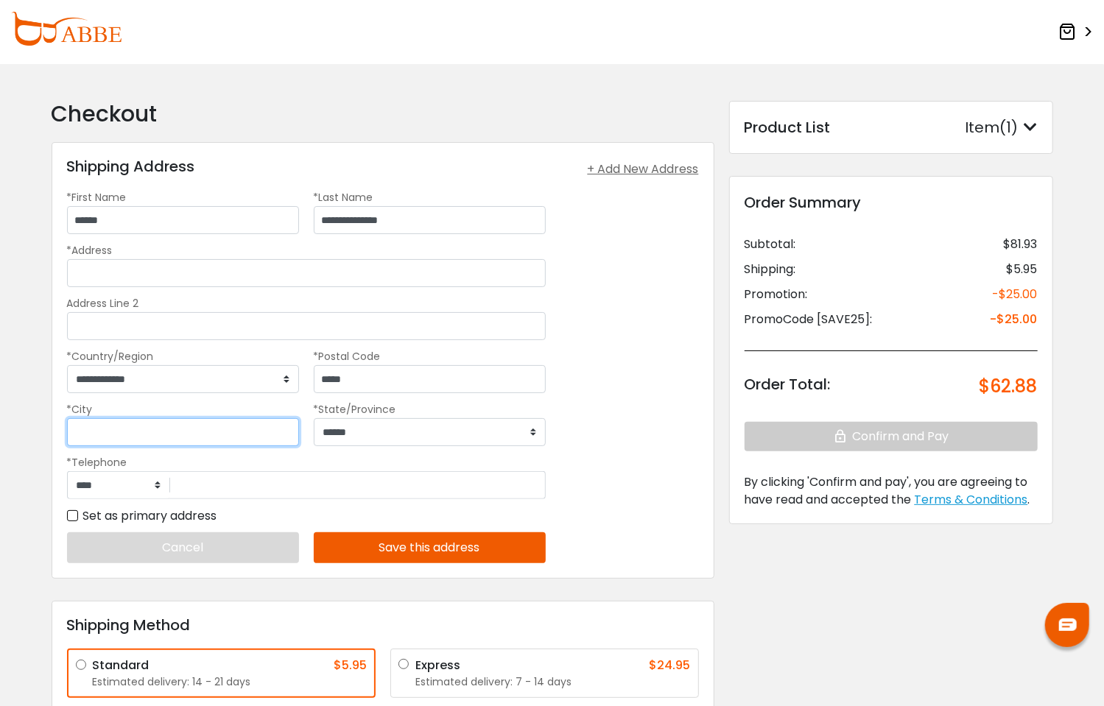
type input "**********"
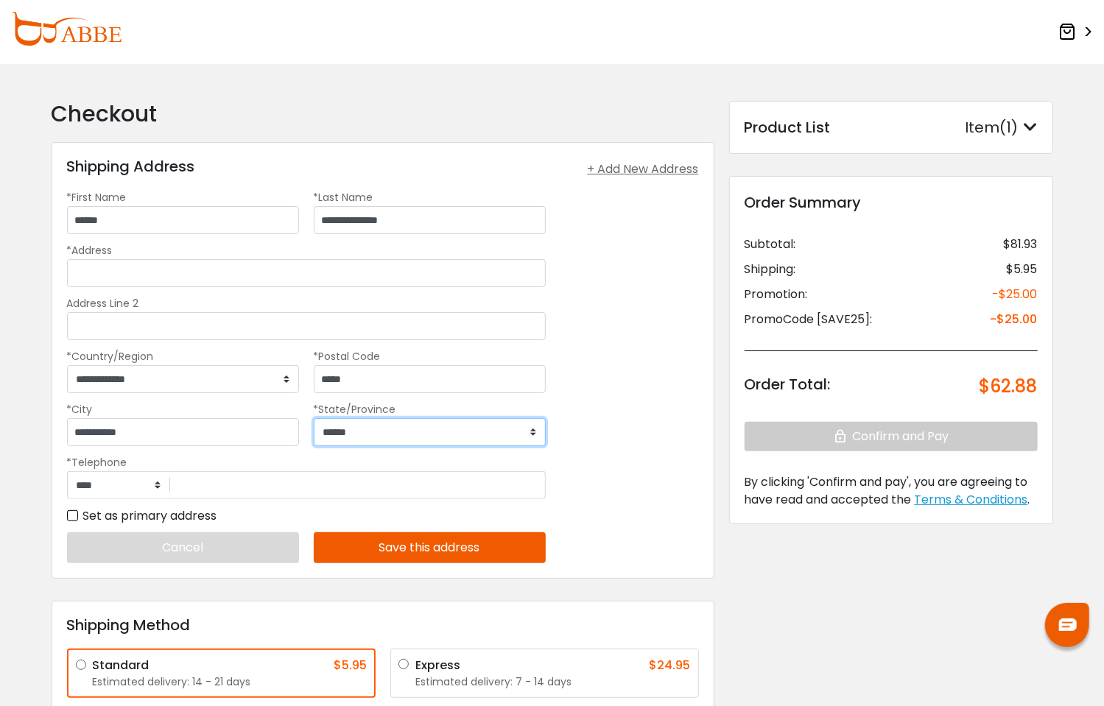
select select "**"
type input "**********"
drag, startPoint x: 195, startPoint y: 396, endPoint x: 181, endPoint y: 389, distance: 15.8
click at [181, 389] on div "**********" at bounding box center [307, 374] width 494 height 53
click at [152, 258] on div "*Address" at bounding box center [306, 265] width 479 height 46
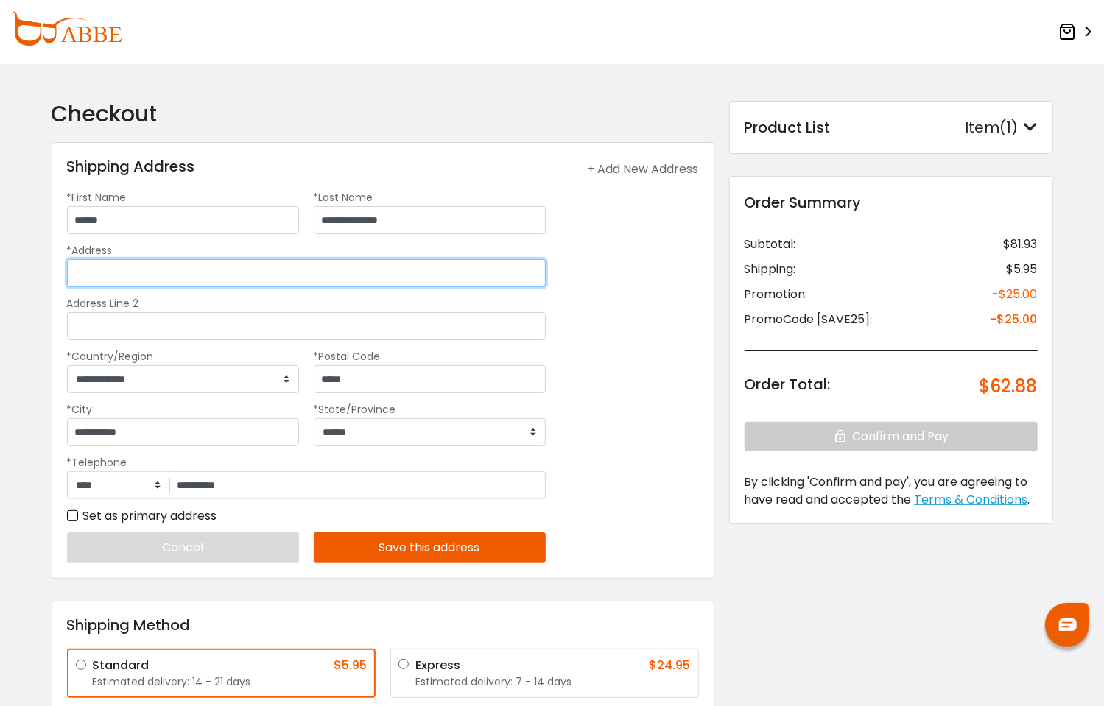
click at [161, 277] on input "*Address" at bounding box center [306, 273] width 479 height 28
type input "**********"
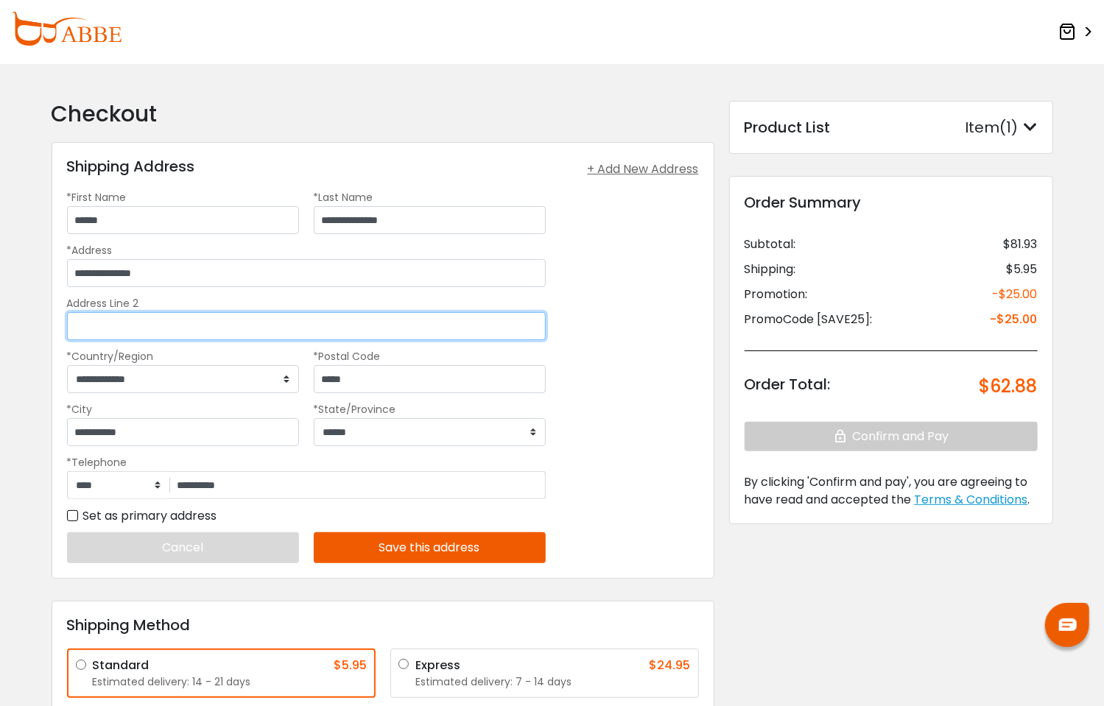
click at [144, 324] on input "Address Line 2" at bounding box center [306, 326] width 479 height 28
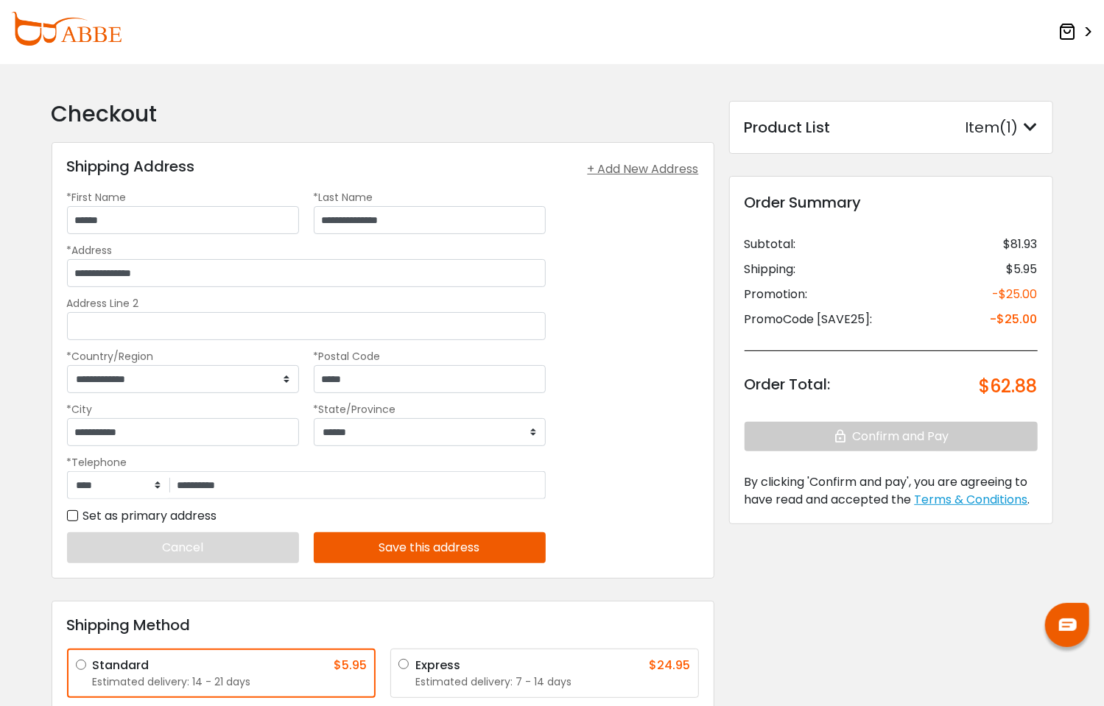
click at [34, 377] on form "Checkout Shipping Address Shipping Address + Add New Address Melany Mendoza 614…" at bounding box center [552, 476] width 1104 height 825
click at [392, 390] on input "*****" at bounding box center [430, 379] width 232 height 28
type input "*****"
click at [216, 433] on input "**********" at bounding box center [183, 432] width 232 height 28
type input "**********"
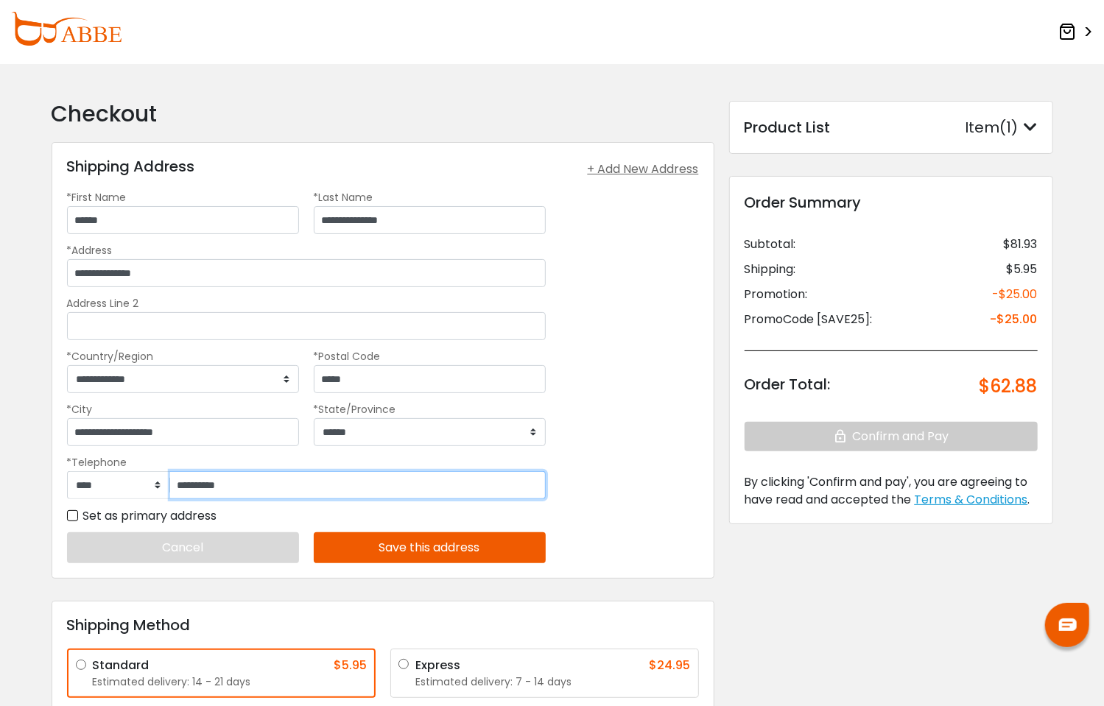
click at [252, 488] on input "**********" at bounding box center [358, 485] width 376 height 28
drag, startPoint x: 242, startPoint y: 487, endPoint x: 194, endPoint y: 487, distance: 47.1
click at [194, 487] on input "**********" at bounding box center [358, 485] width 376 height 28
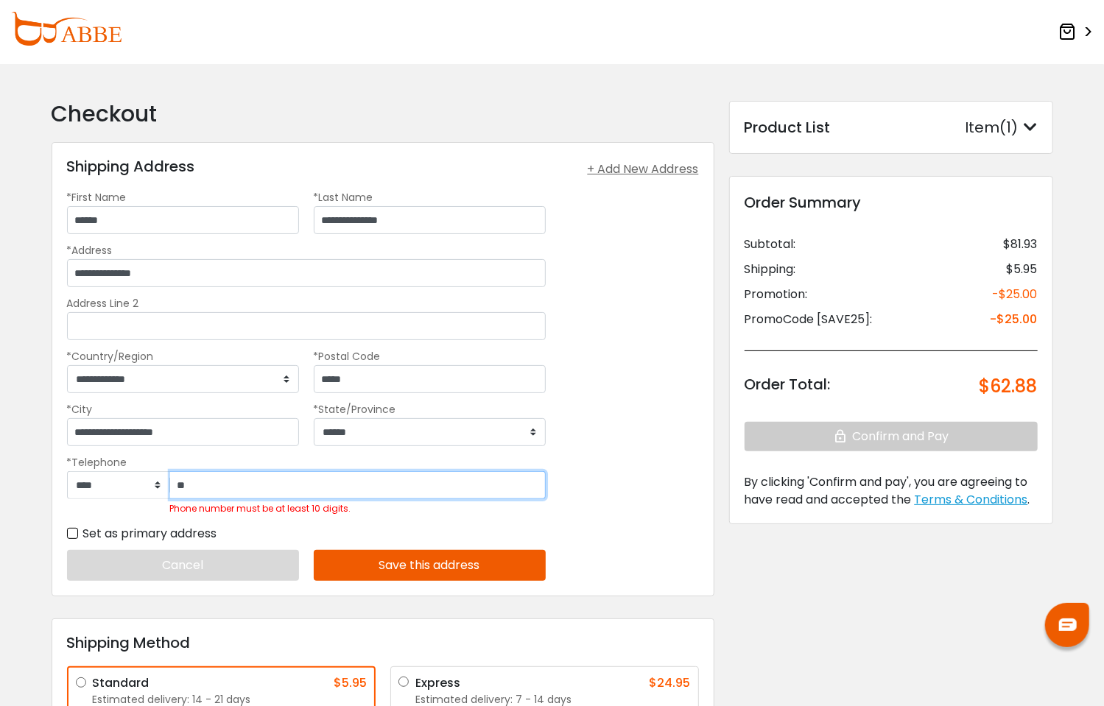
type input "*"
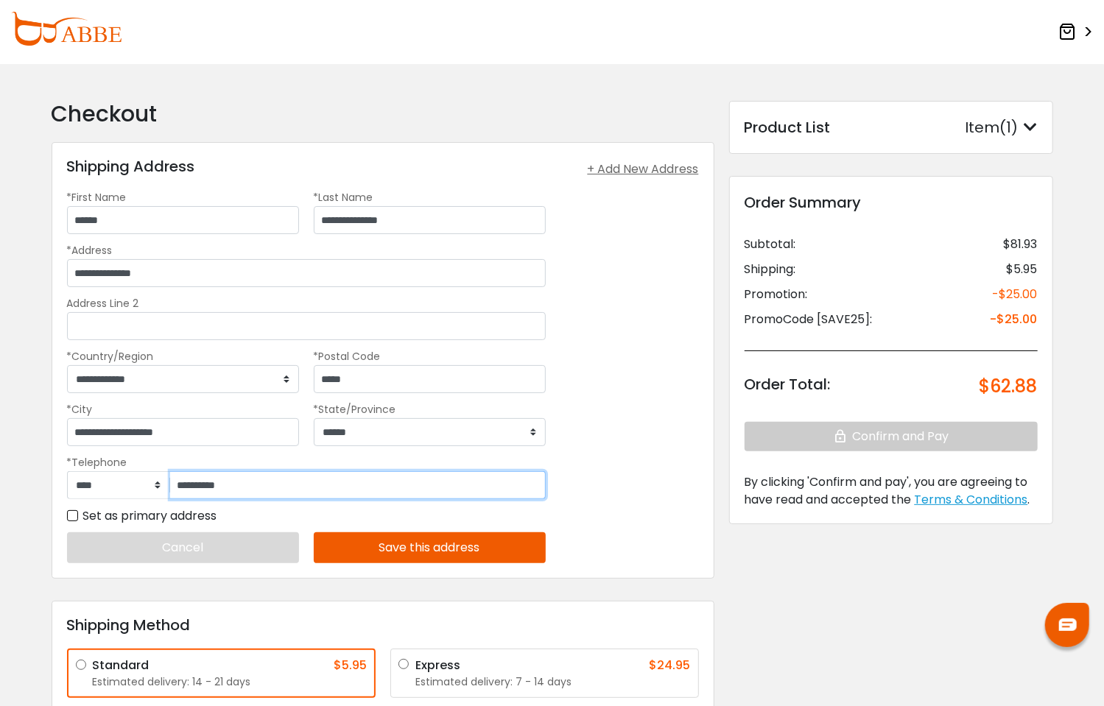
type input "**********"
click at [672, 440] on div "**********" at bounding box center [383, 360] width 663 height 437
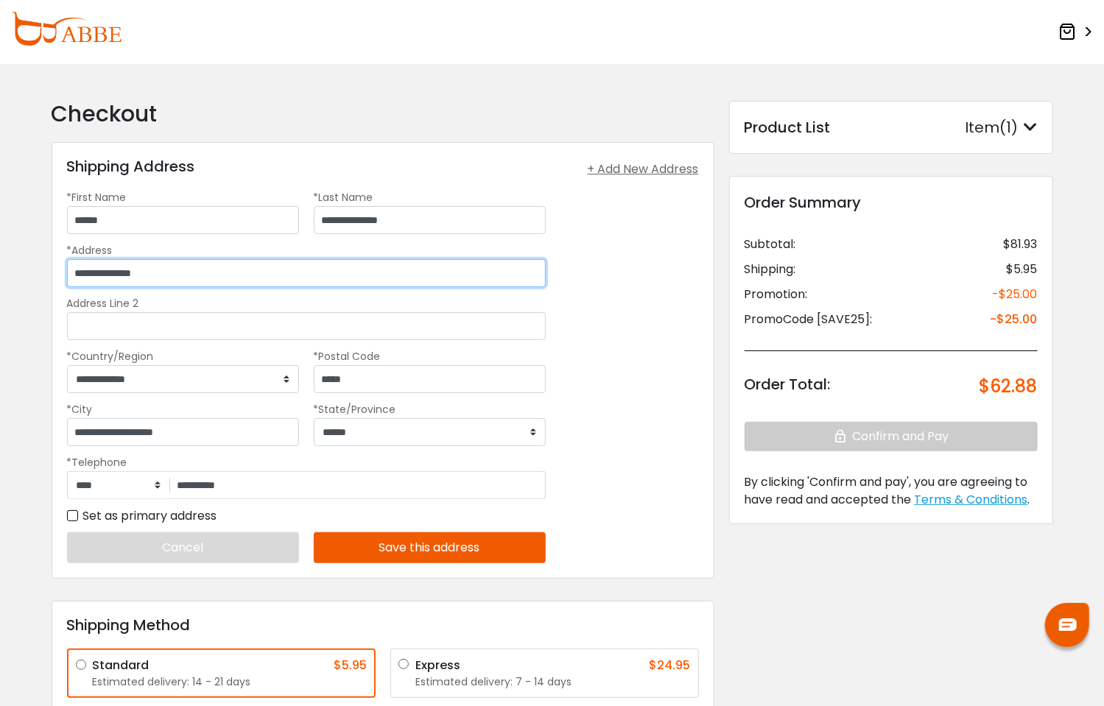
click at [85, 268] on input "**********" at bounding box center [306, 273] width 479 height 28
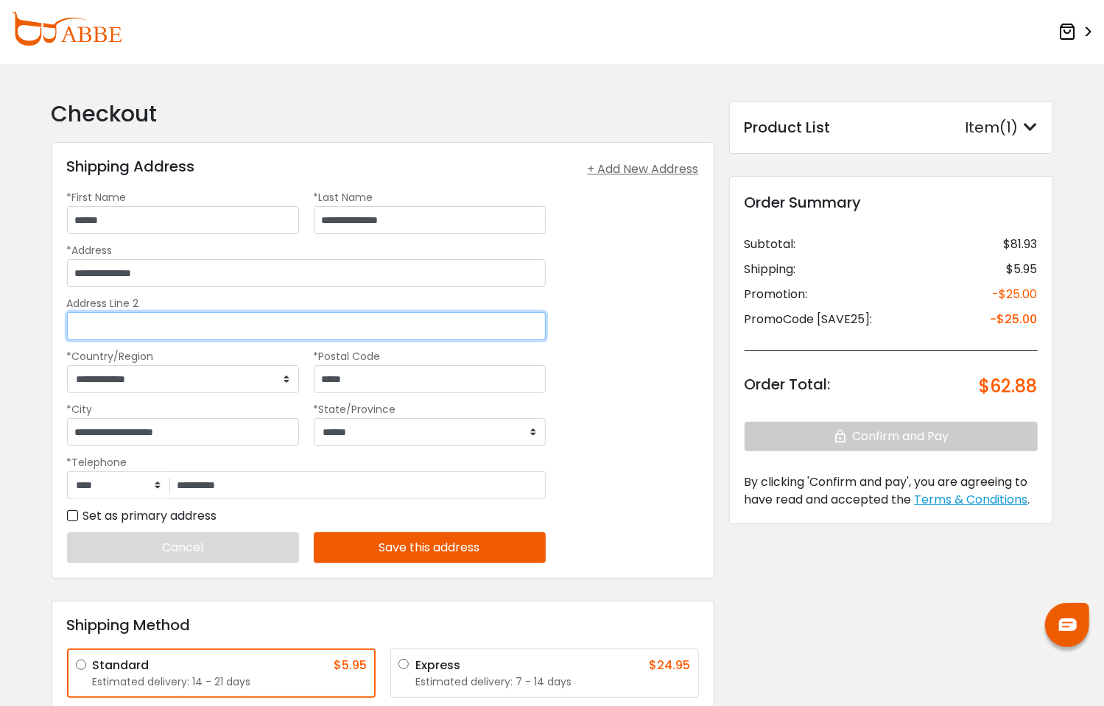
click at [127, 319] on input "Address Line 2" at bounding box center [306, 326] width 479 height 28
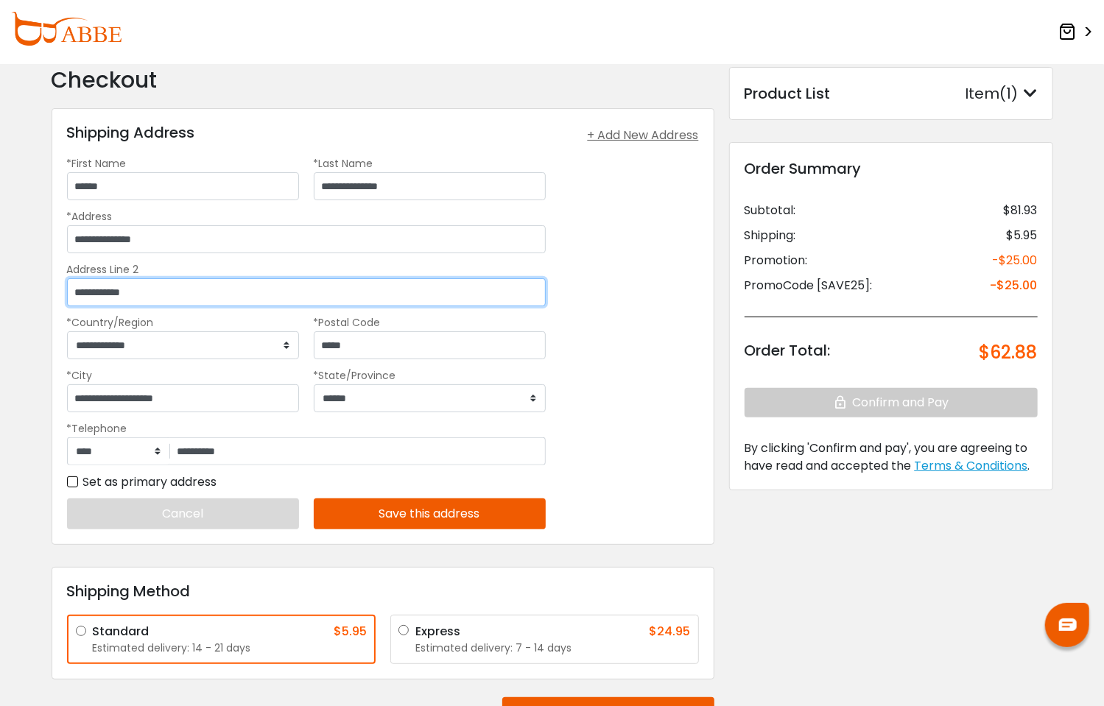
scroll to position [147, 0]
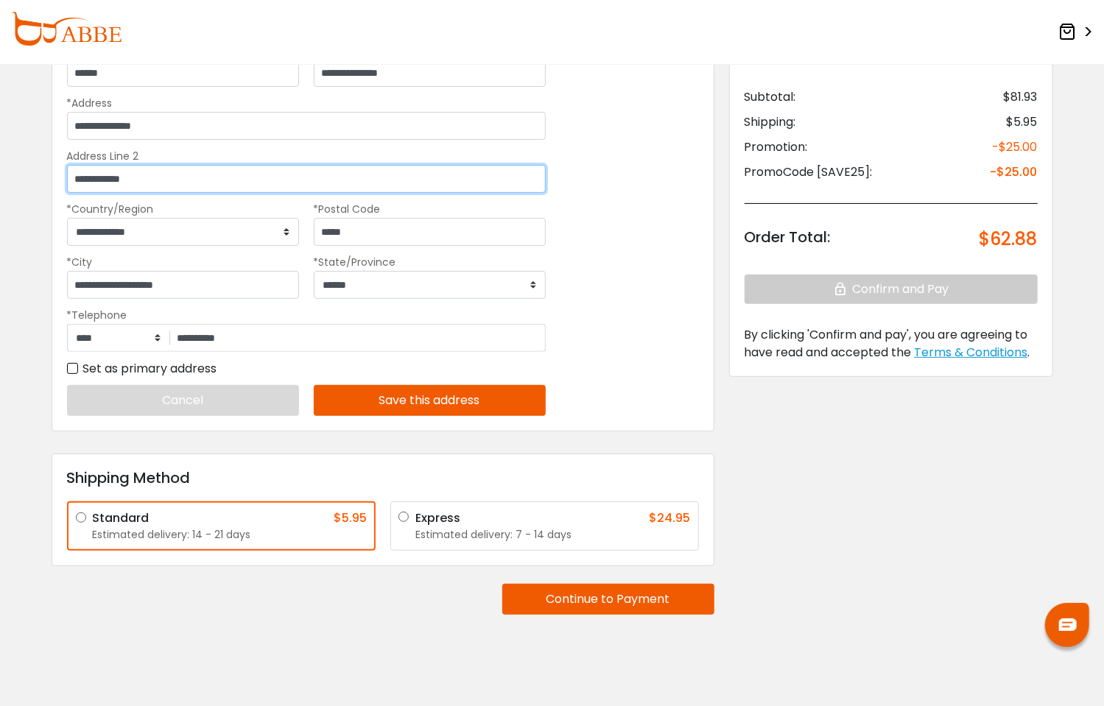
type input "**********"
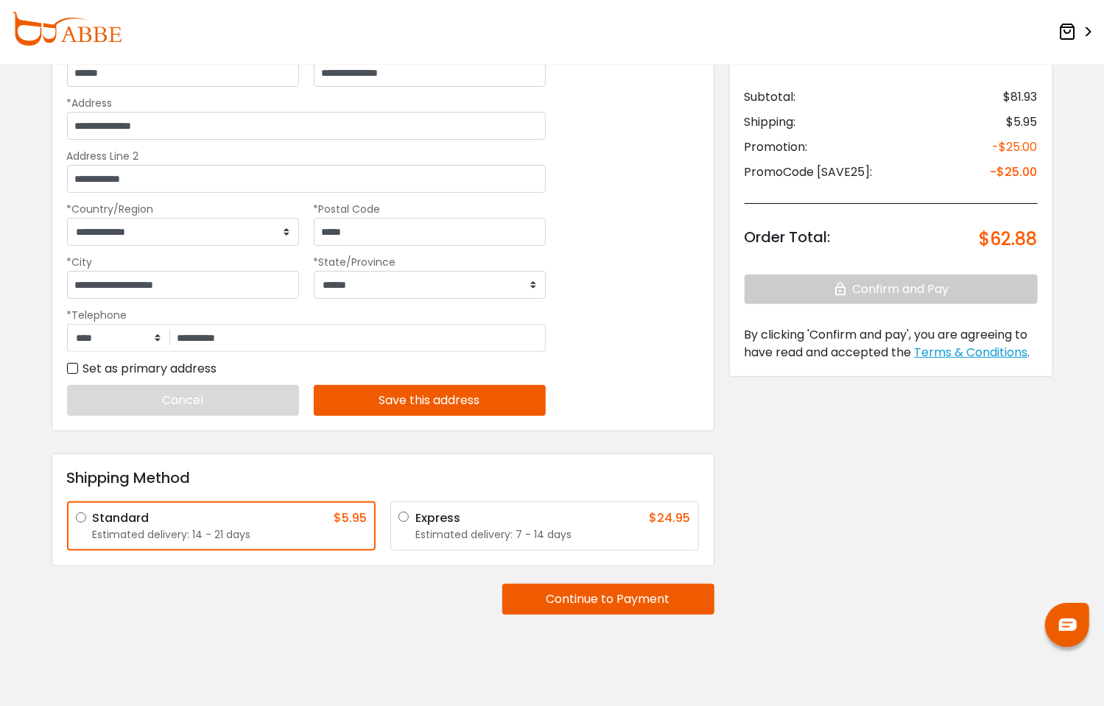
click at [387, 396] on button "Save this address" at bounding box center [430, 400] width 232 height 31
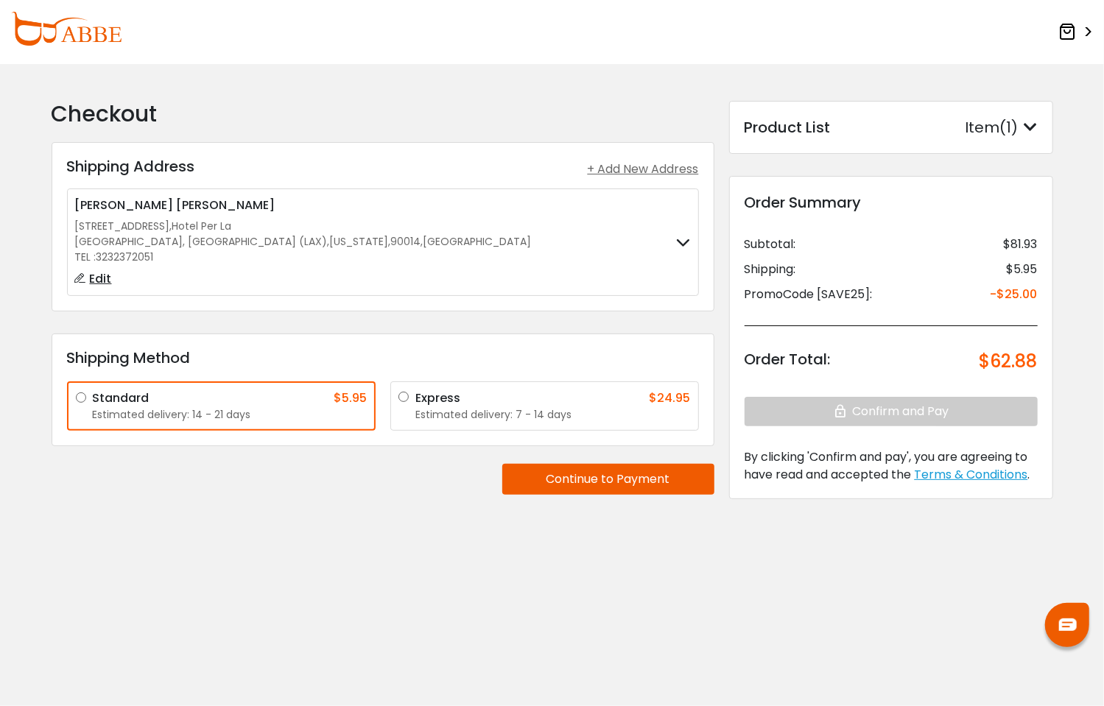
click at [654, 477] on button "Continue to Payment" at bounding box center [608, 479] width 212 height 31
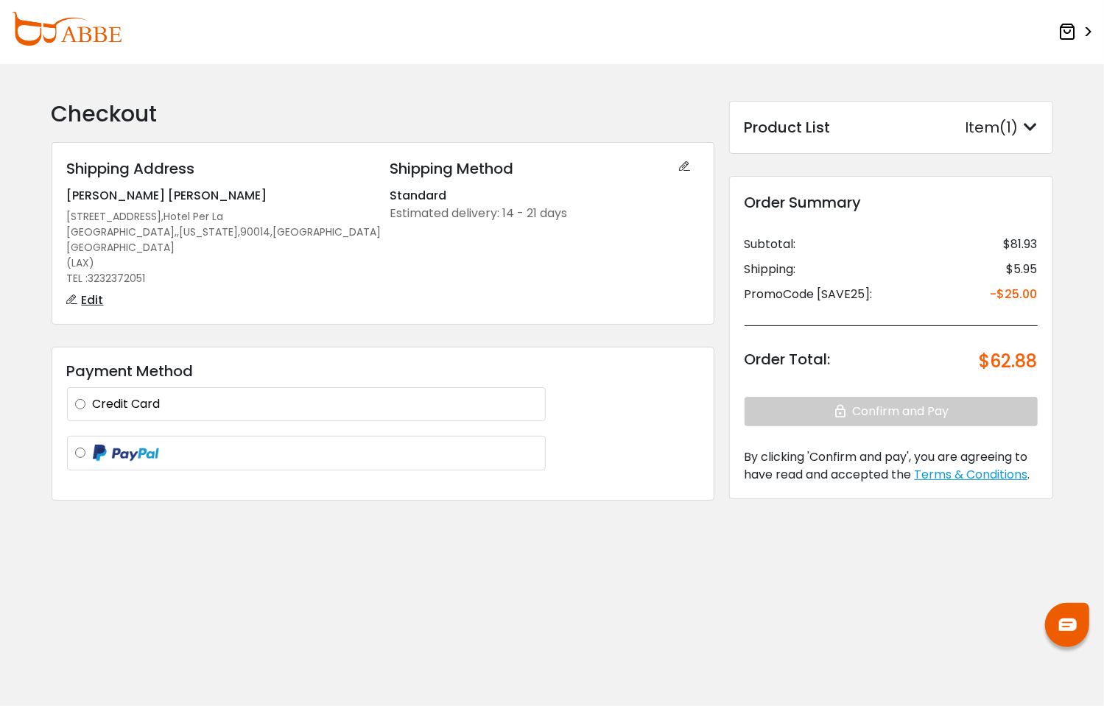
click at [206, 396] on label "Credit Card" at bounding box center [315, 405] width 445 height 18
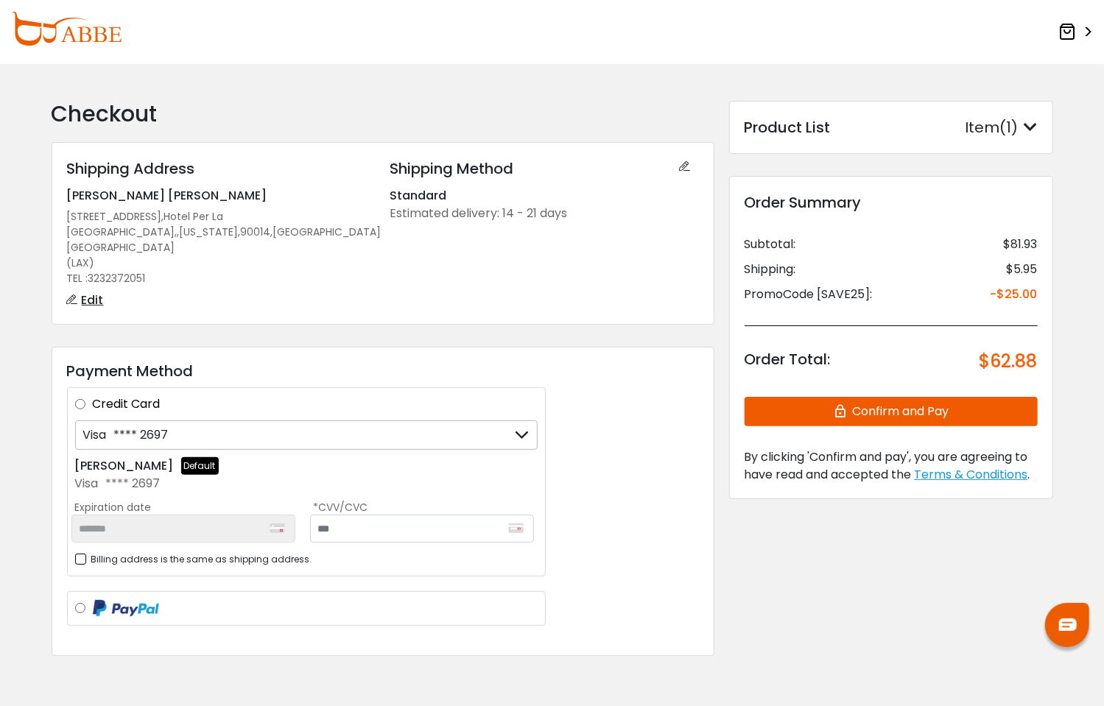
click at [195, 421] on div "Visa **** 2697" at bounding box center [306, 435] width 463 height 29
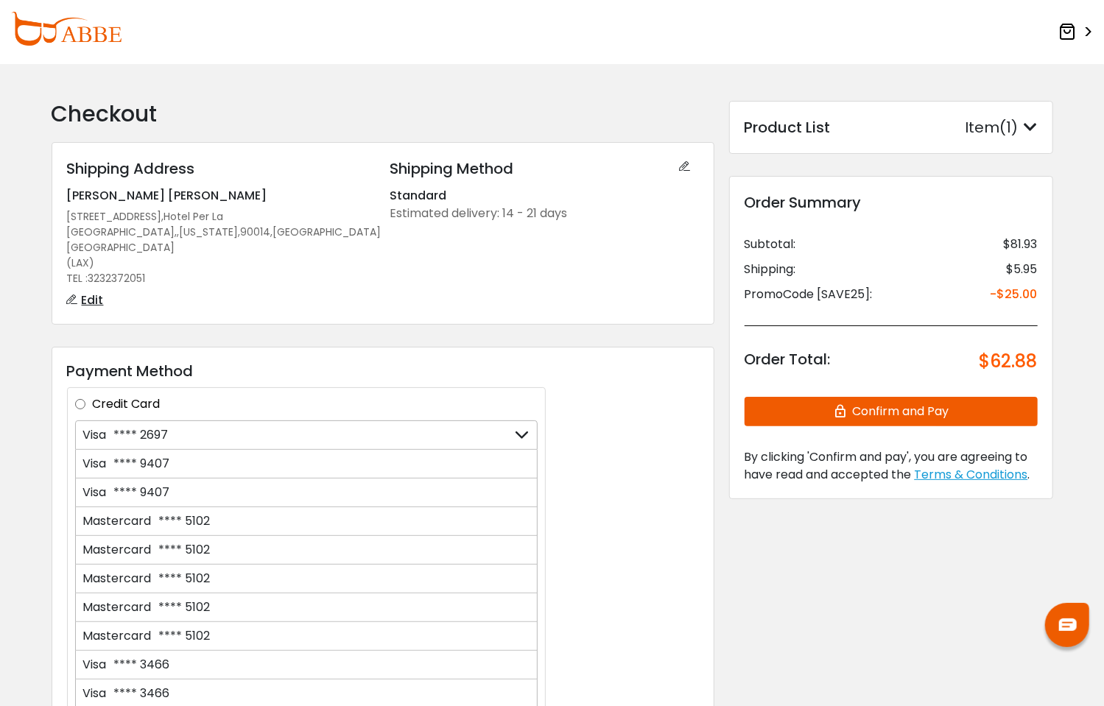
click at [177, 513] on span "**** 5102" at bounding box center [181, 521] width 59 height 17
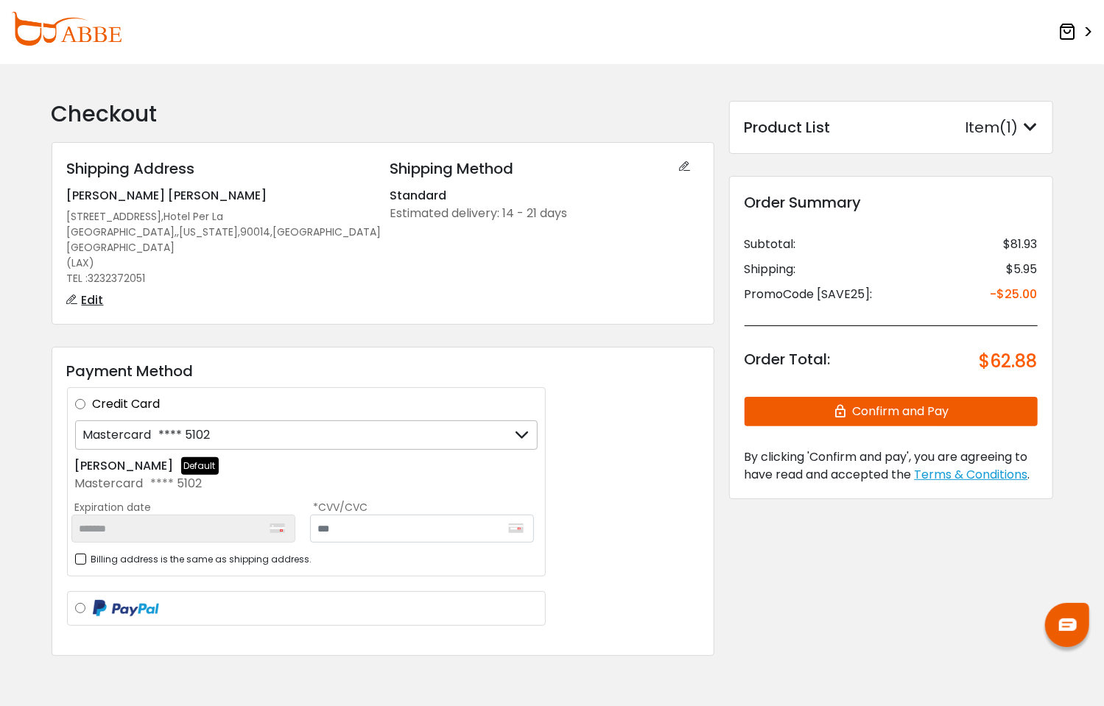
click at [183, 426] on span "**** 5102" at bounding box center [181, 434] width 59 height 17
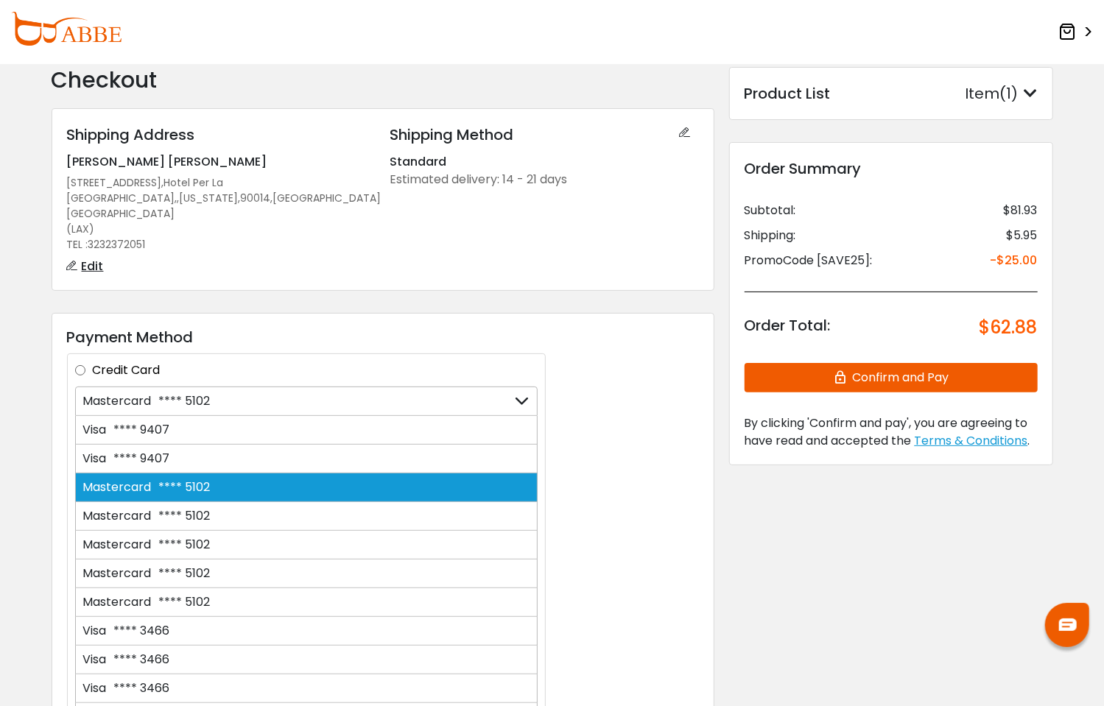
scroll to position [221, 0]
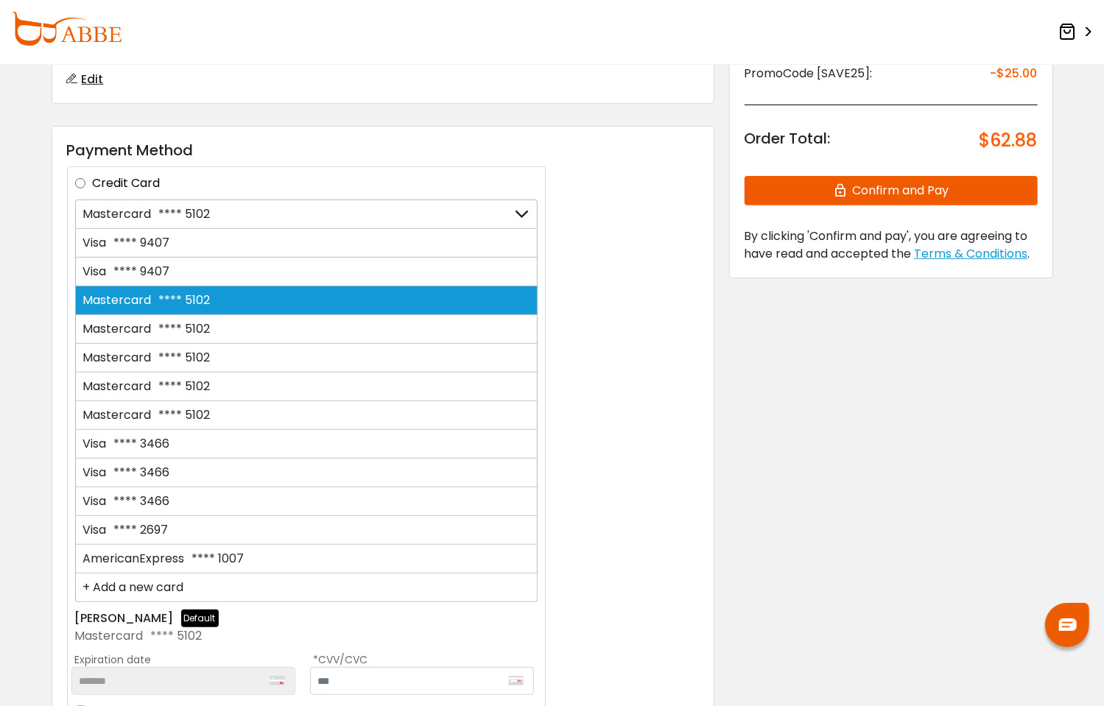
click at [156, 545] on div "AmericanExpress **** 1007" at bounding box center [306, 559] width 463 height 29
type input "*******"
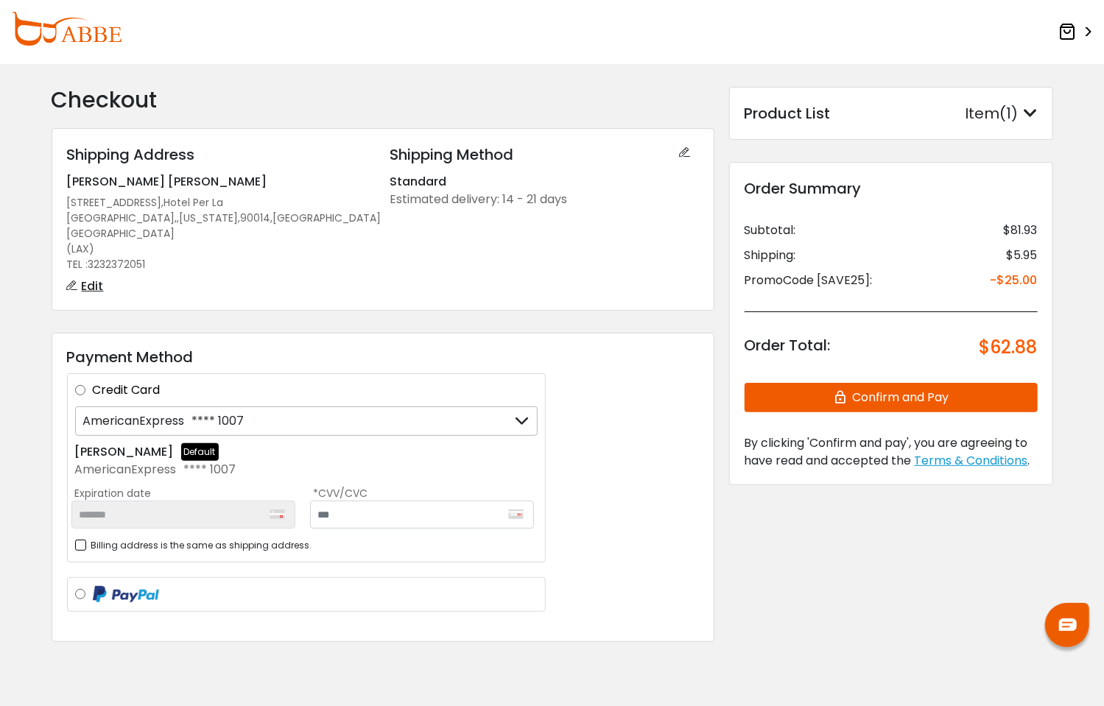
scroll to position [0, 0]
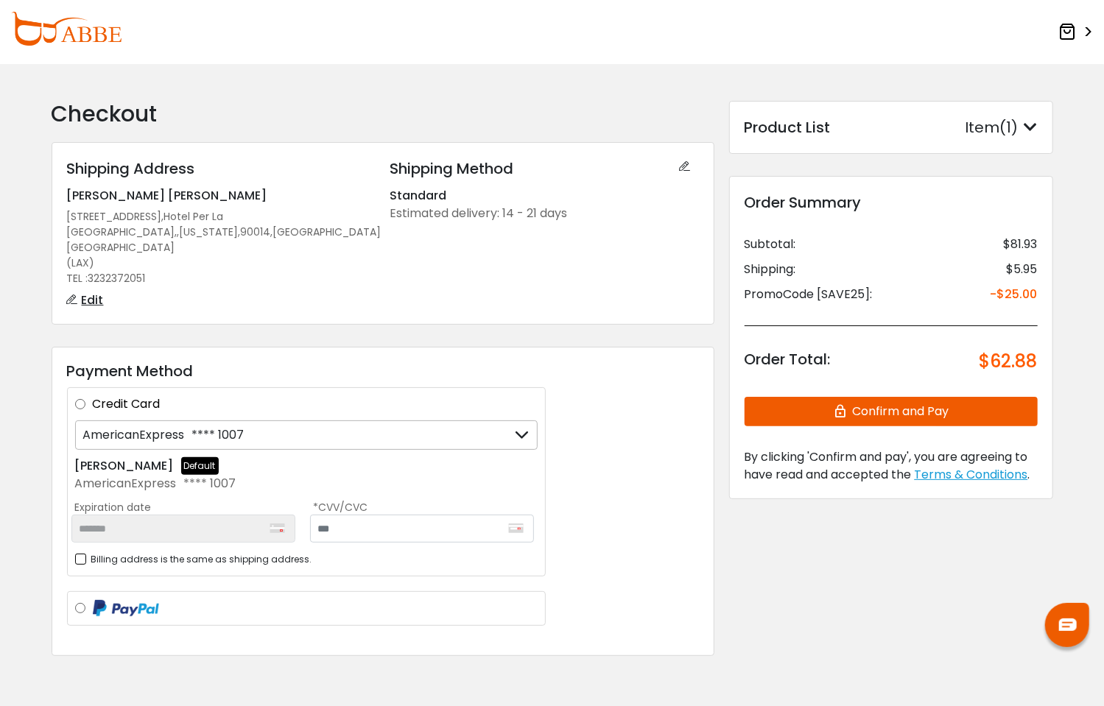
click at [807, 411] on button "Confirm and Pay" at bounding box center [891, 411] width 293 height 29
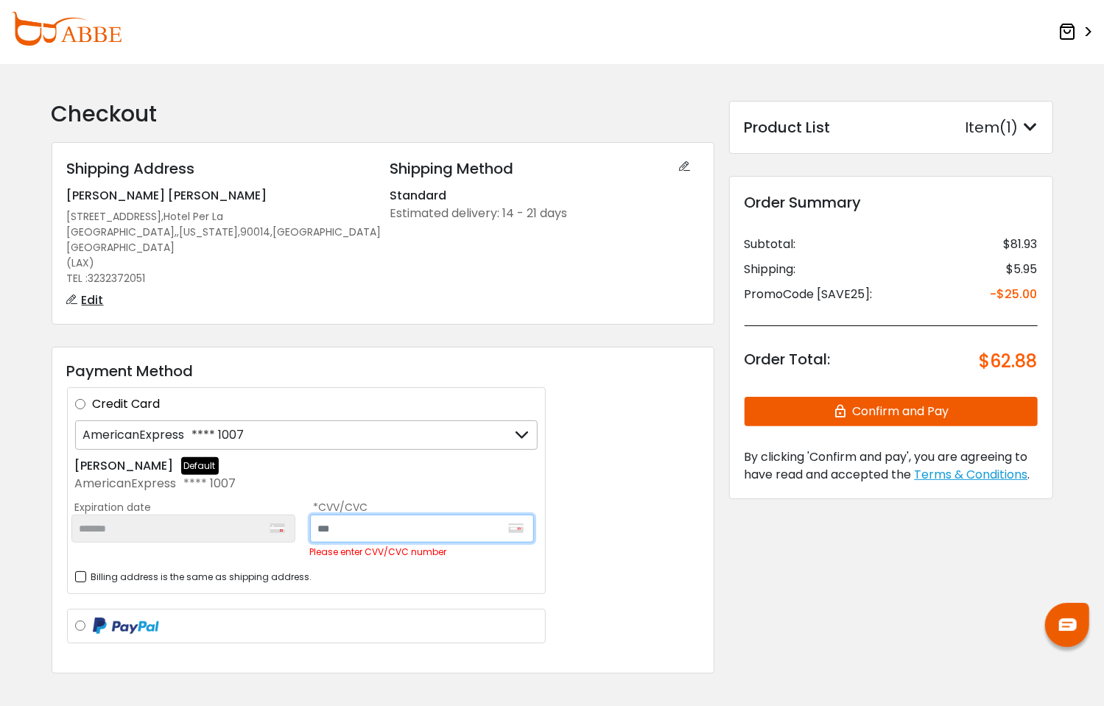
click at [383, 515] on input "text" at bounding box center [422, 529] width 224 height 28
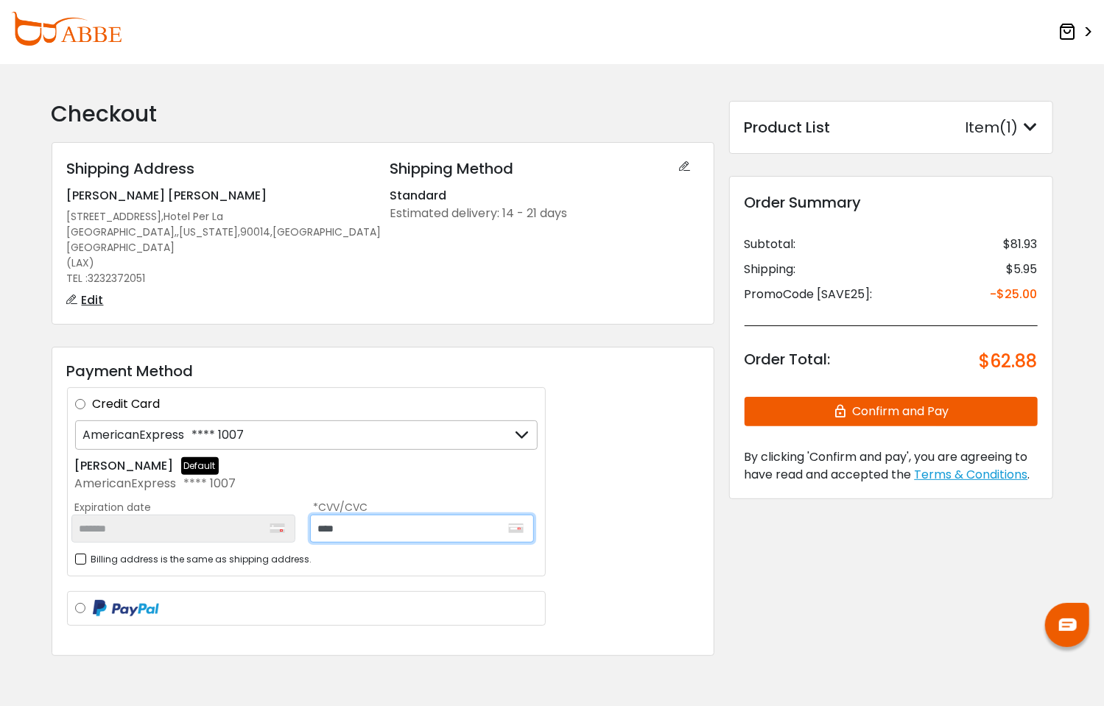
type input "****"
click at [829, 412] on button "Confirm and Pay" at bounding box center [891, 411] width 293 height 29
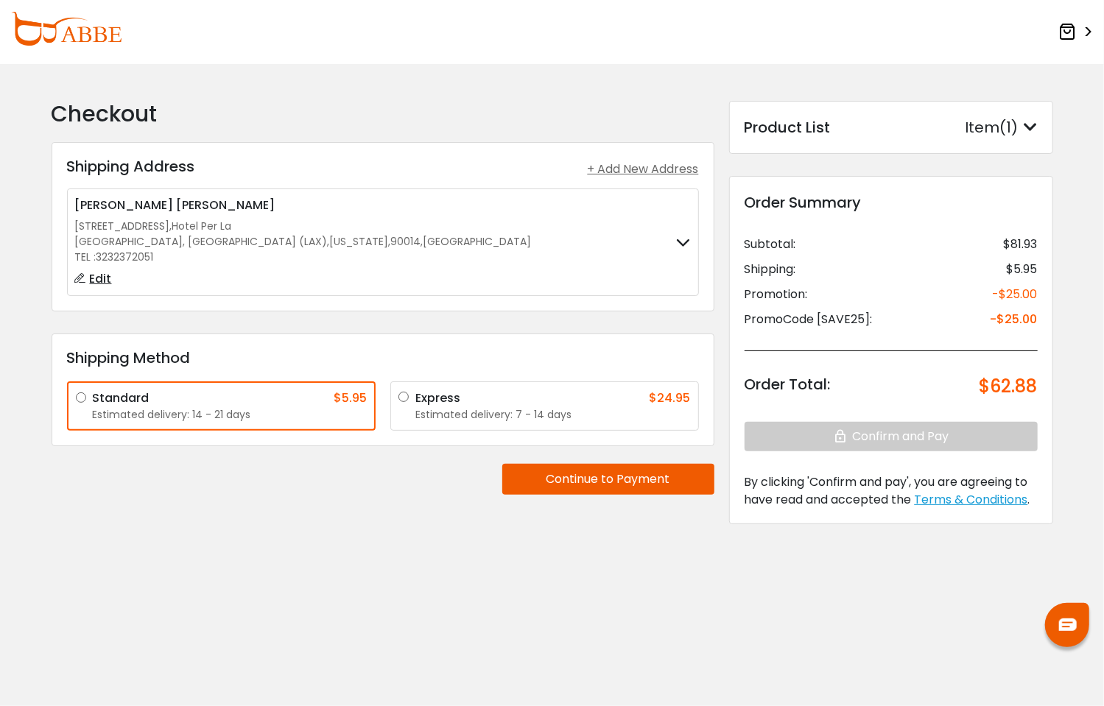
click at [579, 477] on button "Continue to Payment" at bounding box center [608, 479] width 212 height 31
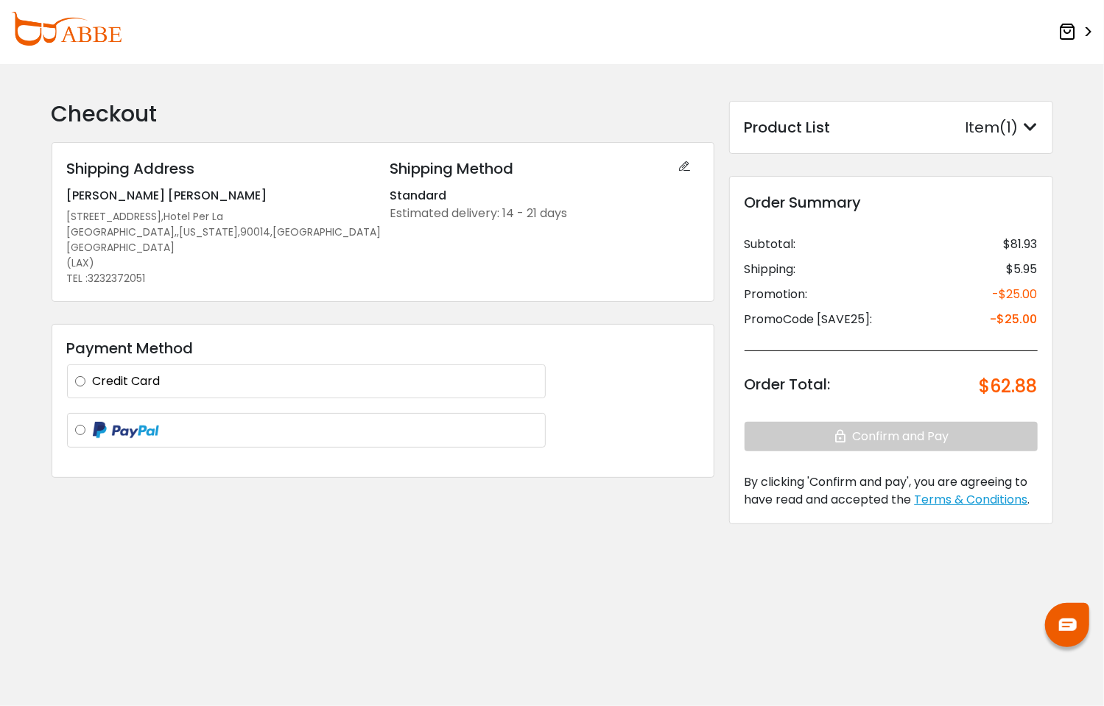
click at [174, 373] on label "Credit Card" at bounding box center [315, 382] width 445 height 18
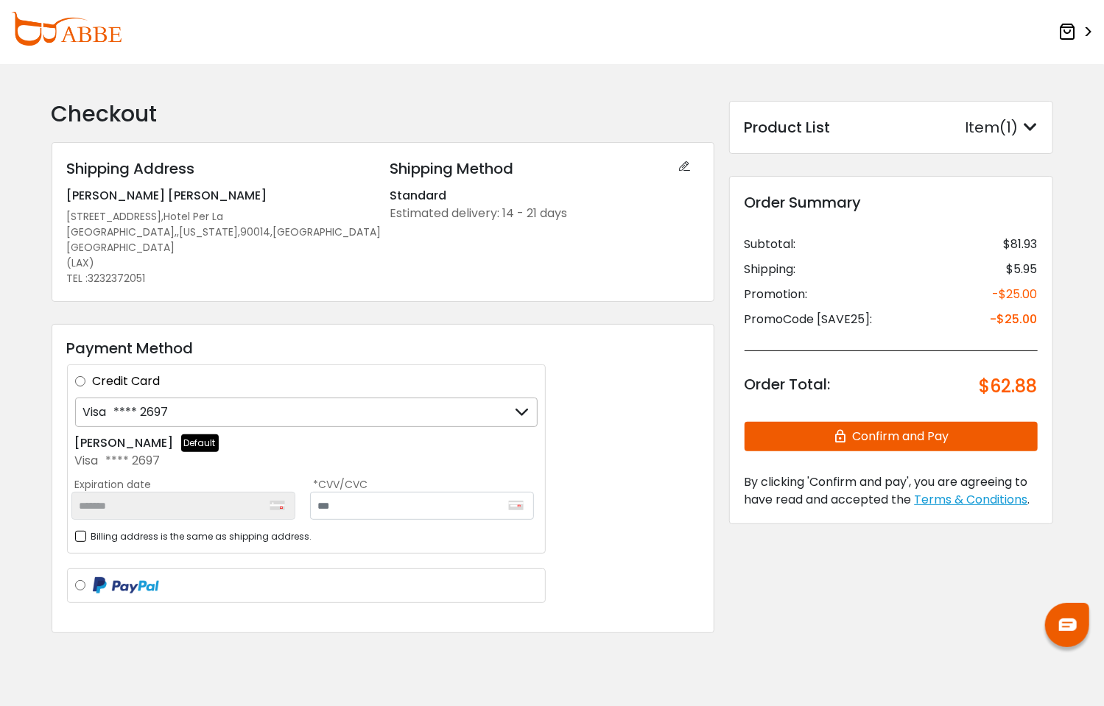
click at [141, 404] on span "**** 2697" at bounding box center [138, 412] width 62 height 17
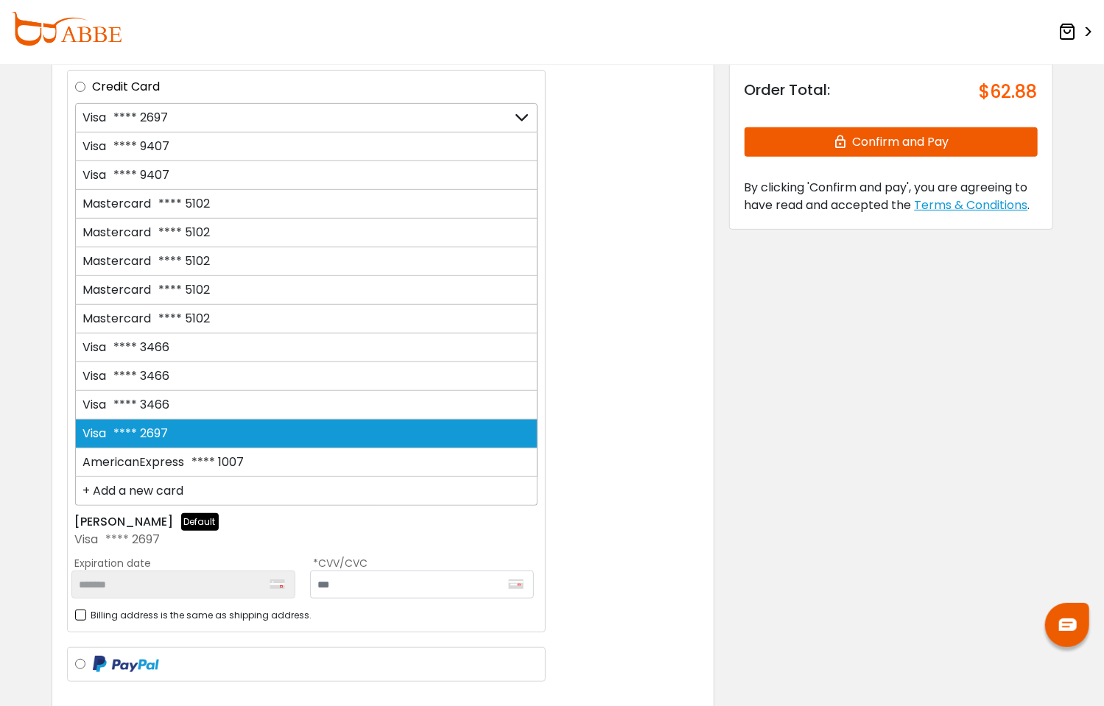
click at [166, 477] on div "+ Add a new card" at bounding box center [306, 491] width 463 height 29
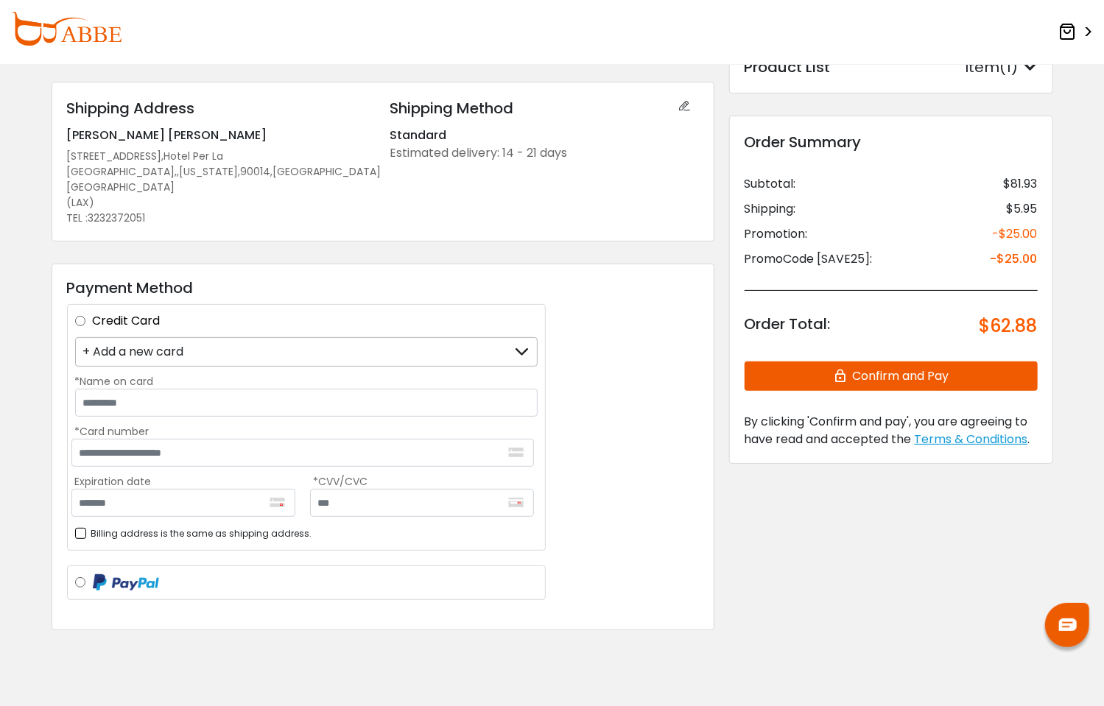
click at [166, 338] on div "+ Add a new card" at bounding box center [133, 352] width 101 height 28
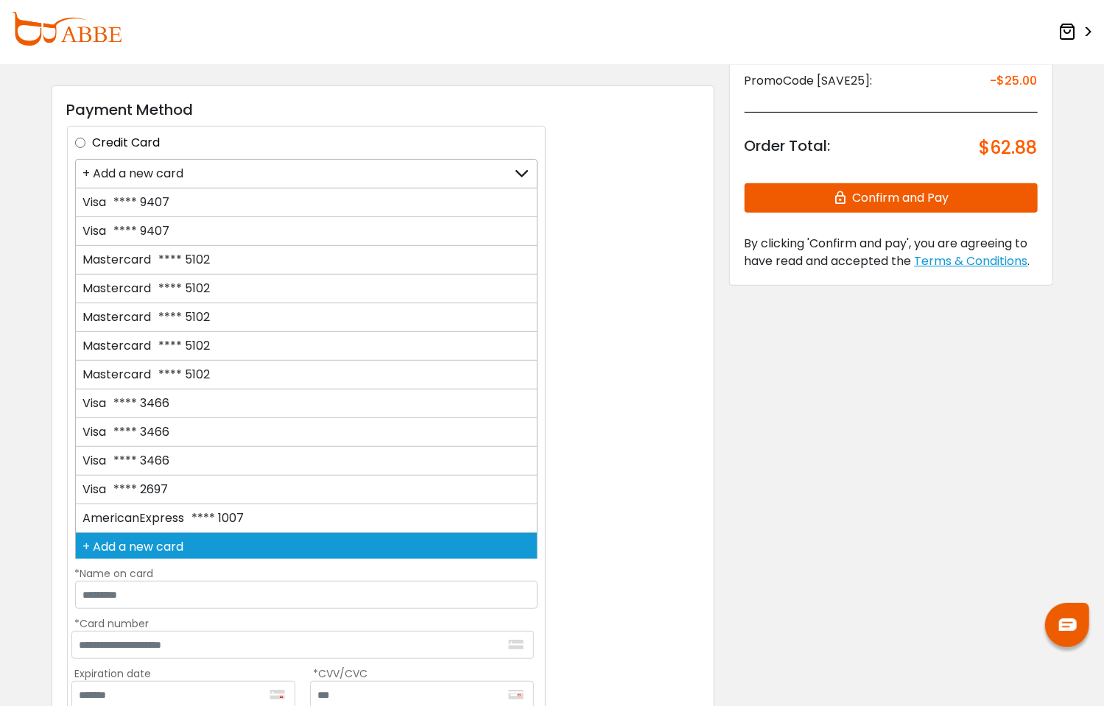
scroll to position [295, 0]
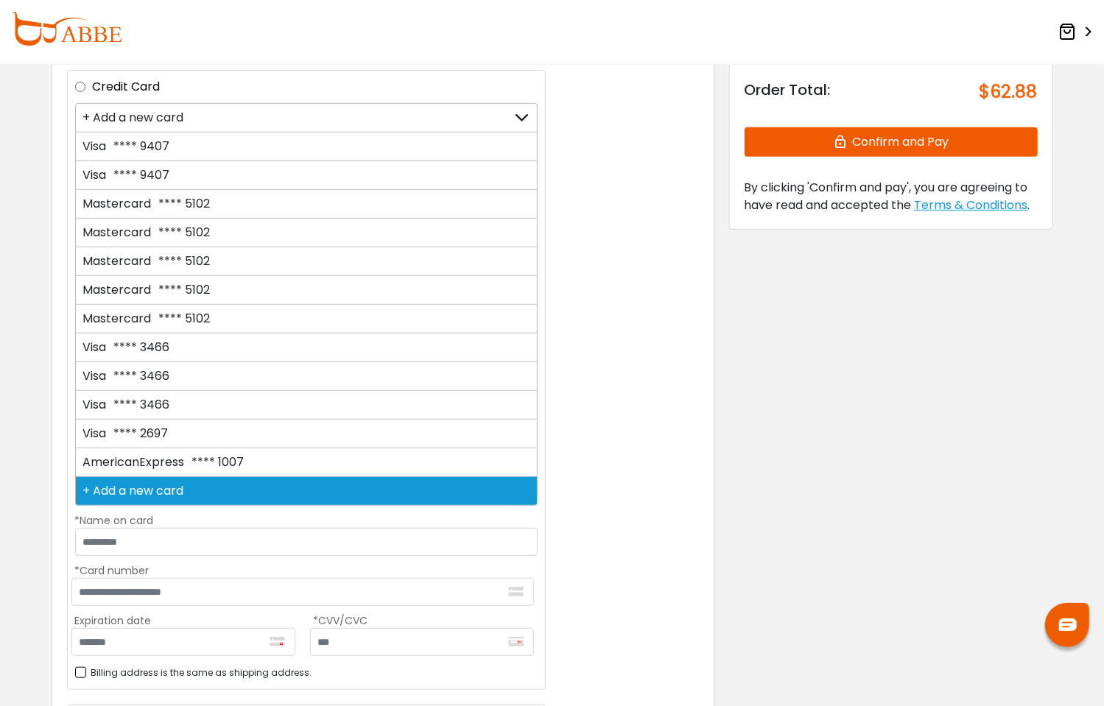
click at [175, 449] on div "AmericanExpress **** 1007" at bounding box center [306, 463] width 463 height 29
type input "*******"
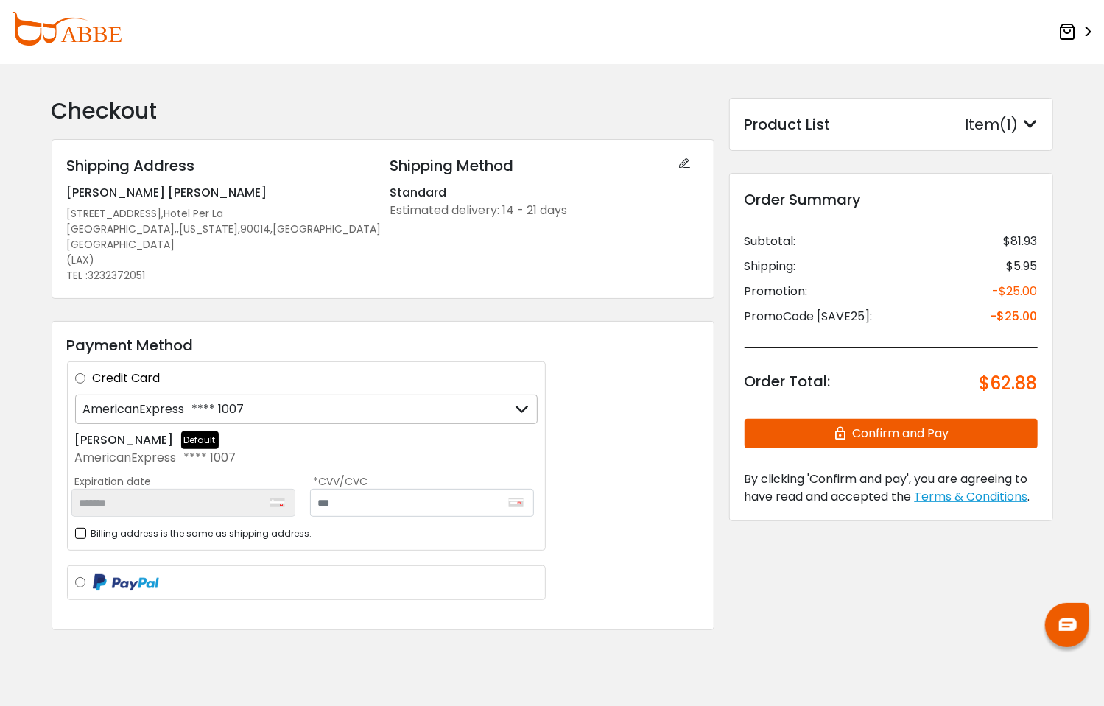
scroll to position [3, 0]
click at [324, 574] on label at bounding box center [315, 583] width 445 height 18
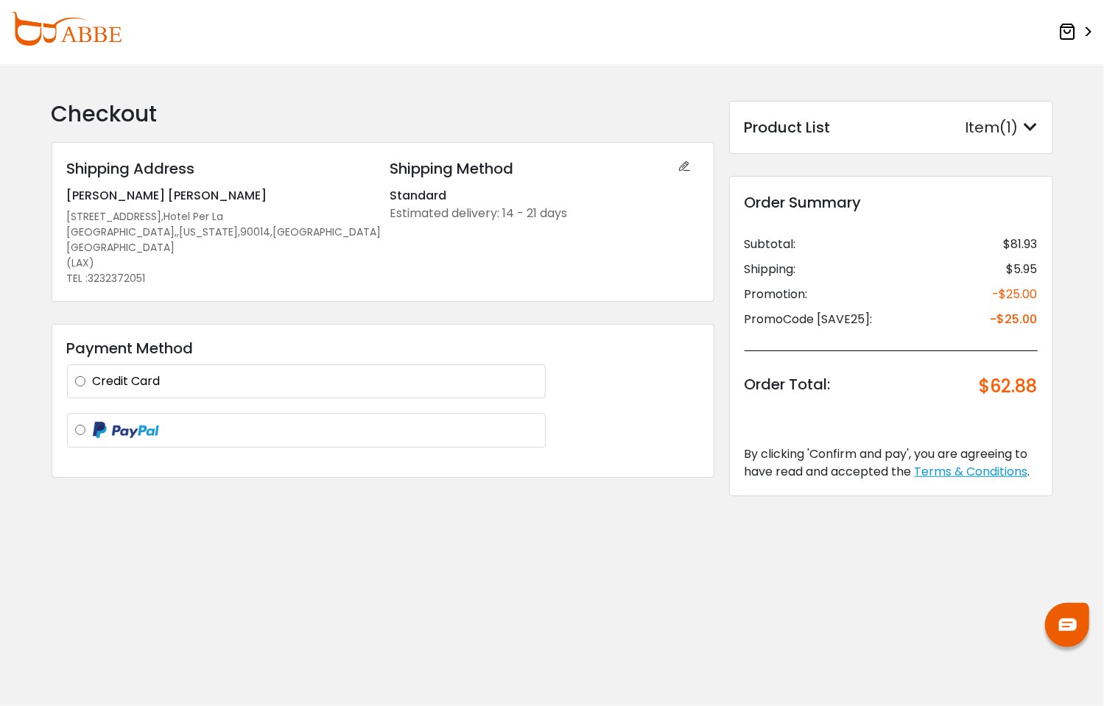
scroll to position [0, 0]
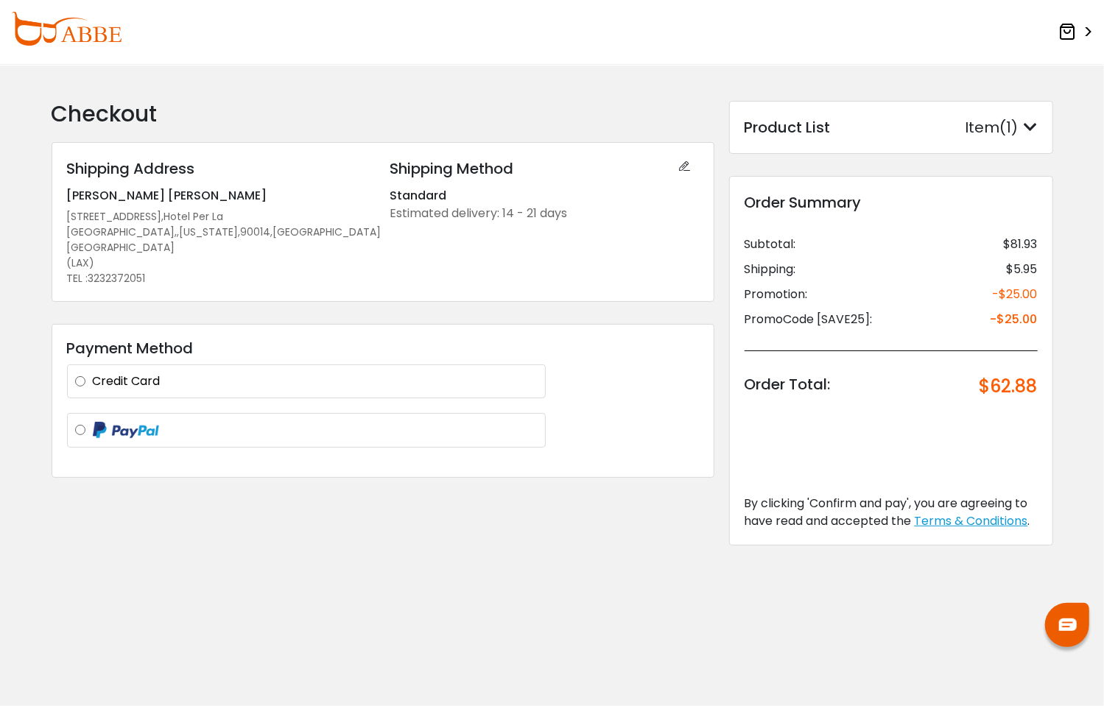
click at [146, 373] on label "Credit Card" at bounding box center [315, 382] width 445 height 18
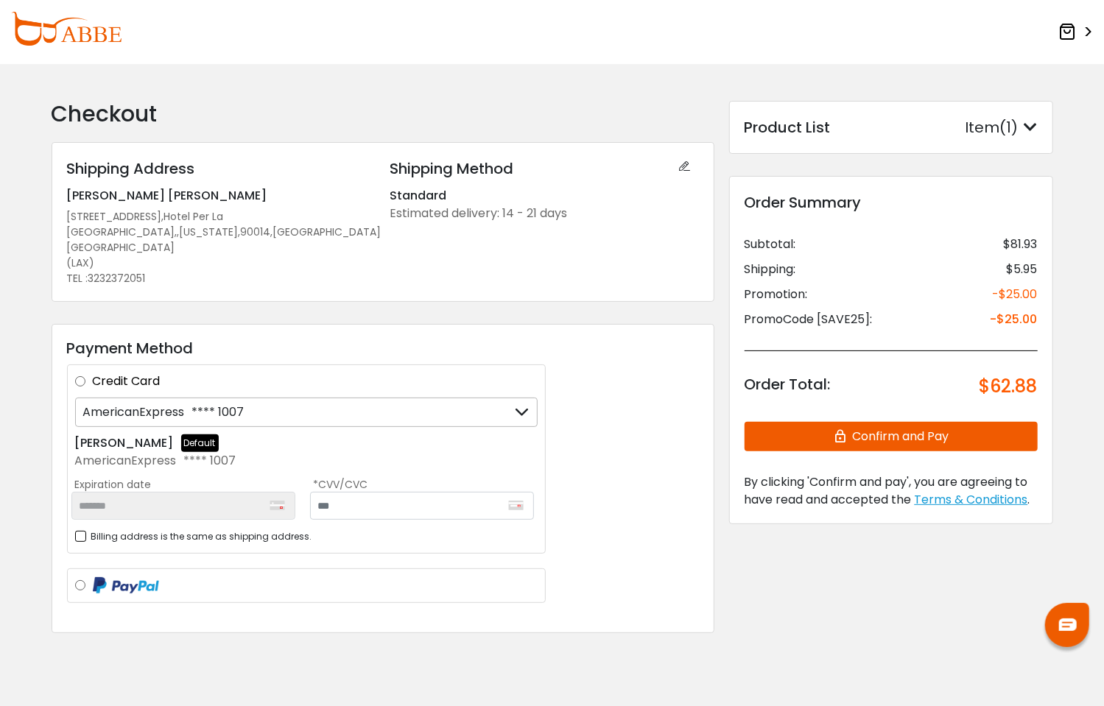
click at [397, 527] on div "Billing address is the same as shipping address." at bounding box center [306, 536] width 463 height 18
click at [380, 492] on input "text" at bounding box center [422, 506] width 224 height 28
type input "****"
click at [442, 606] on div "**********" at bounding box center [552, 404] width 1016 height 606
click at [108, 492] on div "*******" at bounding box center [183, 506] width 224 height 28
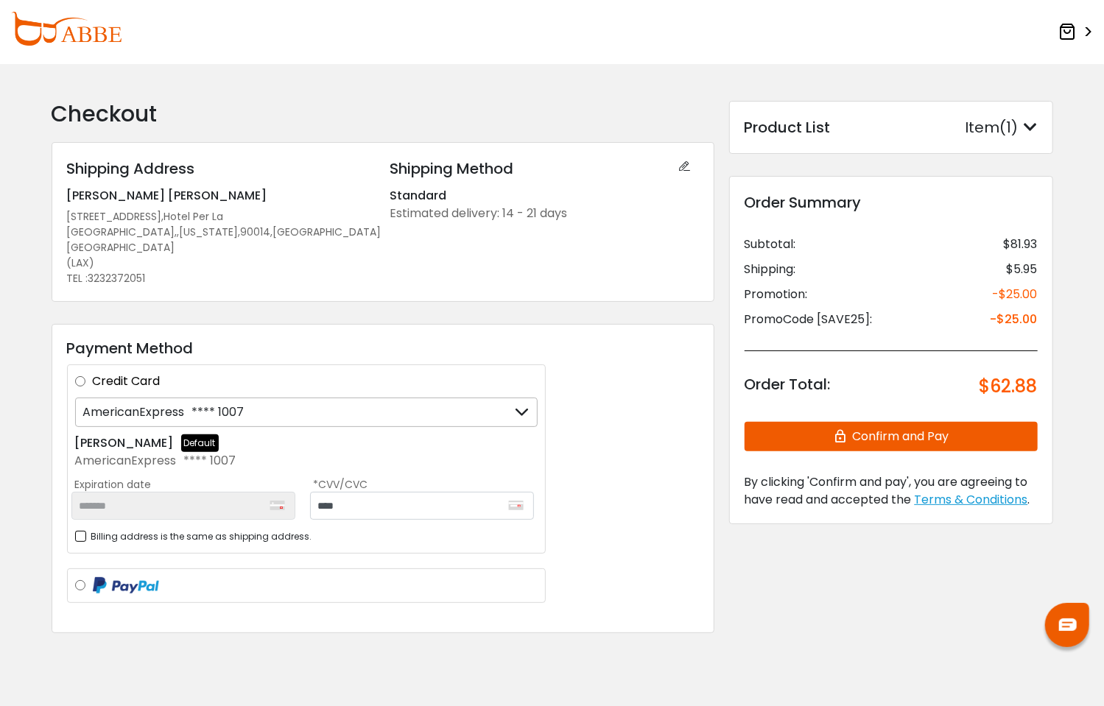
click at [841, 450] on icon "button" at bounding box center [843, 436] width 20 height 29
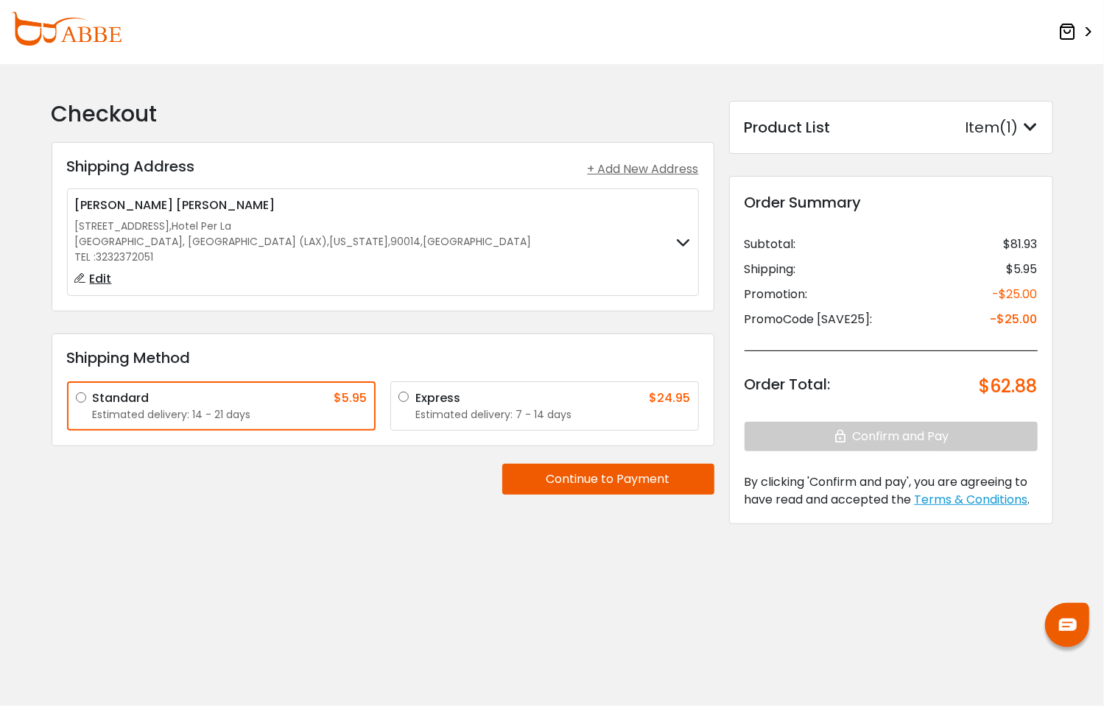
click at [597, 488] on button "Continue to Payment" at bounding box center [608, 479] width 212 height 31
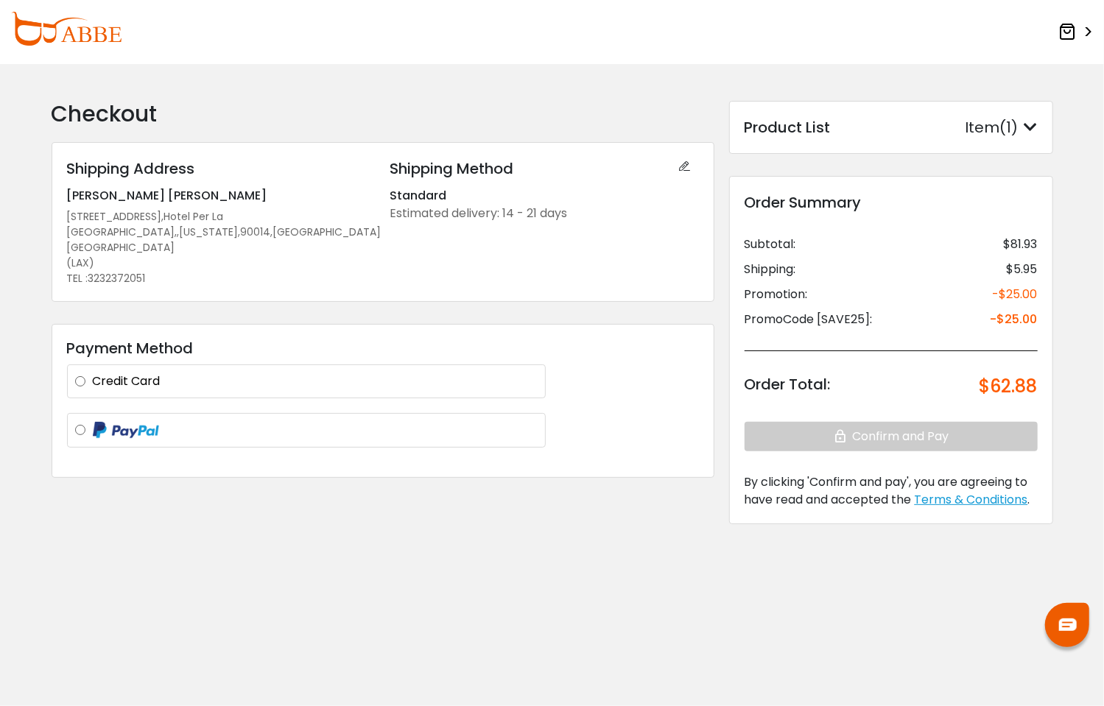
click at [148, 365] on div "Credit Card Visa **** 2697 Visa **** 9407 Visa **** 9407 Mastercard **** 5102 M…" at bounding box center [306, 382] width 479 height 34
click at [150, 373] on label "Credit Card" at bounding box center [315, 382] width 445 height 18
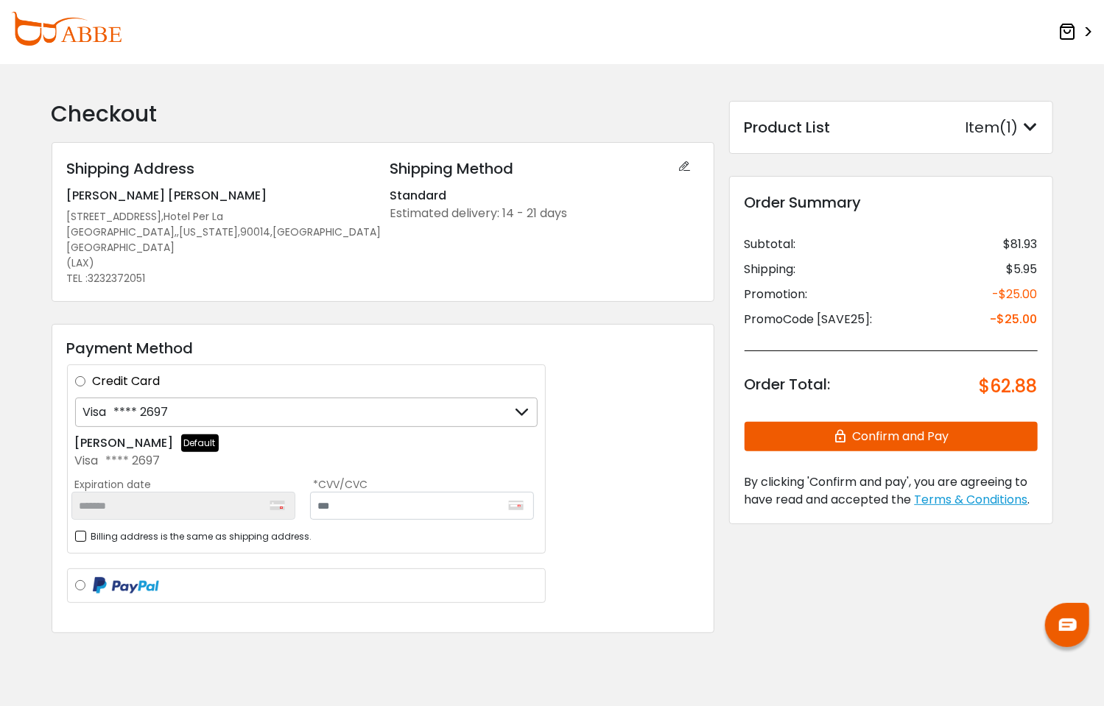
click at [223, 492] on div "*******" at bounding box center [183, 506] width 224 height 28
click at [404, 492] on input "text" at bounding box center [422, 506] width 224 height 28
type input "***"
click at [547, 443] on div "Payment Method Credit Card Visa **** 2697 Visa **** 9407 Visa **** 9407 Masterc…" at bounding box center [383, 478] width 663 height 309
drag, startPoint x: 547, startPoint y: 443, endPoint x: 630, endPoint y: 532, distance: 121.4
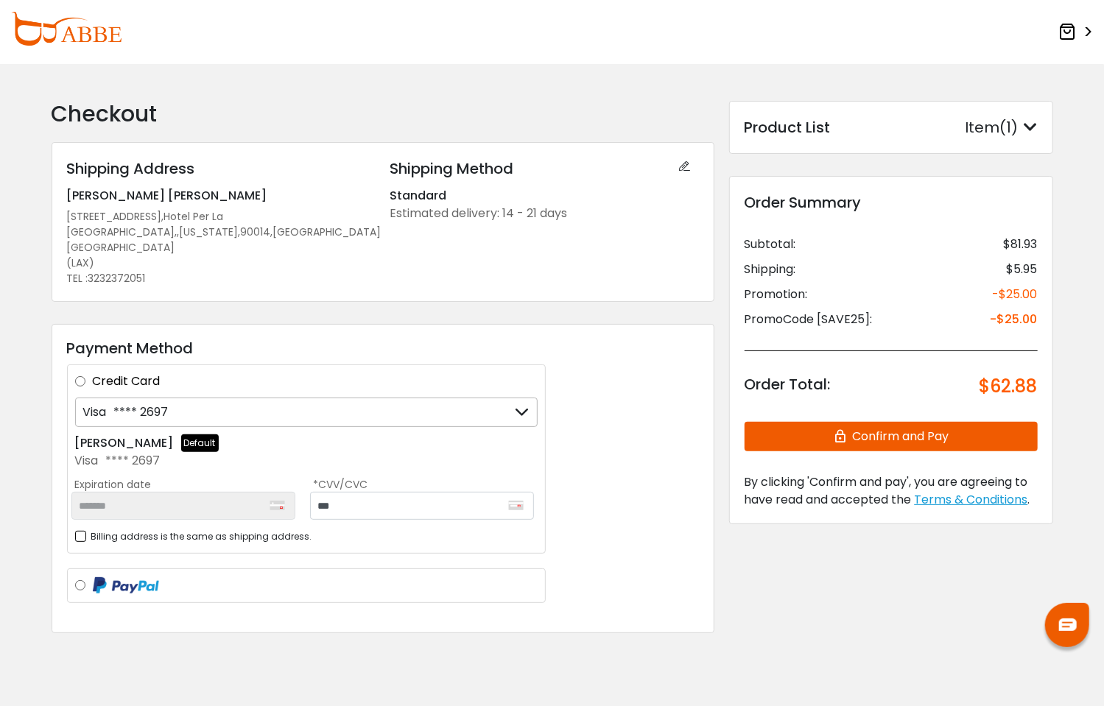
click at [630, 532] on div "Payment Method Credit Card Visa **** 2697 Visa **** 9407 Visa **** 9407 Masterc…" at bounding box center [383, 478] width 663 height 309
click at [888, 435] on button "Confirm and Pay" at bounding box center [891, 436] width 293 height 29
